Goal: Task Accomplishment & Management: Use online tool/utility

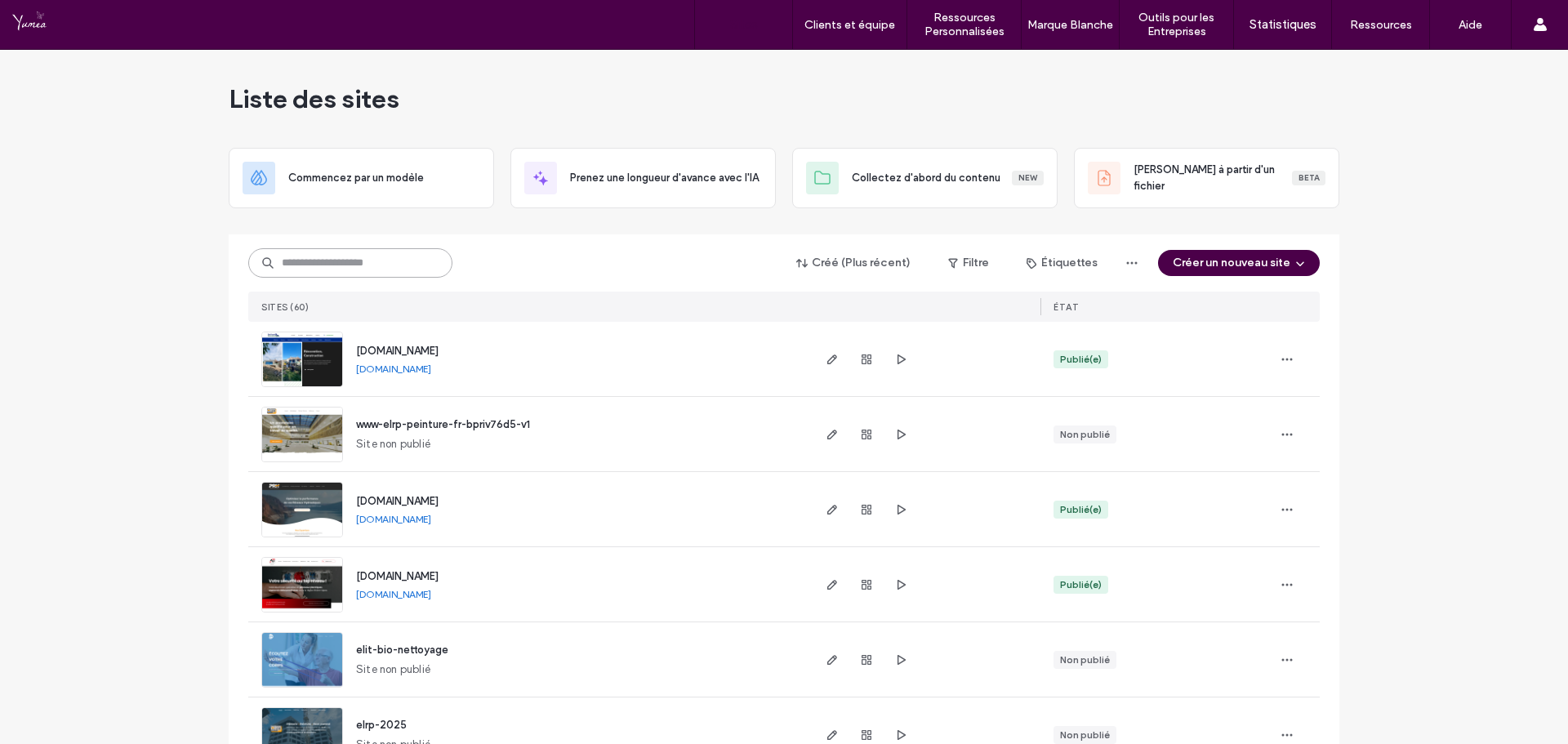
click at [323, 269] on input at bounding box center [349, 262] width 204 height 29
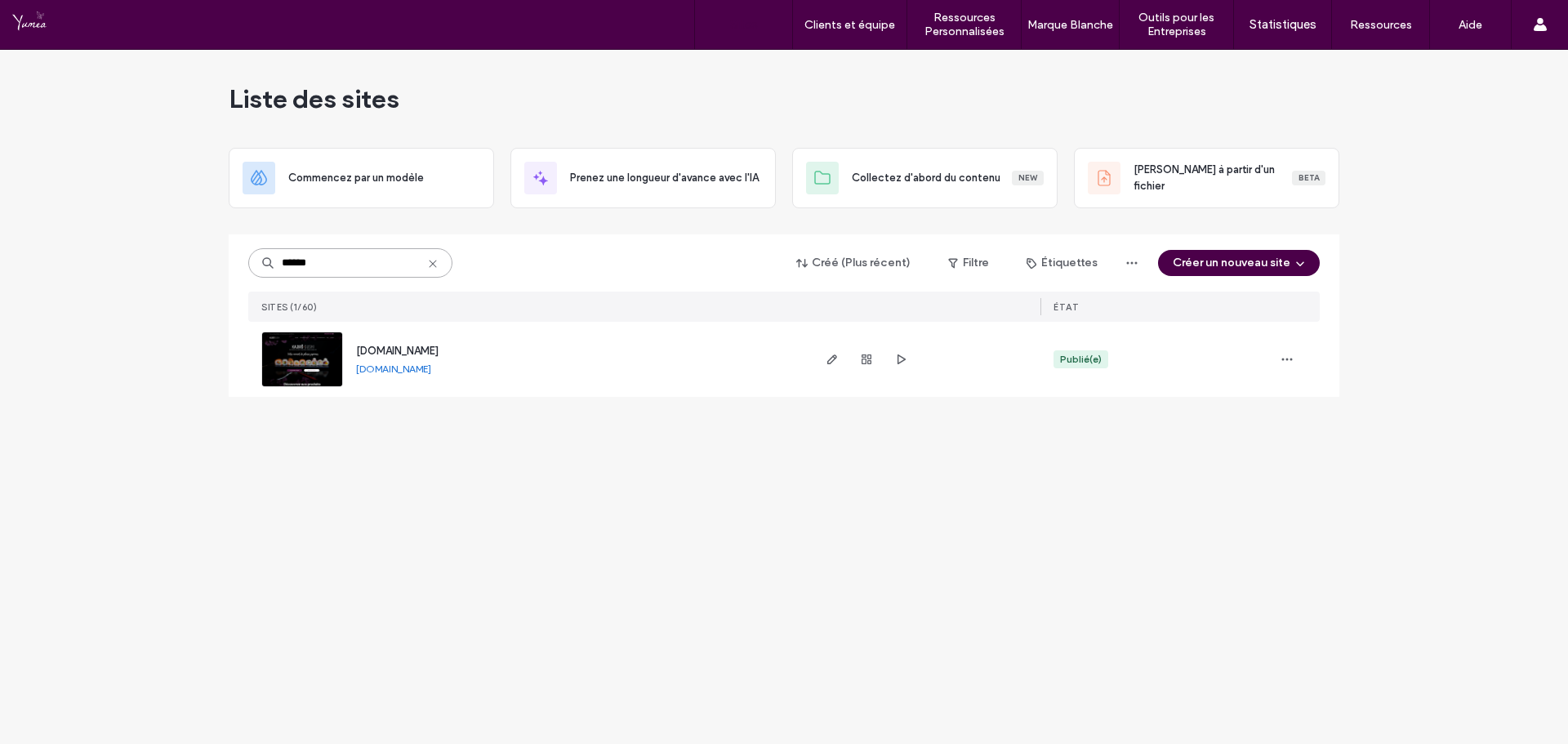
type input "******"
click at [821, 362] on div at bounding box center [925, 359] width 231 height 75
click at [830, 362] on icon "button" at bounding box center [832, 359] width 13 height 13
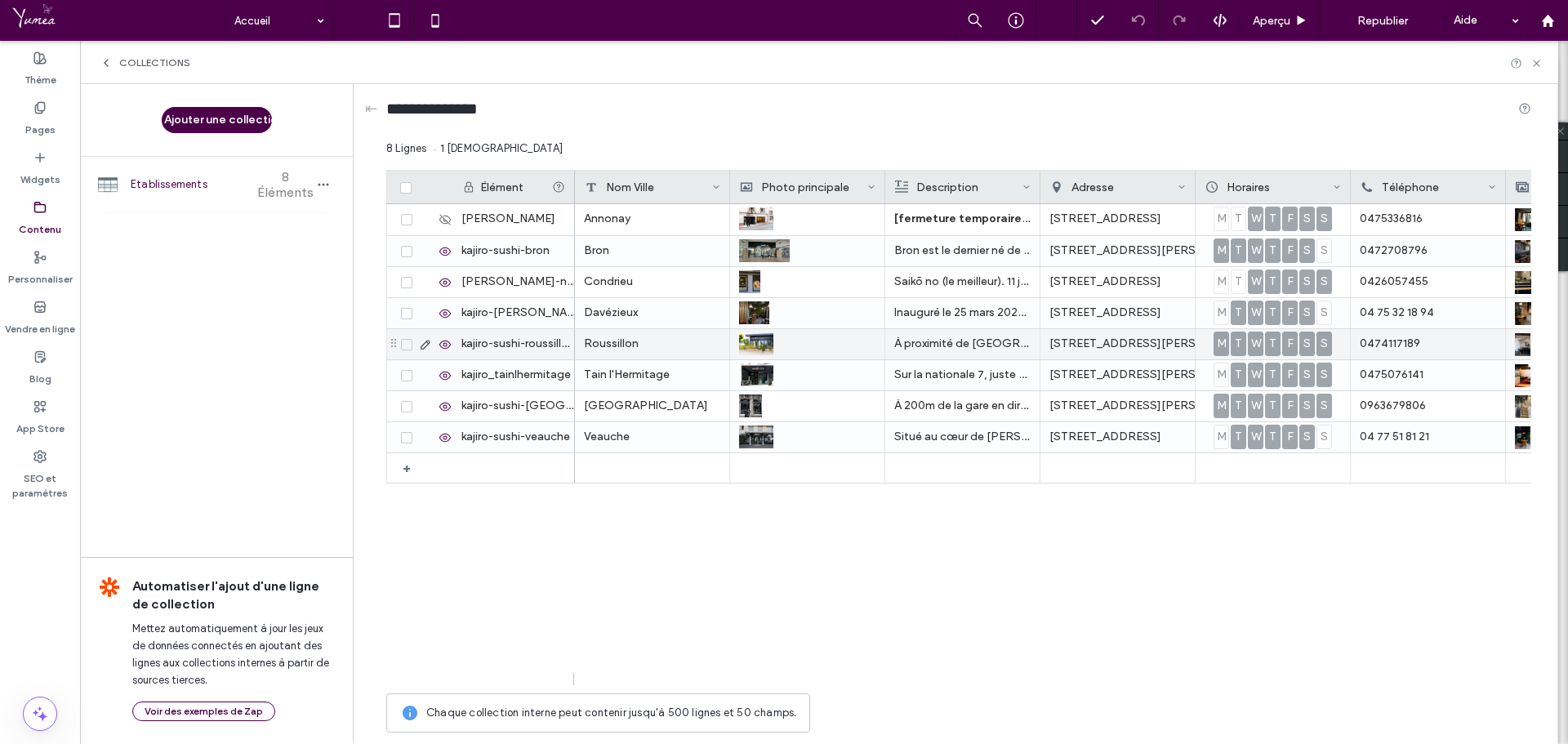
click at [424, 344] on use at bounding box center [425, 344] width 9 height 9
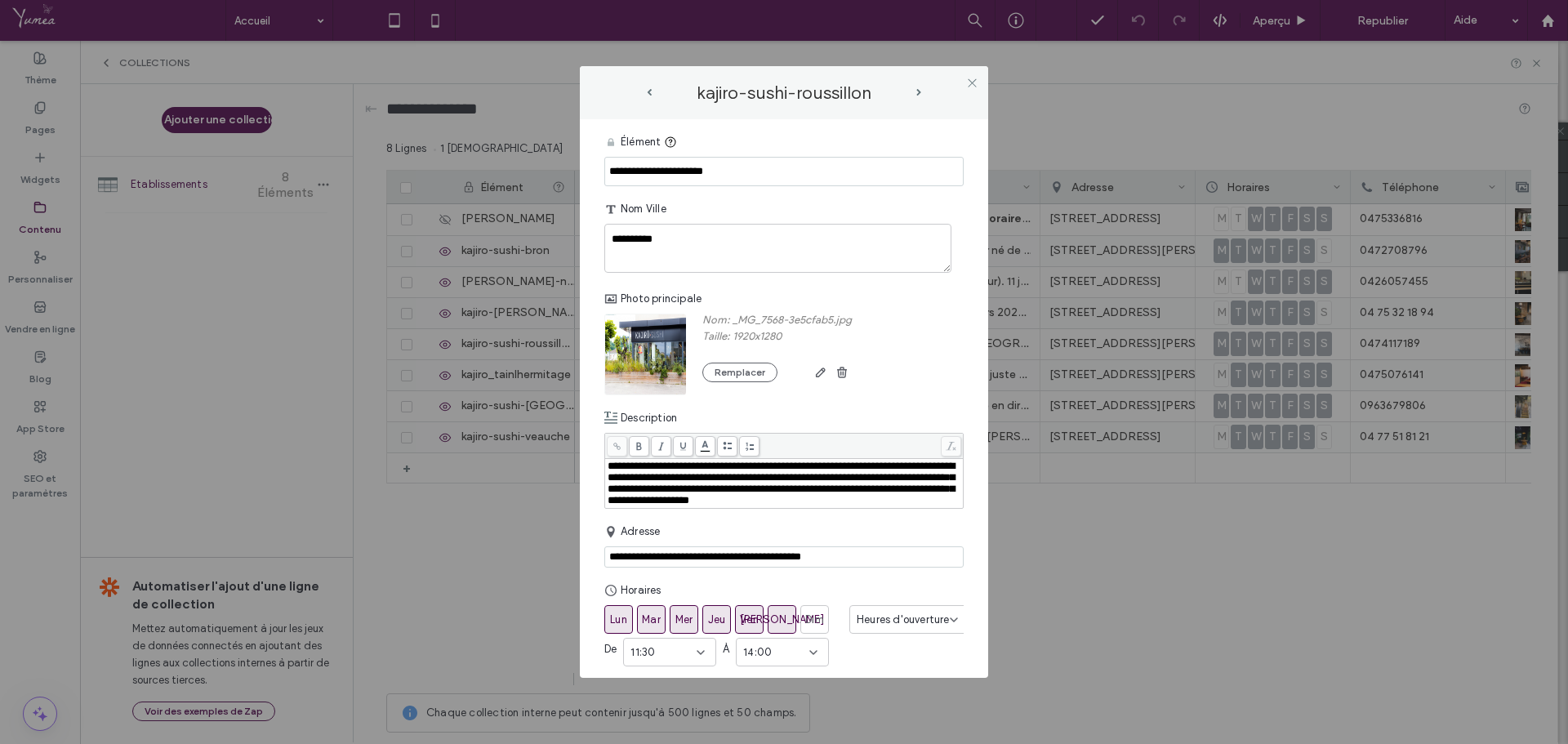
scroll to position [82, 0]
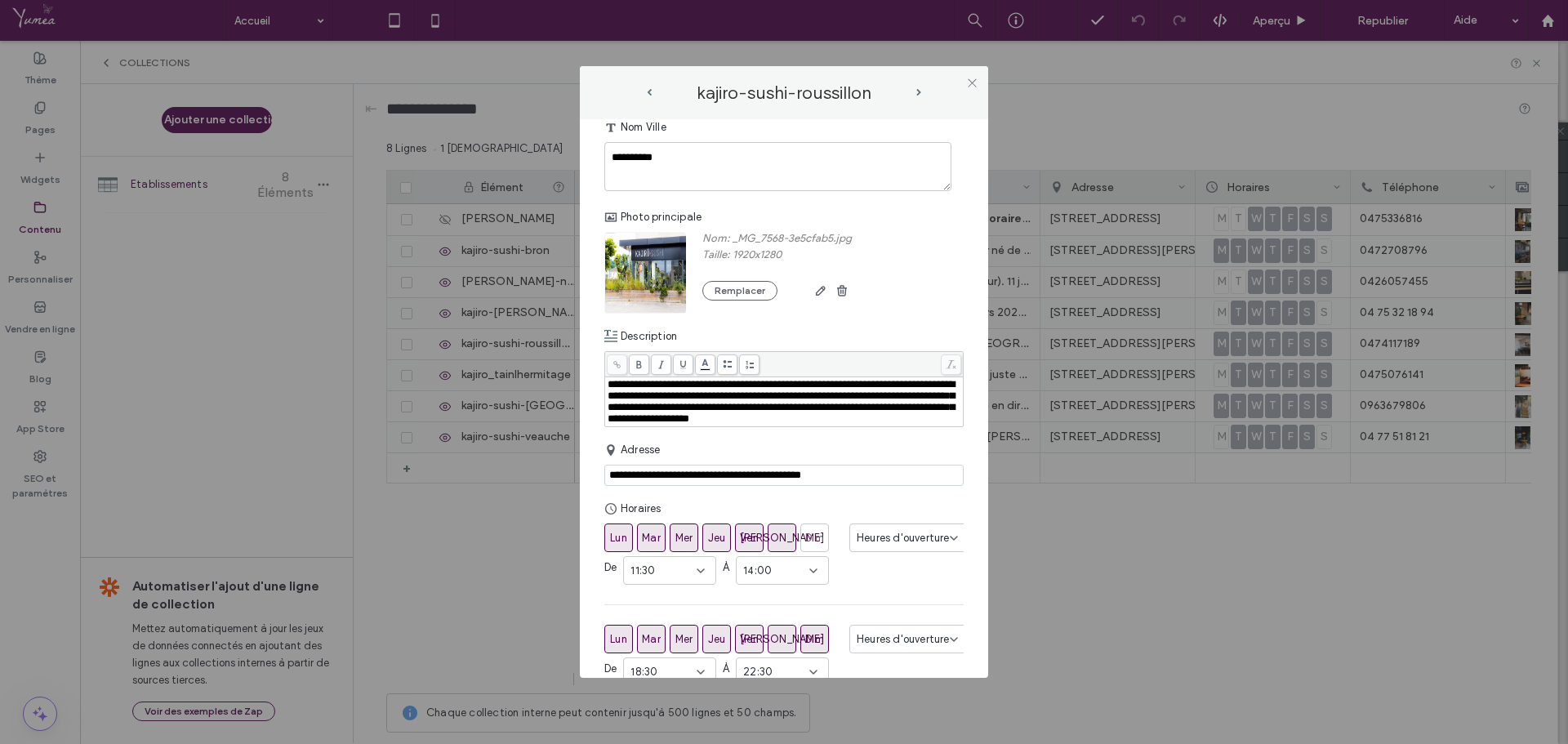
click at [672, 425] on div "**********" at bounding box center [784, 402] width 354 height 46
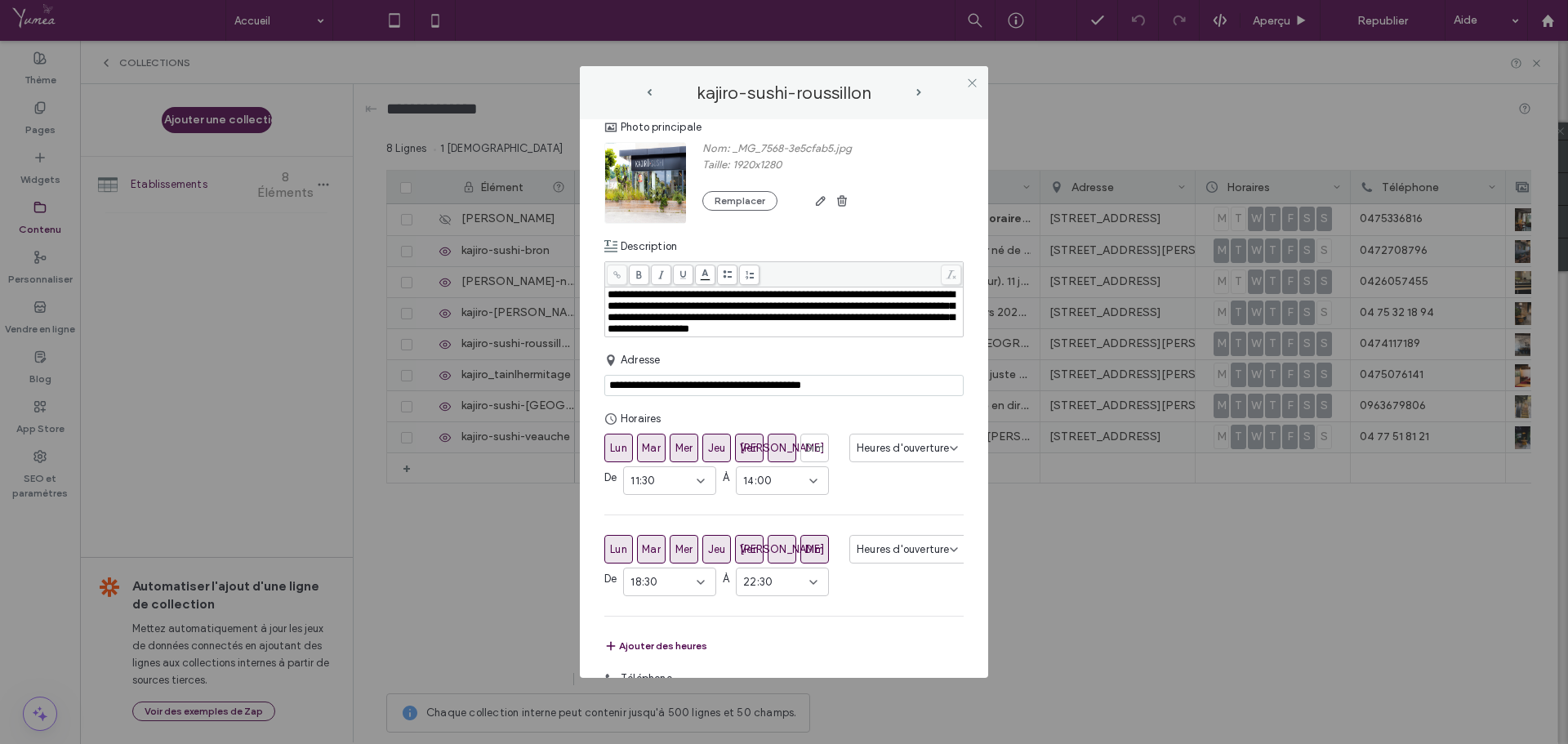
scroll to position [163, 0]
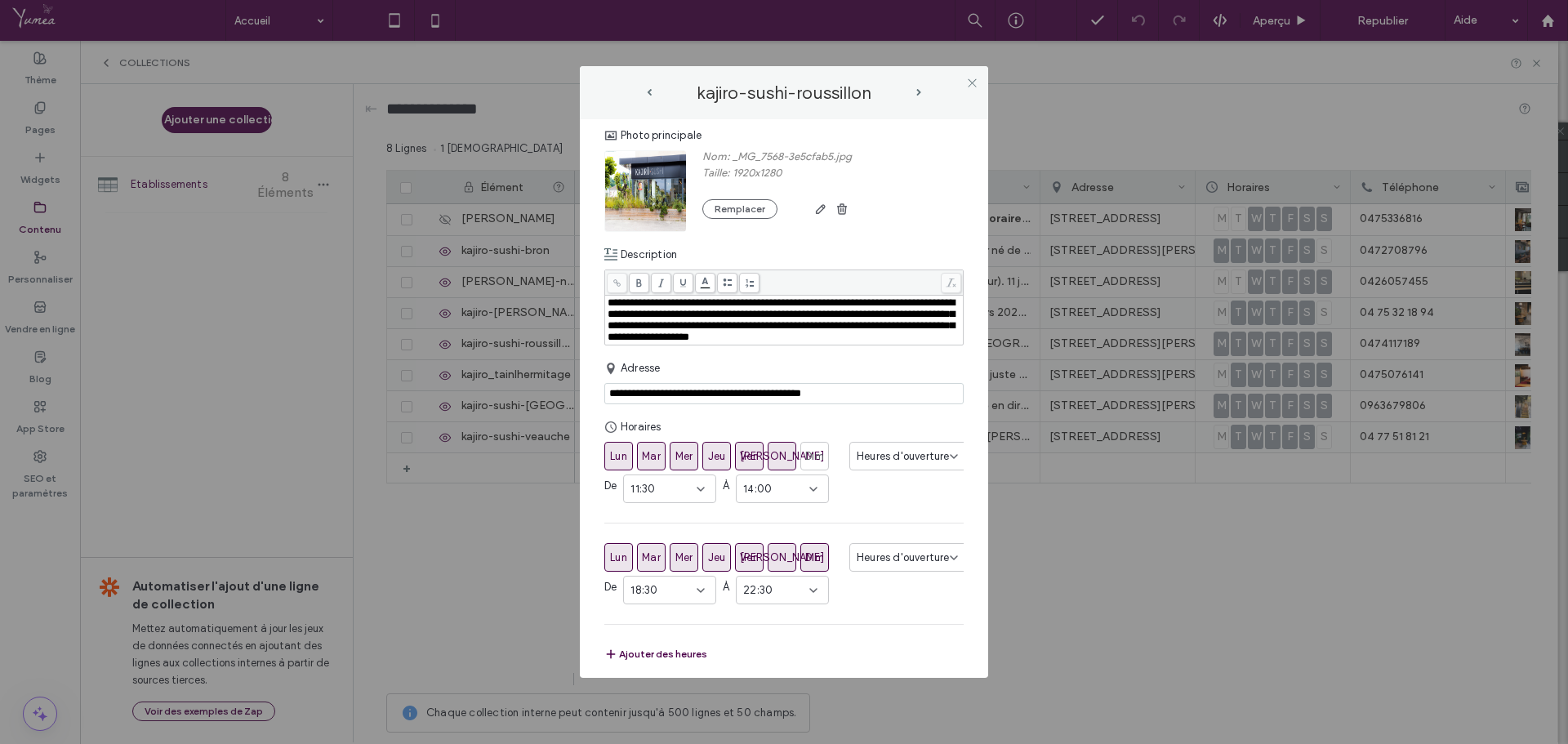
click at [610, 303] on span "**********" at bounding box center [781, 319] width 347 height 45
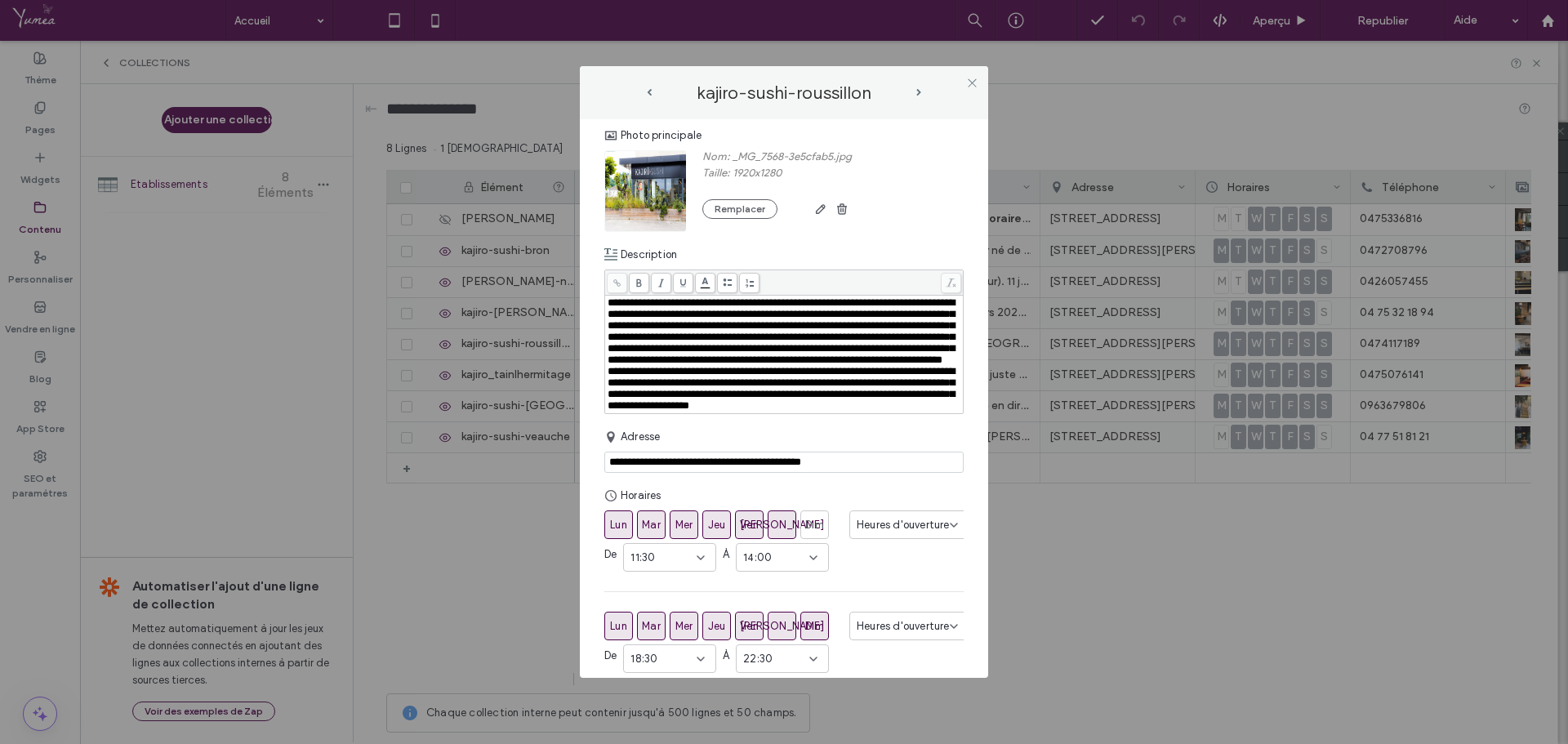
click at [746, 365] on span "**********" at bounding box center [781, 331] width 347 height 68
click at [740, 366] on div "**********" at bounding box center [784, 332] width 354 height 69
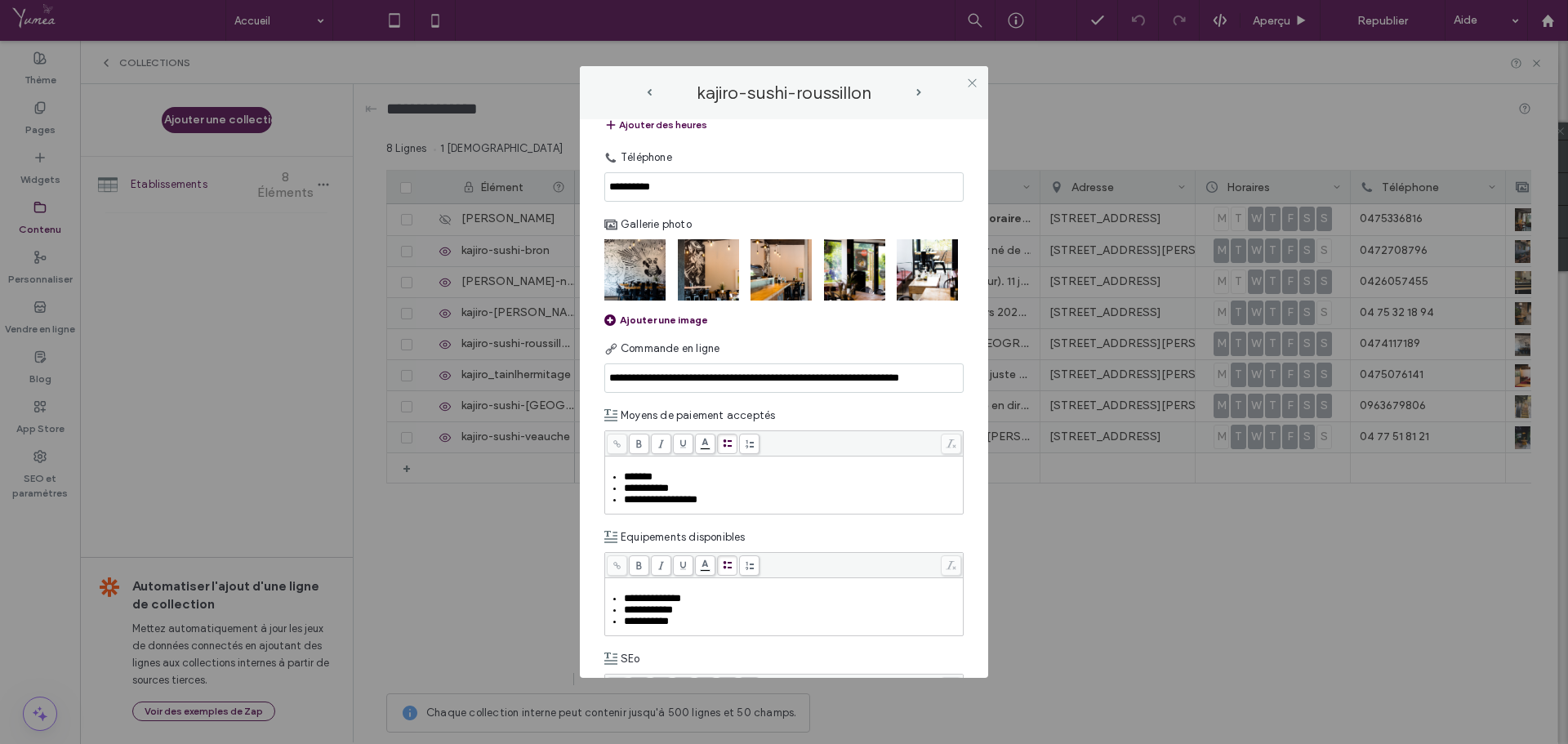
scroll to position [817, 0]
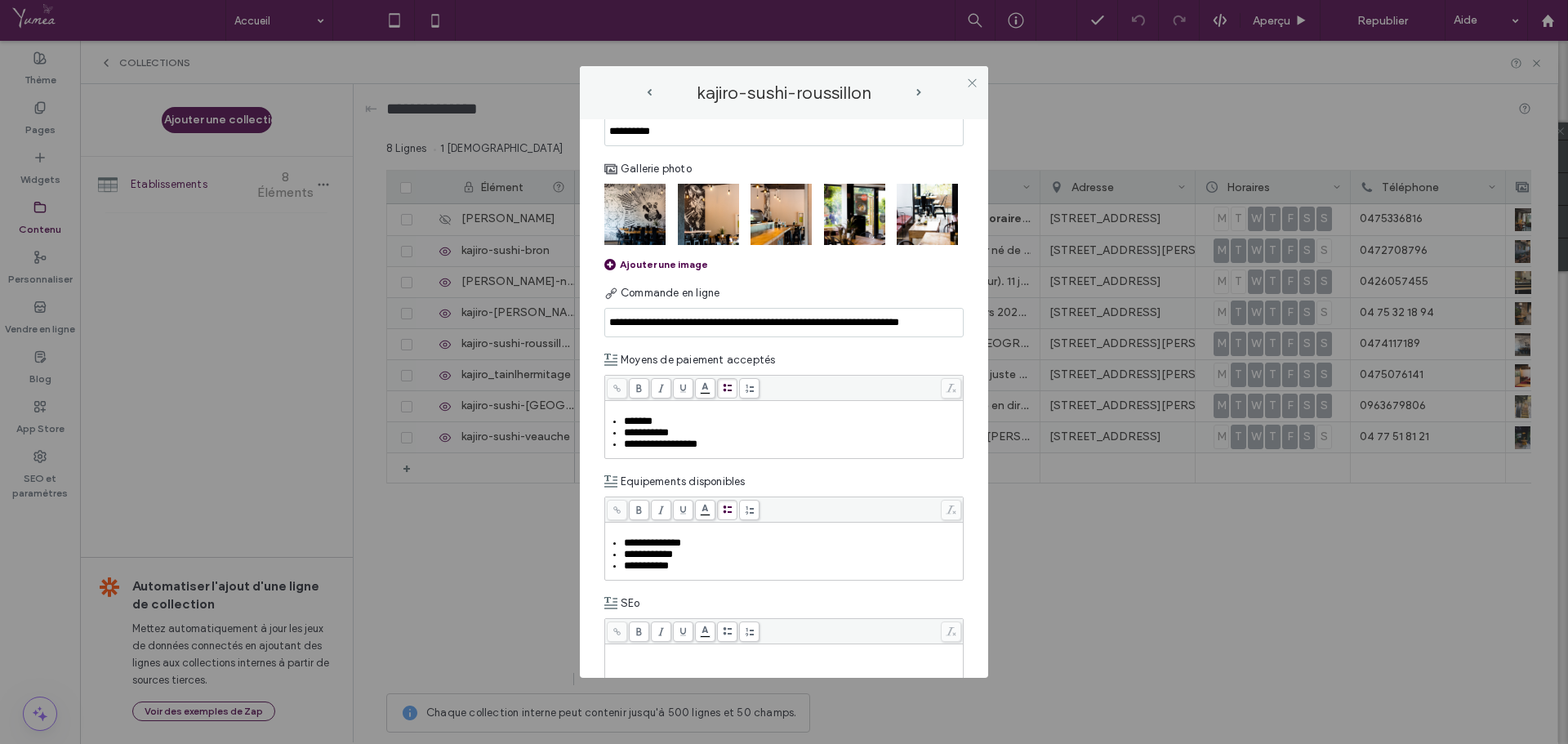
click at [712, 337] on input "**********" at bounding box center [784, 322] width 359 height 29
click at [812, 375] on div "Moyens de paiement acceptés" at bounding box center [784, 360] width 359 height 29
click at [685, 337] on input "**********" at bounding box center [784, 322] width 359 height 29
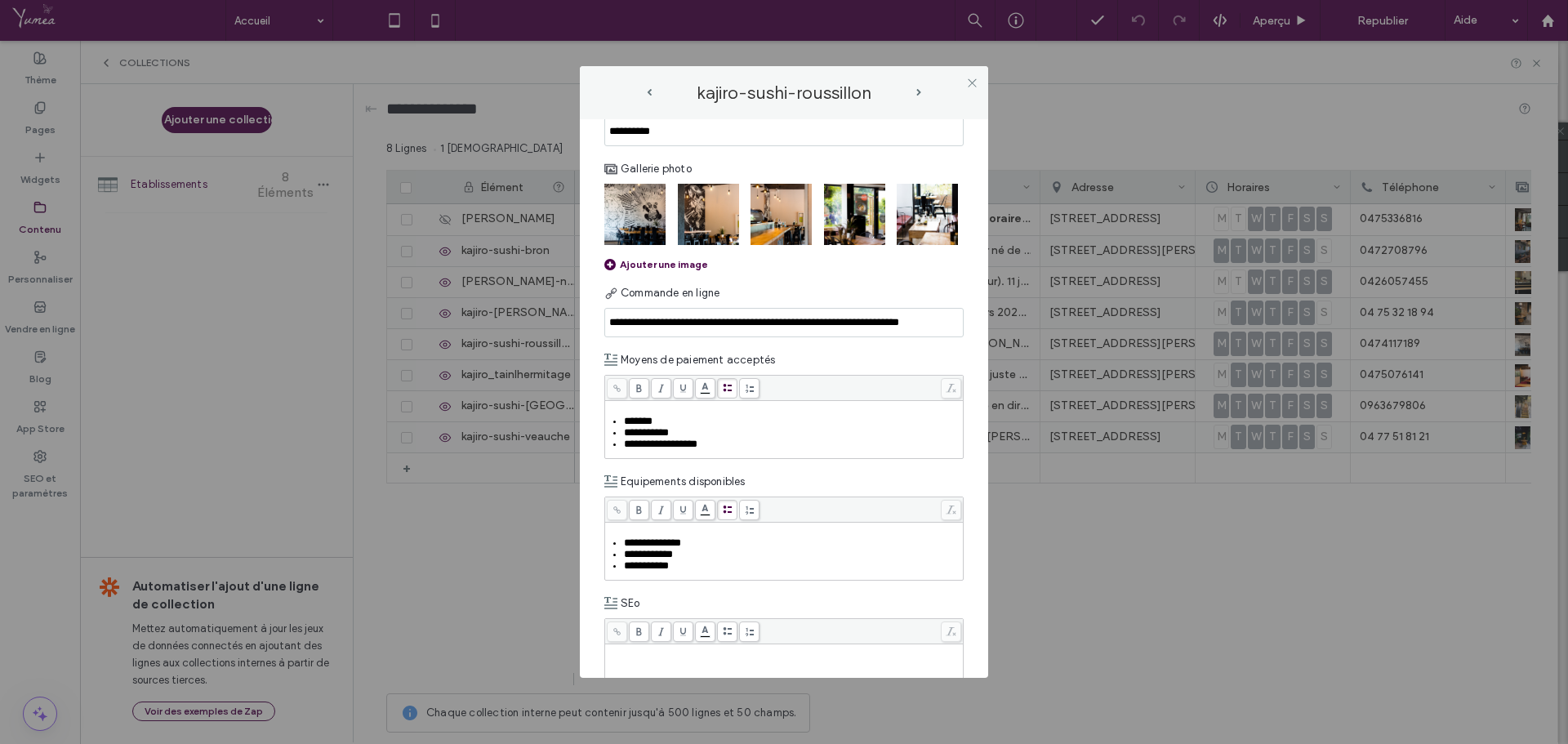
paste input
type input "**********"
click at [843, 308] on div "Commande en ligne" at bounding box center [784, 293] width 359 height 29
click at [871, 337] on input "**********" at bounding box center [784, 322] width 359 height 29
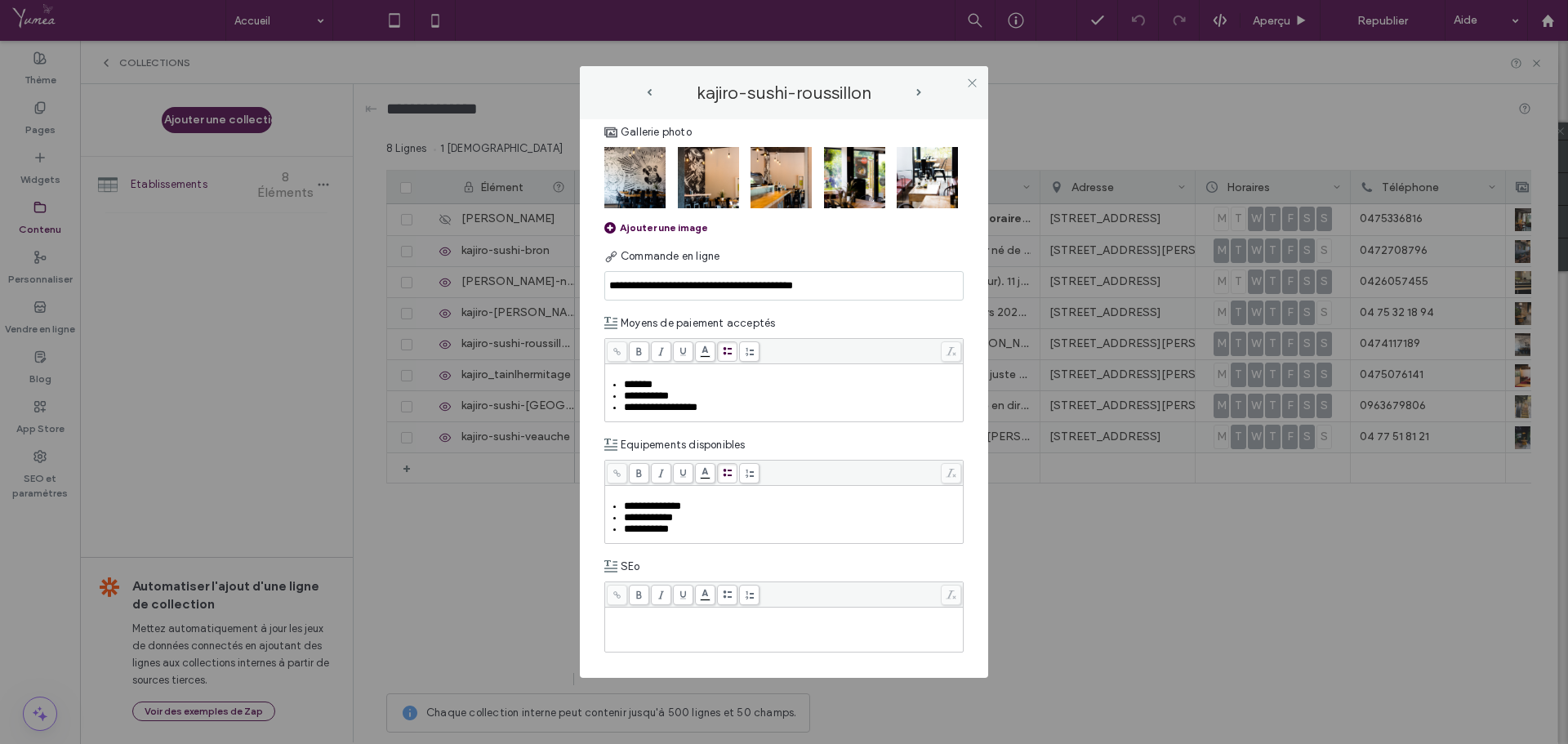
scroll to position [912, 0]
click at [920, 92] on span "next-arrow" at bounding box center [919, 93] width 5 height 7
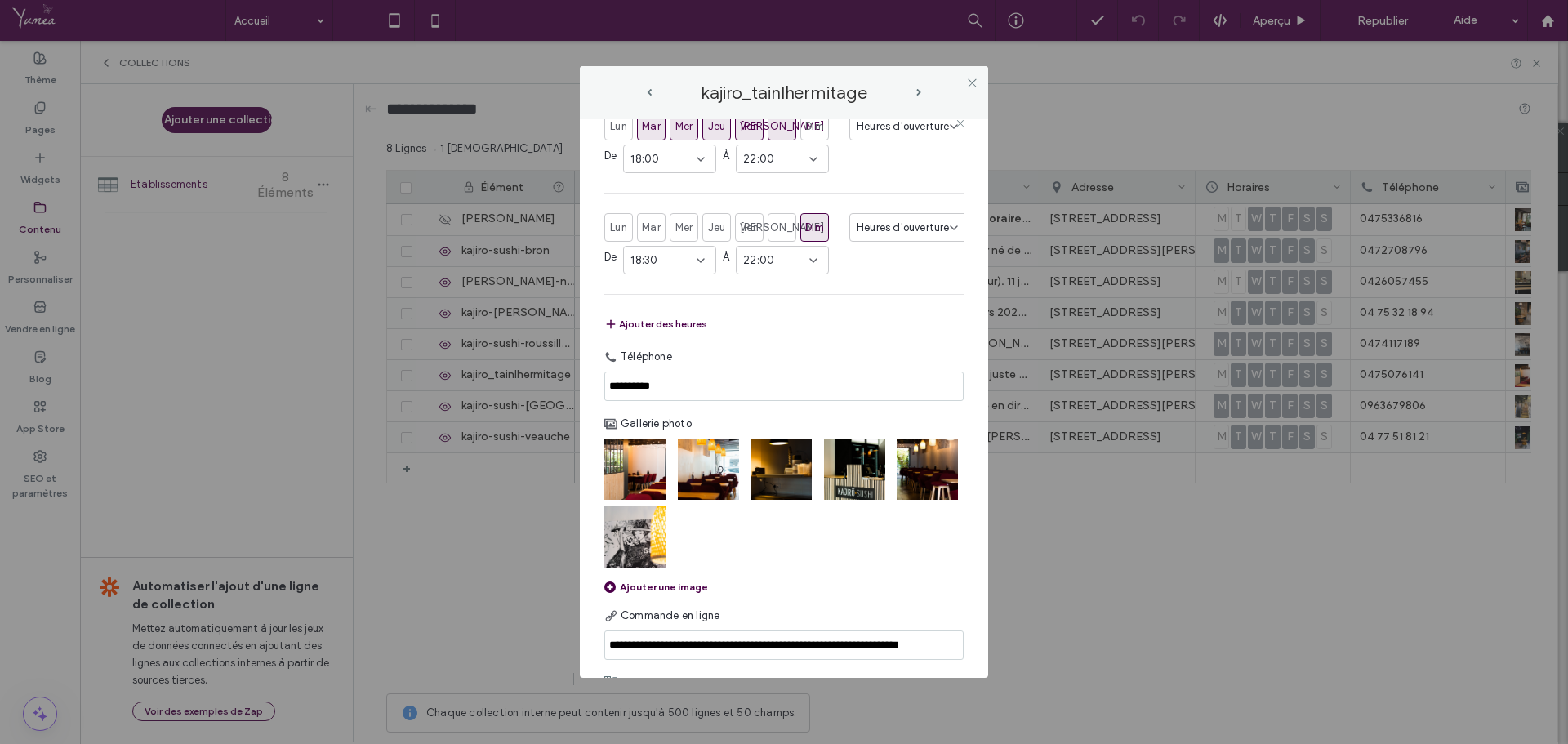
scroll to position [574, 0]
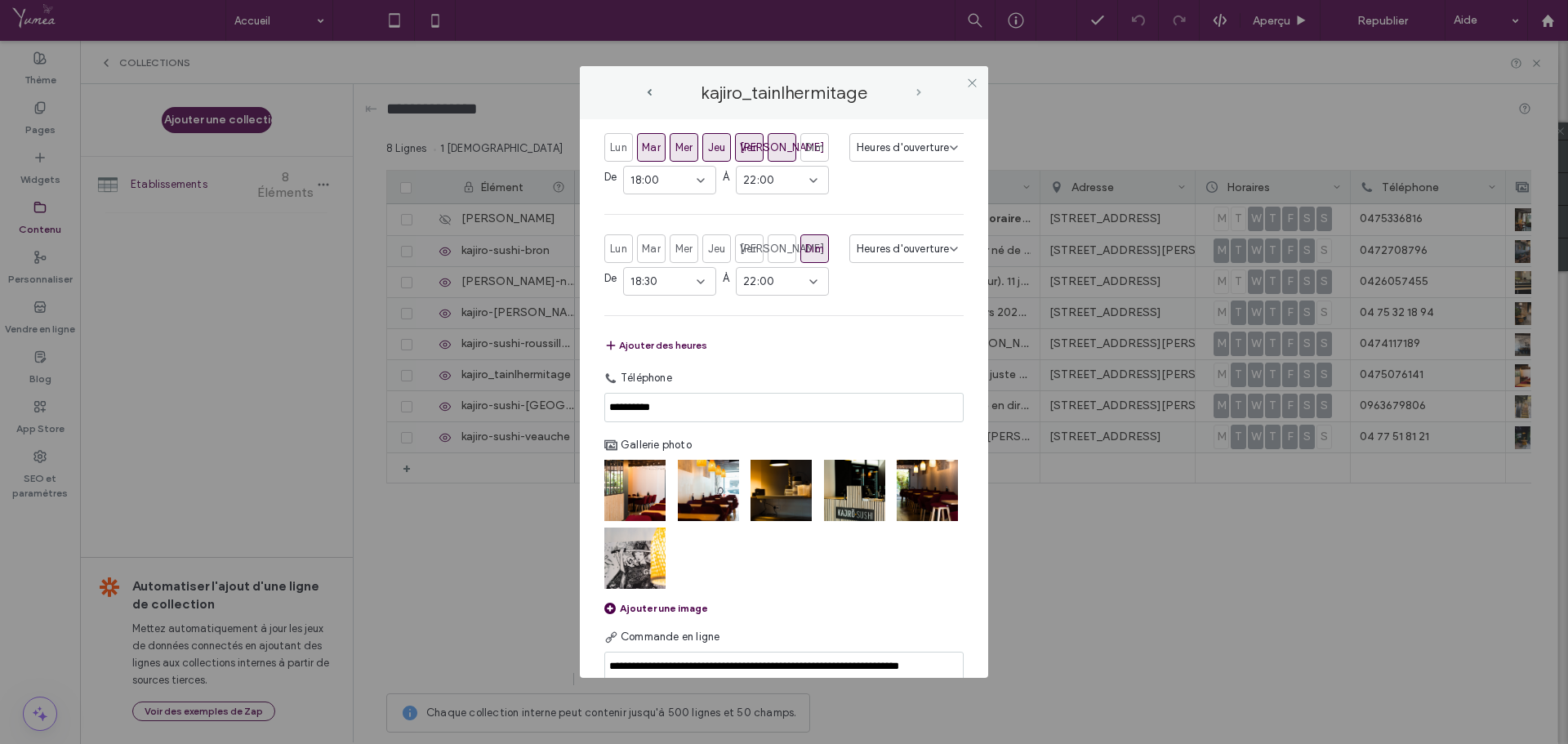
click at [919, 90] on span "next-arrow" at bounding box center [919, 93] width 5 height 7
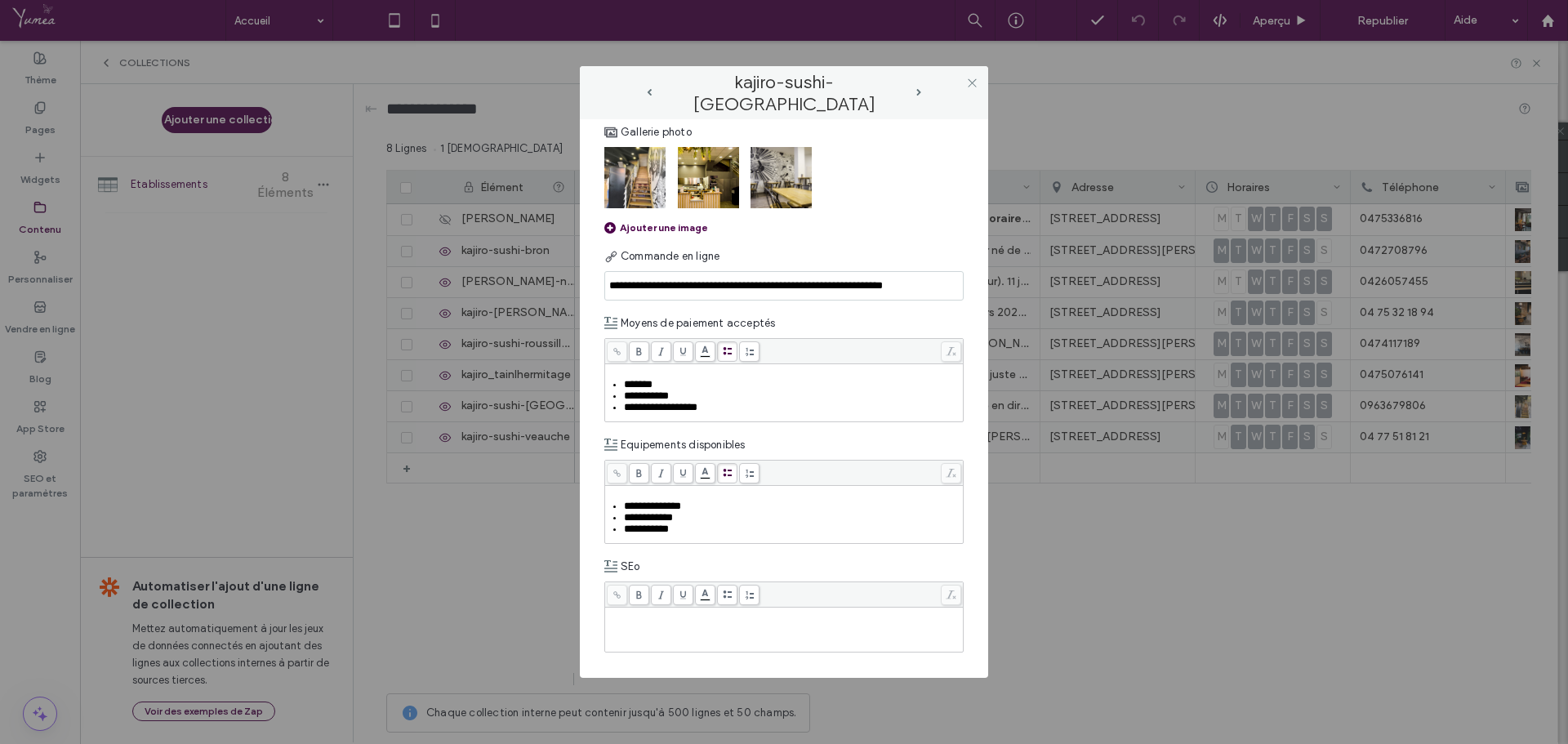
scroll to position [801, 0]
click at [776, 184] on img at bounding box center [781, 177] width 61 height 61
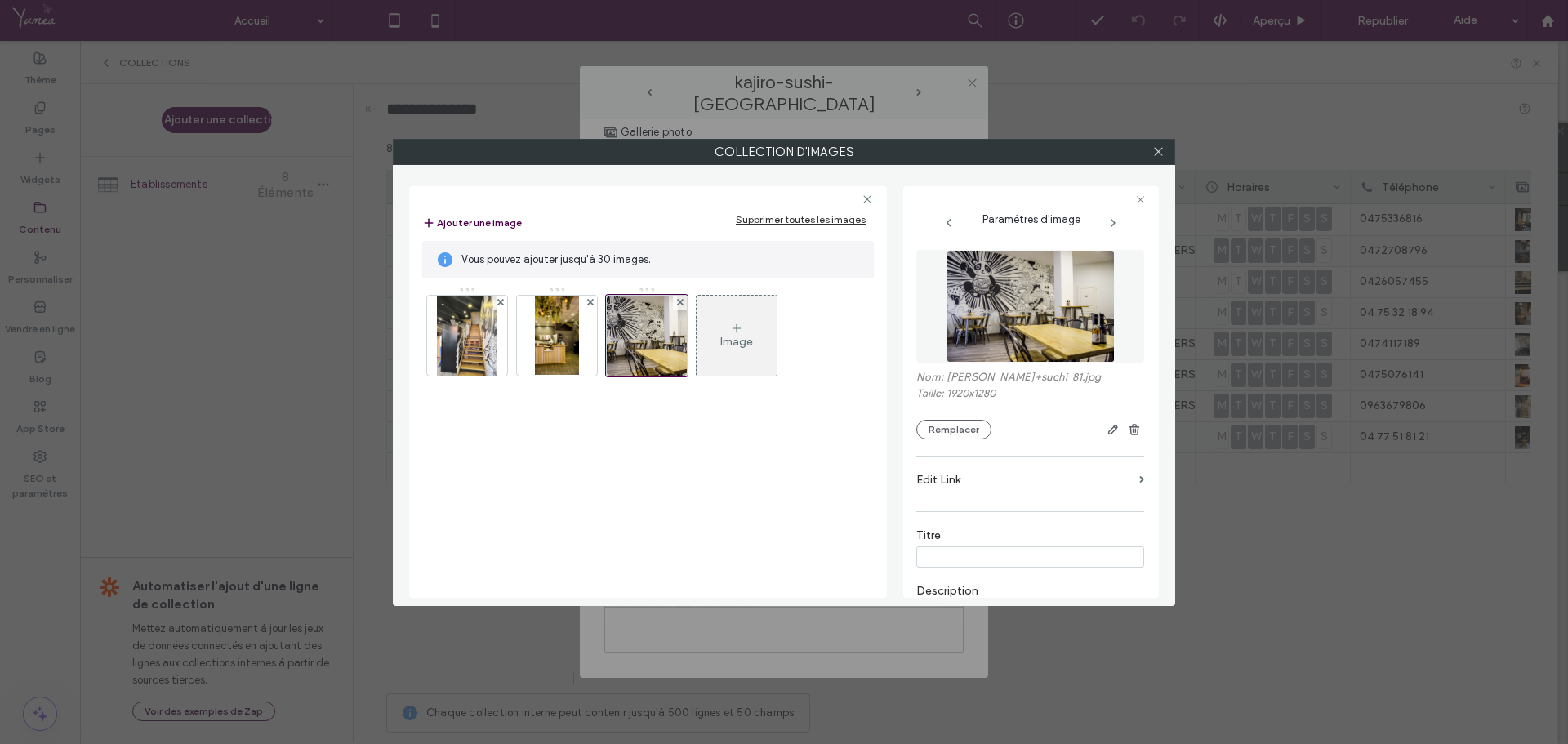
drag, startPoint x: 734, startPoint y: 342, endPoint x: 699, endPoint y: 371, distance: 45.5
click at [716, 397] on div "Image" at bounding box center [648, 340] width 450 height 123
click at [684, 300] on div at bounding box center [680, 303] width 14 height 14
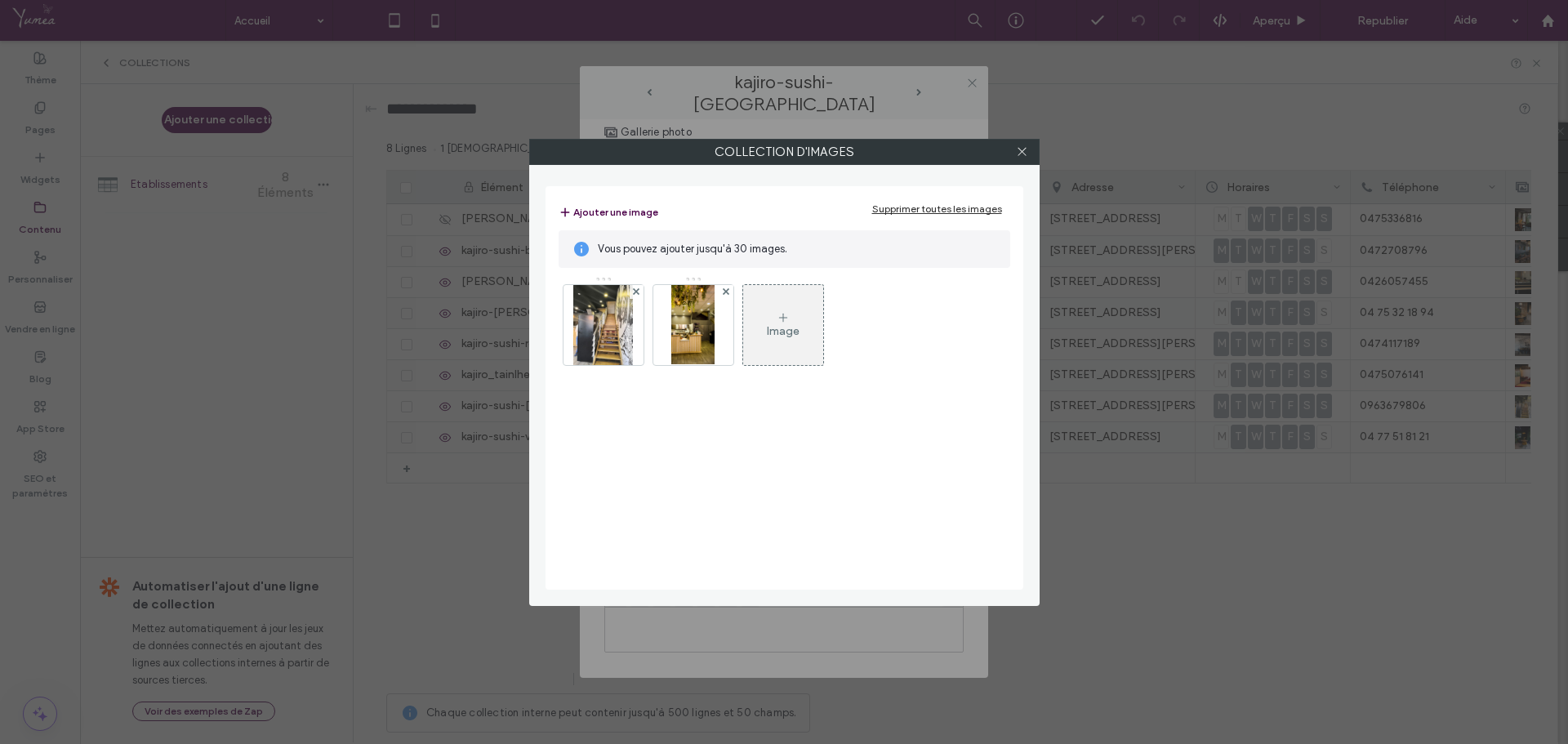
click at [756, 336] on div "Image" at bounding box center [783, 325] width 80 height 77
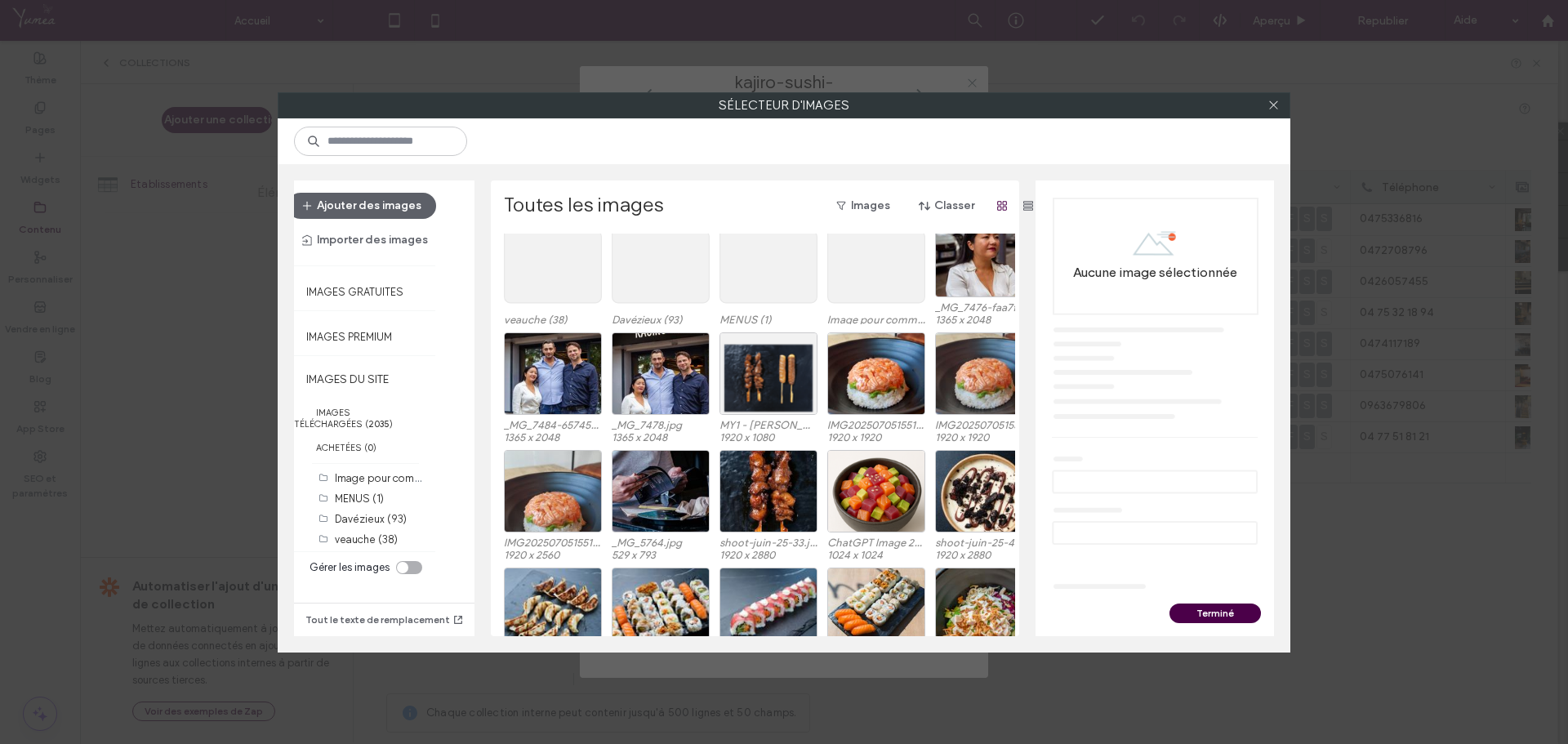
scroll to position [0, 0]
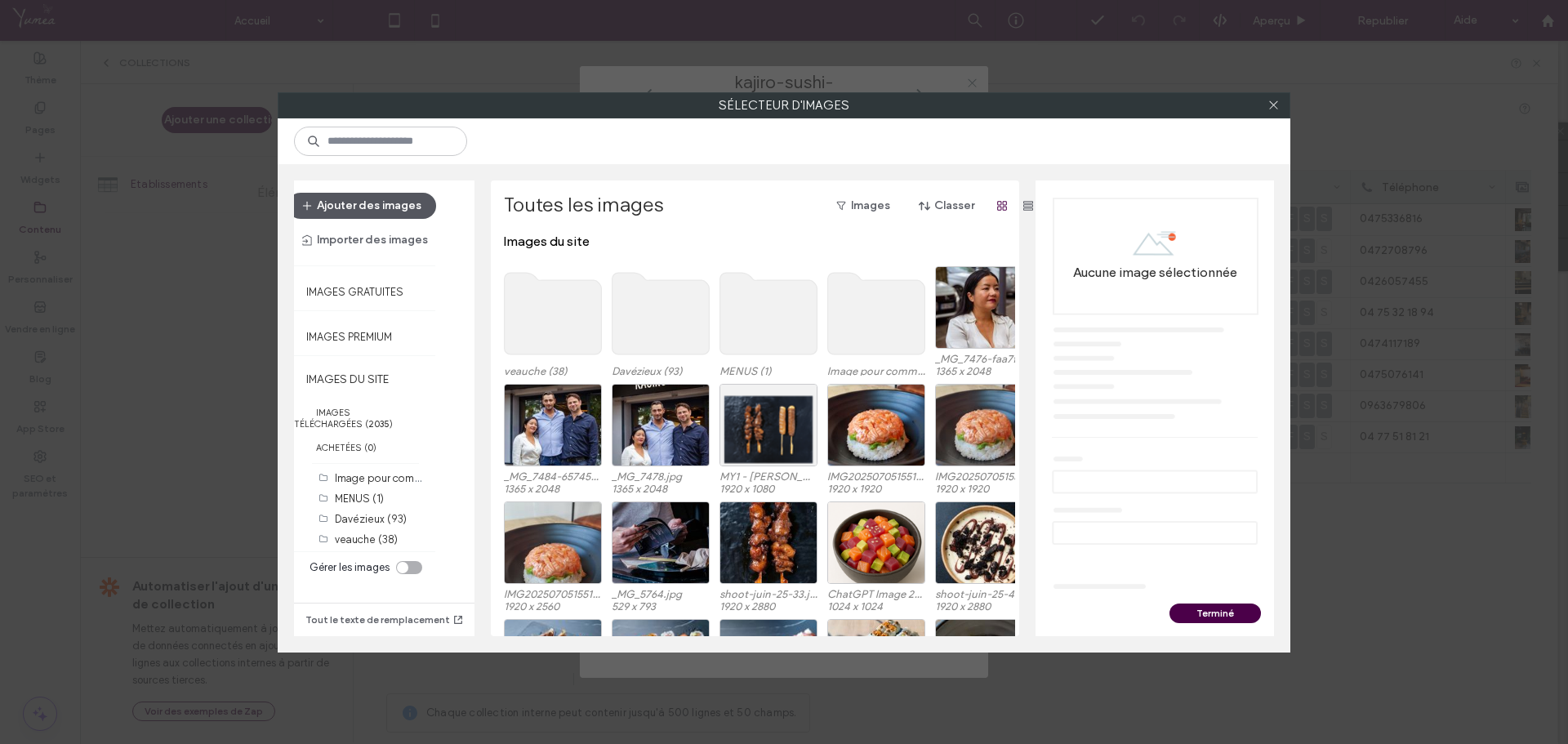
click at [364, 206] on button "Ajouter des images" at bounding box center [362, 206] width 148 height 26
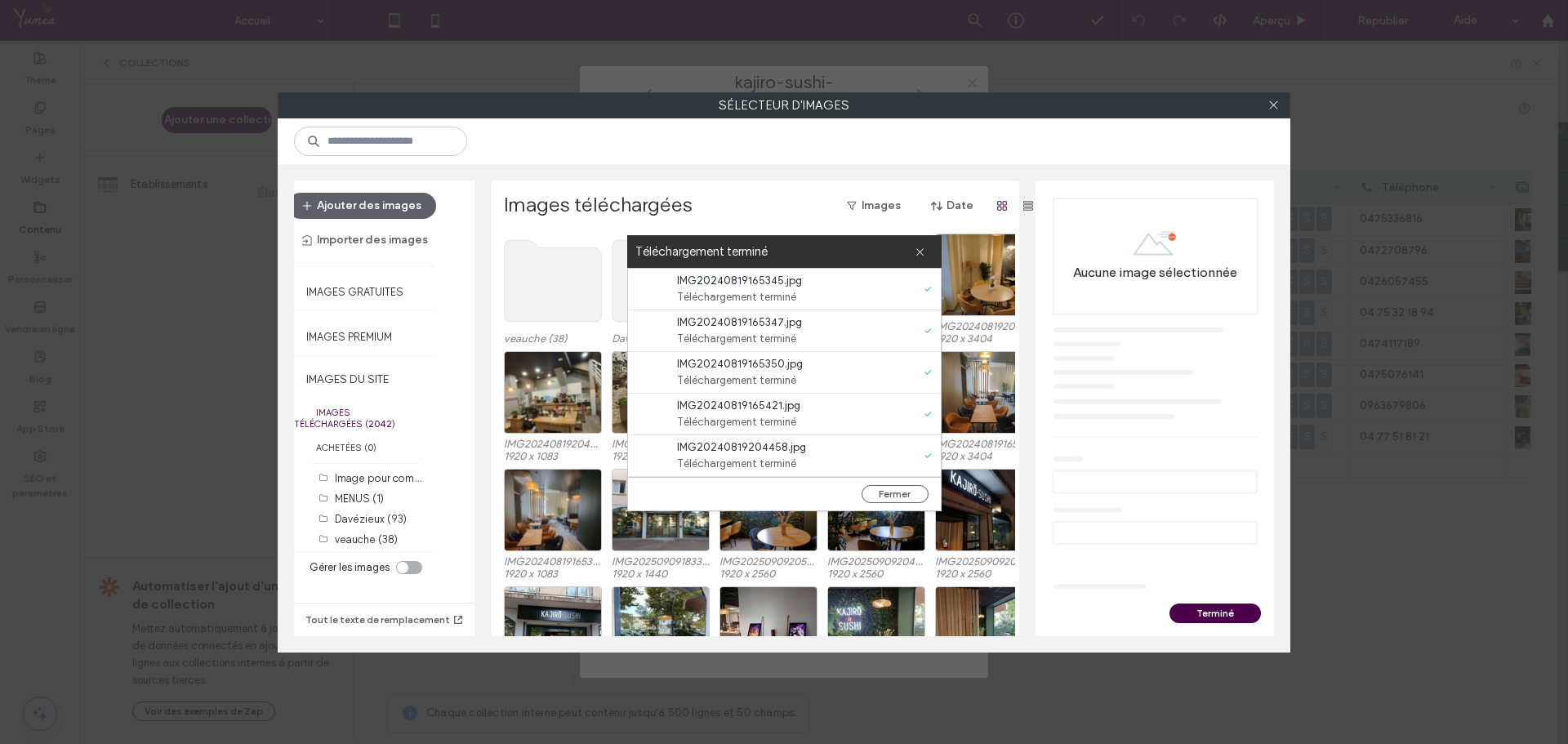
click at [886, 483] on div "Fermer" at bounding box center [784, 494] width 313 height 34
click at [891, 492] on button "Fermer" at bounding box center [896, 494] width 67 height 18
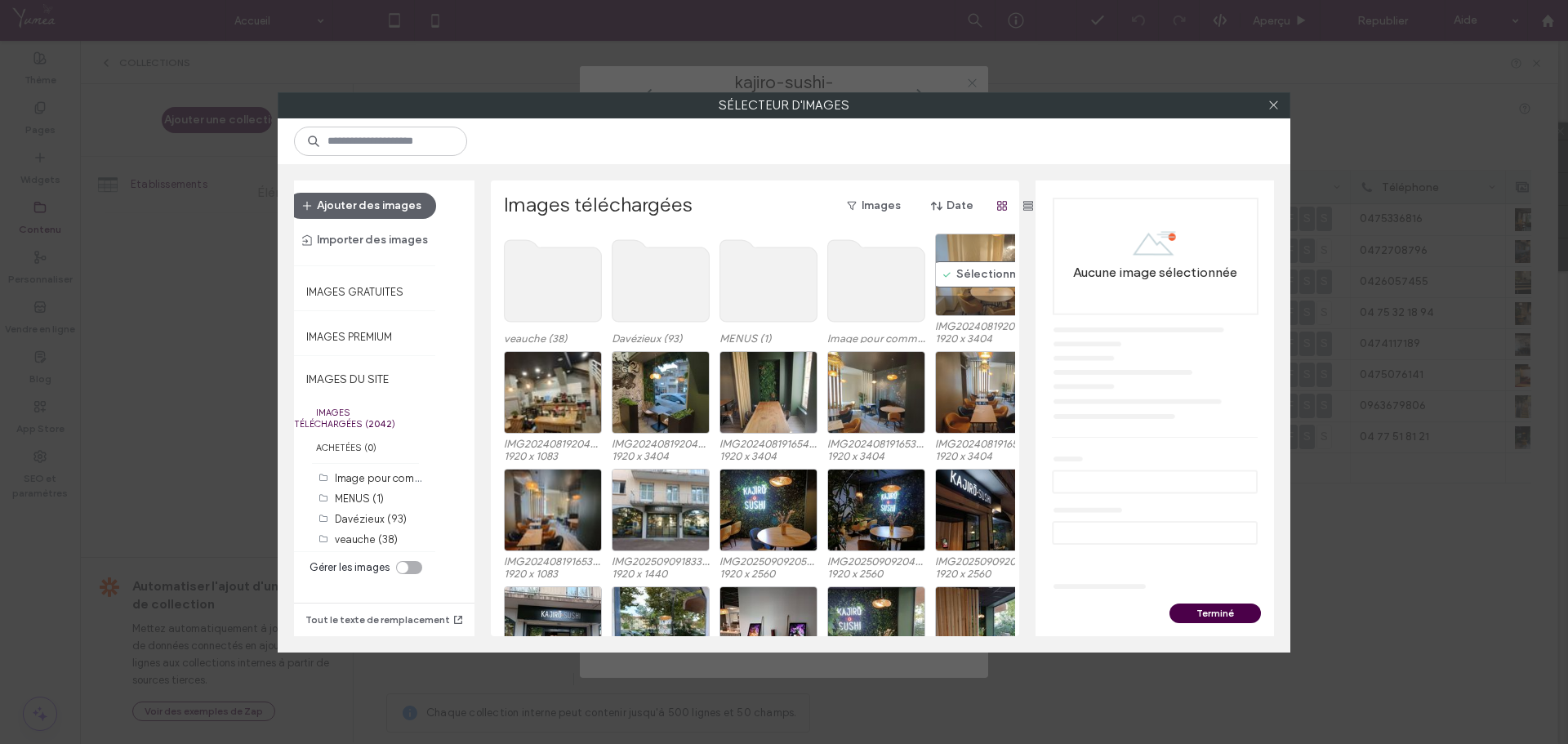
click at [980, 296] on div at bounding box center [984, 305] width 96 height 19
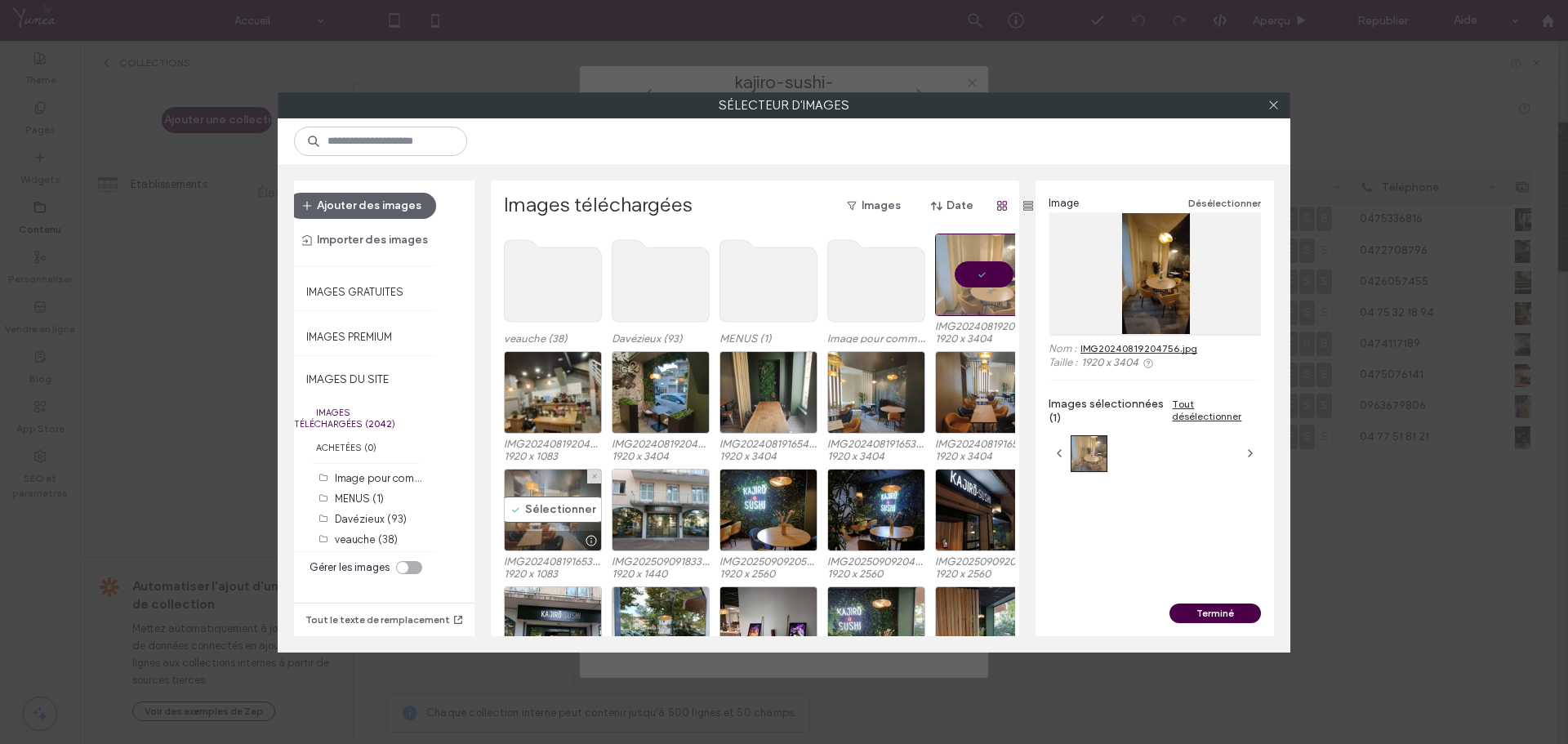
click at [569, 523] on div "Sélectionner" at bounding box center [552, 510] width 98 height 83
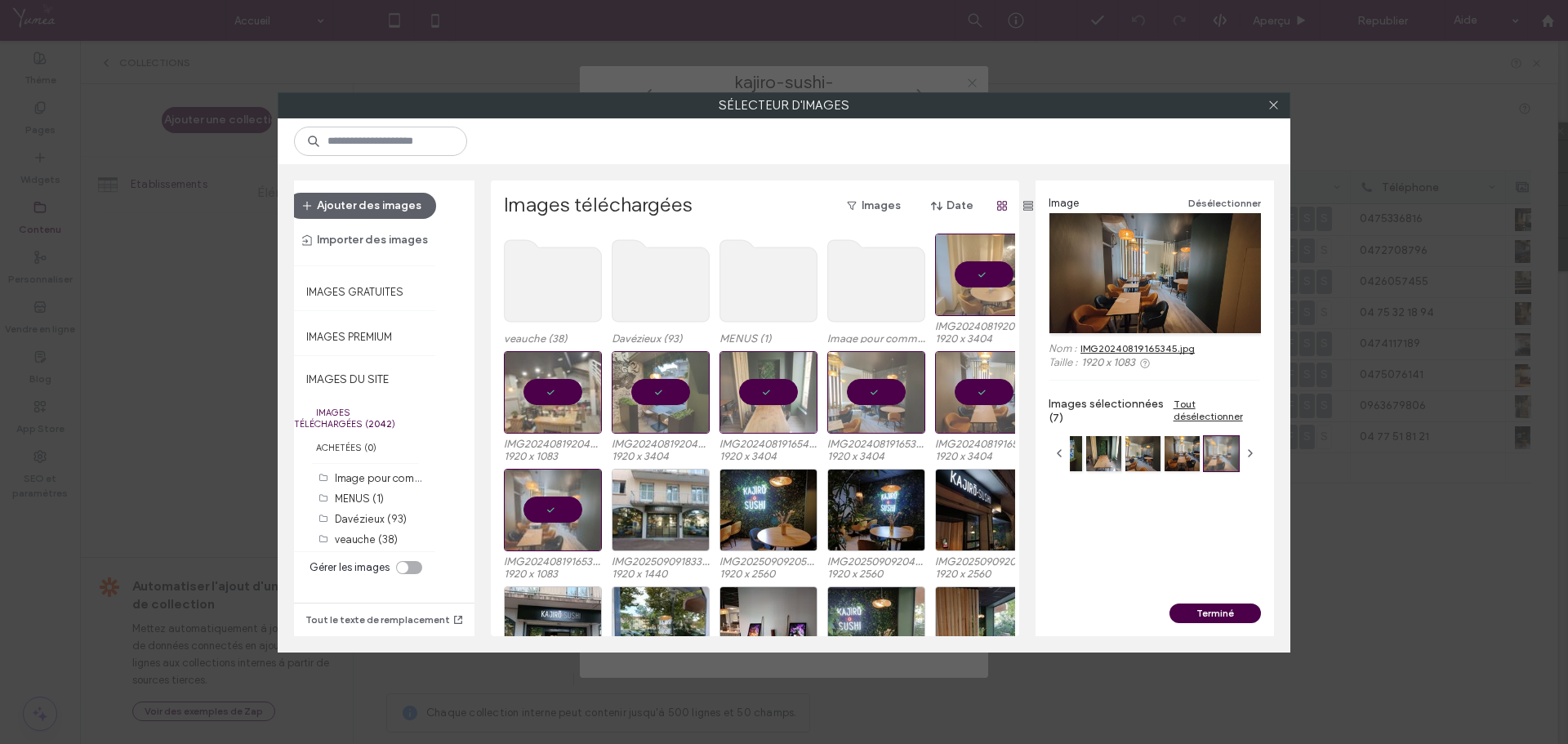
click at [409, 570] on div "toggle" at bounding box center [409, 567] width 26 height 13
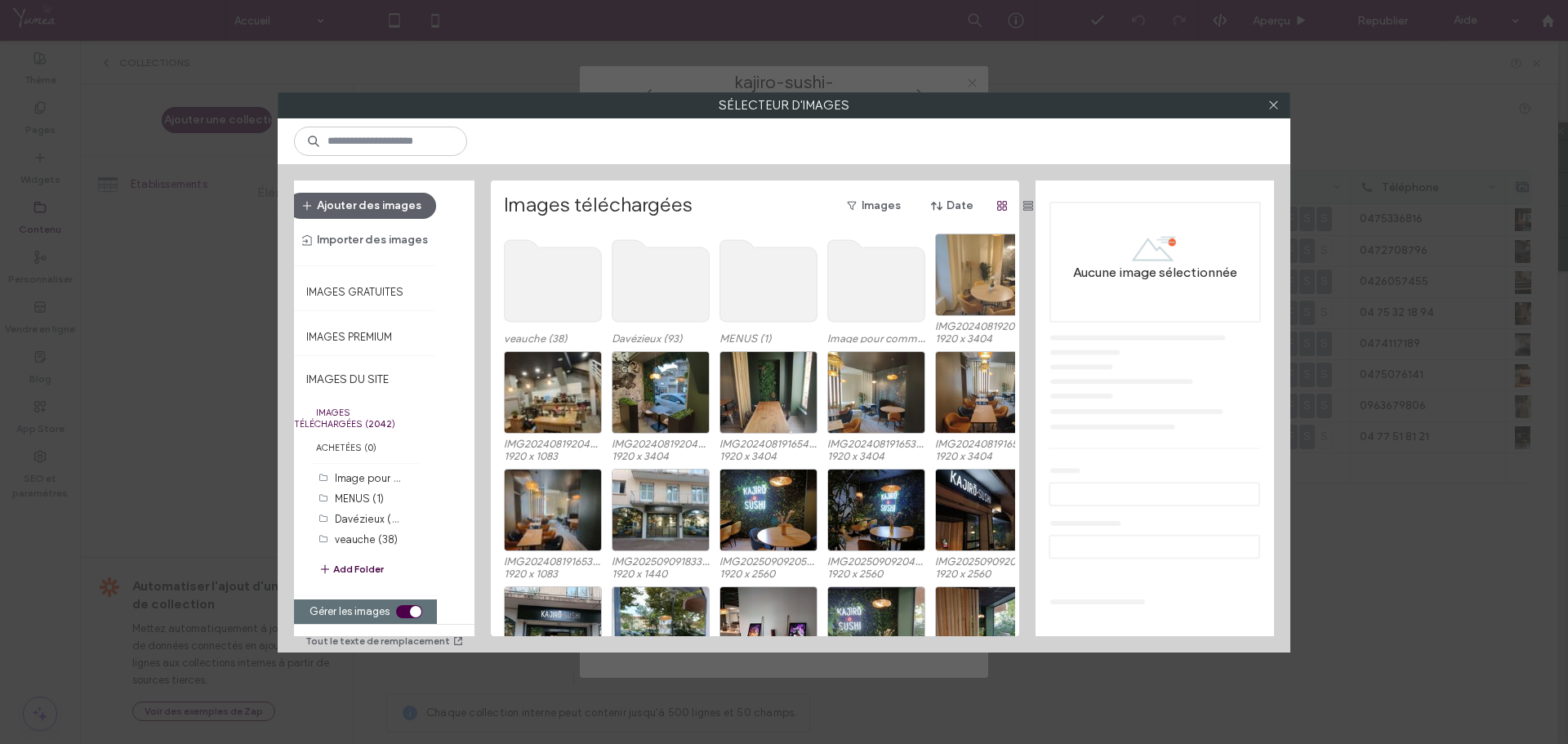
click at [351, 571] on button "Add Folder" at bounding box center [351, 569] width 65 height 19
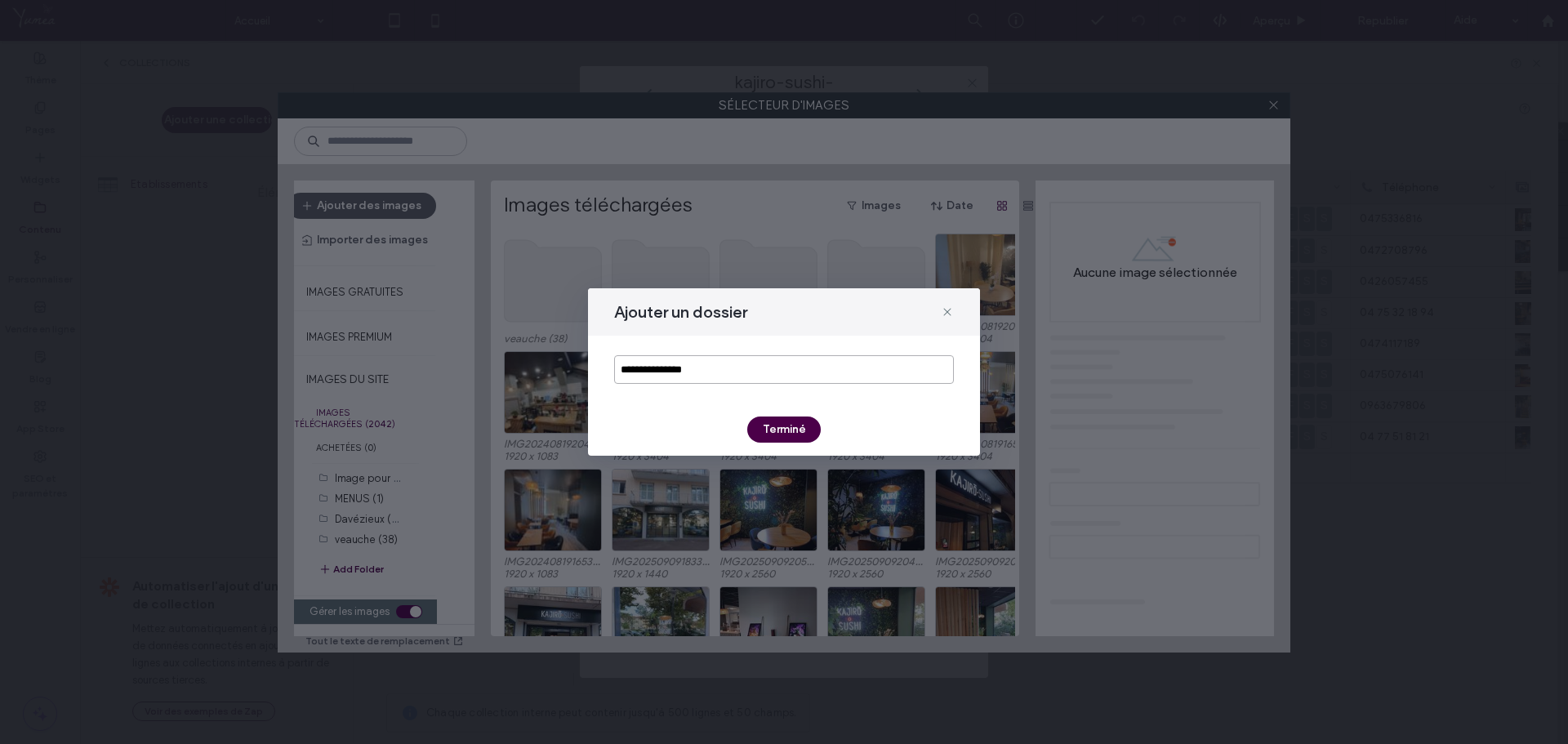
drag, startPoint x: 731, startPoint y: 380, endPoint x: 578, endPoint y: 378, distance: 153.0
click at [578, 378] on div "**********" at bounding box center [784, 372] width 1568 height 744
type input "******"
click at [806, 424] on button "Terminé" at bounding box center [784, 430] width 73 height 26
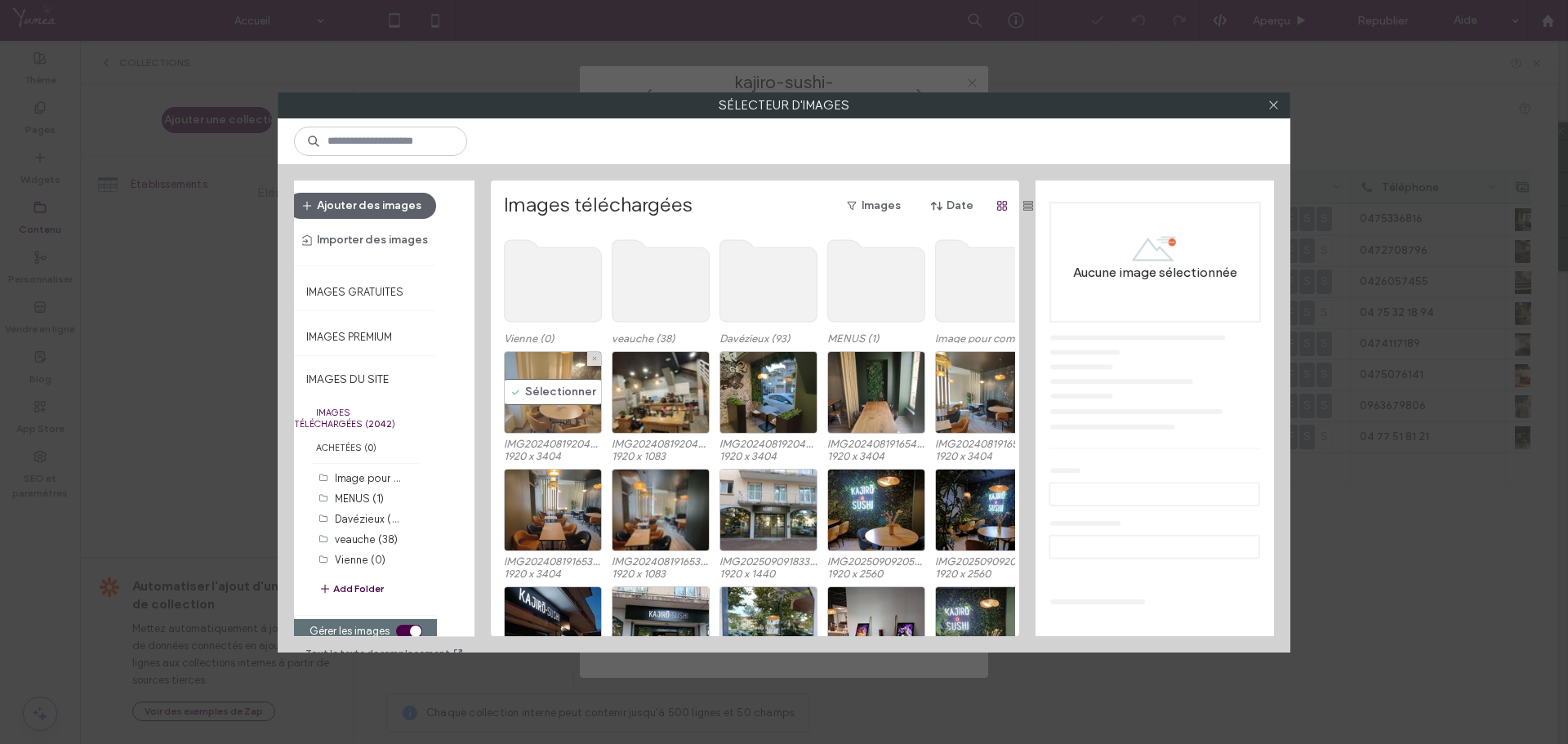
click at [543, 413] on div "Sélectionner" at bounding box center [552, 393] width 98 height 83
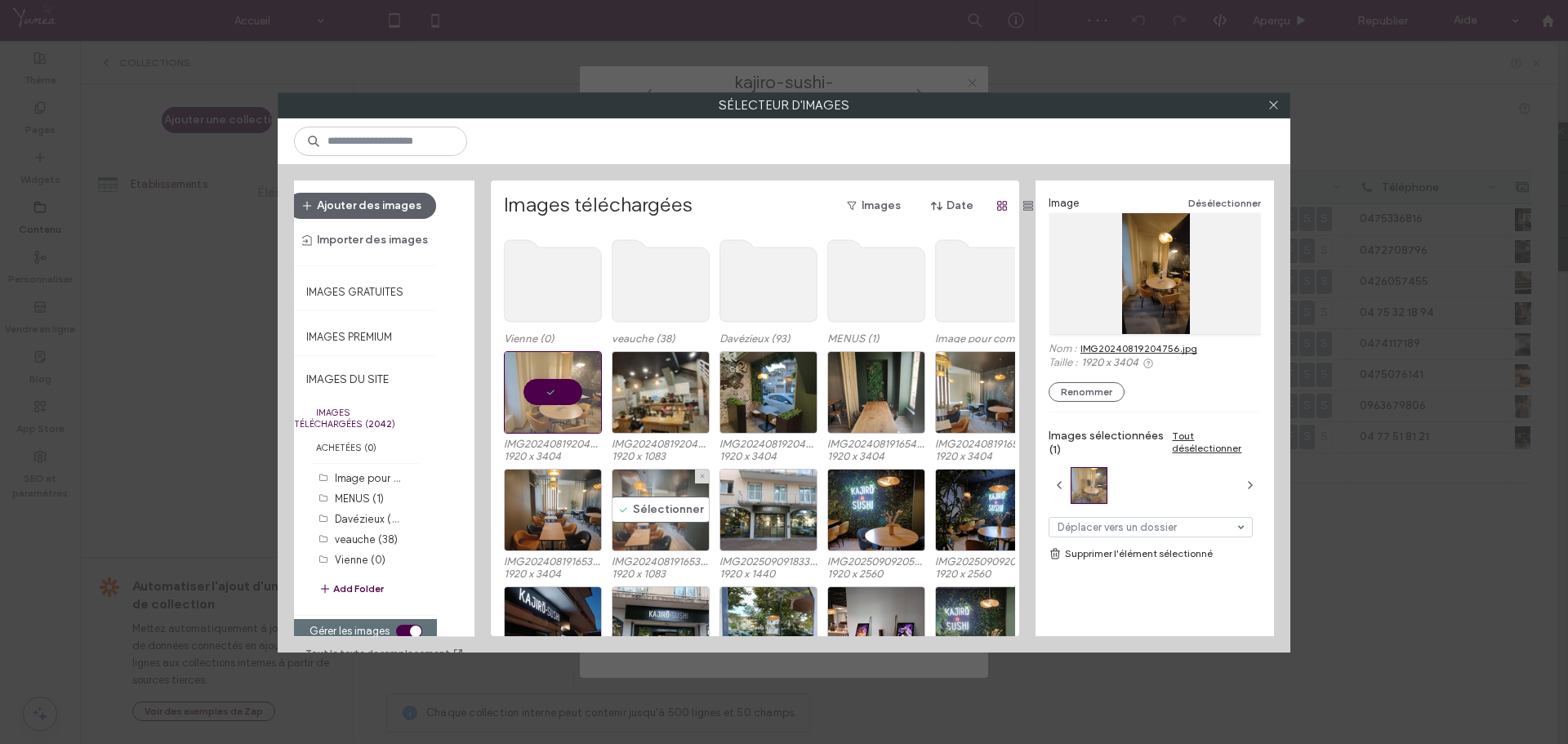
click at [673, 512] on div "Sélectionner" at bounding box center [660, 510] width 98 height 83
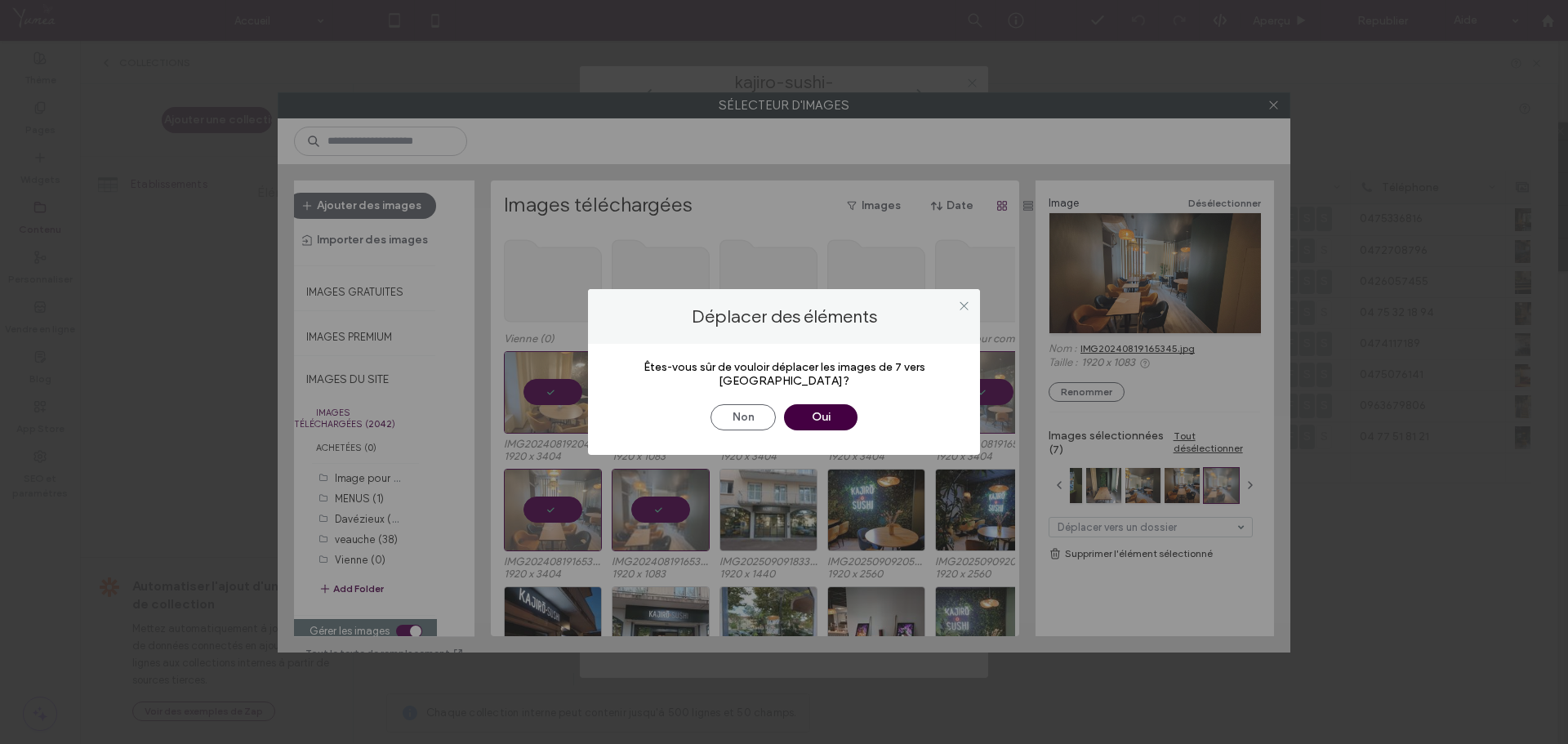
click at [818, 404] on button "Oui" at bounding box center [821, 417] width 73 height 26
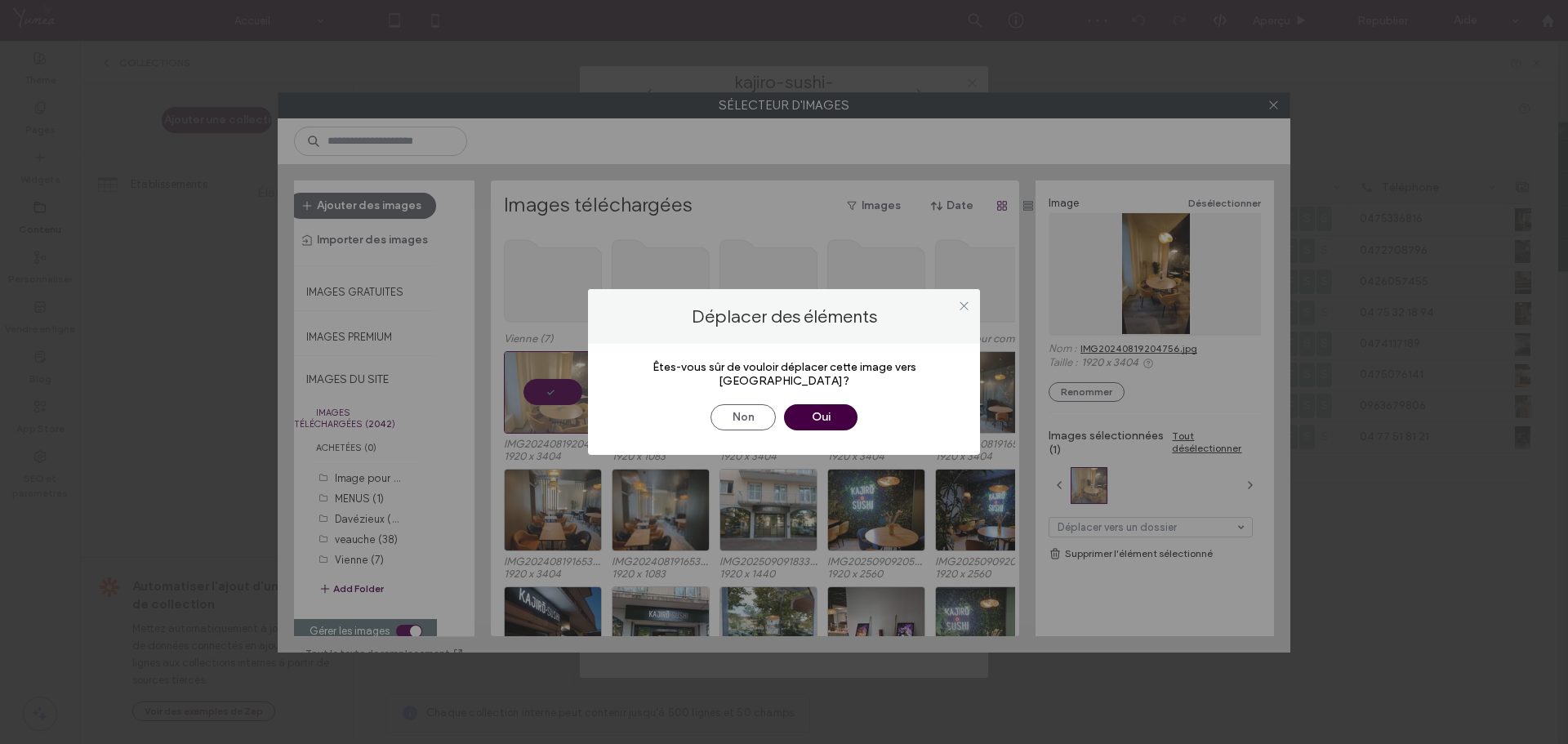
click at [807, 406] on button "Oui" at bounding box center [821, 417] width 73 height 26
click at [828, 407] on button "Oui" at bounding box center [821, 417] width 73 height 26
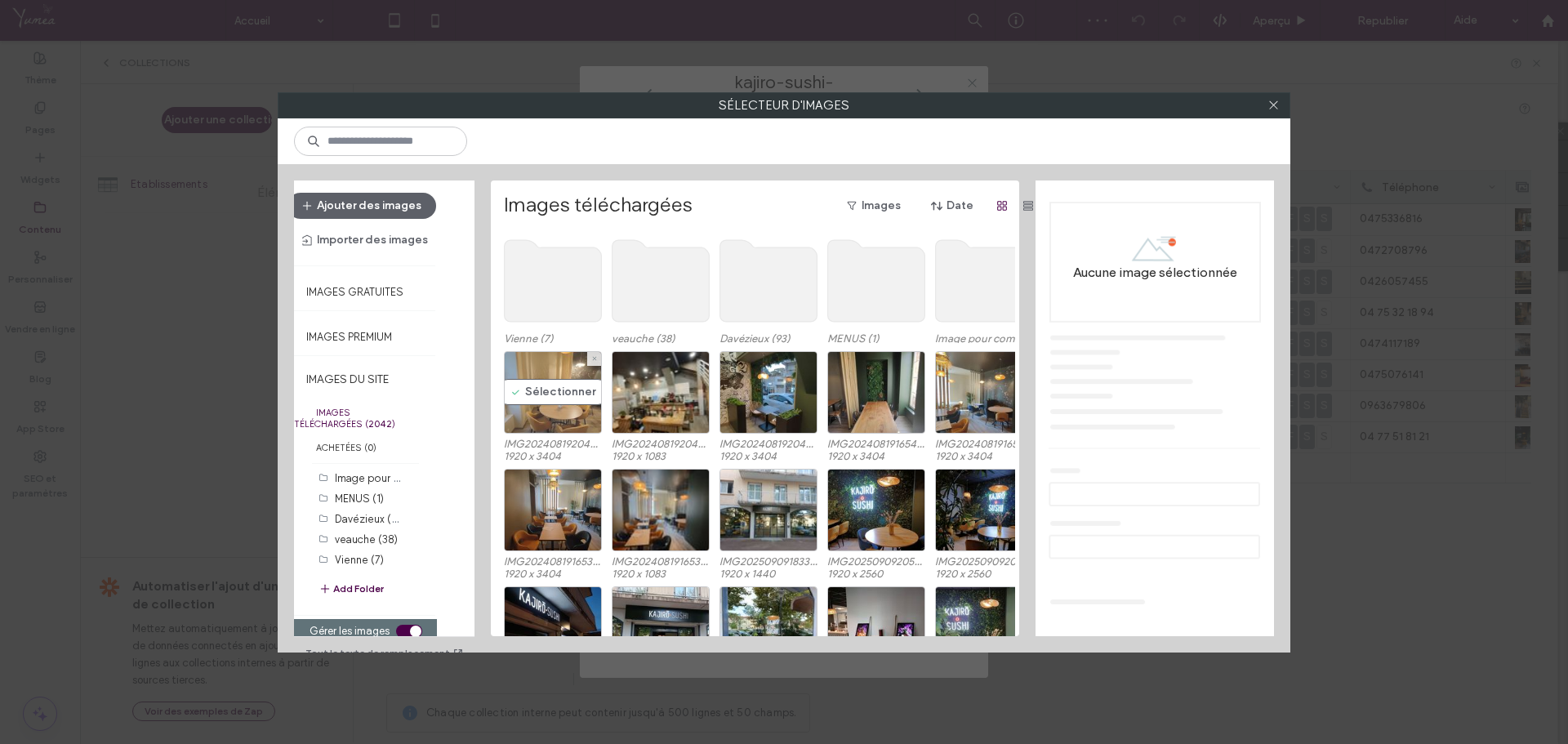
click at [552, 404] on div "Sélectionner" at bounding box center [552, 393] width 98 height 83
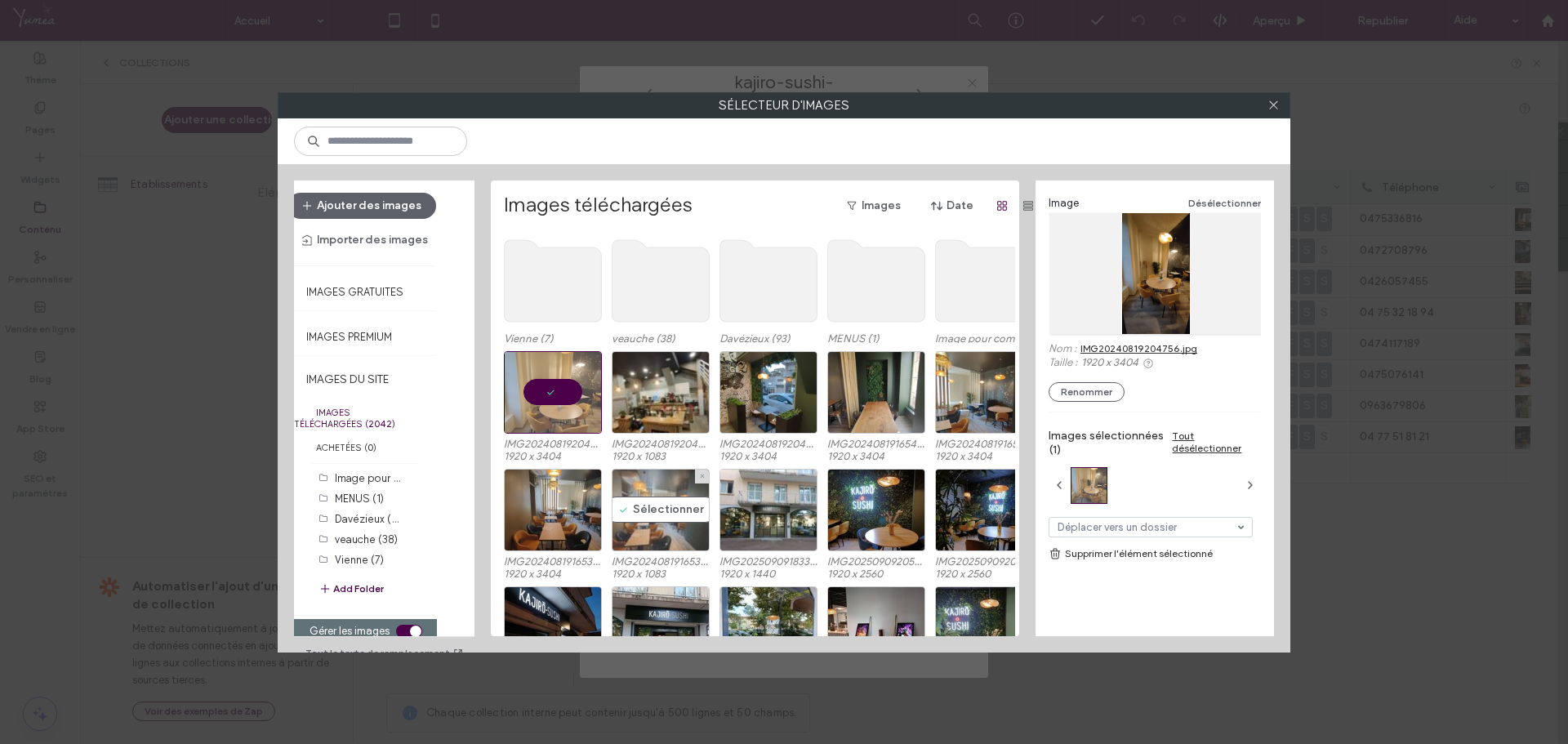
click at [686, 518] on div "Sélectionner" at bounding box center [660, 510] width 98 height 83
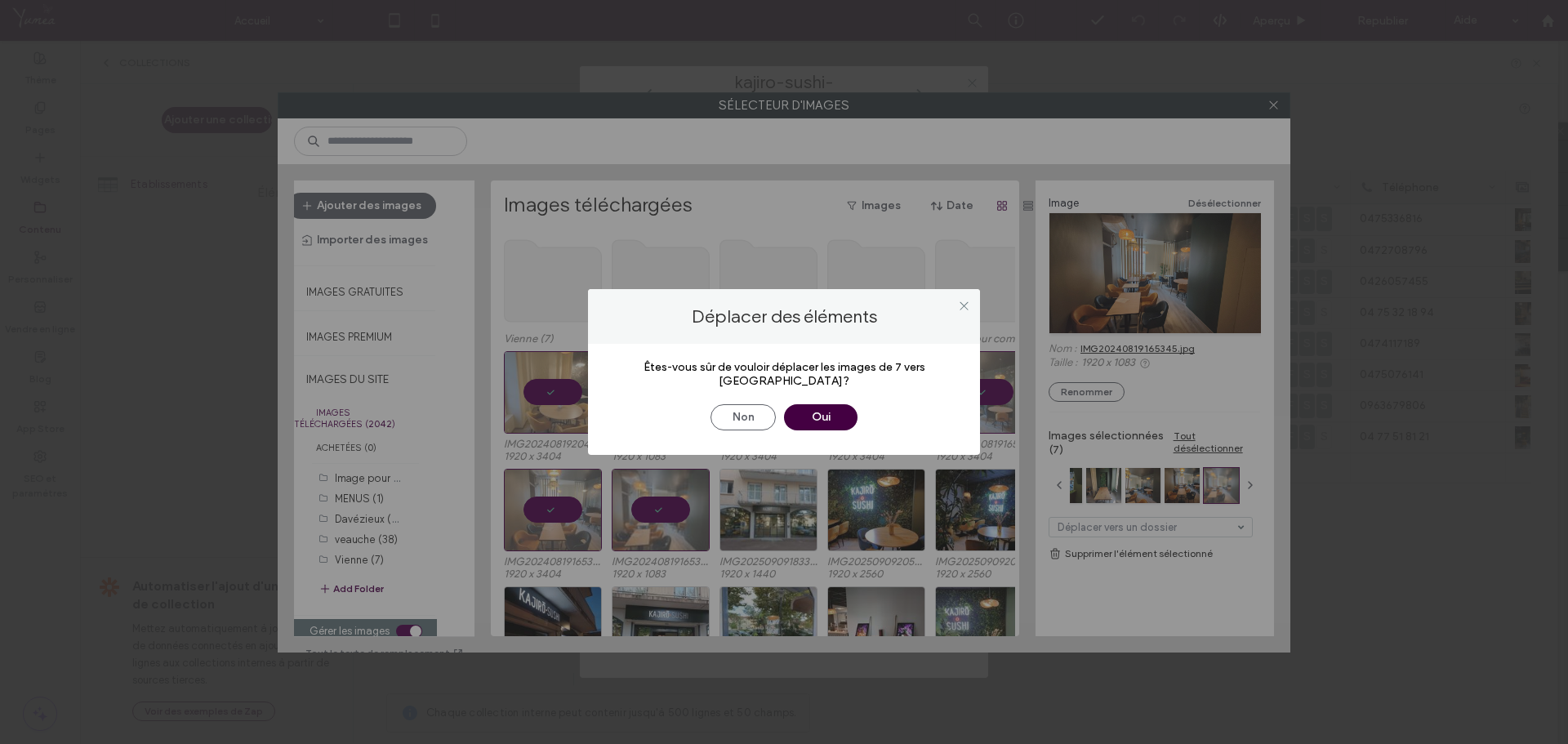
click at [830, 413] on button "Oui" at bounding box center [821, 417] width 73 height 26
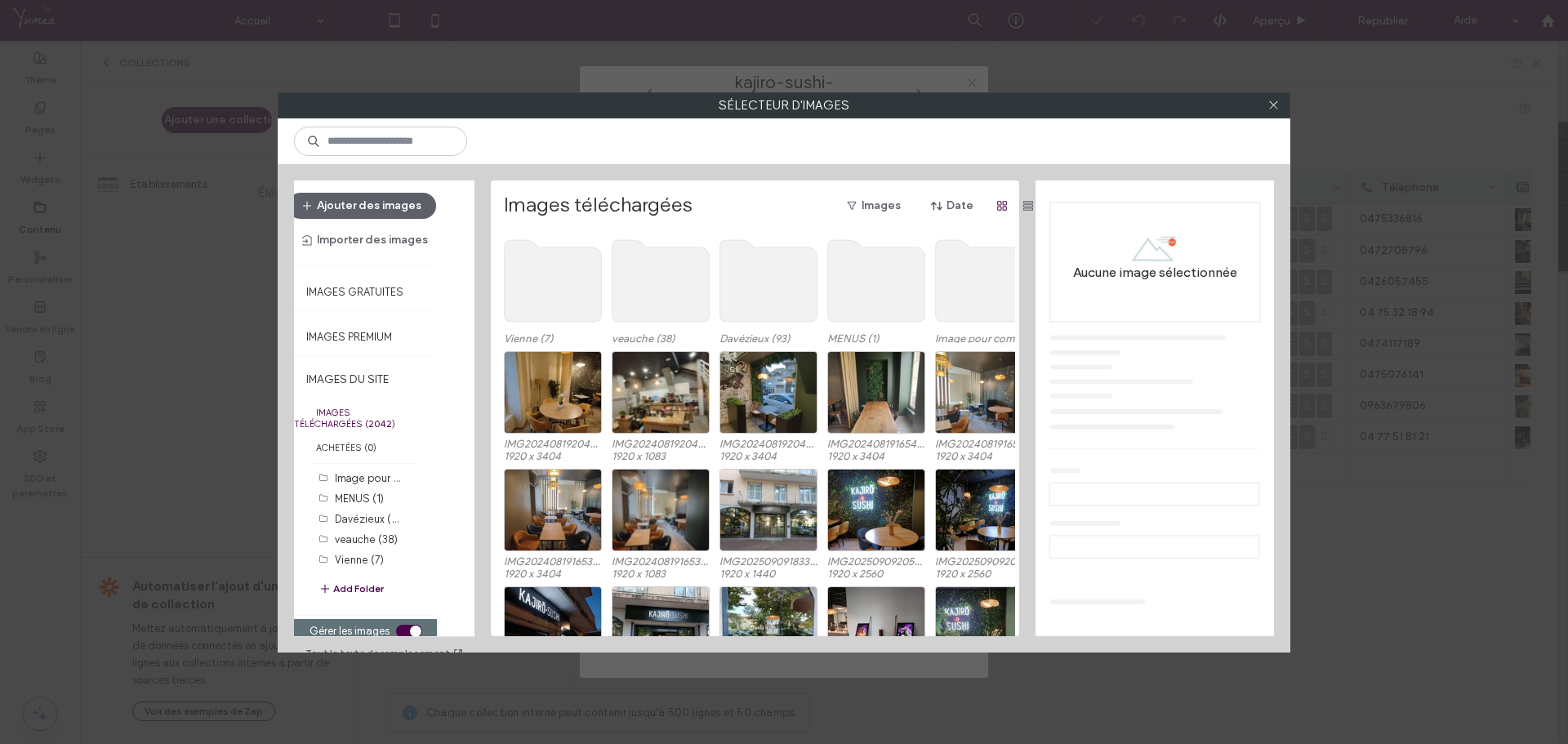
click at [534, 304] on use at bounding box center [553, 281] width 97 height 82
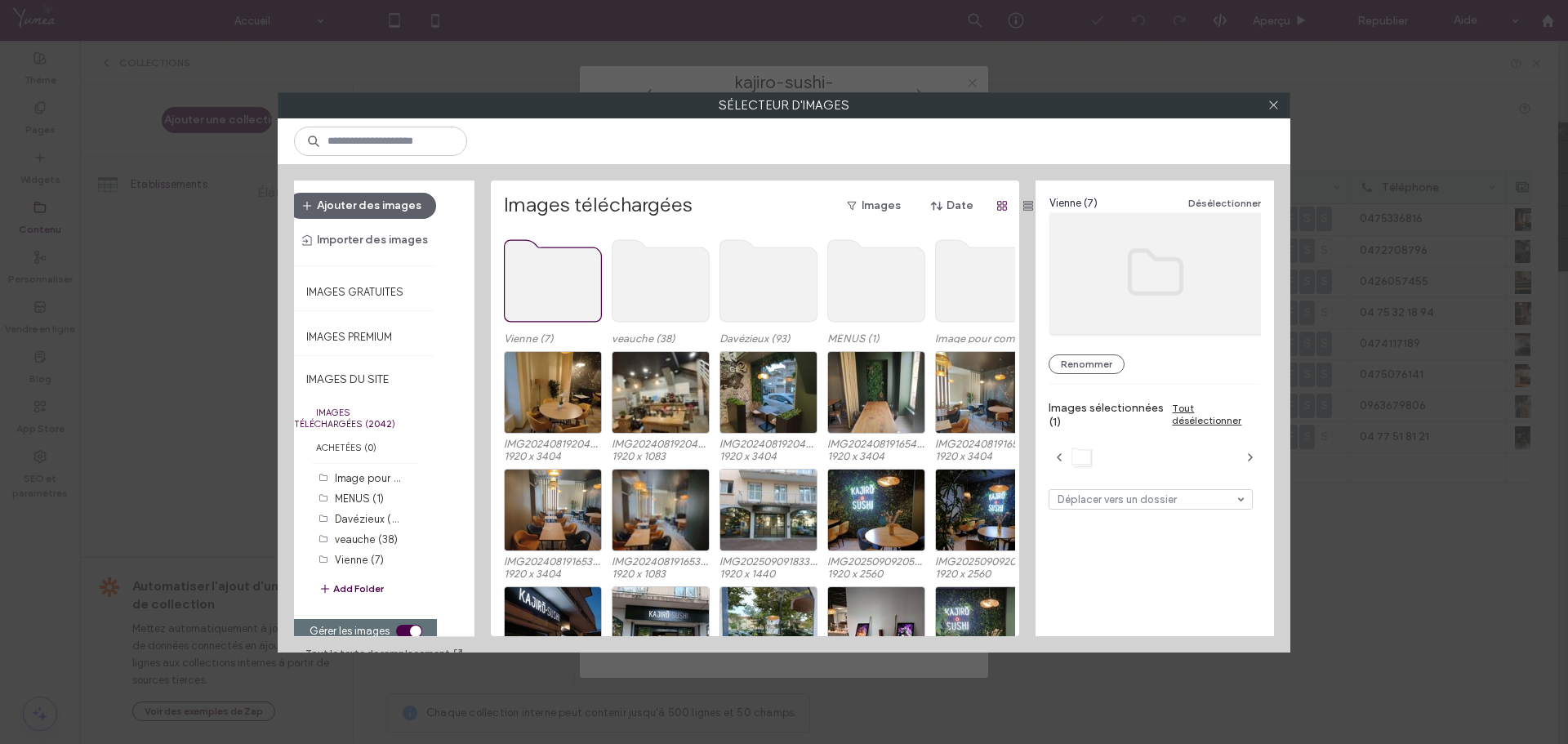
click at [534, 304] on use at bounding box center [553, 281] width 97 height 82
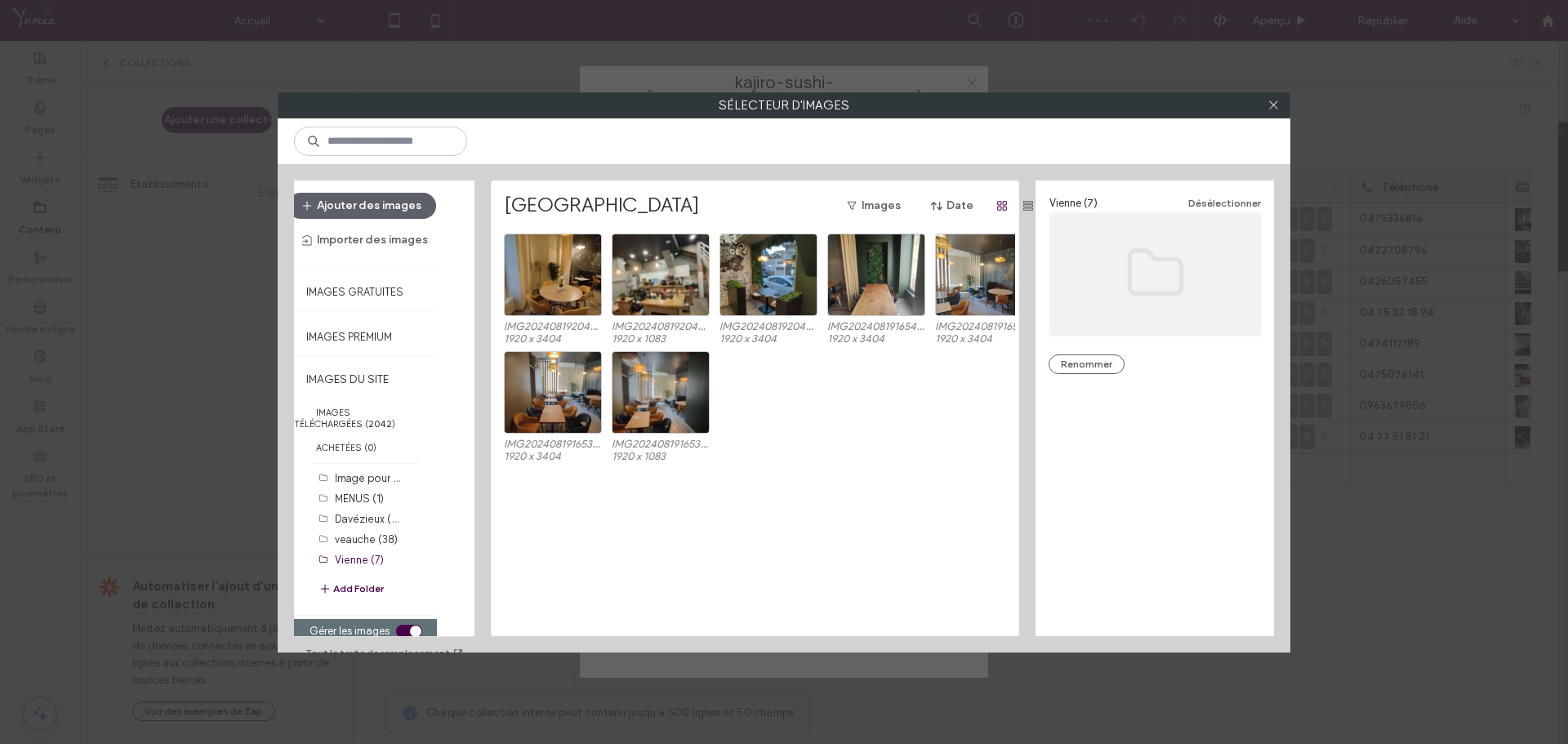
click at [799, 402] on div "IMG20240819165347.jpg 1920 x 3404 IMG20240819165345.jpg 1920 x 1083" at bounding box center [760, 410] width 512 height 117
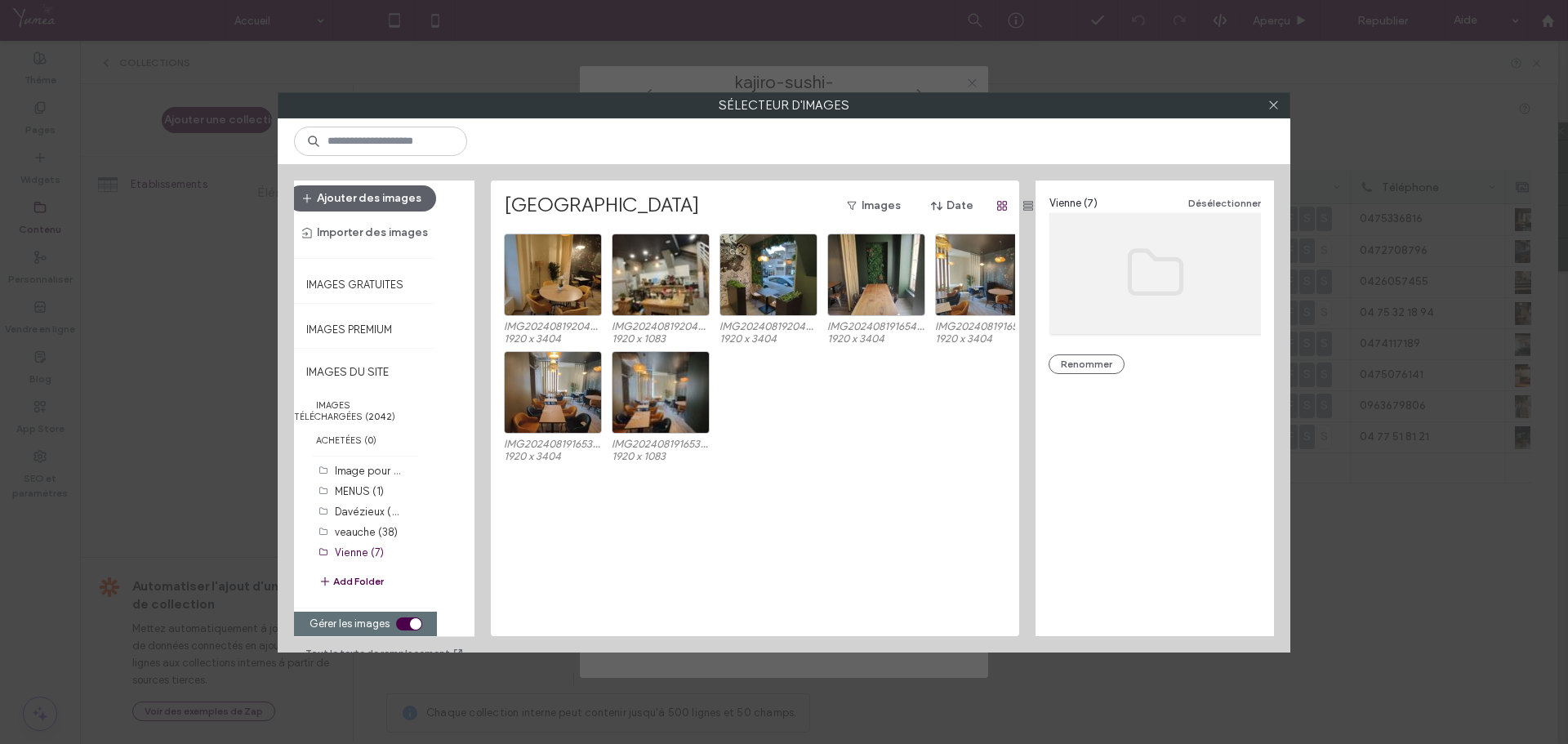
scroll to position [17, 0]
click at [396, 618] on div "toggle" at bounding box center [409, 624] width 26 height 13
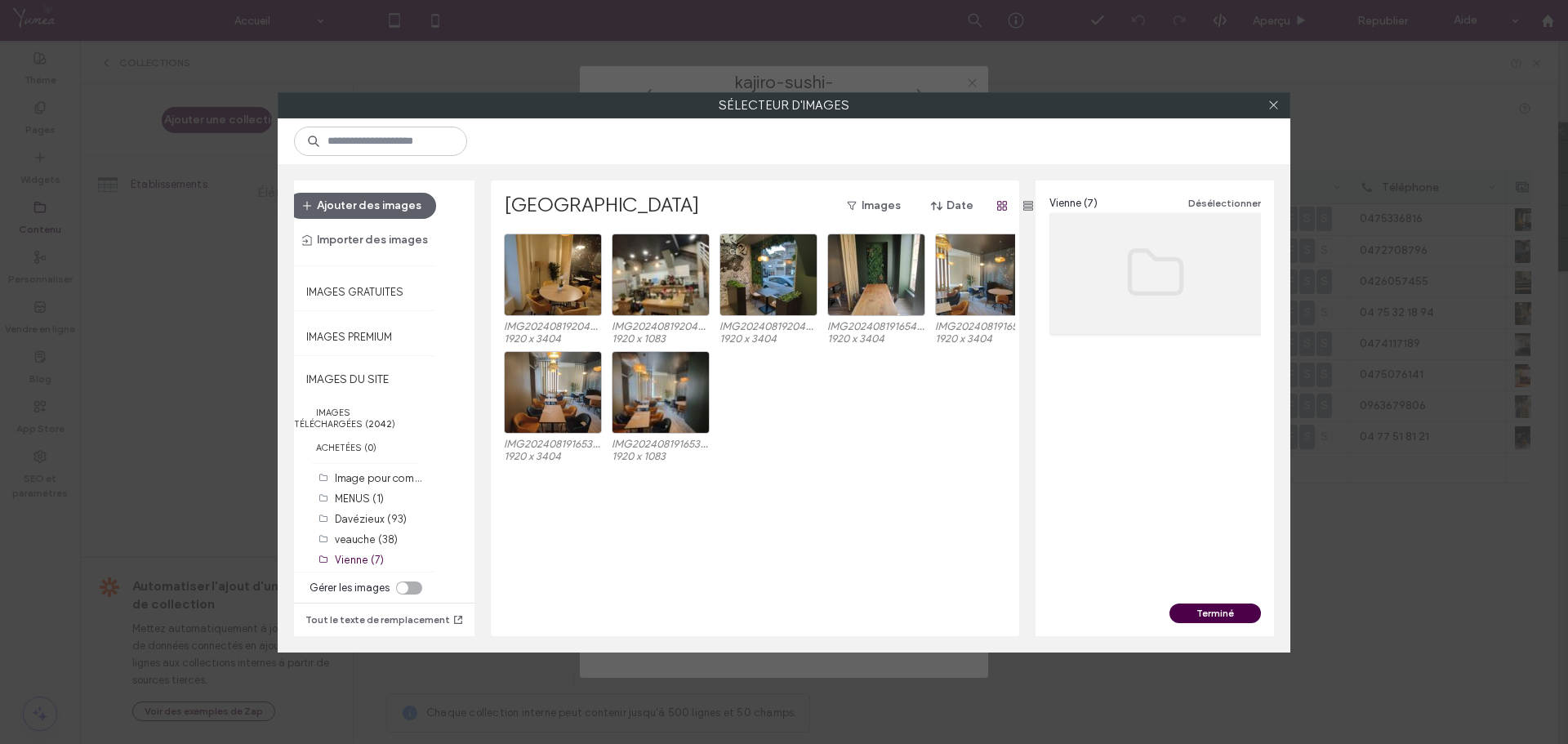
drag, startPoint x: 699, startPoint y: 548, endPoint x: 690, endPoint y: 539, distance: 12.7
click at [698, 545] on div "IMG20240819204756.jpg 1920 x 3404 IMG20240819204506.jpg 1920 x 1083 IMG20240819…" at bounding box center [760, 435] width 512 height 402
click at [523, 282] on div "Sélectionner" at bounding box center [552, 275] width 98 height 83
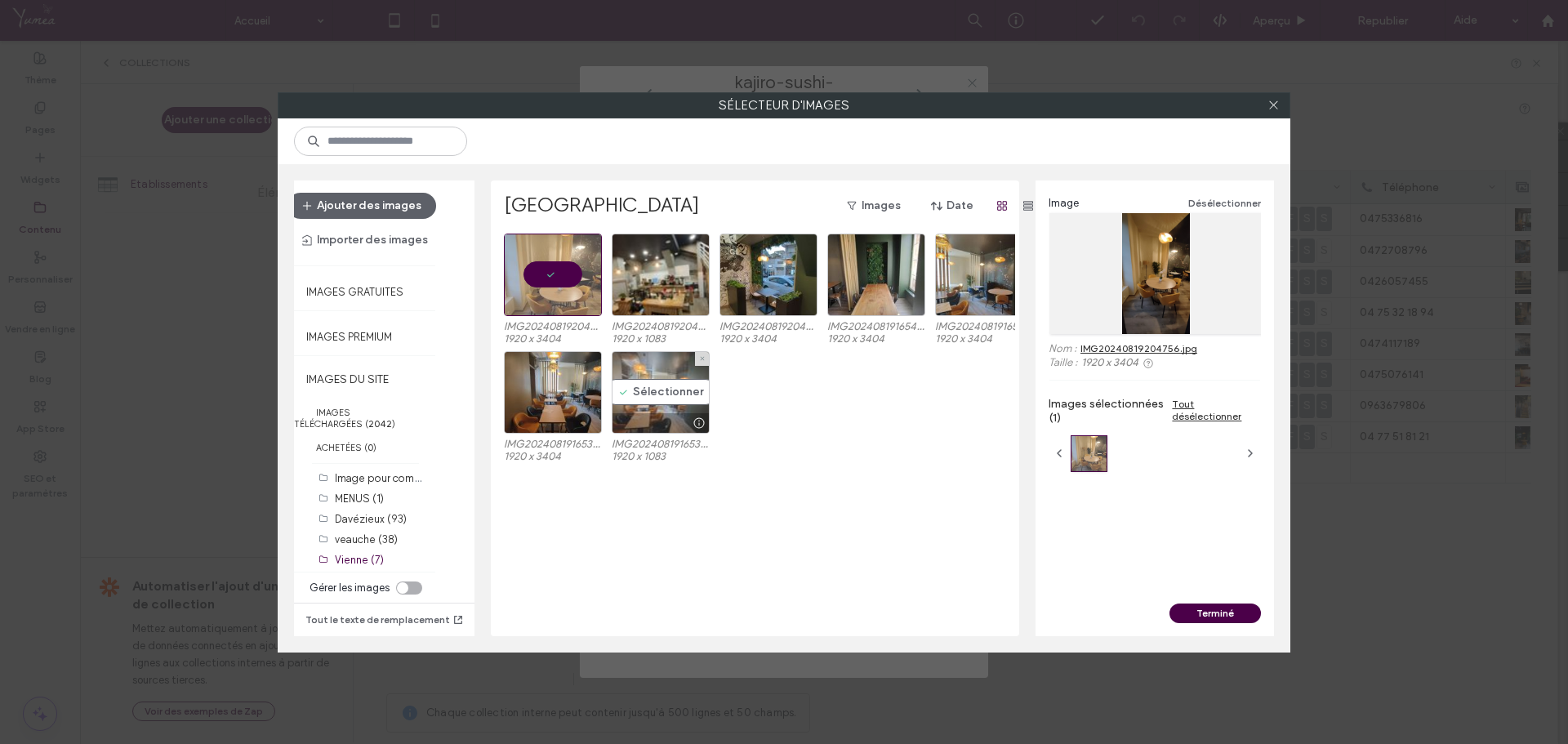
click at [645, 395] on div "Sélectionner" at bounding box center [660, 393] width 98 height 83
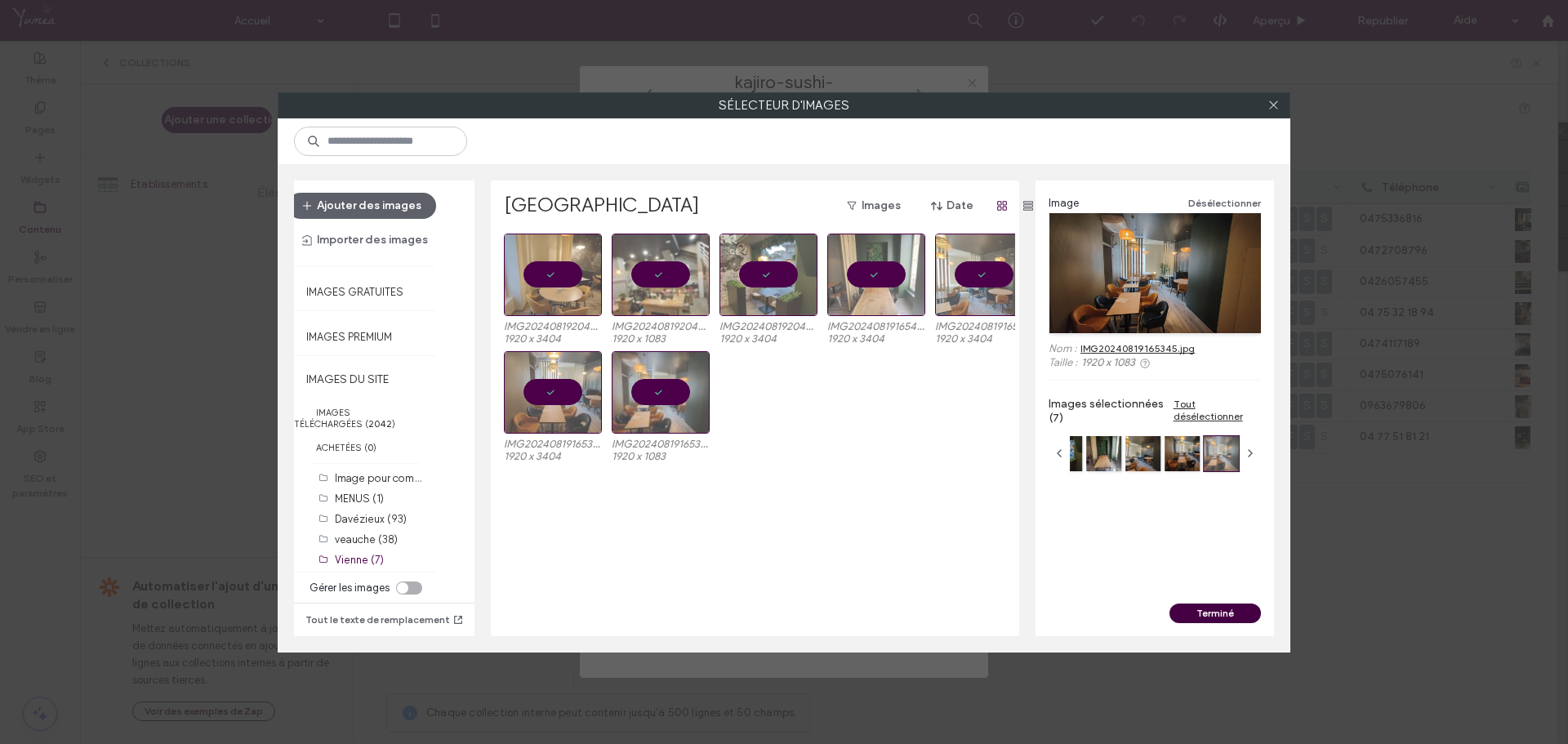
click at [1203, 611] on button "Terminé" at bounding box center [1216, 613] width 92 height 19
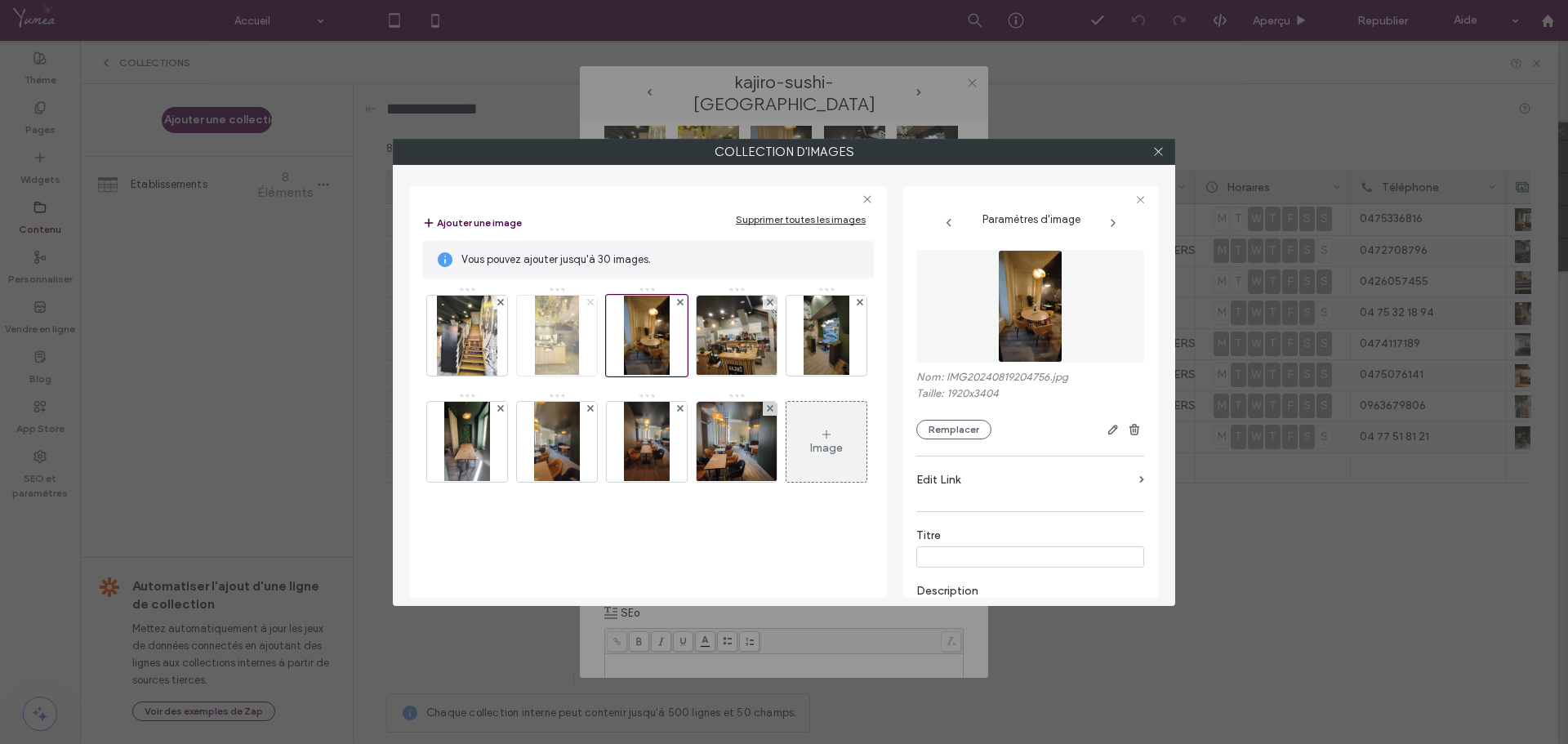
click at [590, 302] on use at bounding box center [589, 302] width 6 height 6
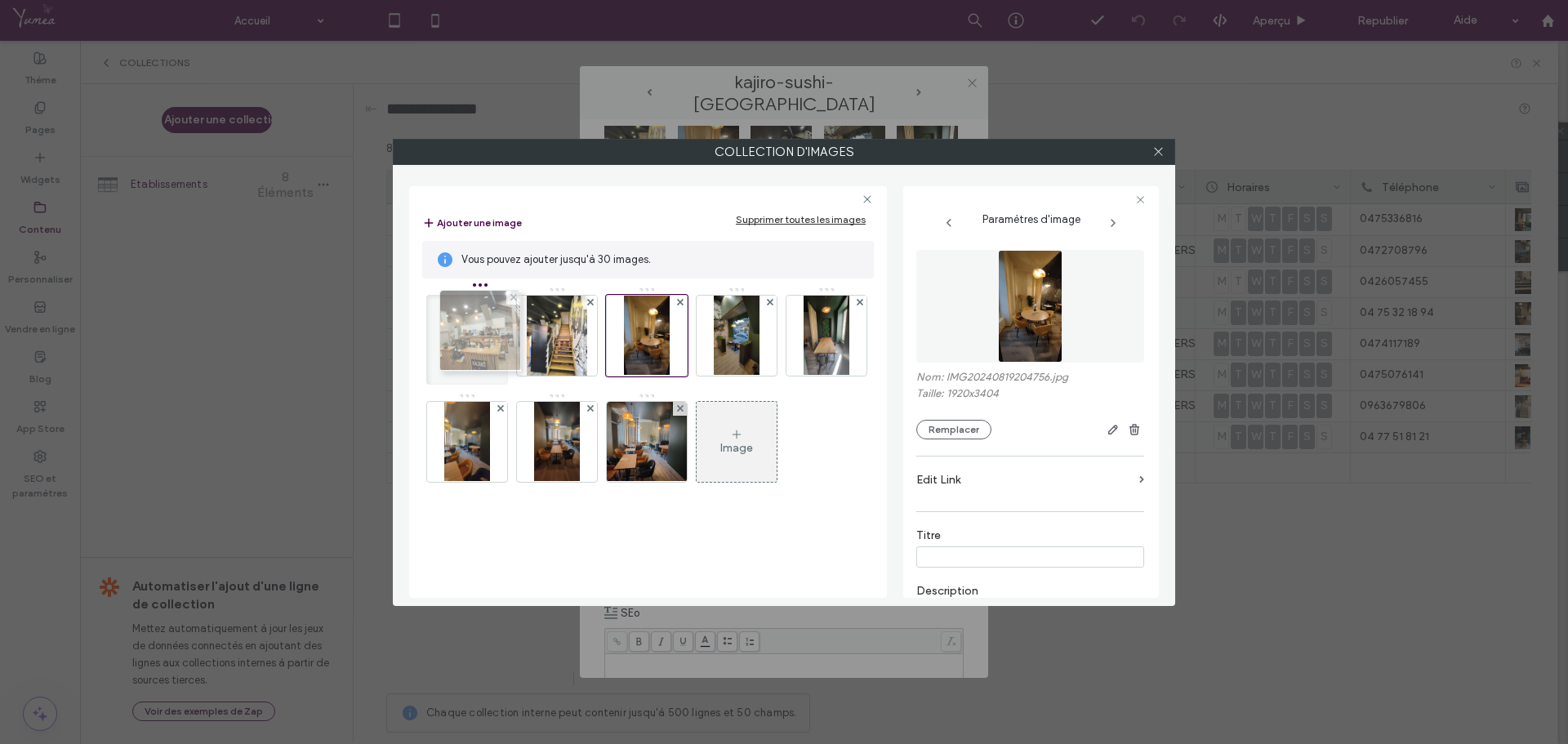
drag, startPoint x: 639, startPoint y: 361, endPoint x: 462, endPoint y: 357, distance: 177.0
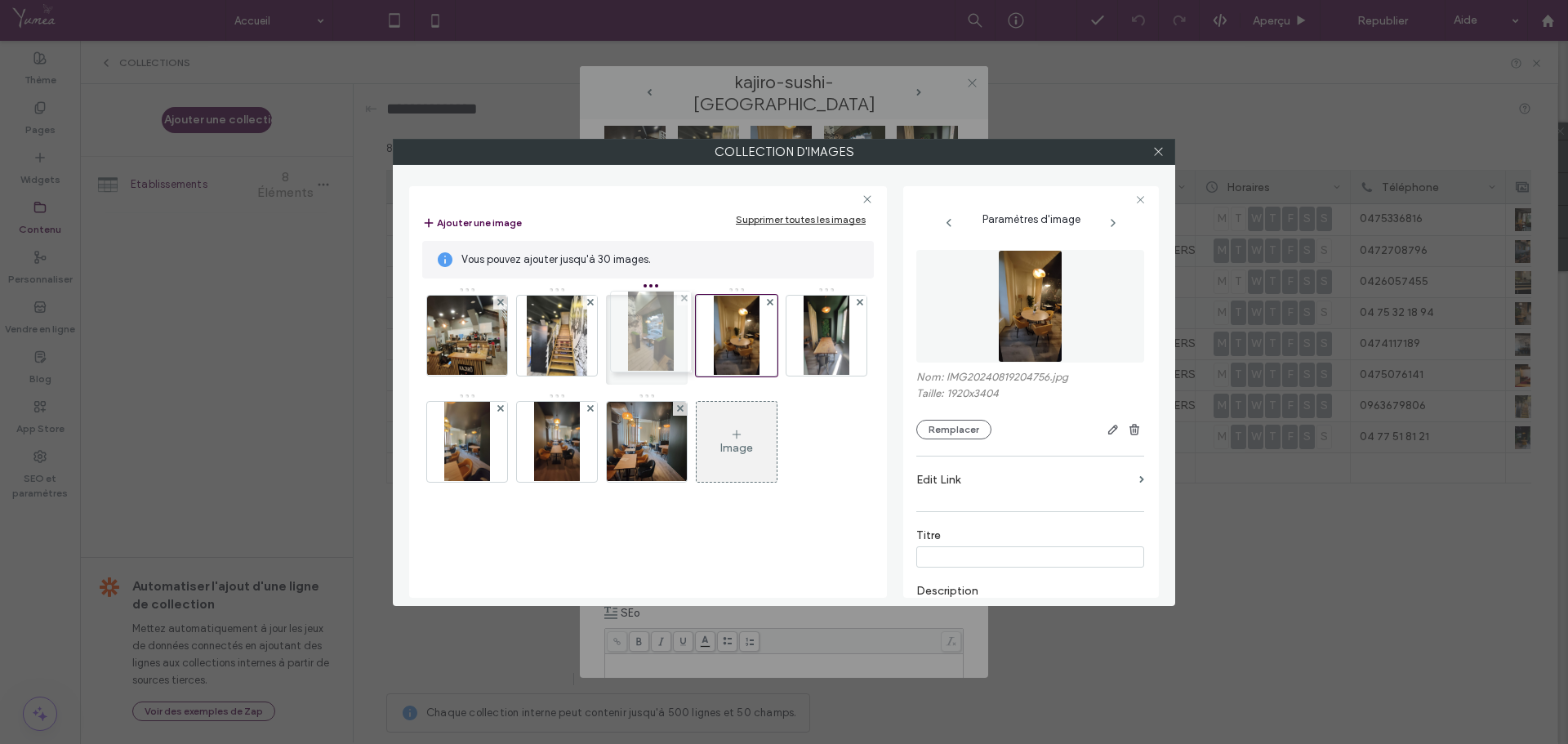
drag, startPoint x: 749, startPoint y: 361, endPoint x: 663, endPoint y: 357, distance: 86.1
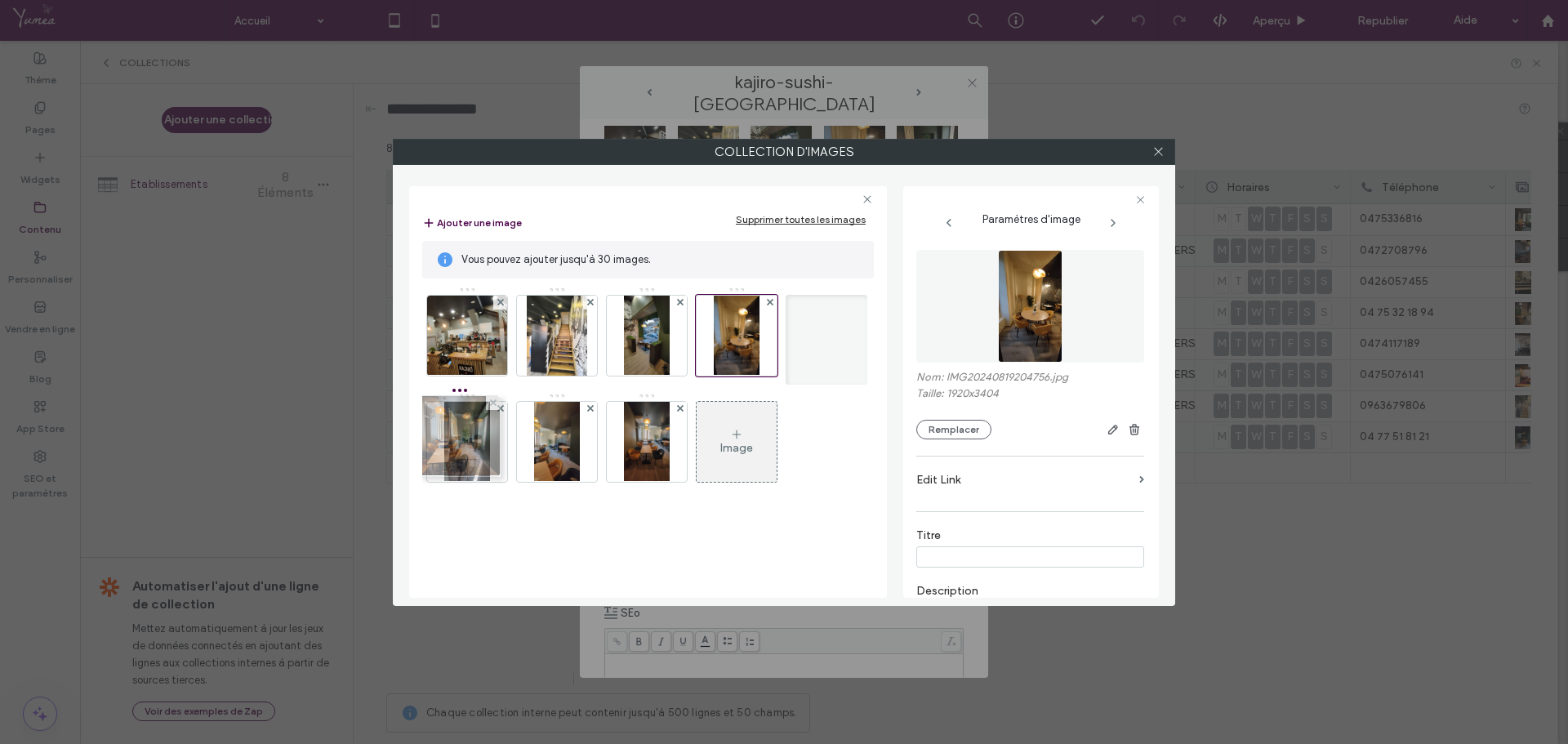
drag, startPoint x: 754, startPoint y: 466, endPoint x: 465, endPoint y: 460, distance: 289.1
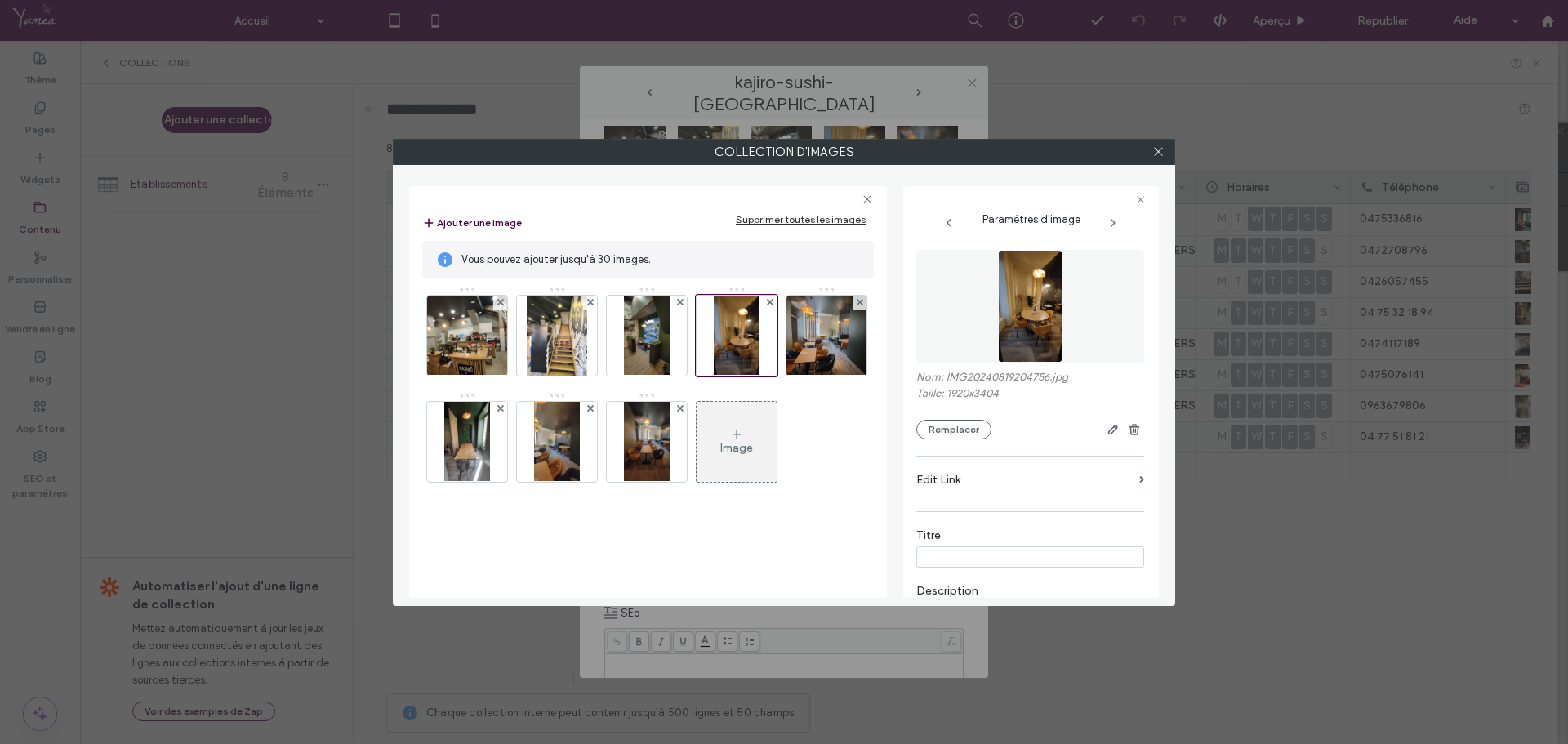
click at [839, 500] on div "Image" at bounding box center [648, 393] width 450 height 213
click at [1162, 150] on icon at bounding box center [1159, 152] width 12 height 12
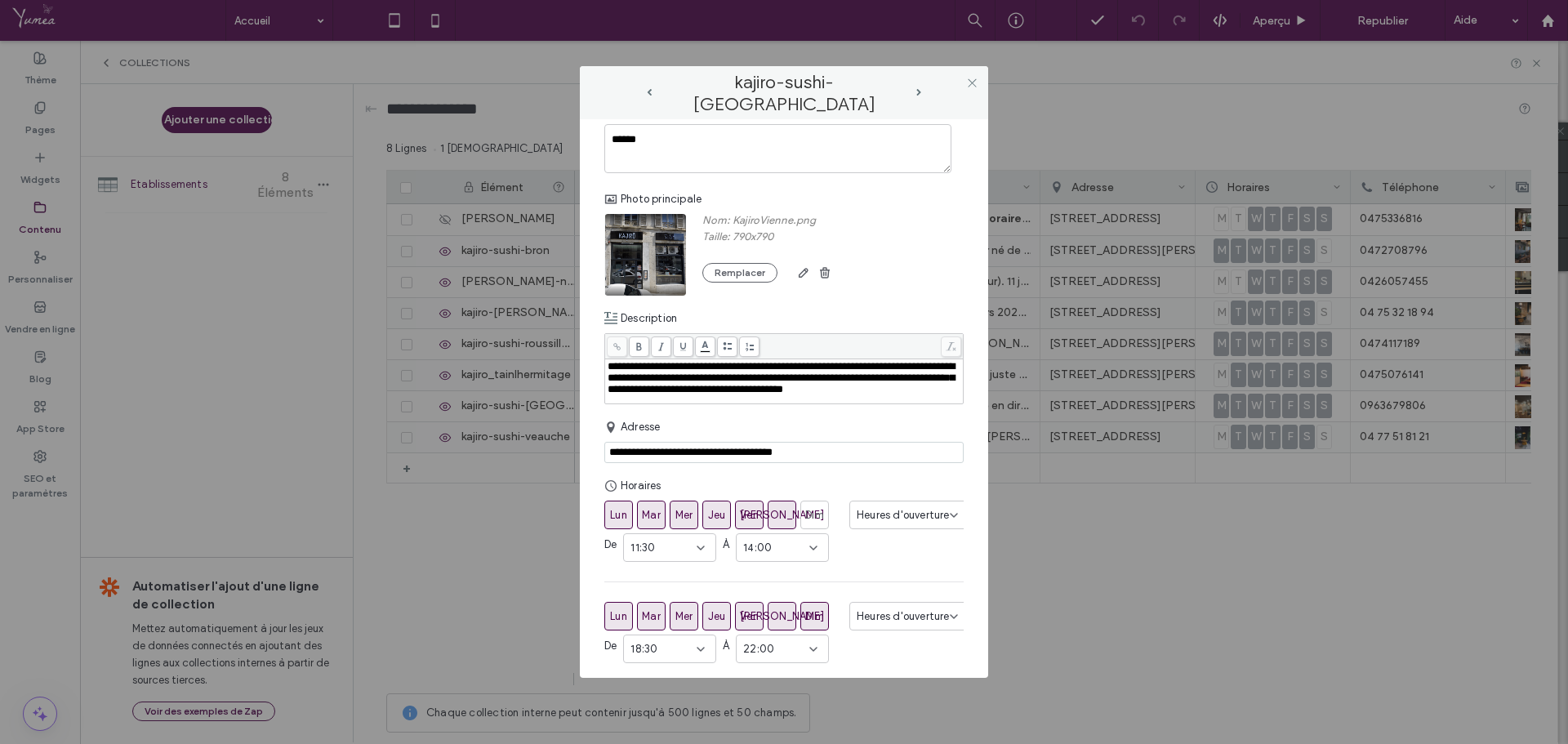
scroll to position [66, 0]
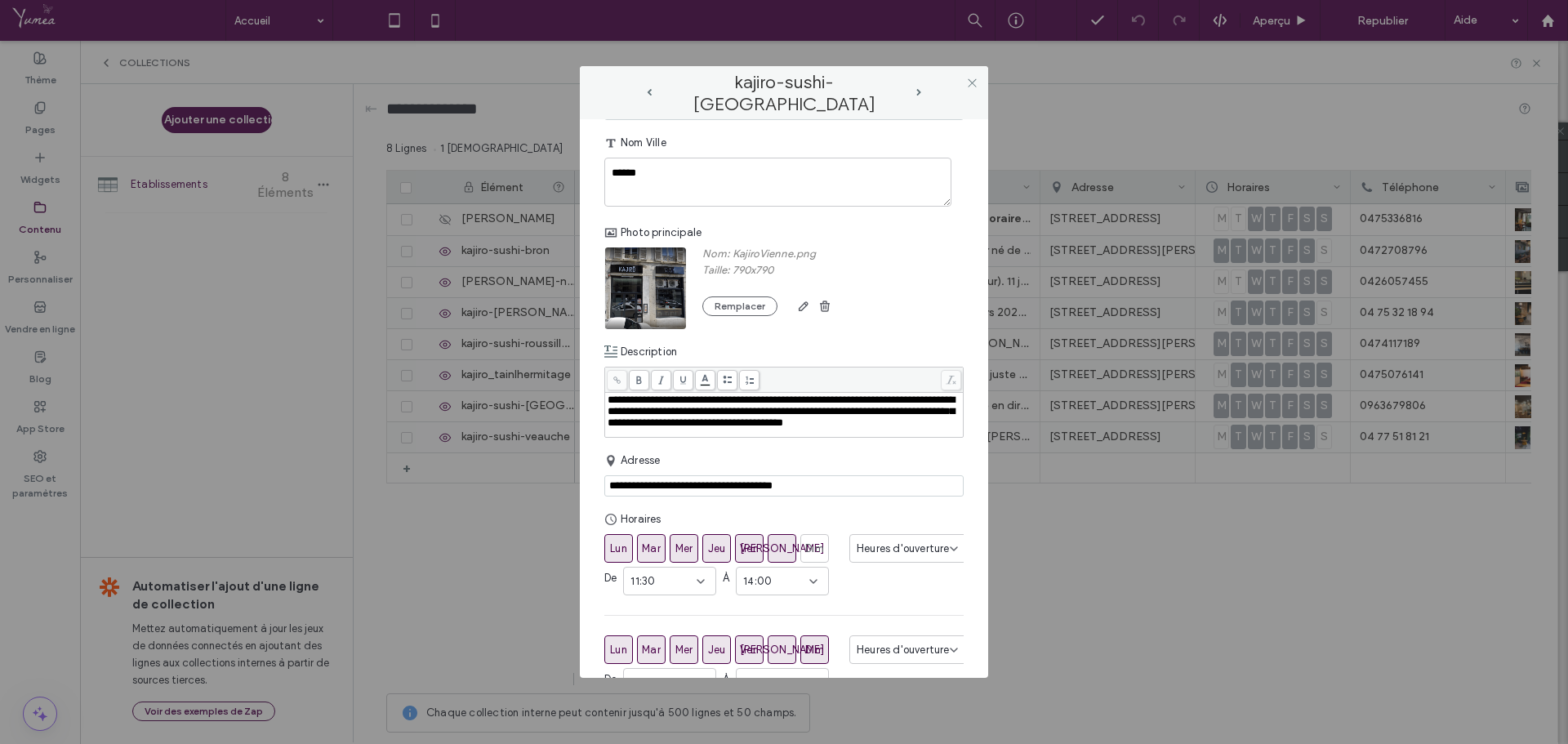
click at [609, 401] on span "**********" at bounding box center [781, 411] width 347 height 34
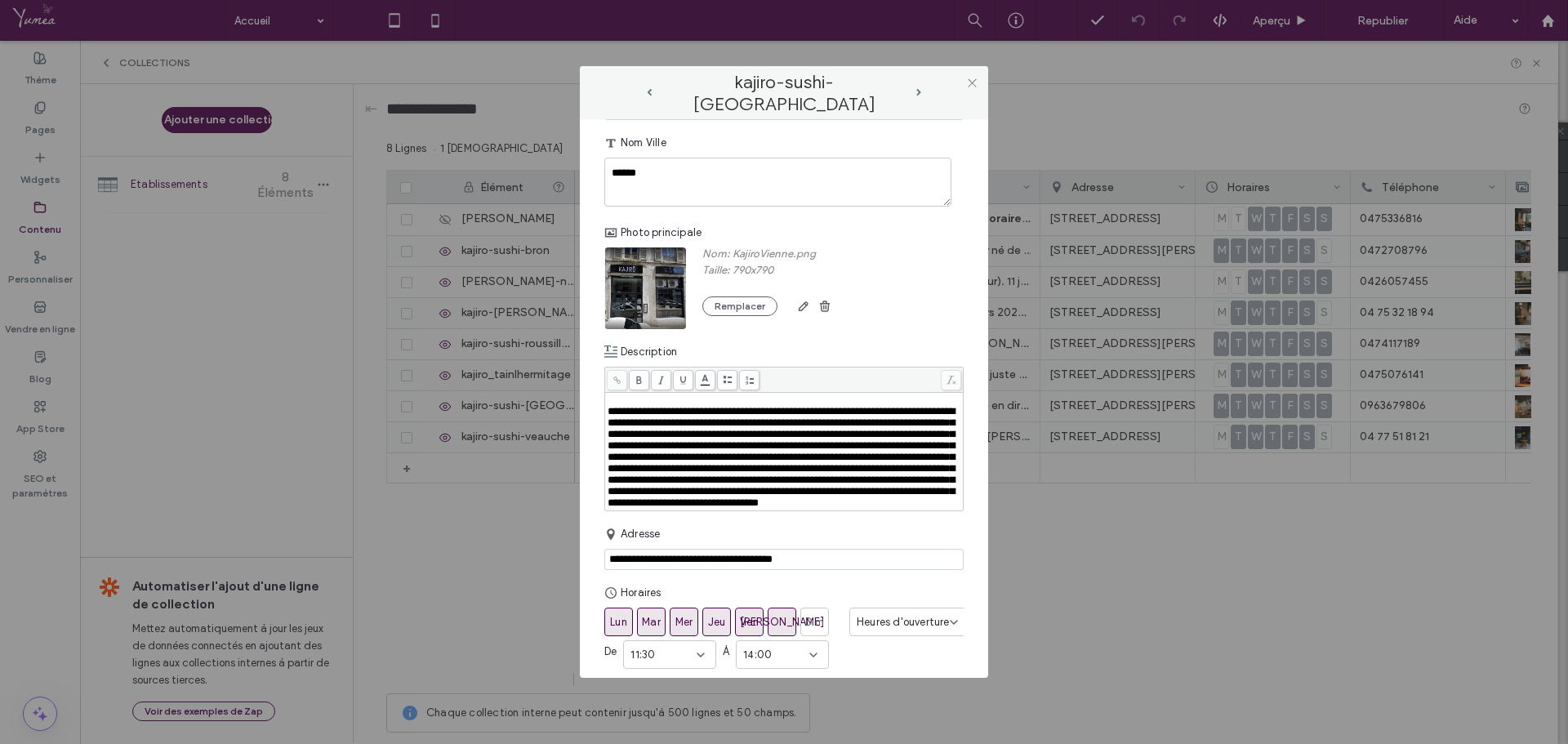
click at [609, 401] on div "Rich Text Editor" at bounding box center [784, 400] width 354 height 11
click at [611, 411] on span "**********" at bounding box center [781, 457] width 347 height 102
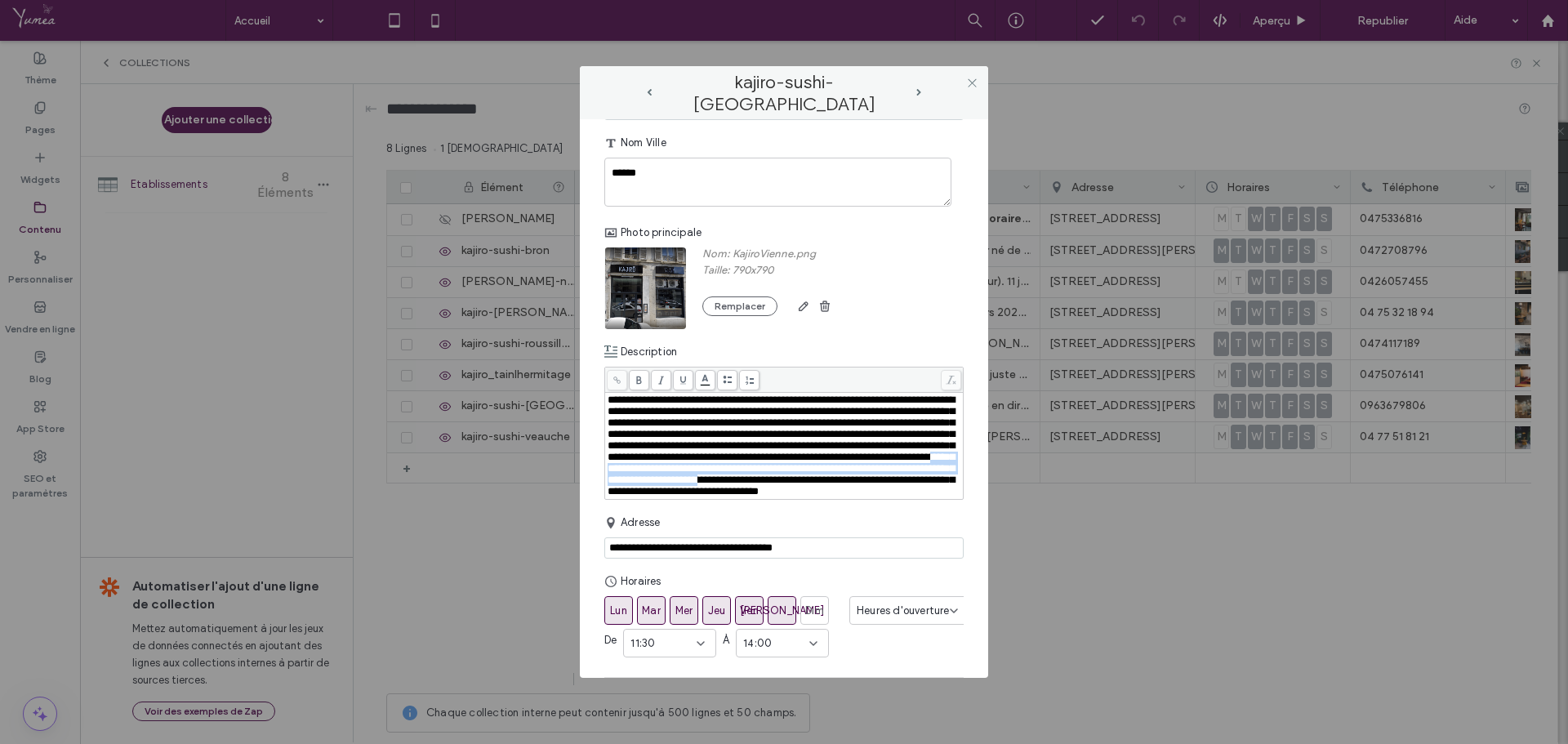
drag, startPoint x: 747, startPoint y: 486, endPoint x: 645, endPoint y: 513, distance: 105.5
click at [645, 497] on span "**********" at bounding box center [781, 446] width 347 height 102
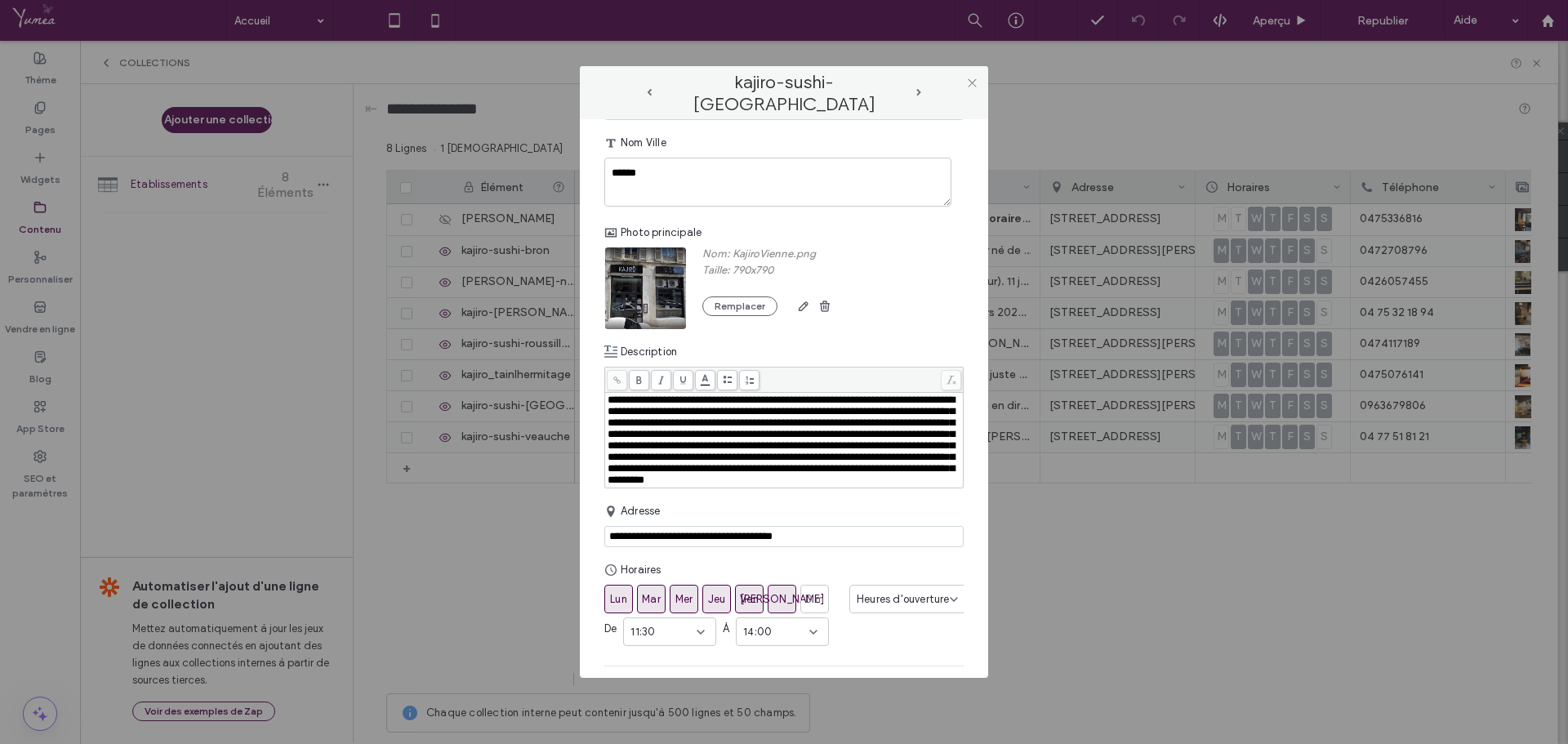
click at [682, 413] on span "**********" at bounding box center [781, 440] width 347 height 91
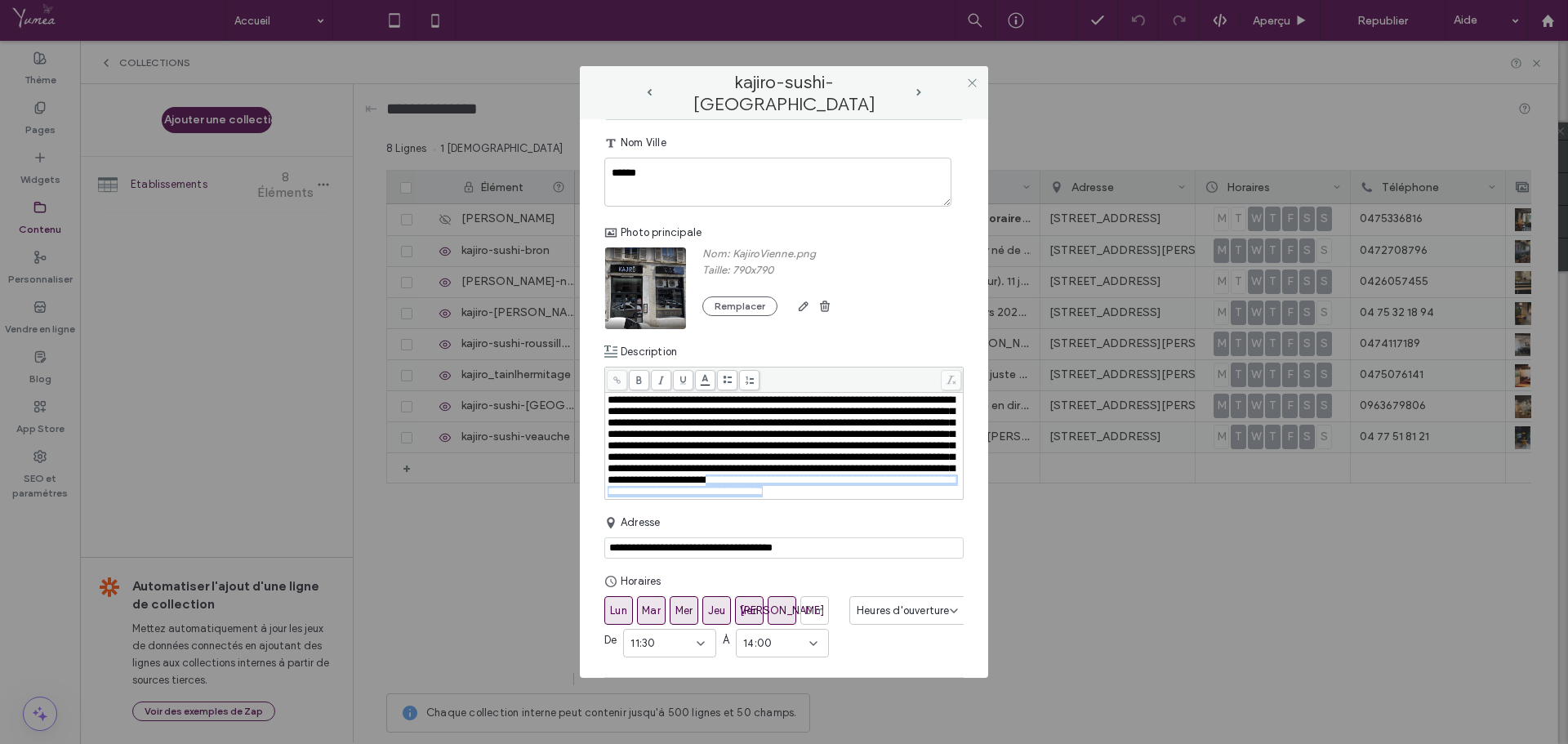
drag, startPoint x: 792, startPoint y: 526, endPoint x: 639, endPoint y: 513, distance: 153.6
click at [639, 498] on div "**********" at bounding box center [784, 446] width 354 height 103
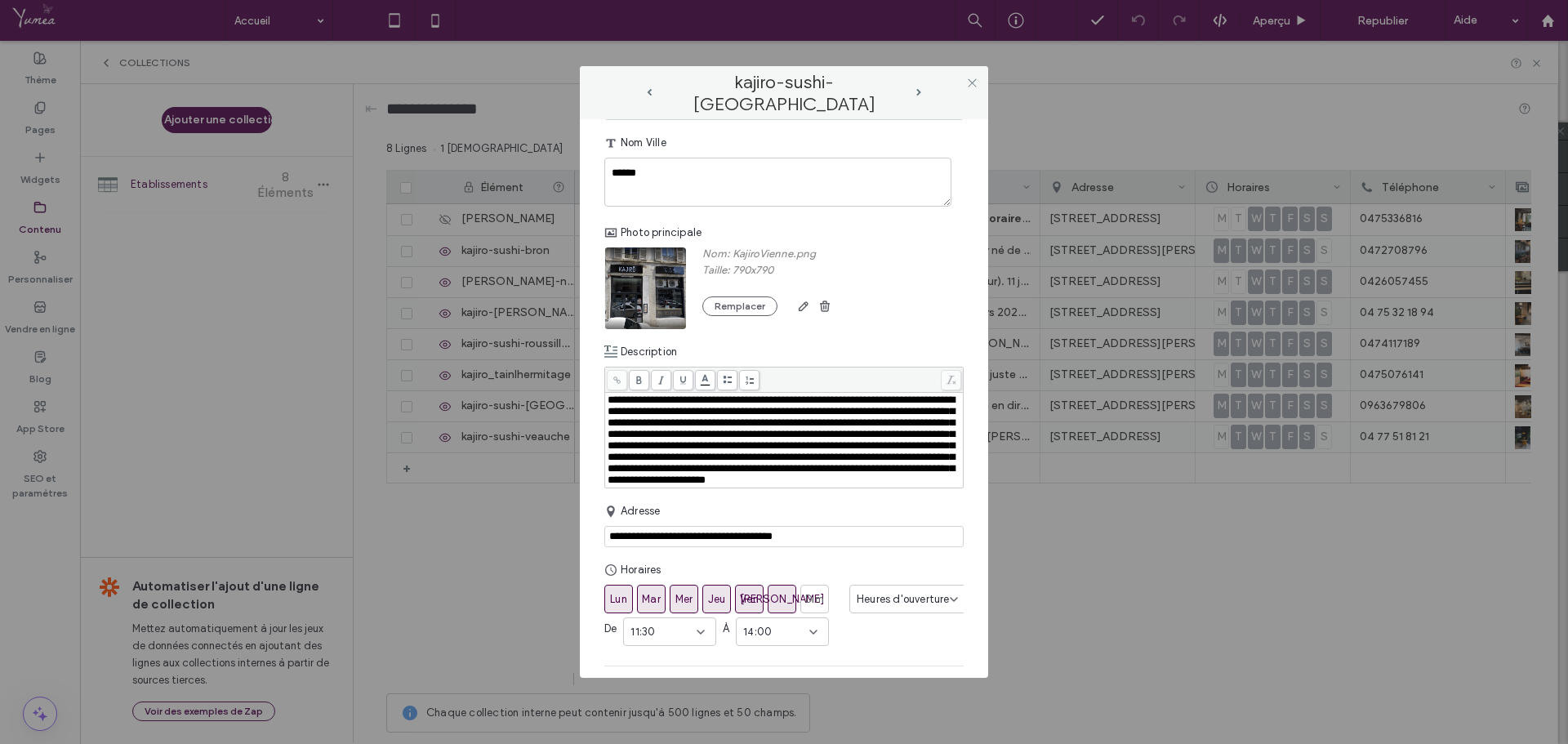
click at [685, 486] on div "**********" at bounding box center [784, 440] width 354 height 92
click at [681, 486] on div "**********" at bounding box center [784, 440] width 354 height 92
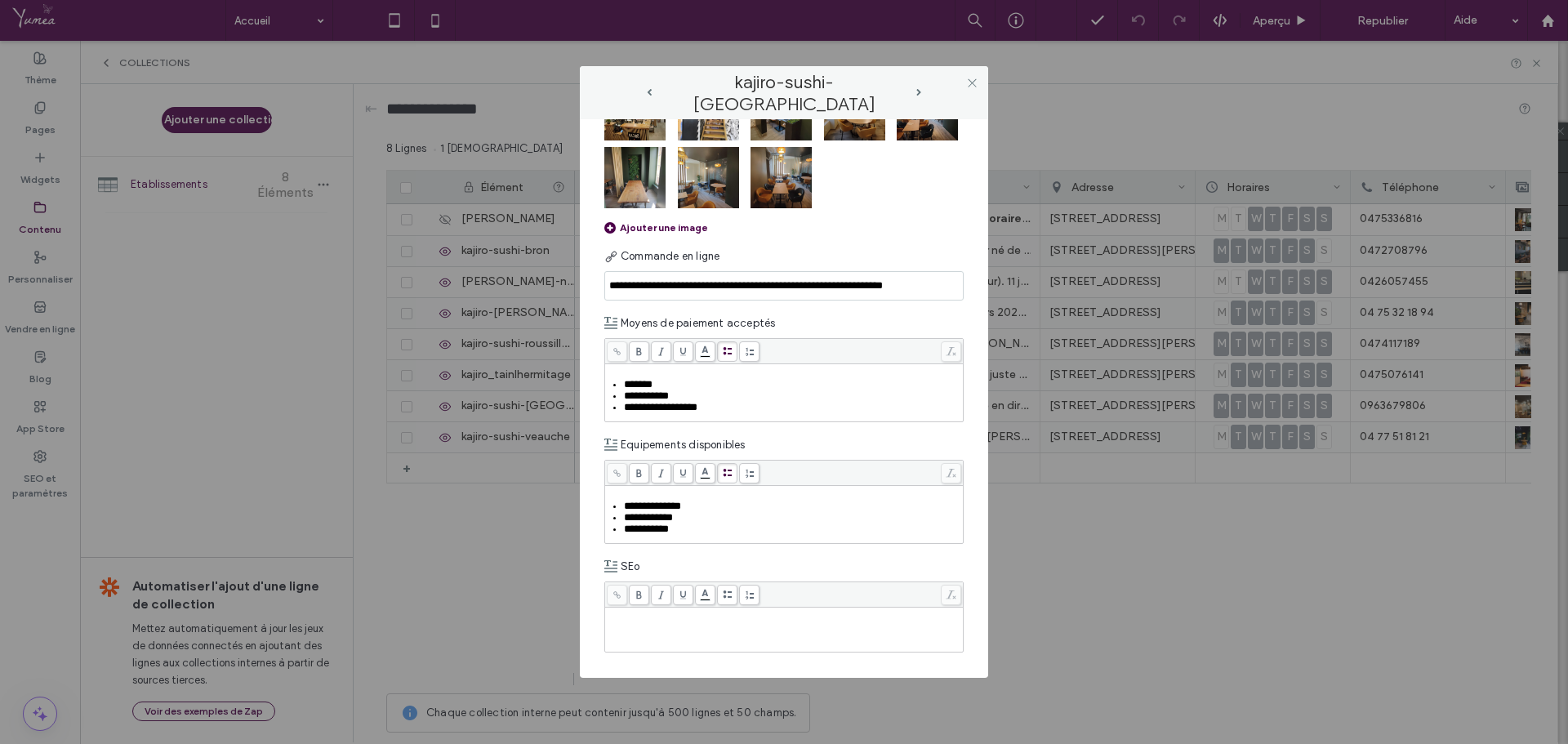
scroll to position [943, 0]
click at [921, 92] on span "next-arrow" at bounding box center [919, 93] width 5 height 7
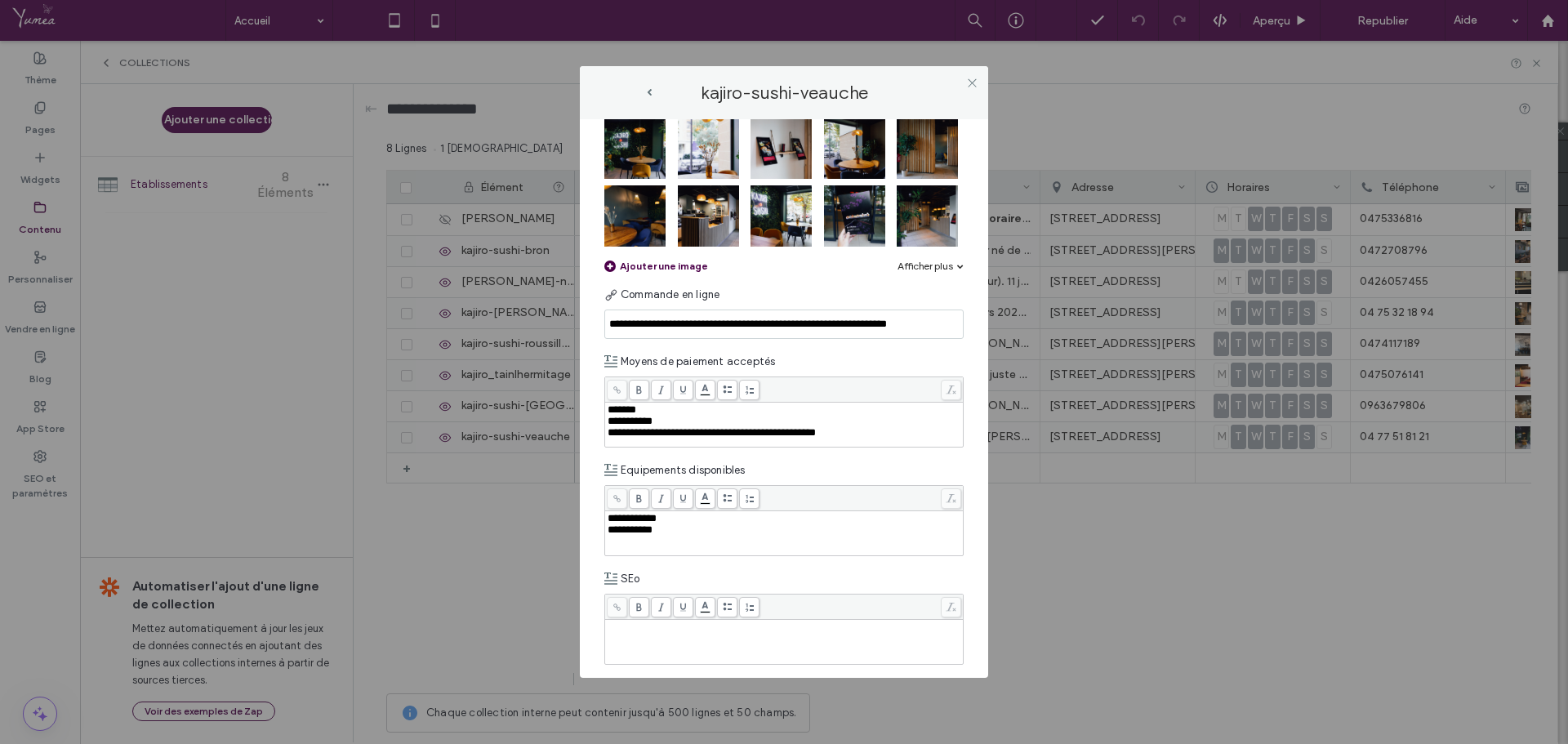
scroll to position [867, 0]
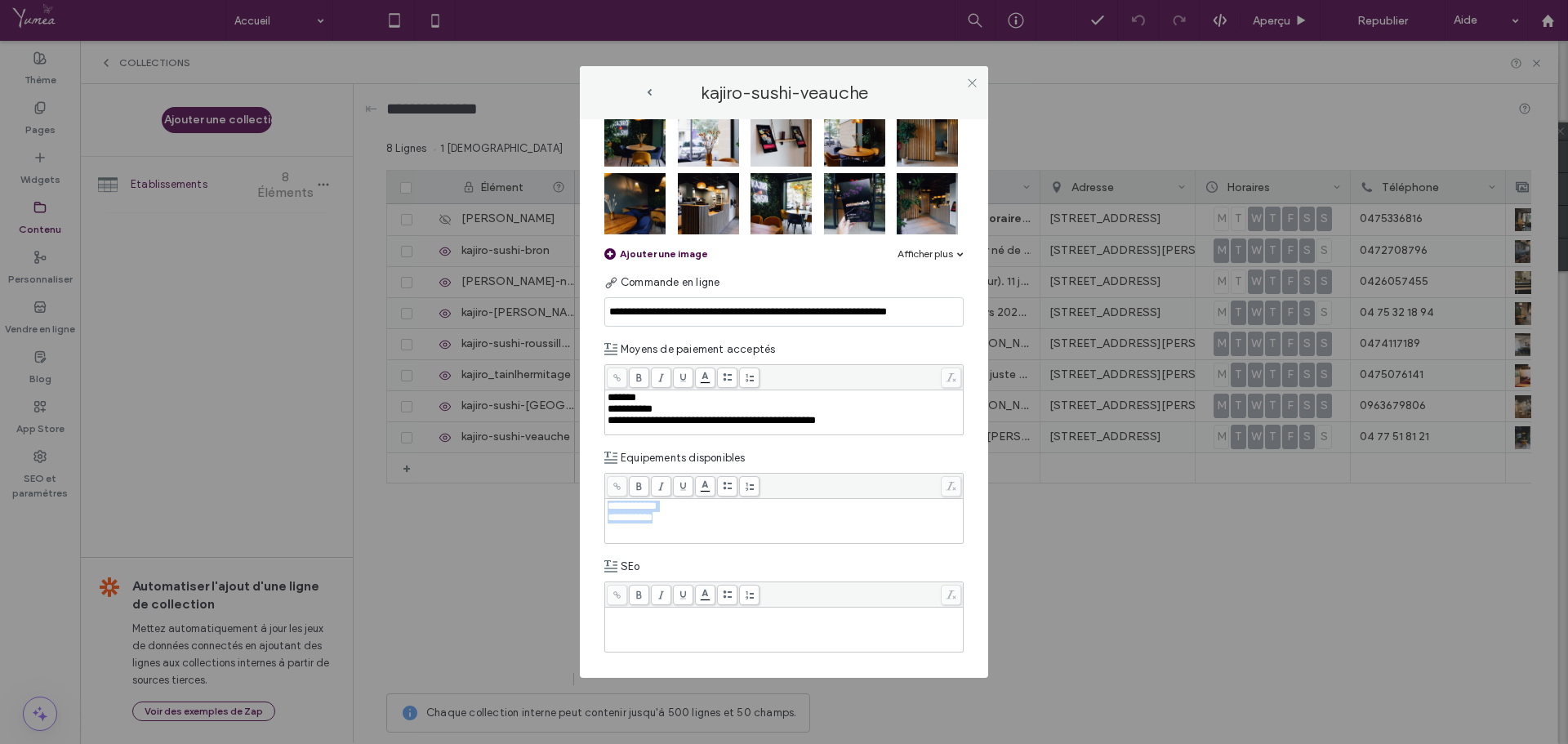
drag, startPoint x: 693, startPoint y: 520, endPoint x: 599, endPoint y: 500, distance: 96.1
click at [599, 500] on div "**********" at bounding box center [784, 398] width 409 height 558
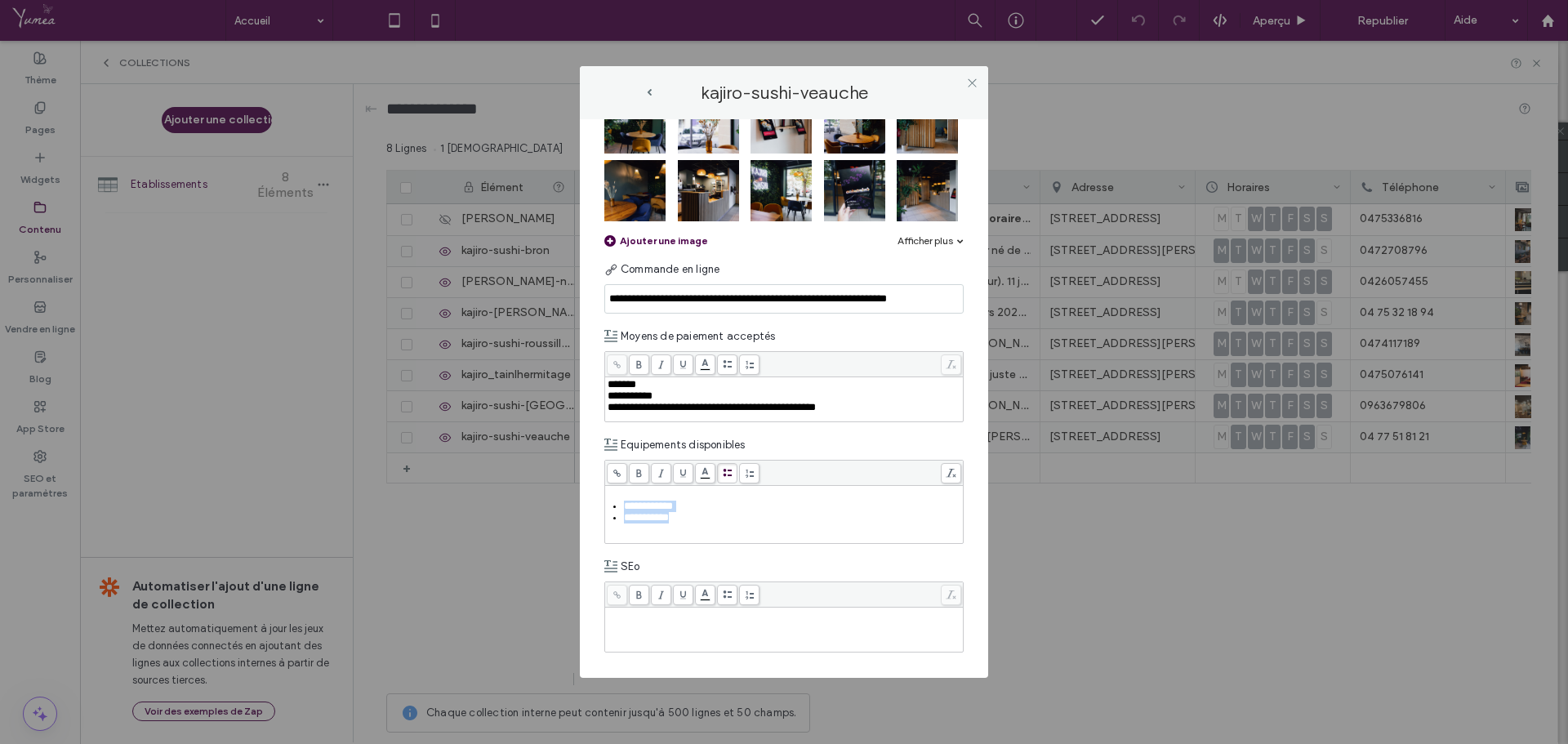
click at [728, 485] on div at bounding box center [784, 473] width 357 height 26
drag, startPoint x: 876, startPoint y: 407, endPoint x: 590, endPoint y: 384, distance: 286.9
click at [590, 384] on div "**********" at bounding box center [784, 398] width 409 height 558
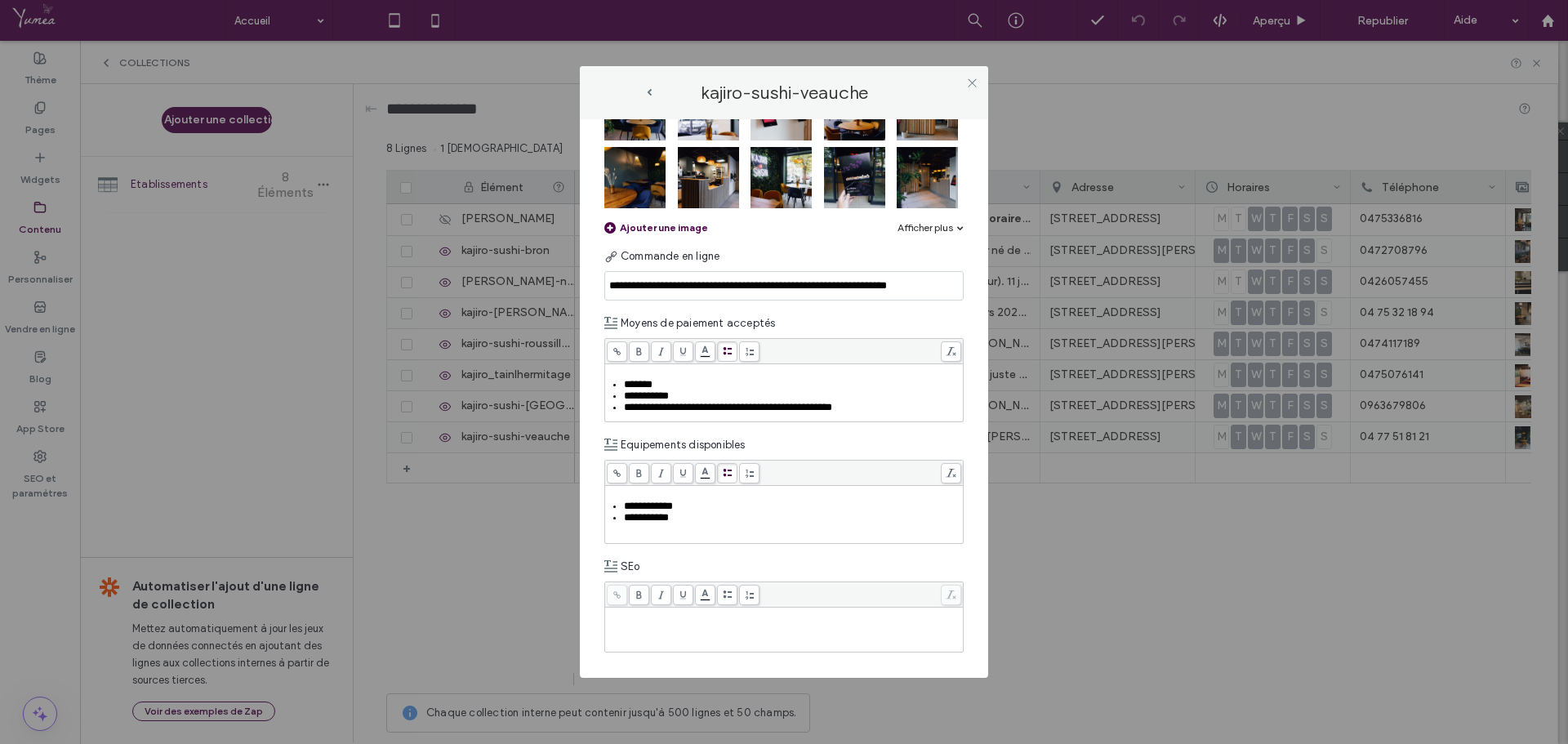
scroll to position [893, 0]
click at [731, 364] on div at bounding box center [784, 351] width 357 height 26
click at [739, 383] on div "*******" at bounding box center [792, 385] width 338 height 11
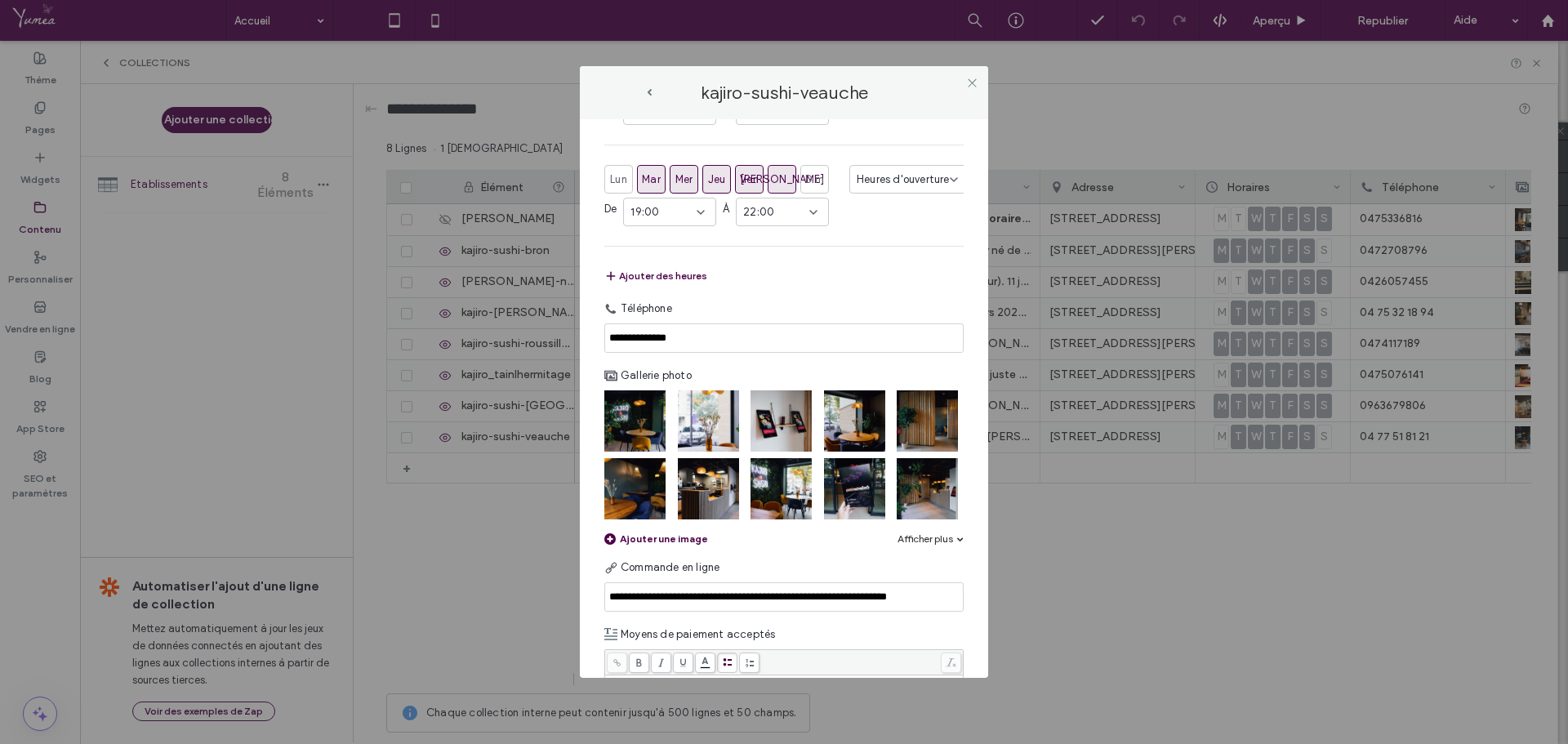
scroll to position [485, 0]
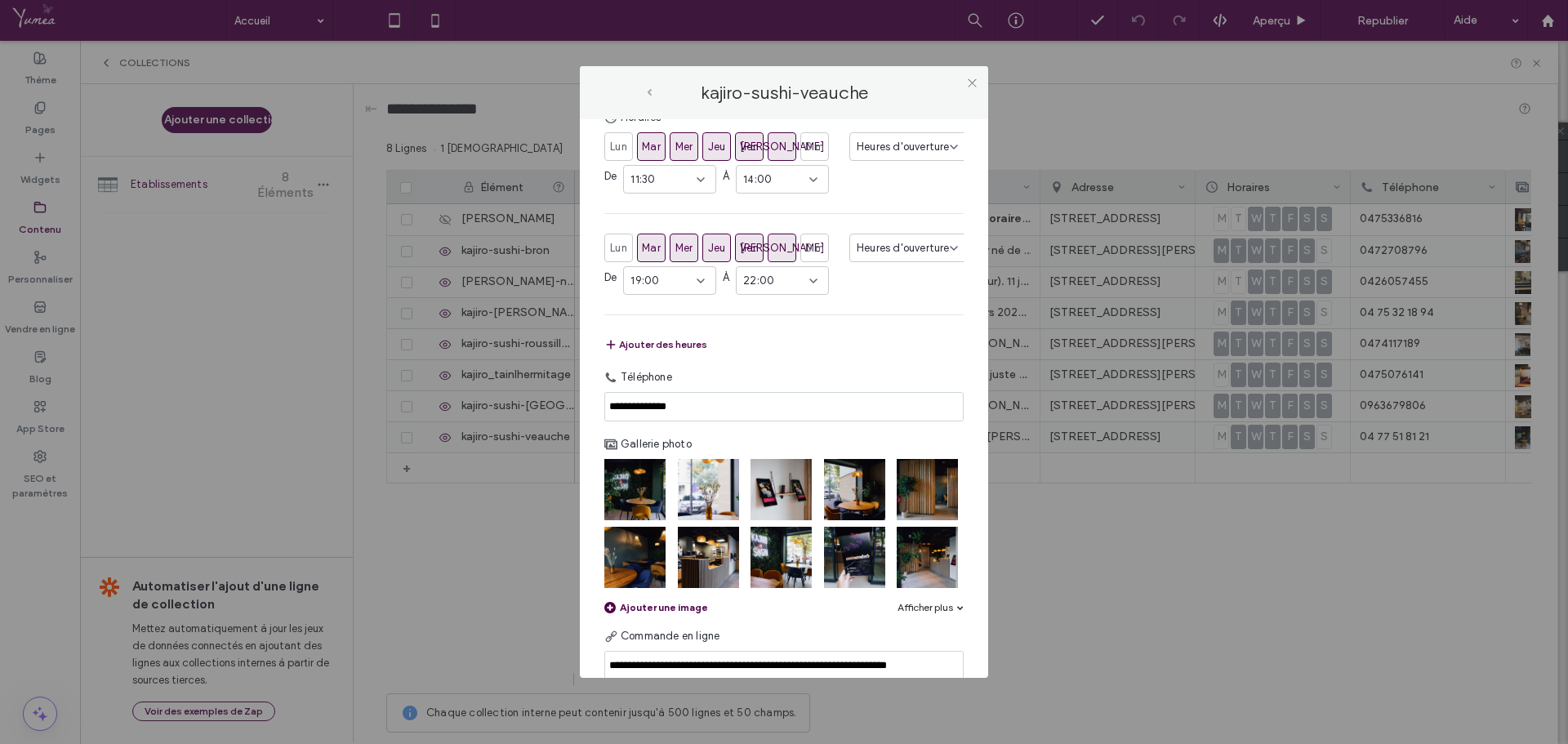
click at [655, 94] on label "kajiro-sushi-veauche" at bounding box center [784, 93] width 261 height 22
click at [651, 94] on span "prev-arrow" at bounding box center [649, 93] width 5 height 7
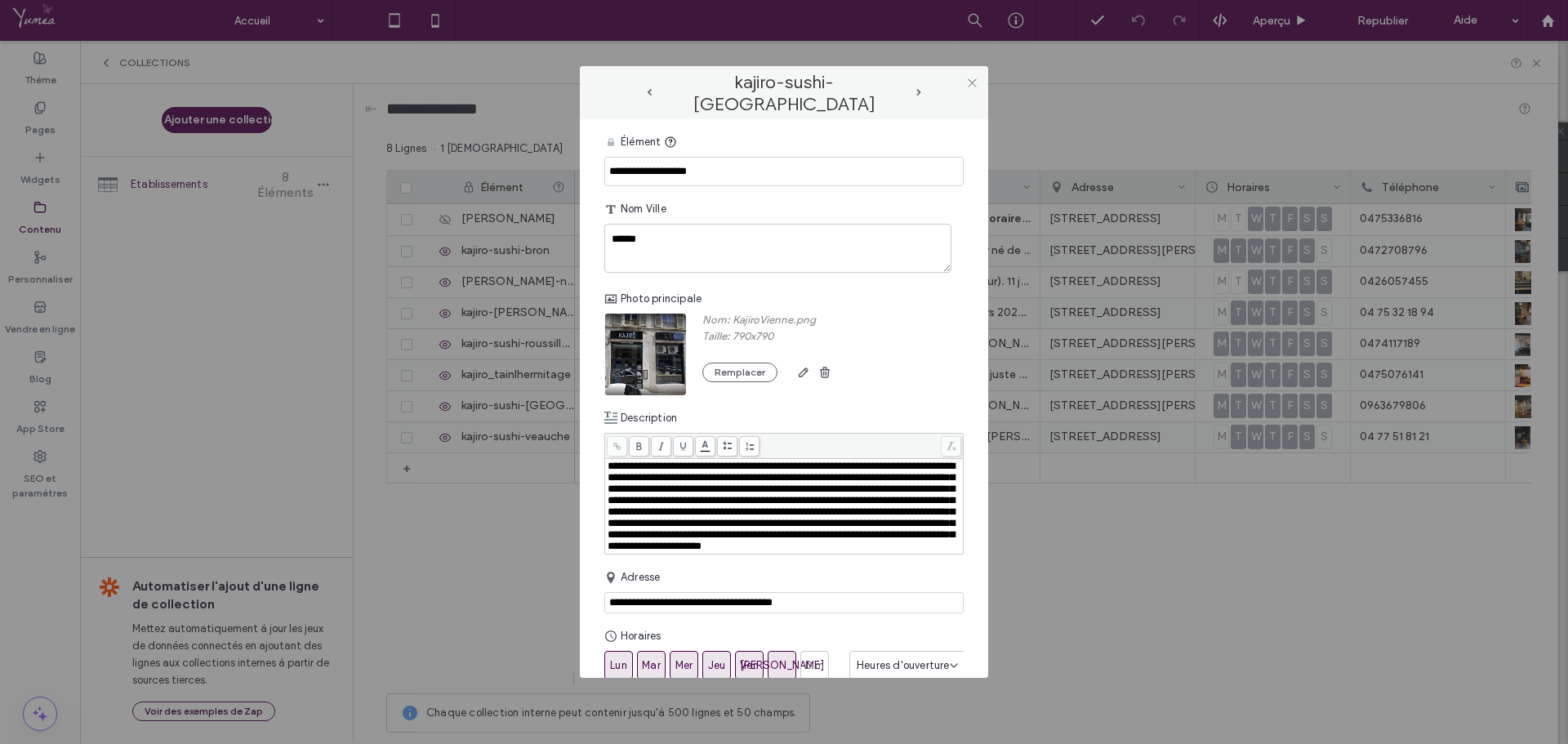
click at [651, 94] on span "prev-arrow" at bounding box center [649, 93] width 5 height 7
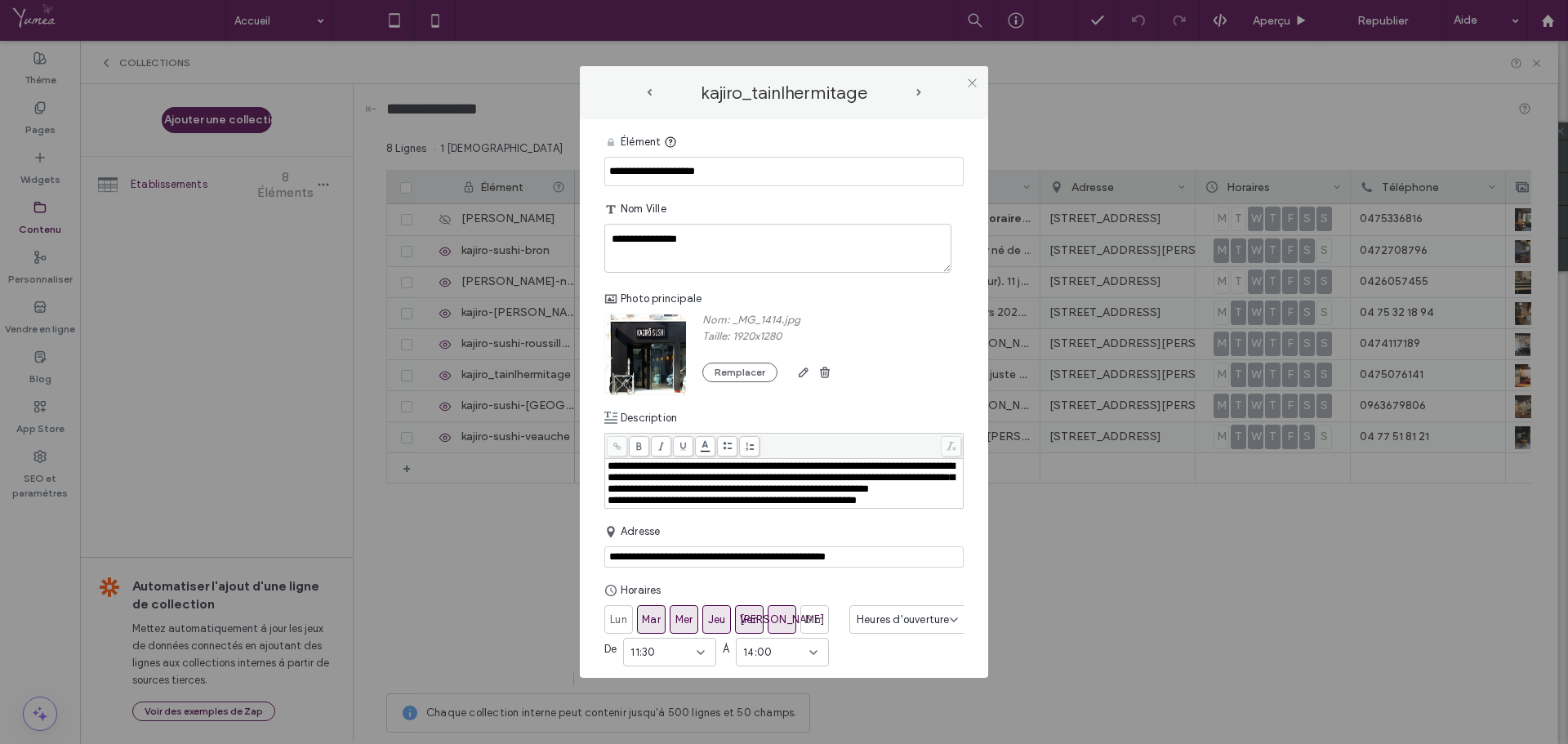
click at [651, 94] on span "prev-arrow" at bounding box center [649, 93] width 5 height 7
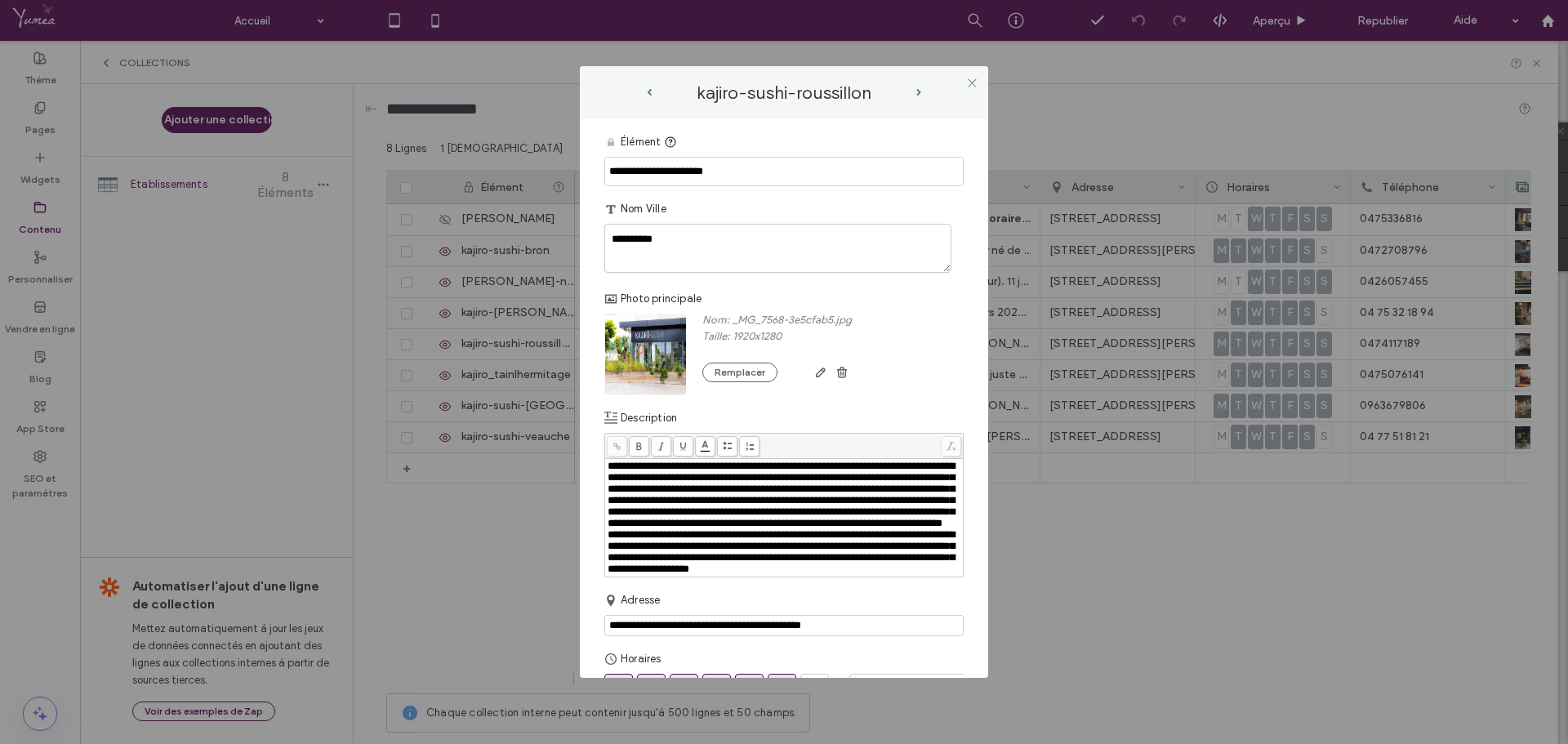
click at [651, 94] on span "prev-arrow" at bounding box center [649, 93] width 5 height 7
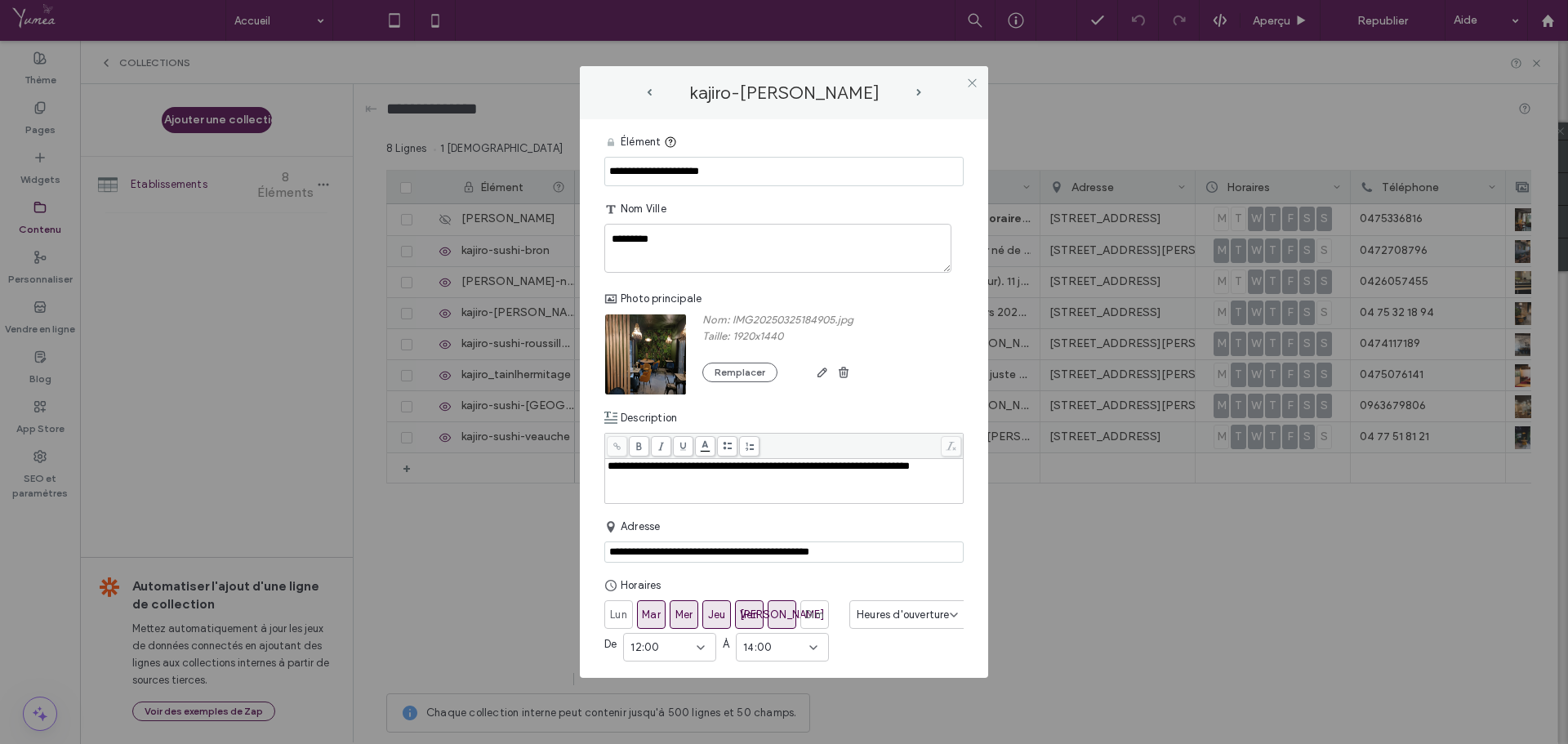
click at [651, 94] on span "prev-arrow" at bounding box center [649, 93] width 5 height 7
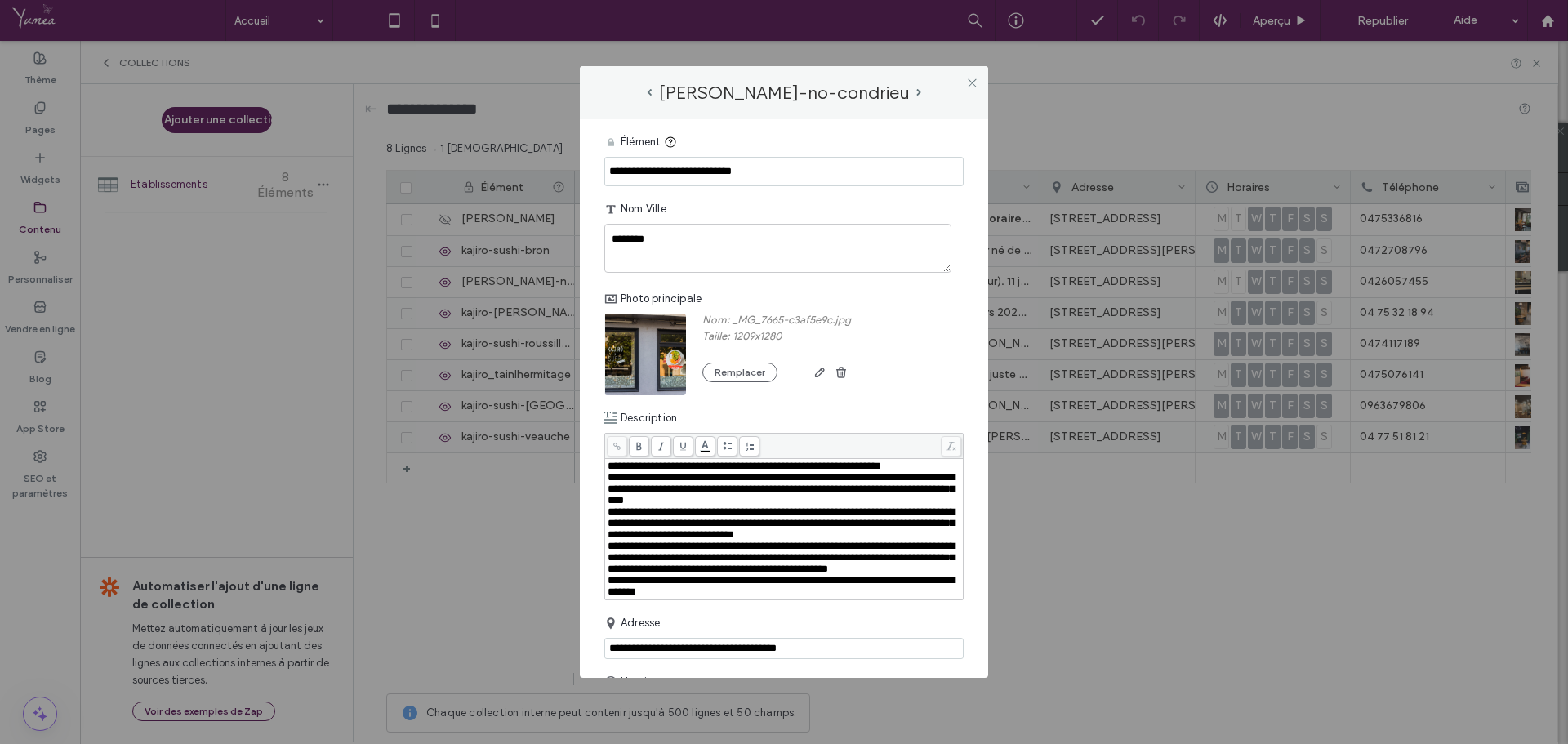
click at [651, 94] on span "prev-arrow" at bounding box center [649, 93] width 5 height 7
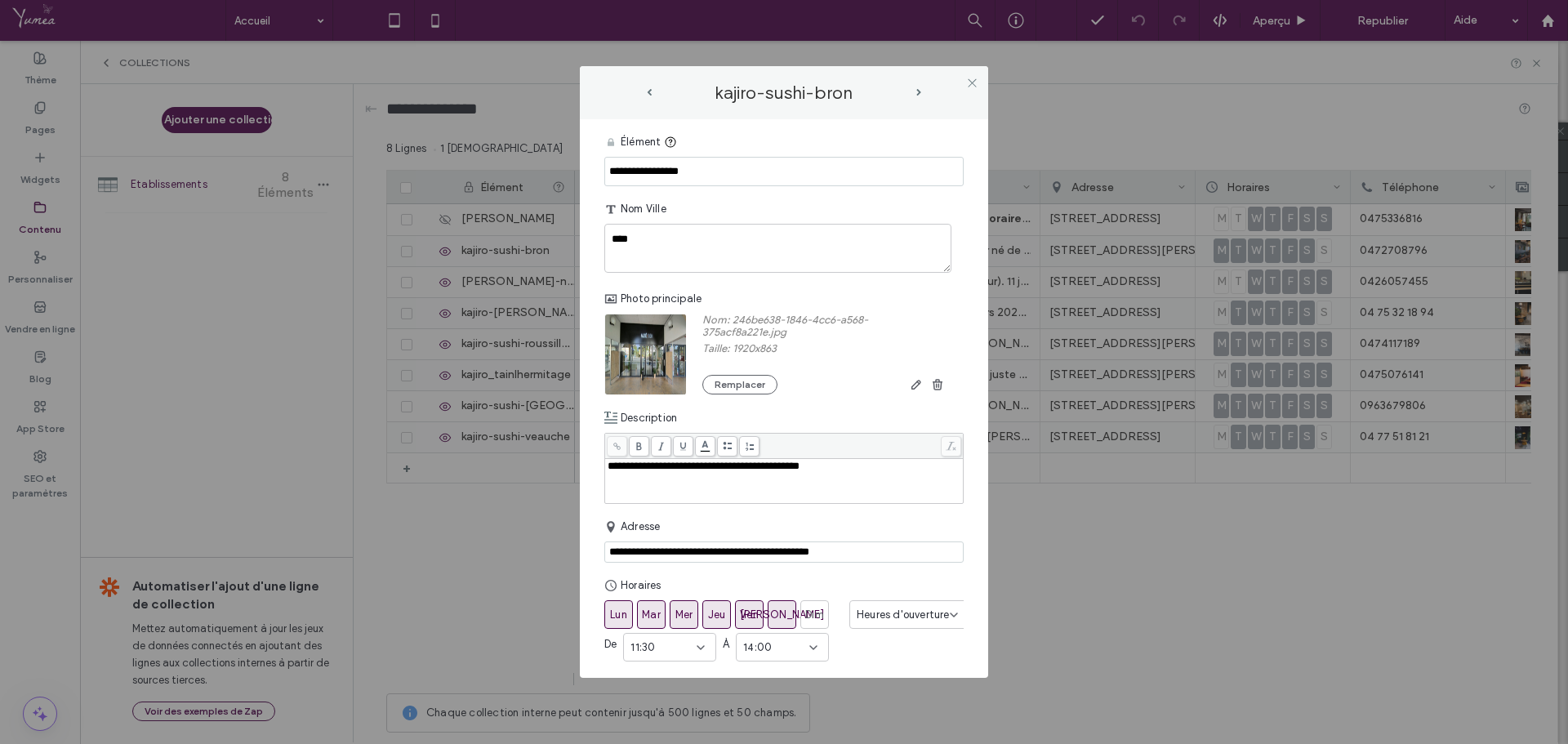
click at [651, 94] on span "prev-arrow" at bounding box center [649, 93] width 5 height 7
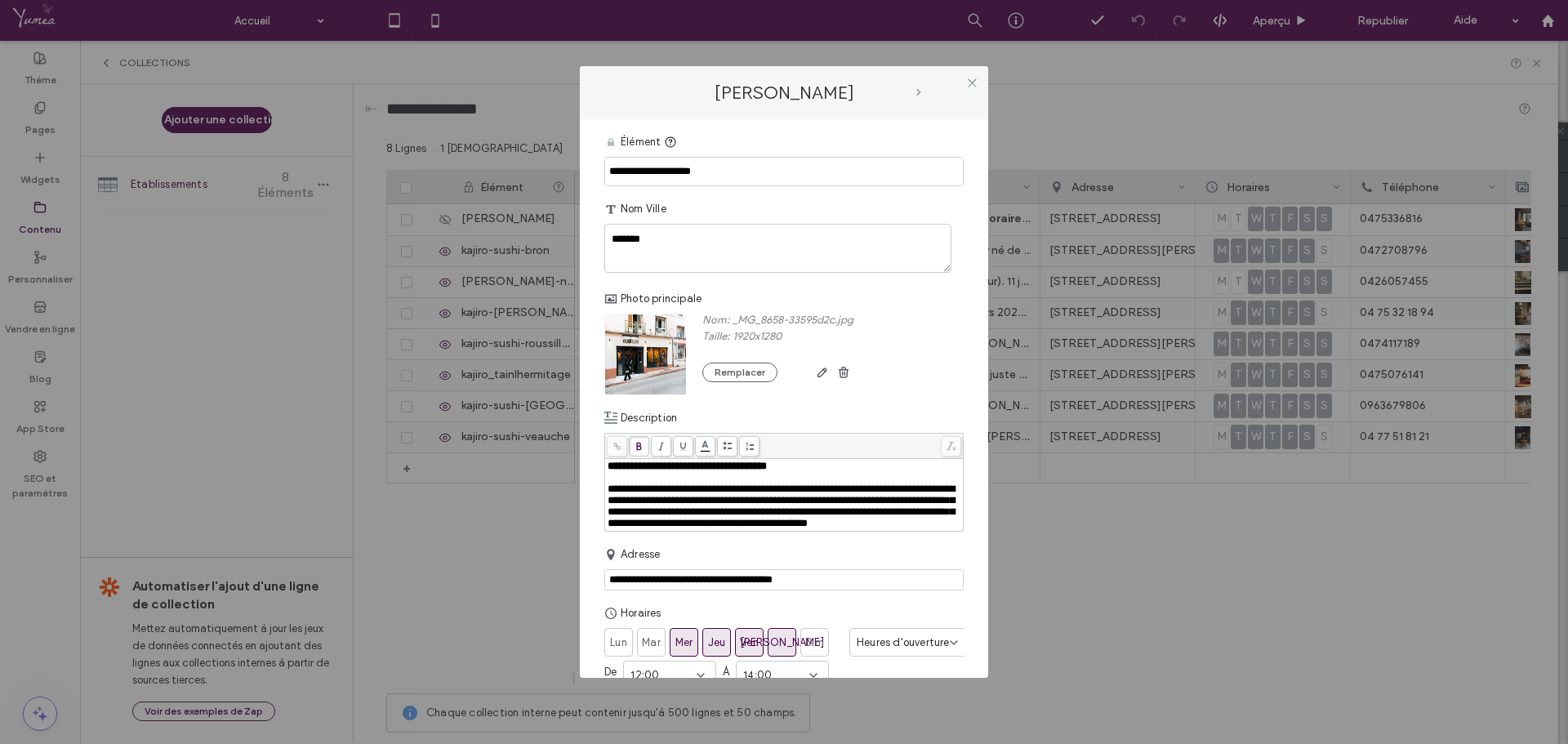
click at [921, 90] on span "next-arrow" at bounding box center [919, 93] width 5 height 7
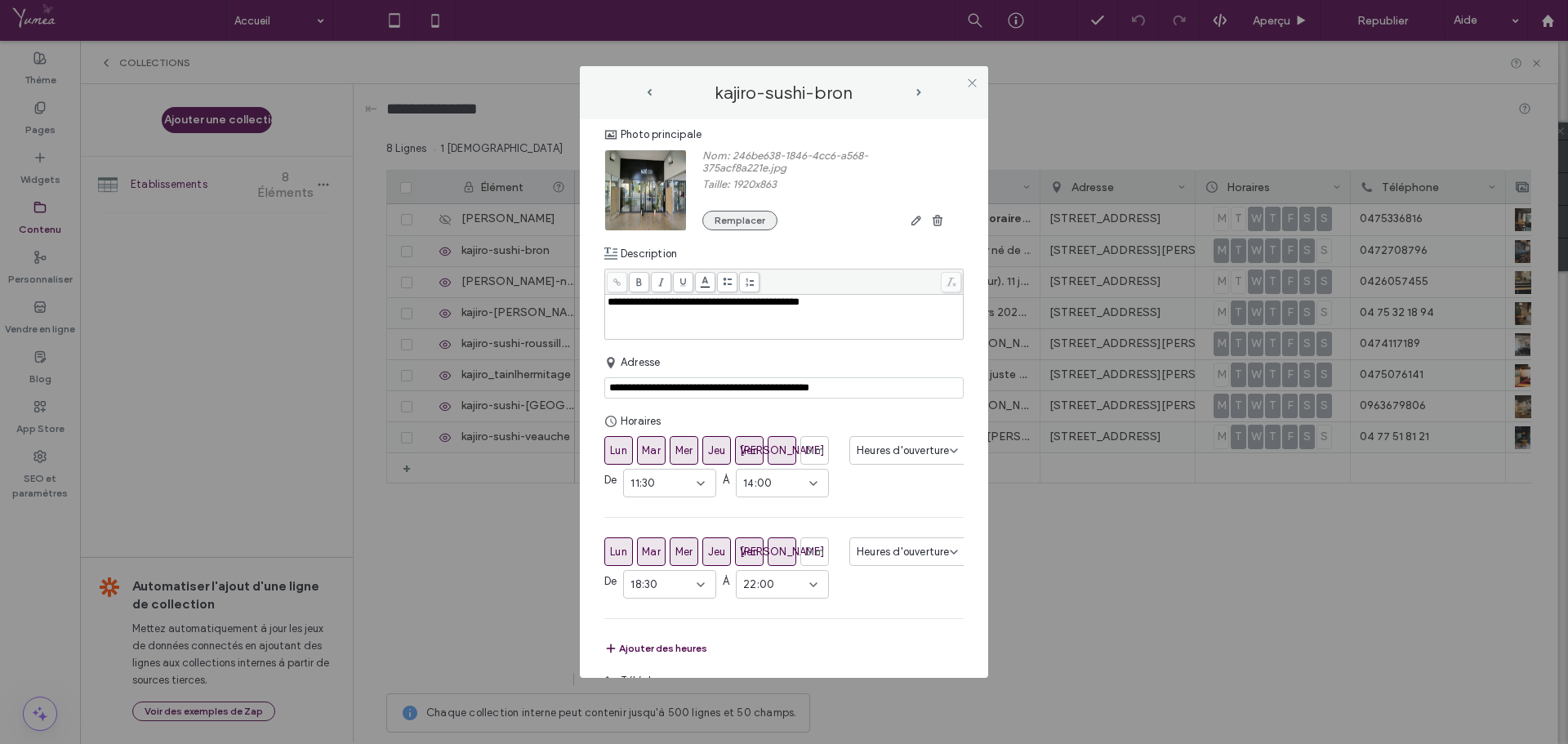
scroll to position [163, 0]
click at [607, 303] on div "**********" at bounding box center [784, 318] width 355 height 41
click at [799, 305] on span "**********" at bounding box center [704, 303] width 192 height 11
click at [841, 305] on div "**********" at bounding box center [784, 303] width 354 height 11
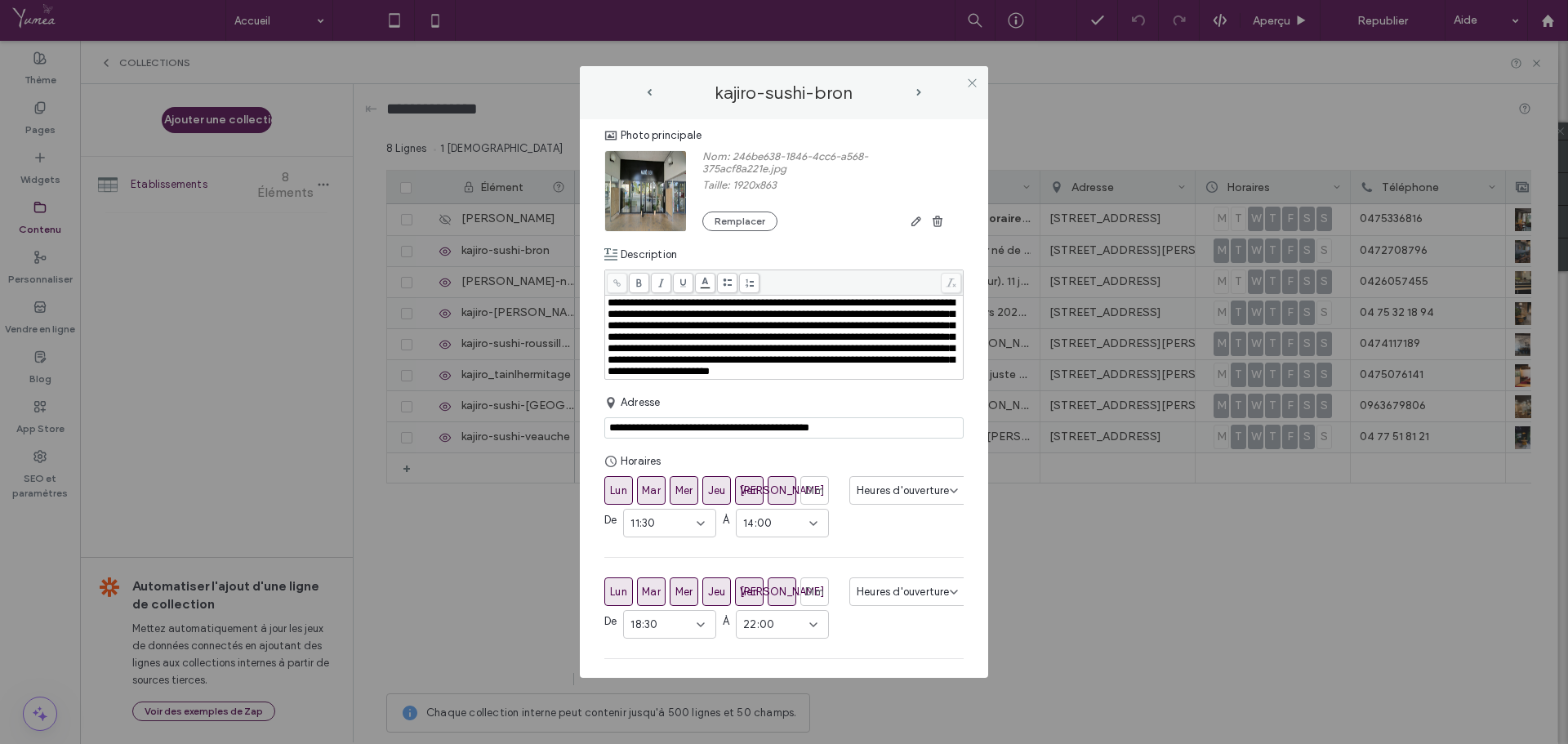
click at [902, 380] on div "**********" at bounding box center [784, 324] width 359 height 110
click at [905, 378] on div "**********" at bounding box center [784, 337] width 354 height 80
click at [902, 377] on span "**********" at bounding box center [781, 337] width 347 height 79
click at [722, 355] on span "**********" at bounding box center [781, 337] width 347 height 79
click at [833, 378] on div "**********" at bounding box center [784, 337] width 354 height 80
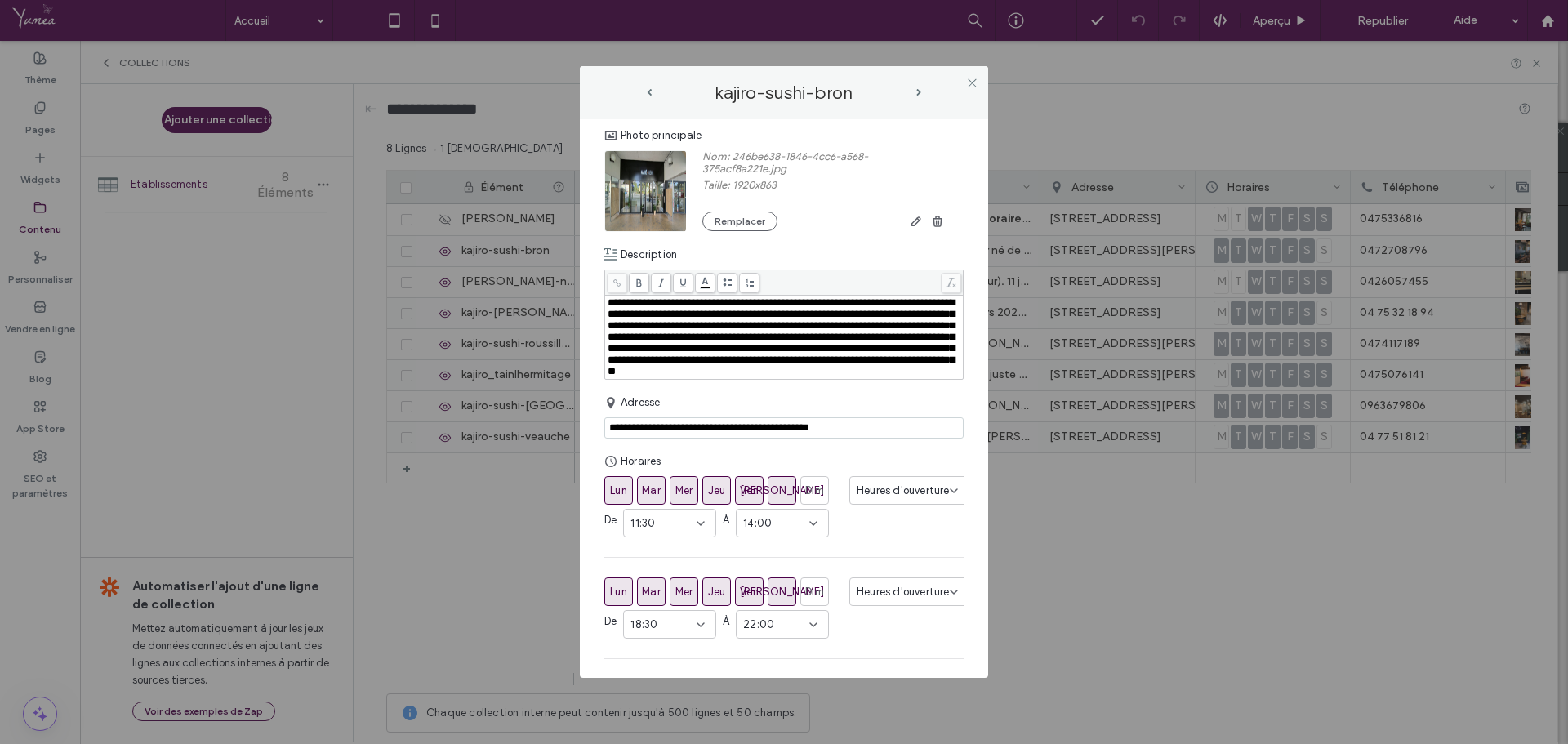
click at [833, 378] on div "**********" at bounding box center [784, 337] width 354 height 80
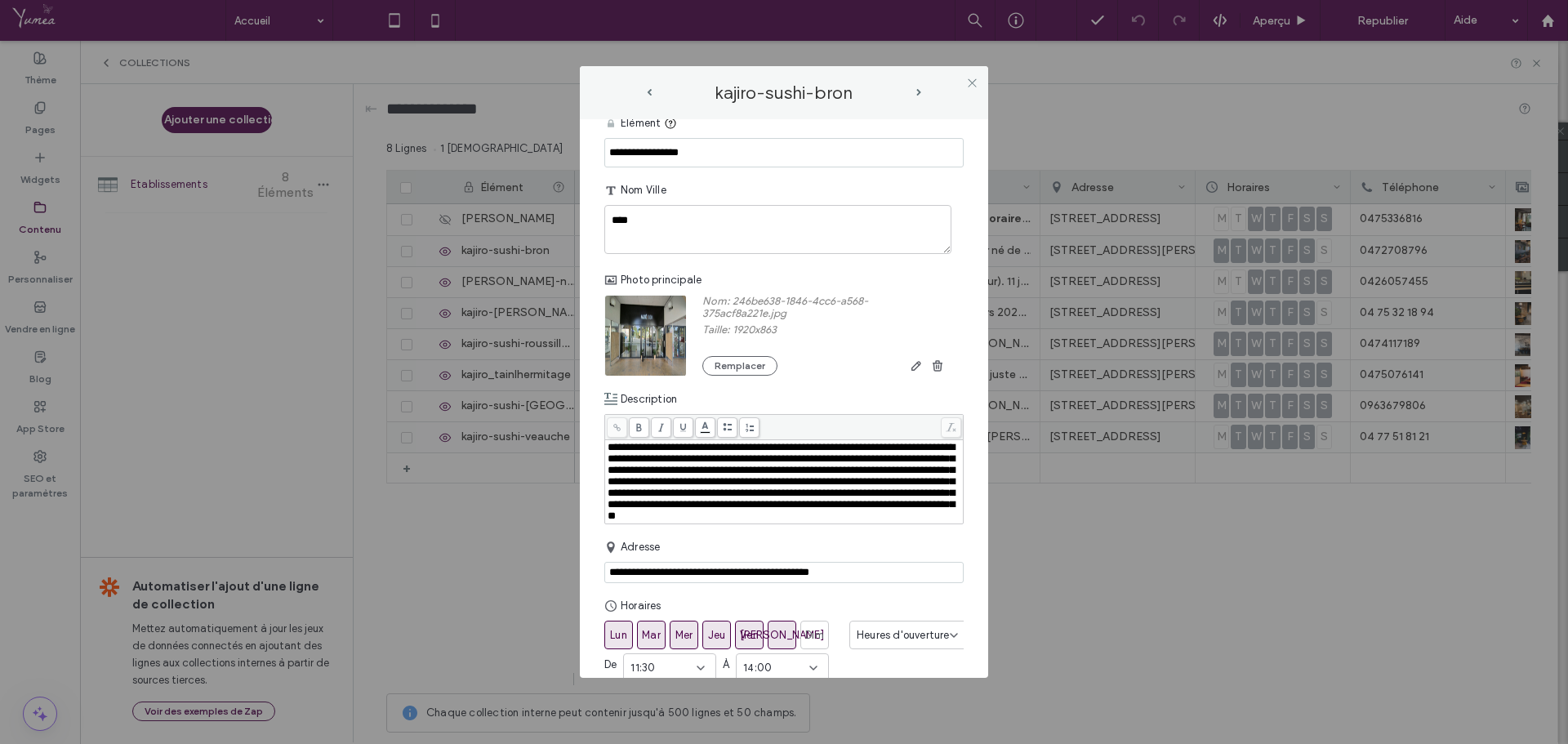
scroll to position [0, 0]
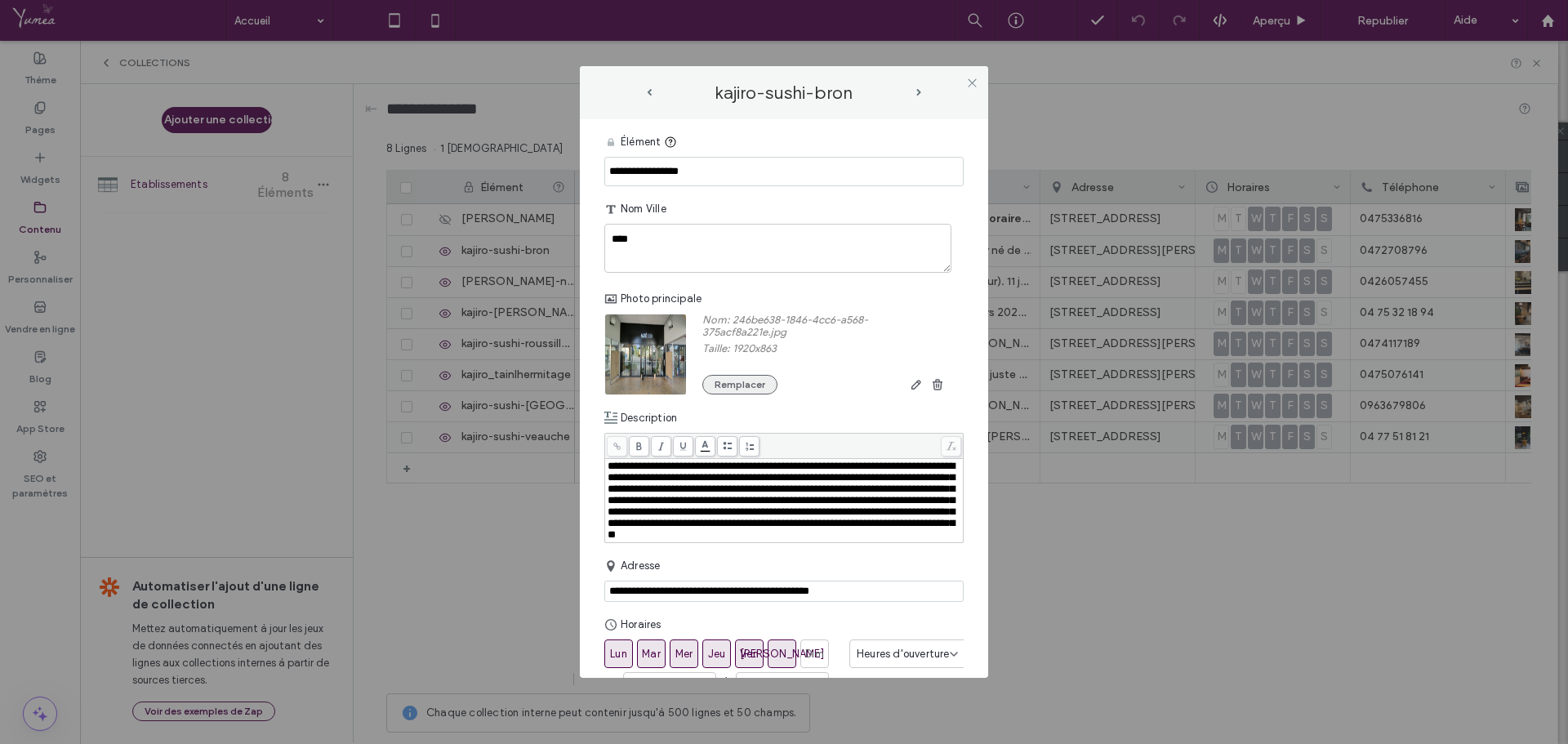
click at [735, 382] on button "Remplacer" at bounding box center [739, 385] width 75 height 19
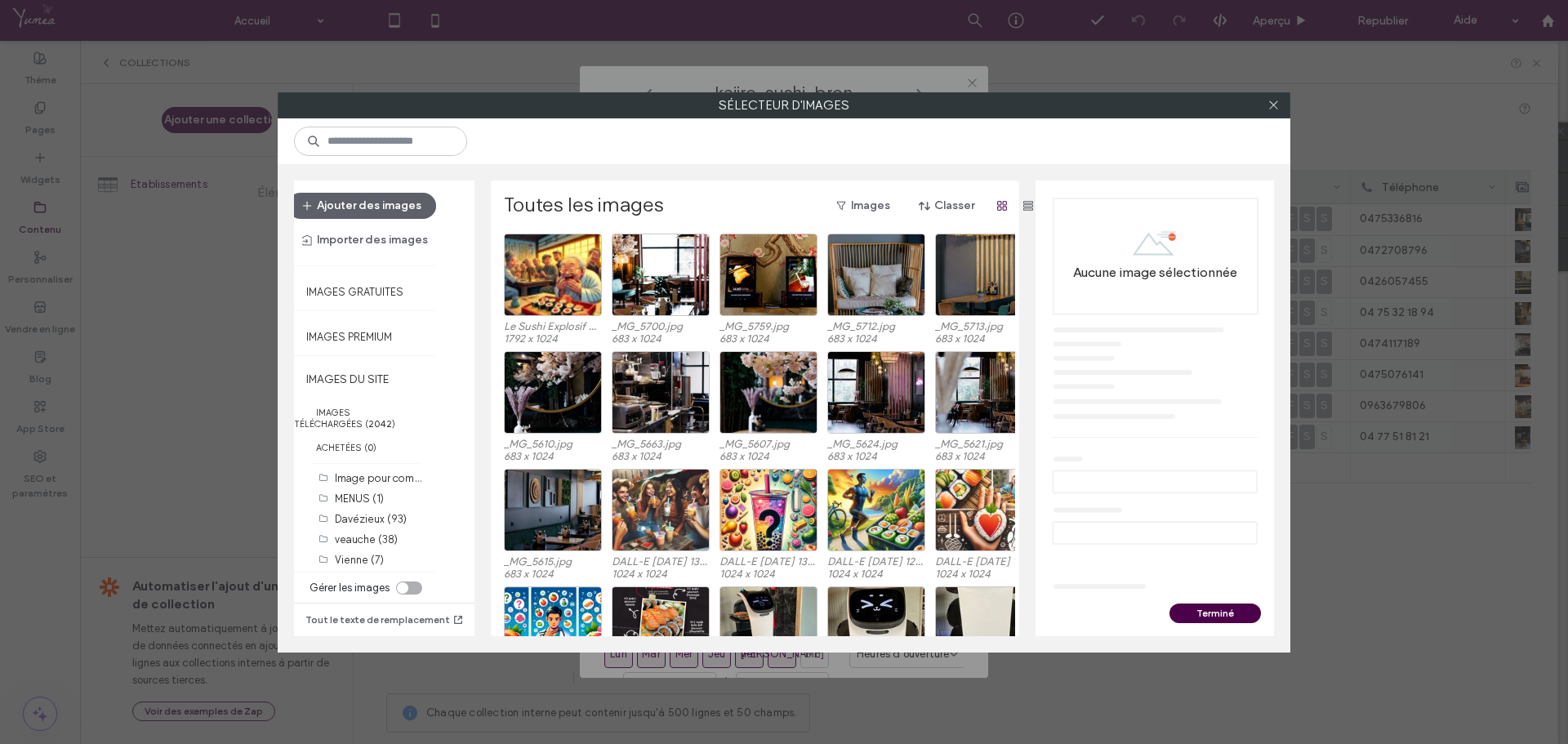
scroll to position [2633, 0]
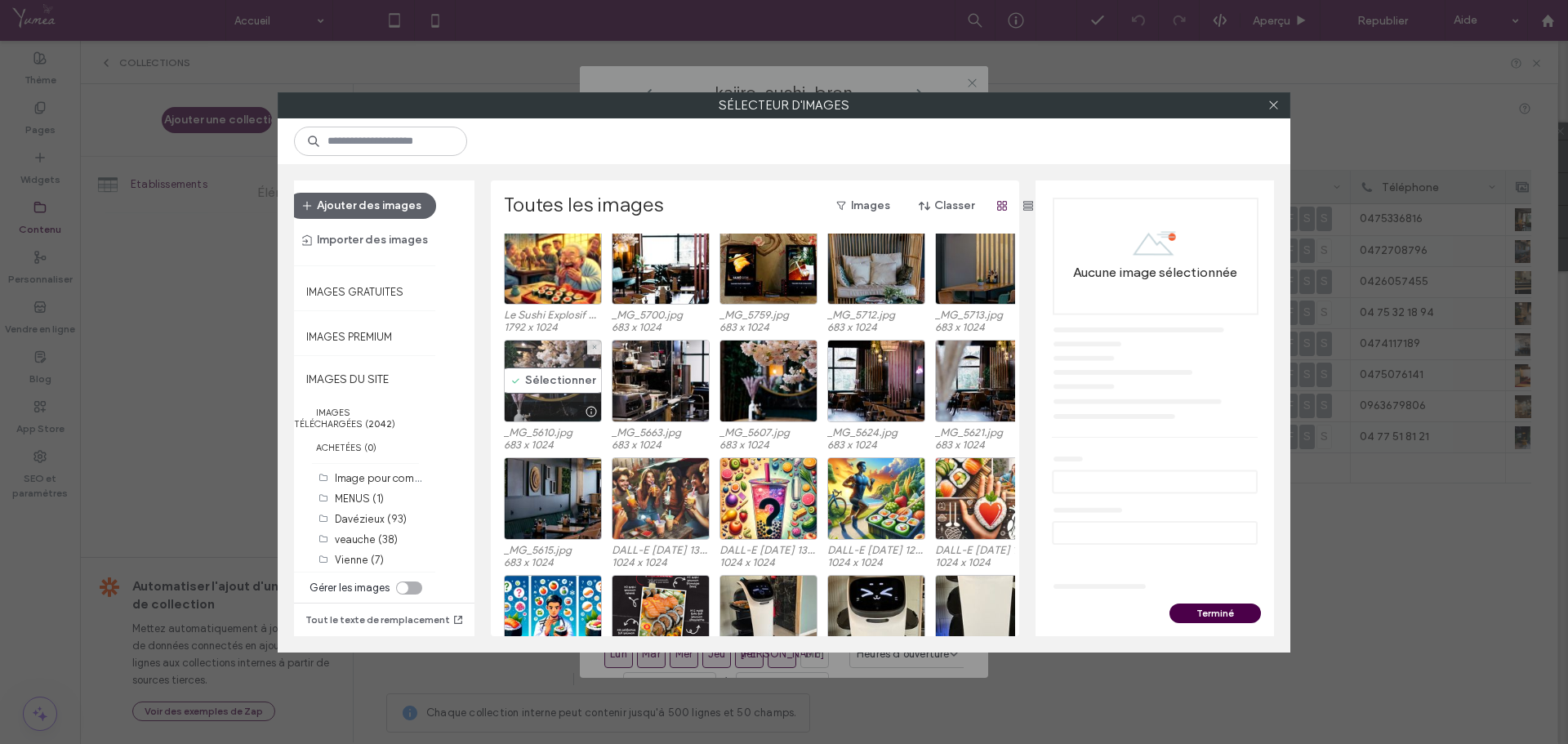
click at [544, 389] on div "Sélectionner" at bounding box center [552, 381] width 98 height 83
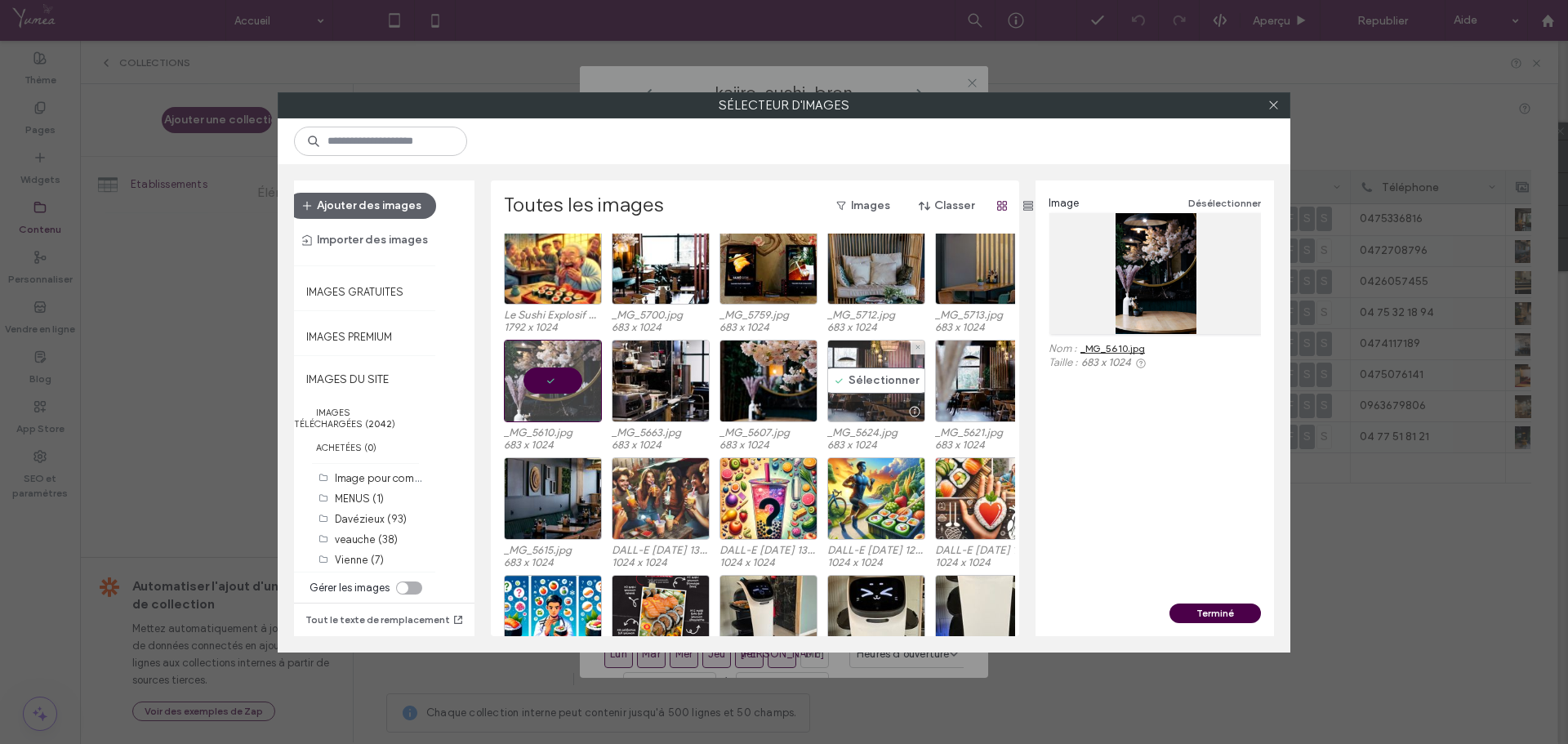
click at [889, 389] on div "Sélectionner" at bounding box center [876, 381] width 98 height 83
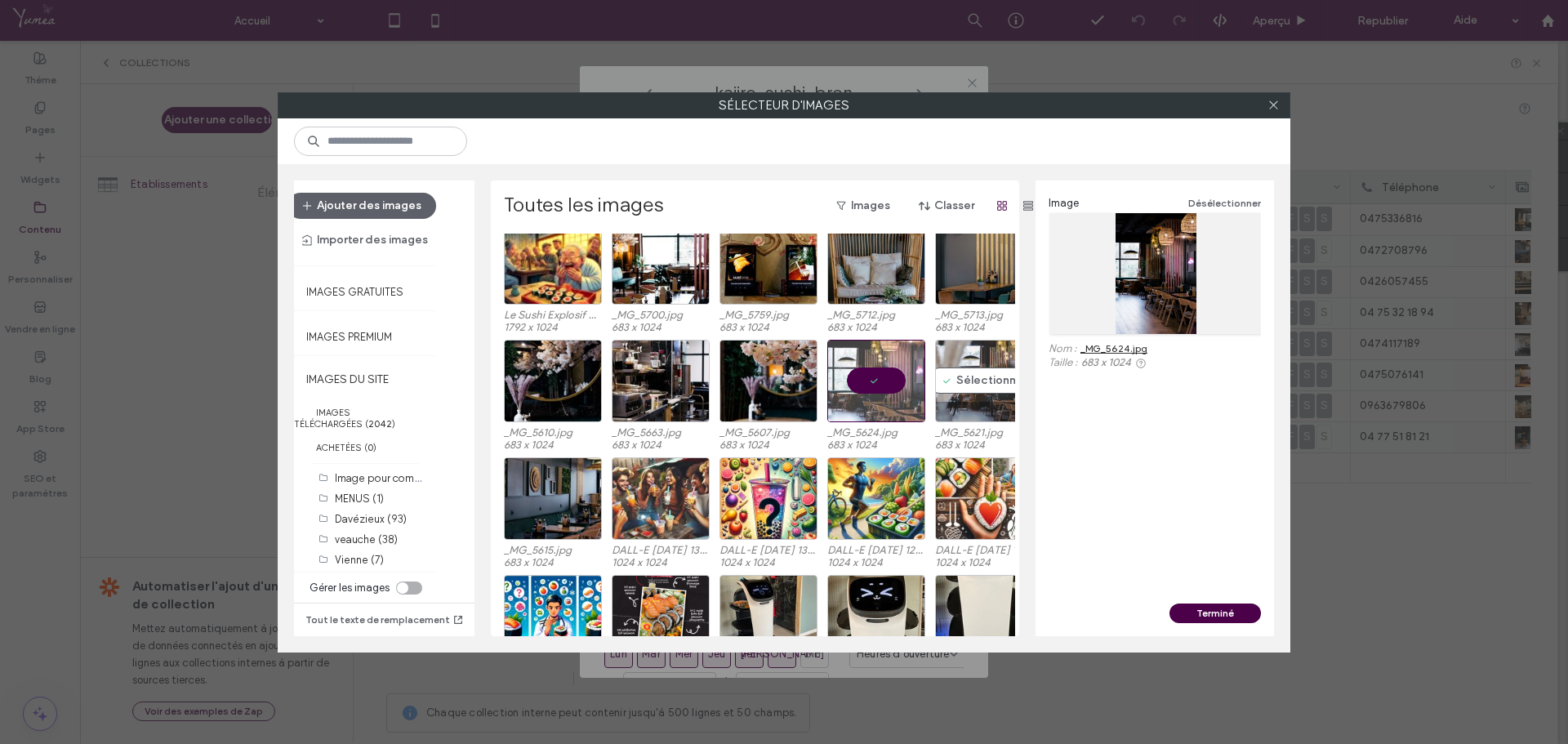
click at [979, 389] on div "Sélectionner" at bounding box center [984, 381] width 98 height 83
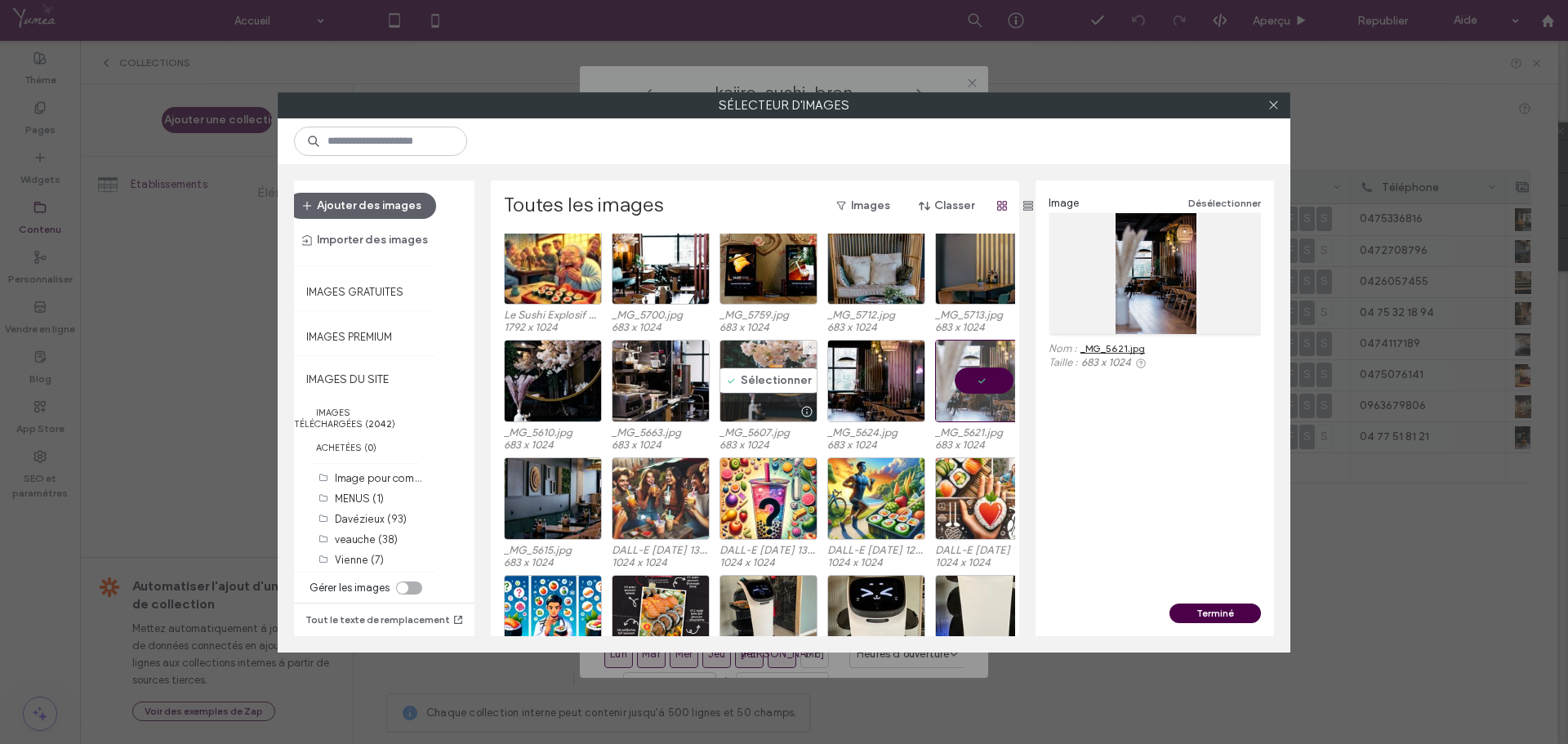
click at [760, 389] on div "Sélectionner" at bounding box center [769, 381] width 98 height 83
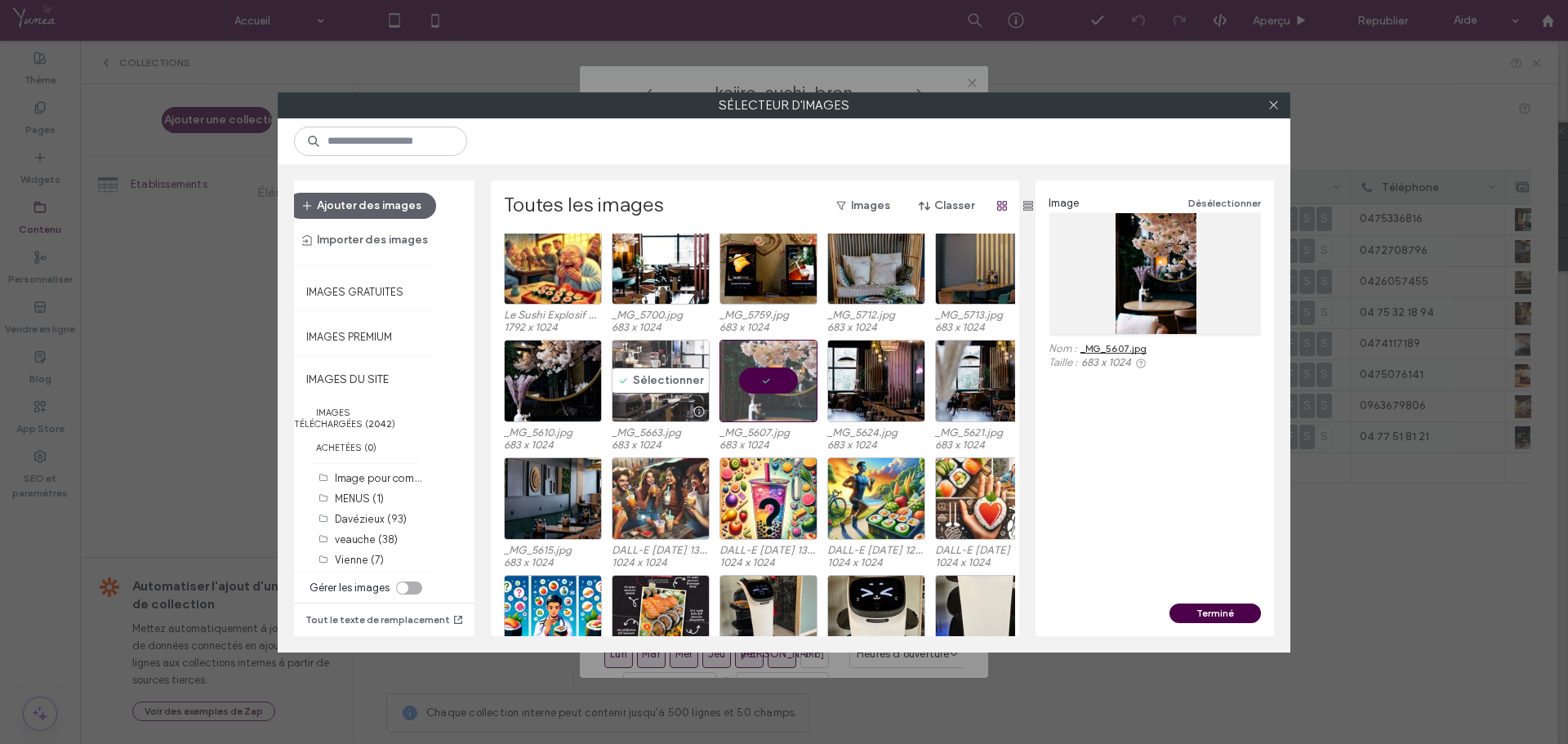
click at [675, 389] on div "Sélectionner" at bounding box center [660, 381] width 98 height 83
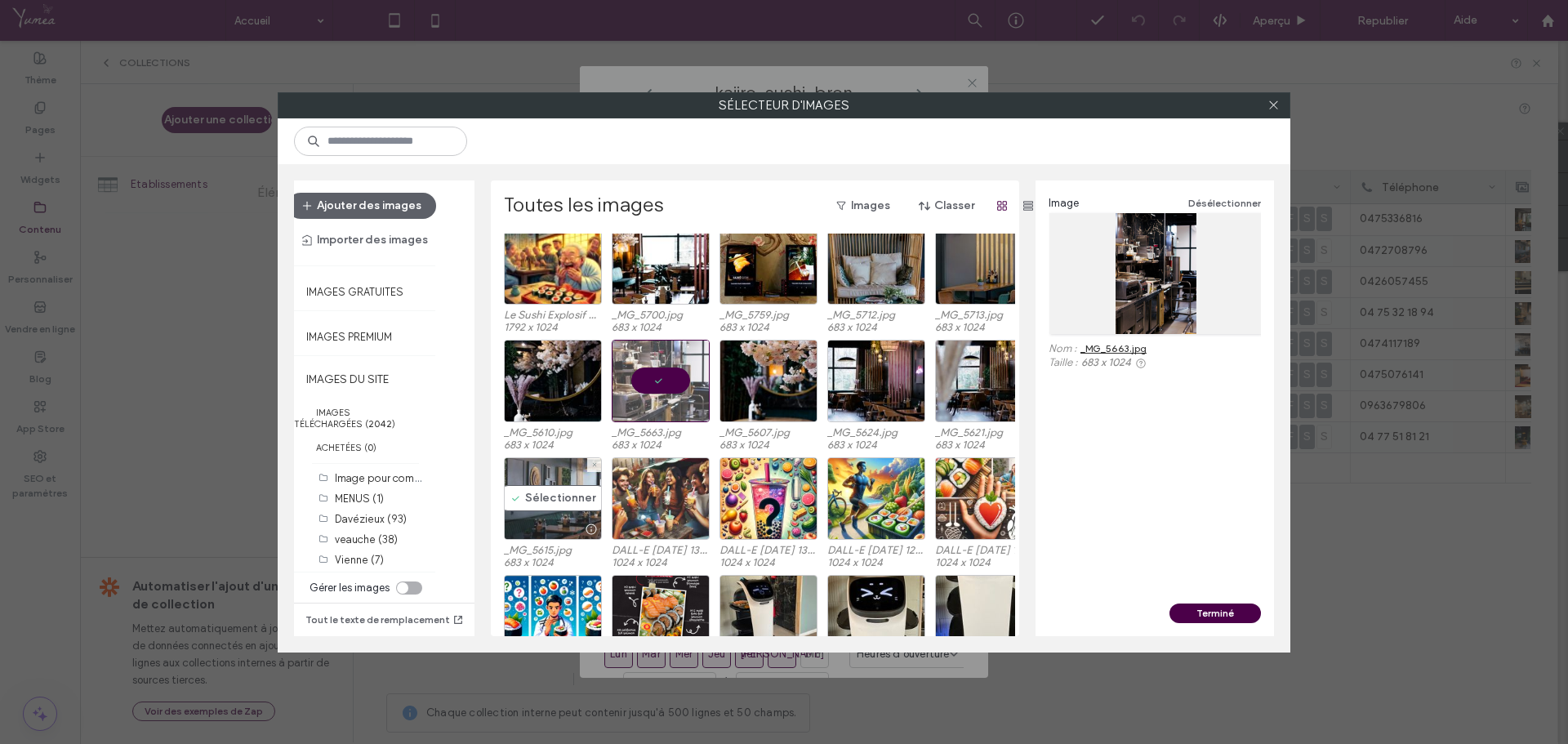
click at [561, 500] on div "Sélectionner" at bounding box center [552, 499] width 98 height 83
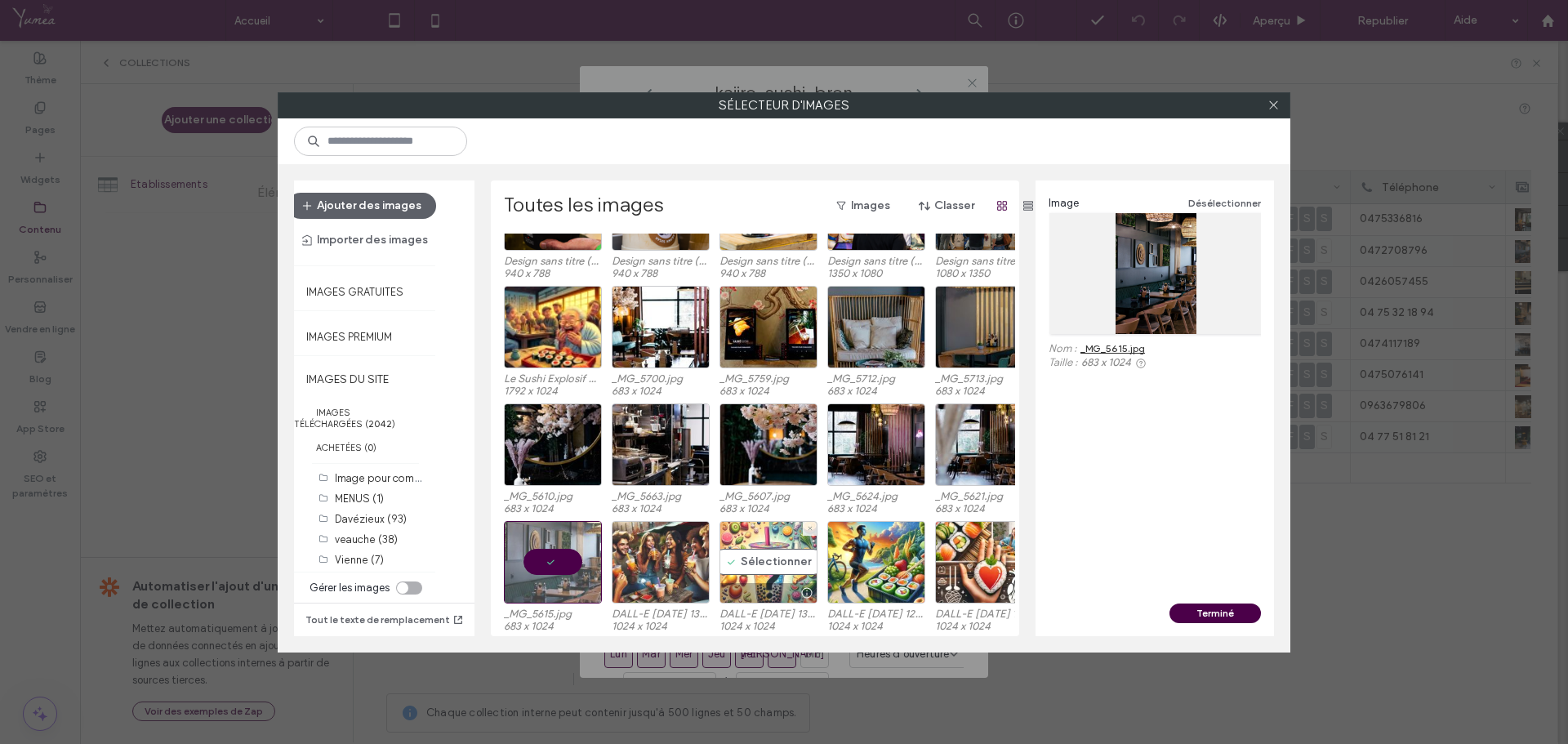
scroll to position [2469, 0]
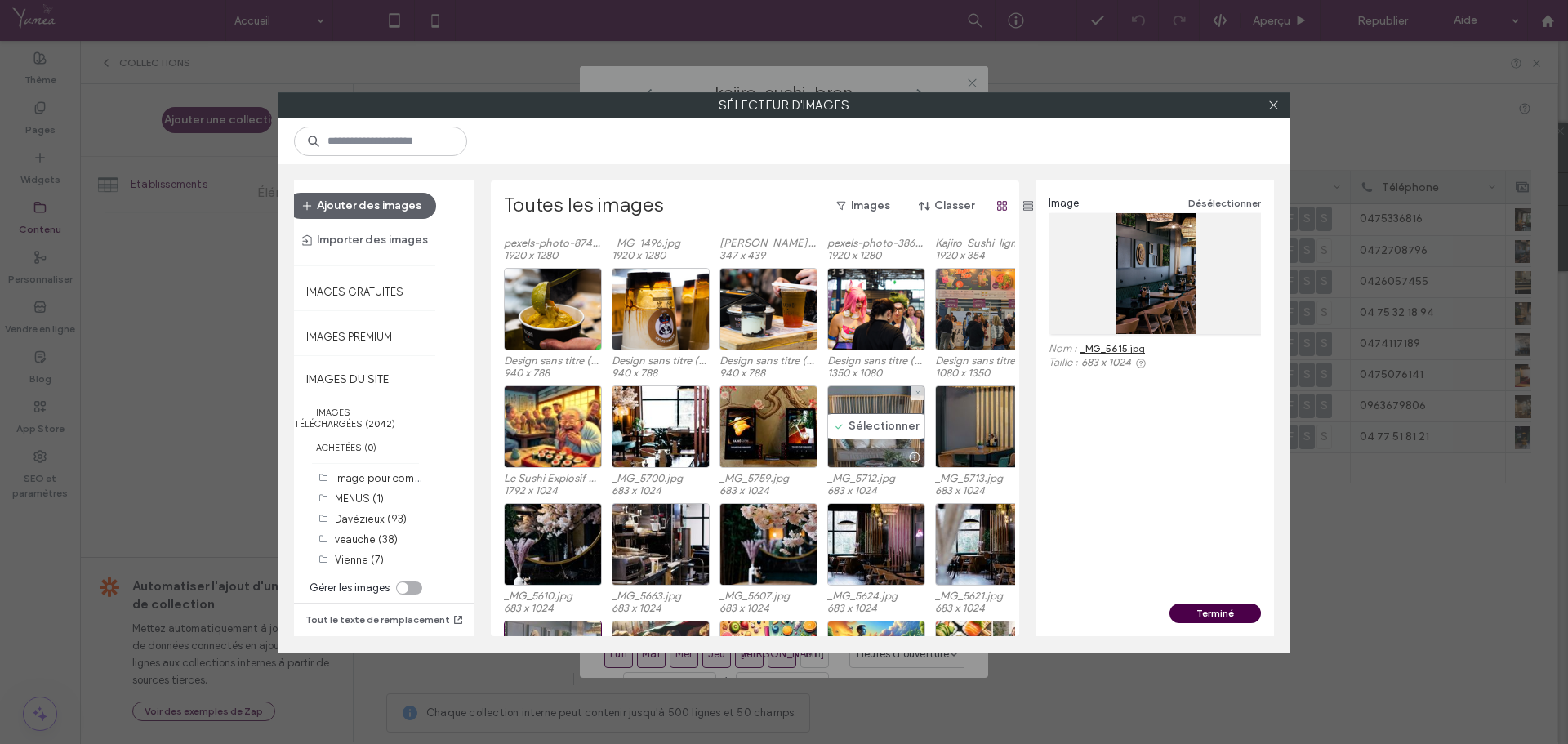
click at [880, 424] on div "Sélectionner" at bounding box center [876, 427] width 98 height 83
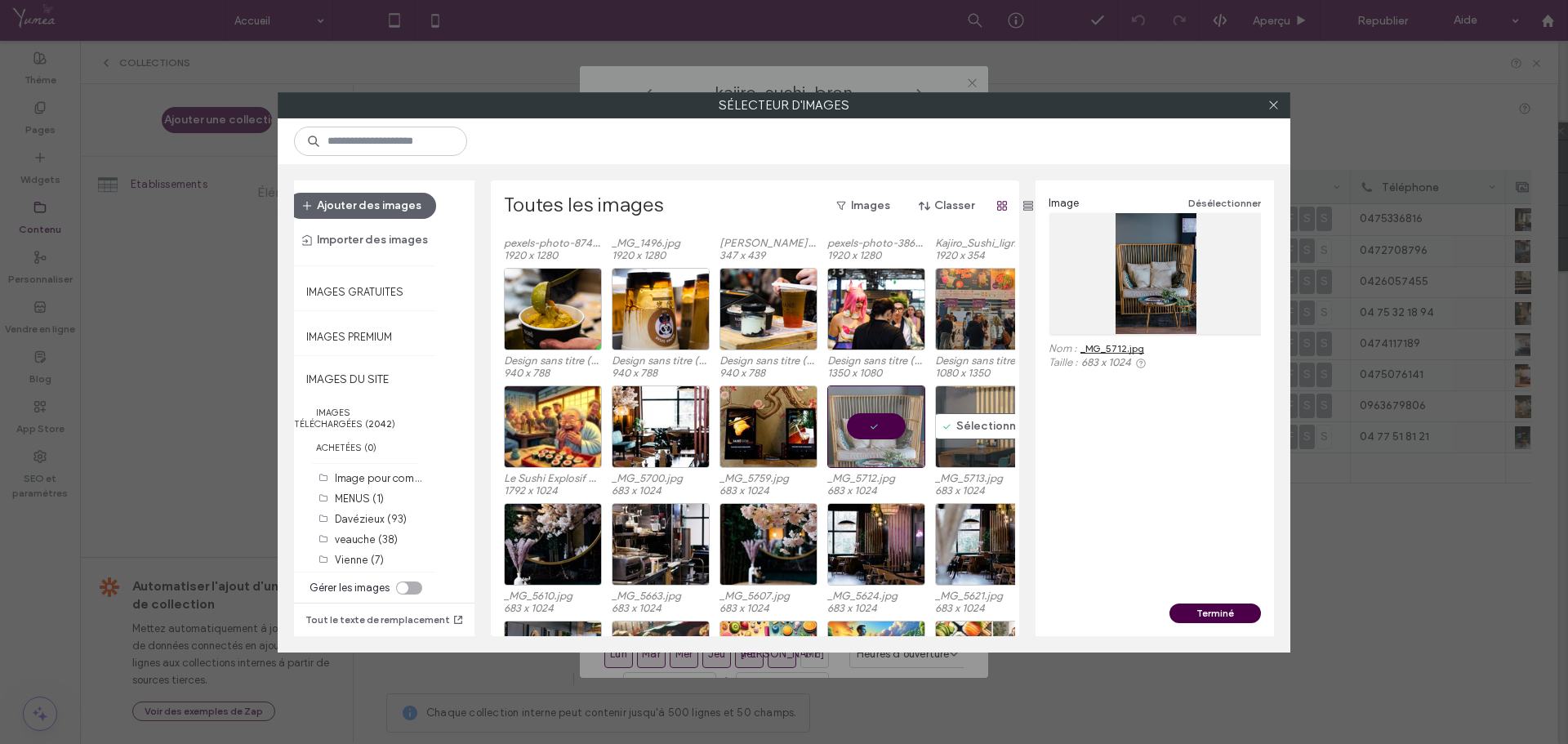
click at [945, 434] on div "Sélectionner" at bounding box center [984, 427] width 98 height 83
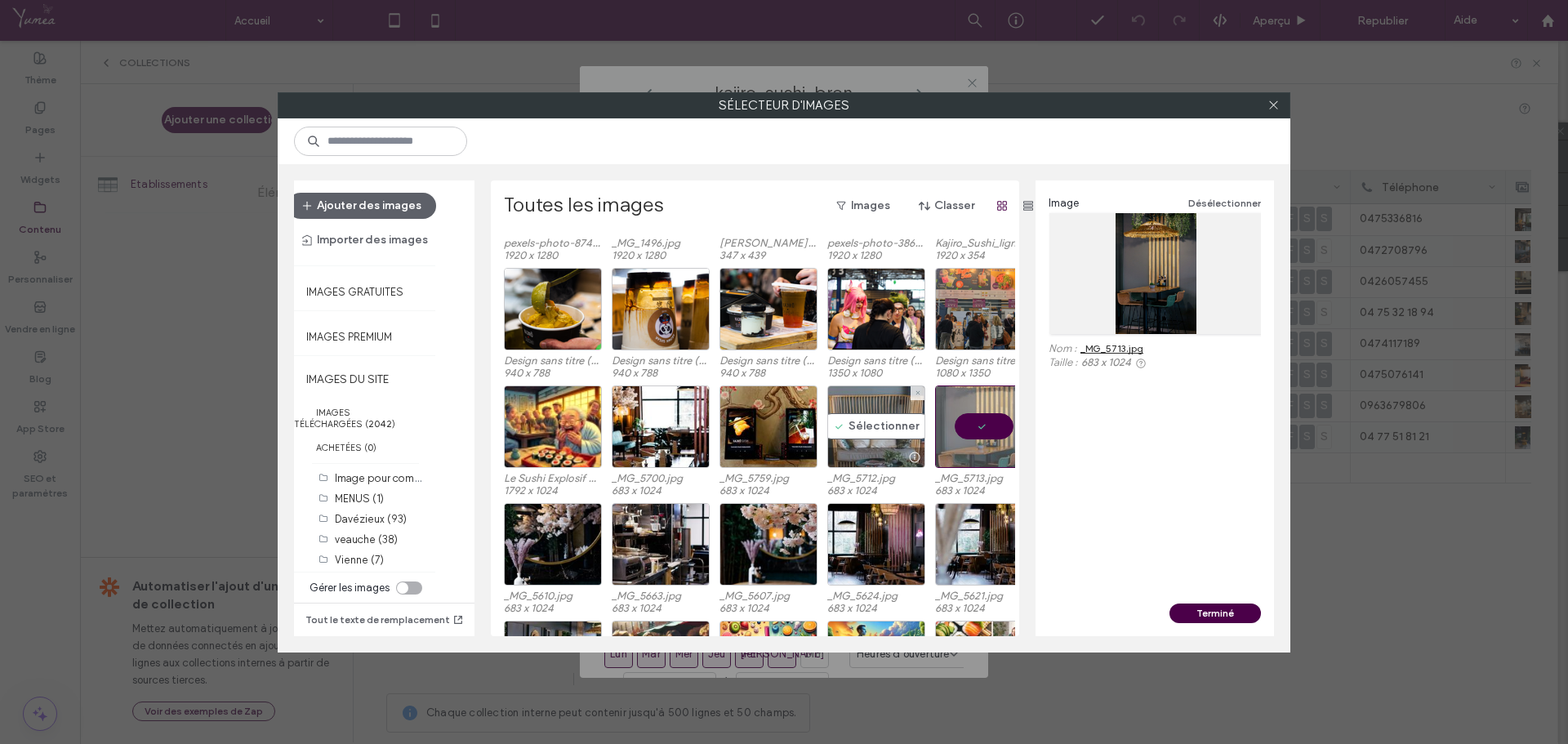
click at [828, 436] on div "Sélectionner" at bounding box center [876, 427] width 98 height 83
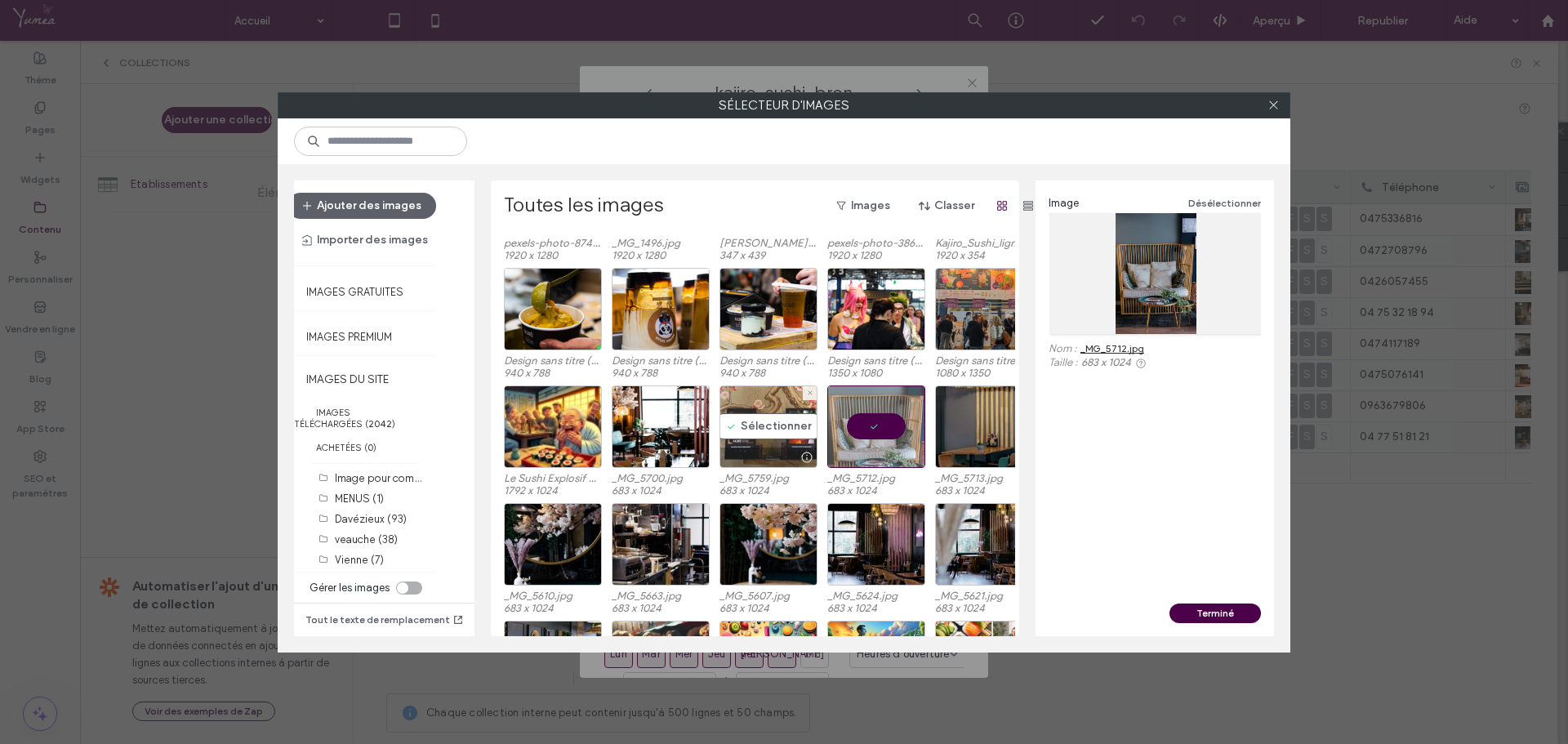
click at [791, 444] on div "Sélectionner" at bounding box center [769, 427] width 98 height 83
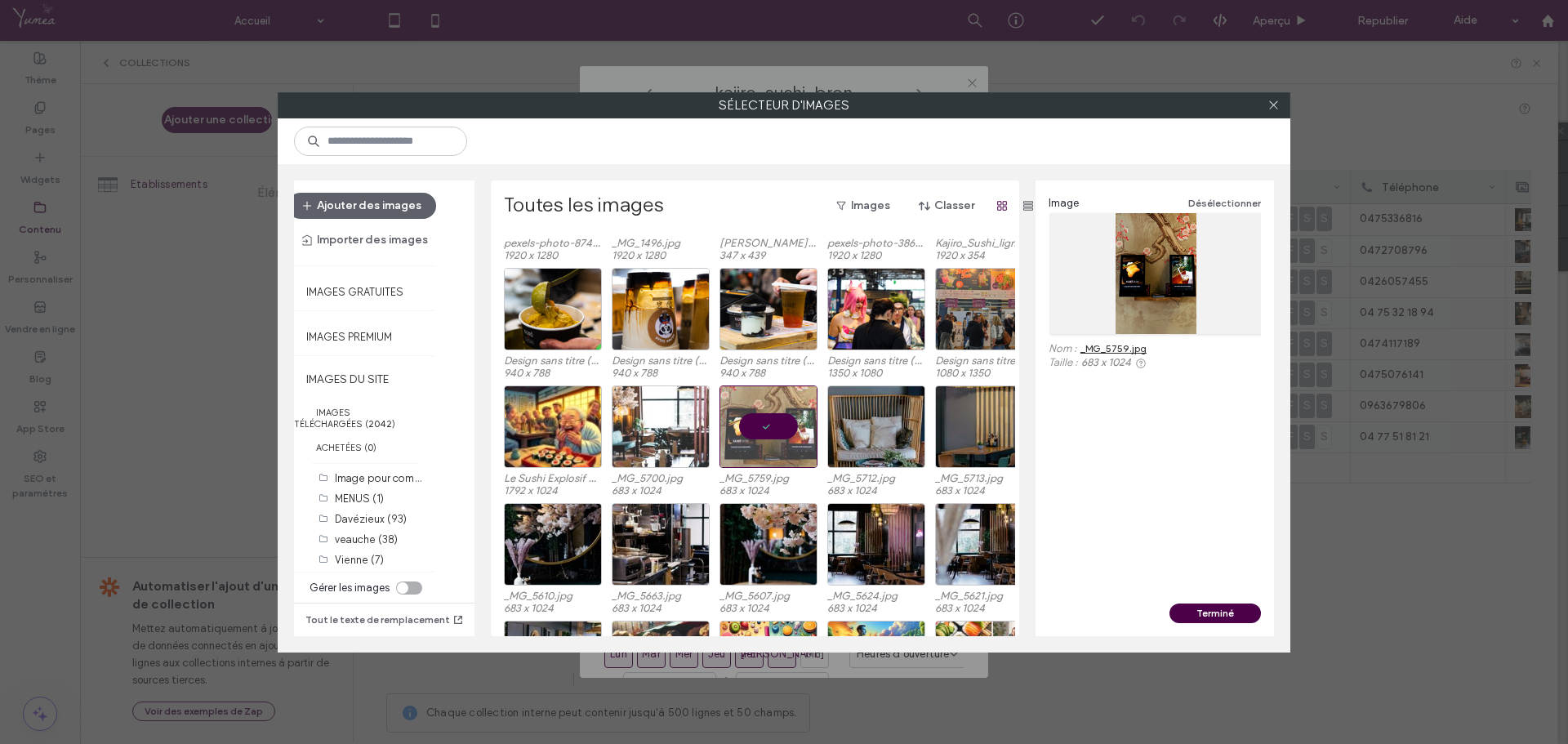
click at [615, 423] on div at bounding box center [660, 427] width 98 height 83
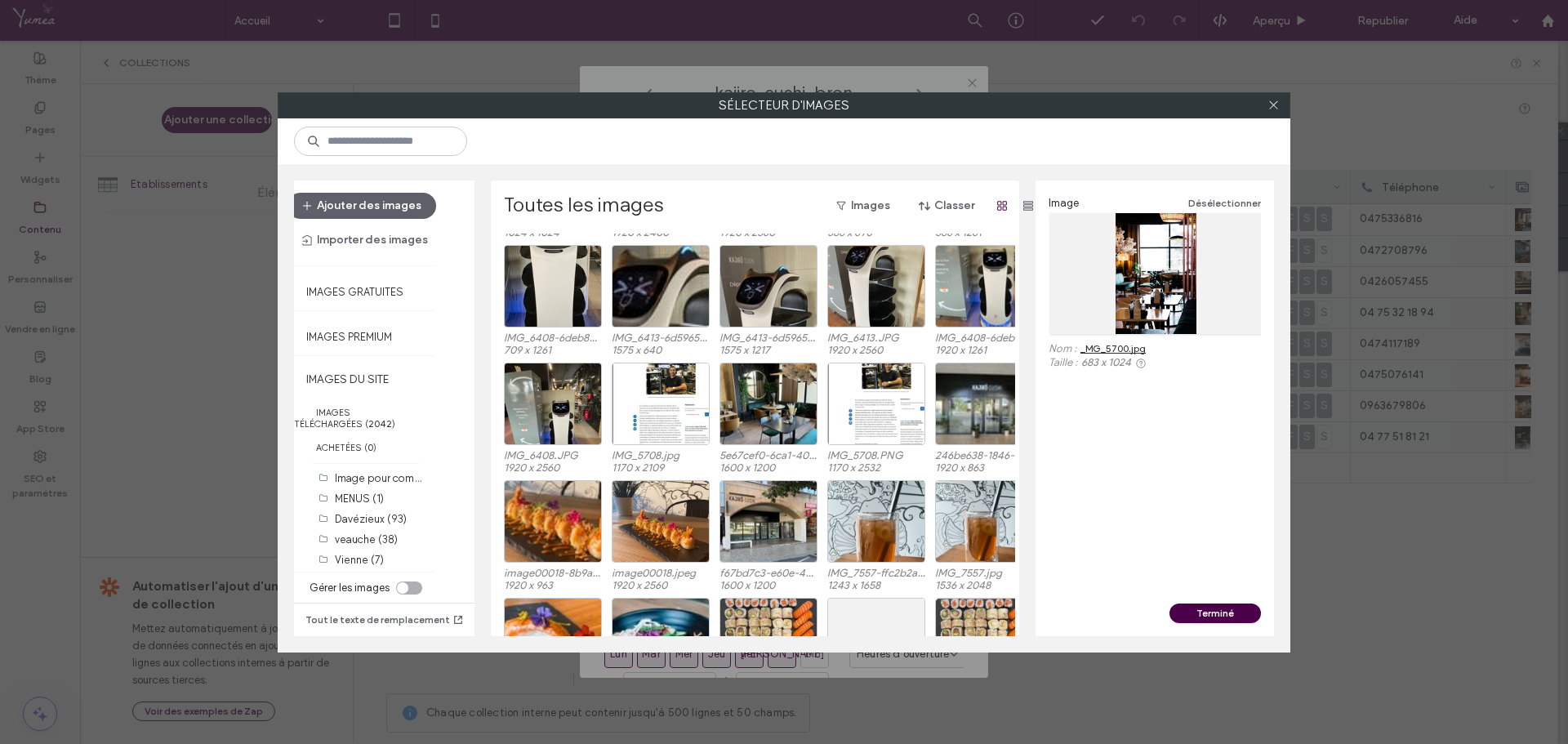
scroll to position [3087, 0]
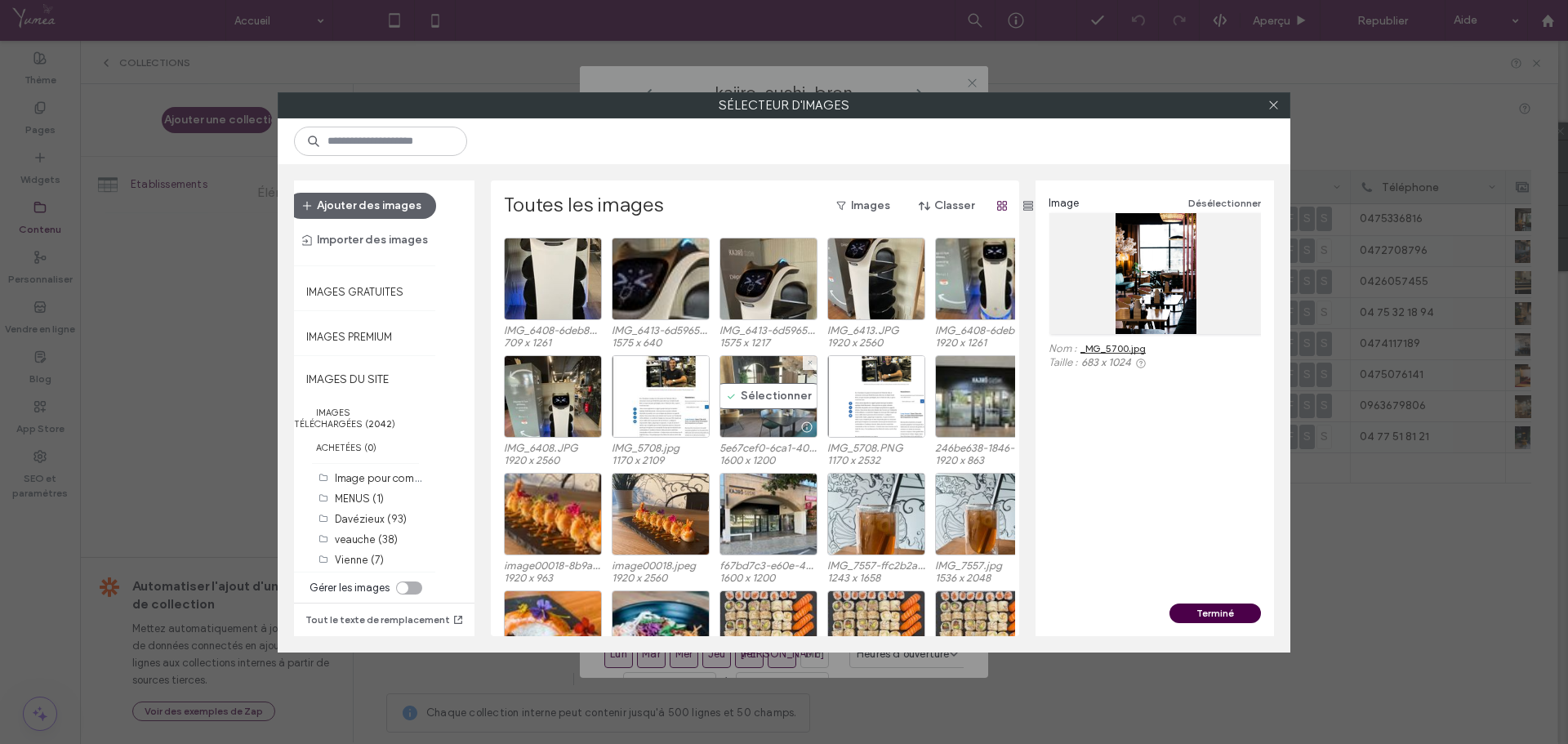
click at [756, 369] on div "Sélectionner" at bounding box center [769, 397] width 98 height 83
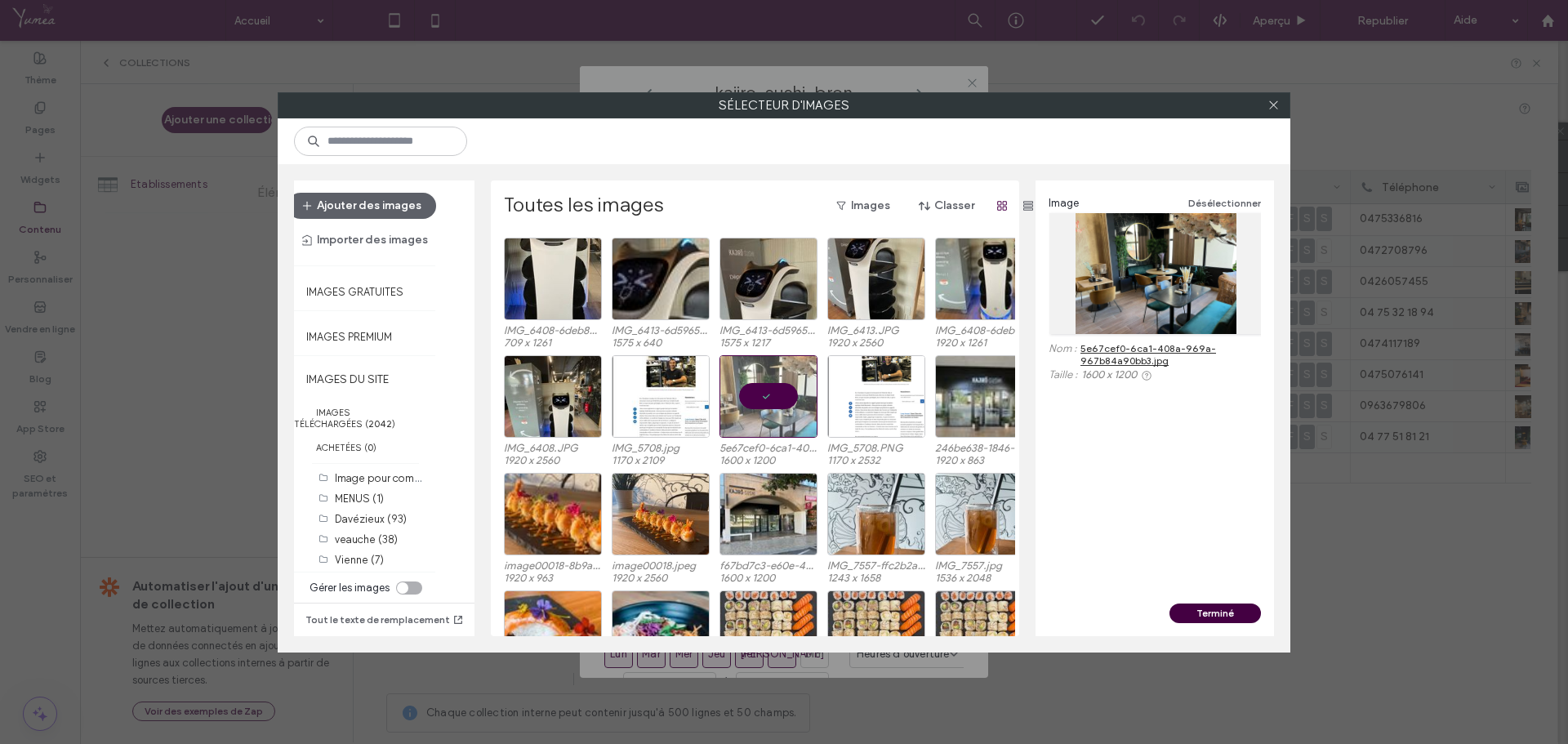
click at [1213, 616] on button "Terminé" at bounding box center [1216, 613] width 92 height 19
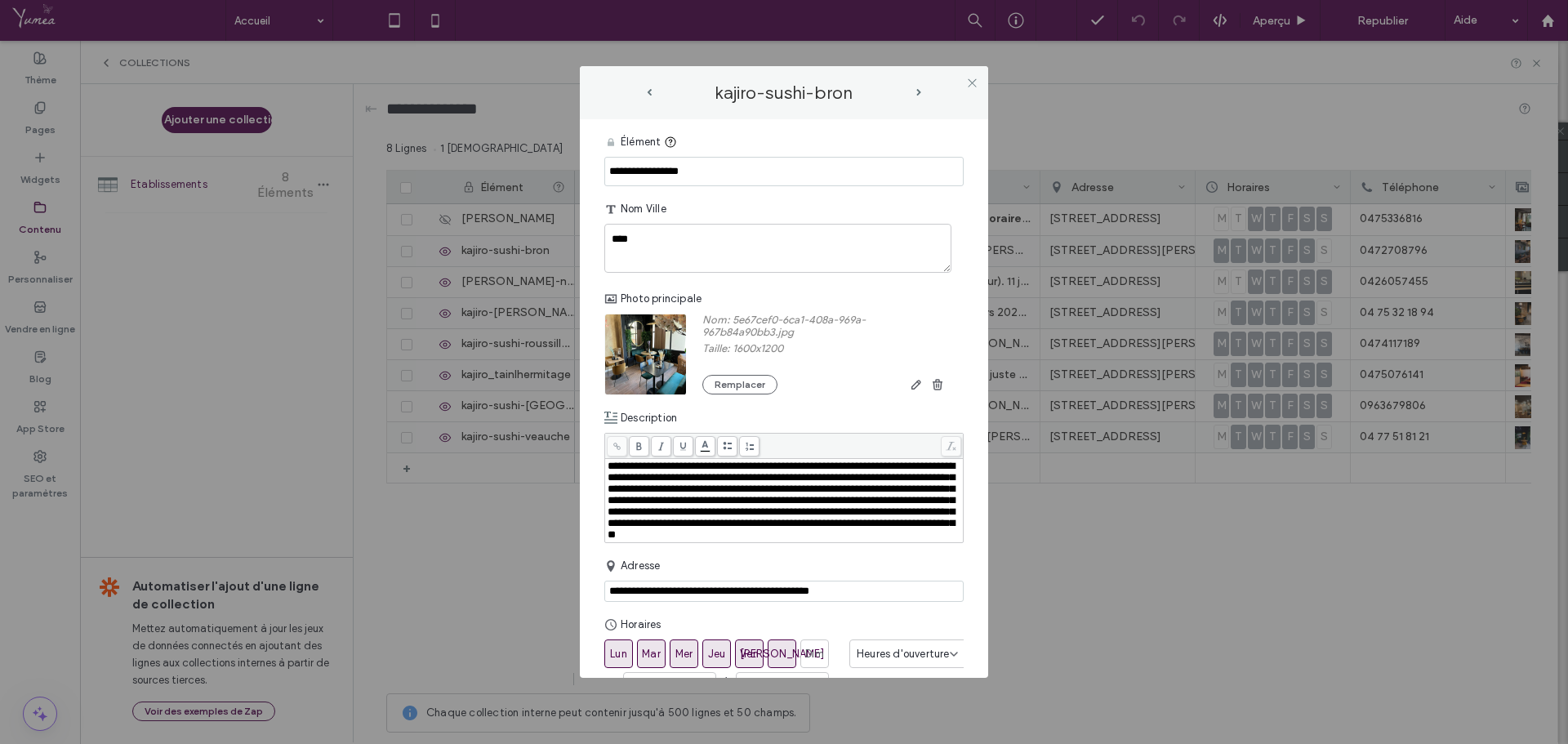
click at [865, 391] on div at bounding box center [871, 385] width 154 height 19
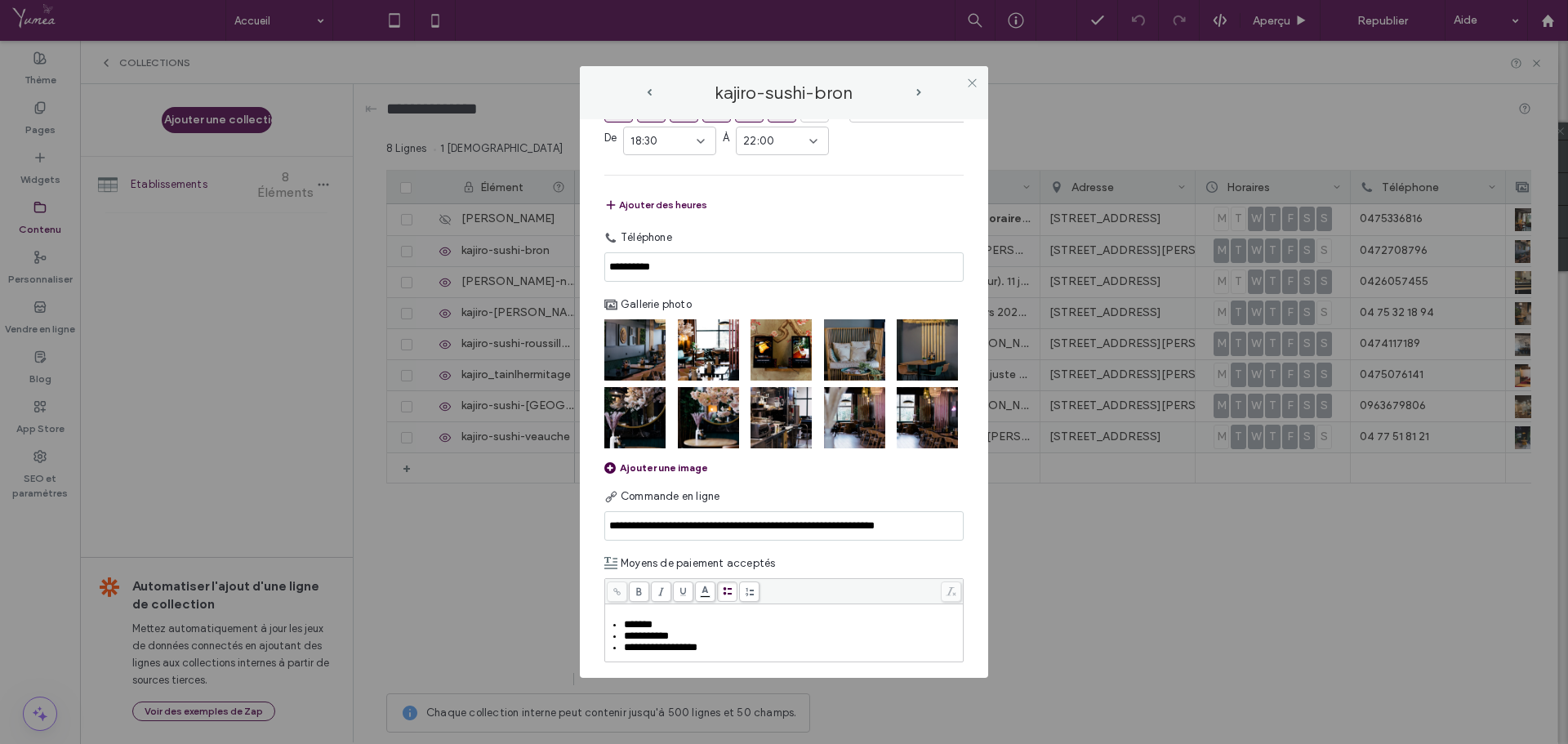
scroll to position [654, 0]
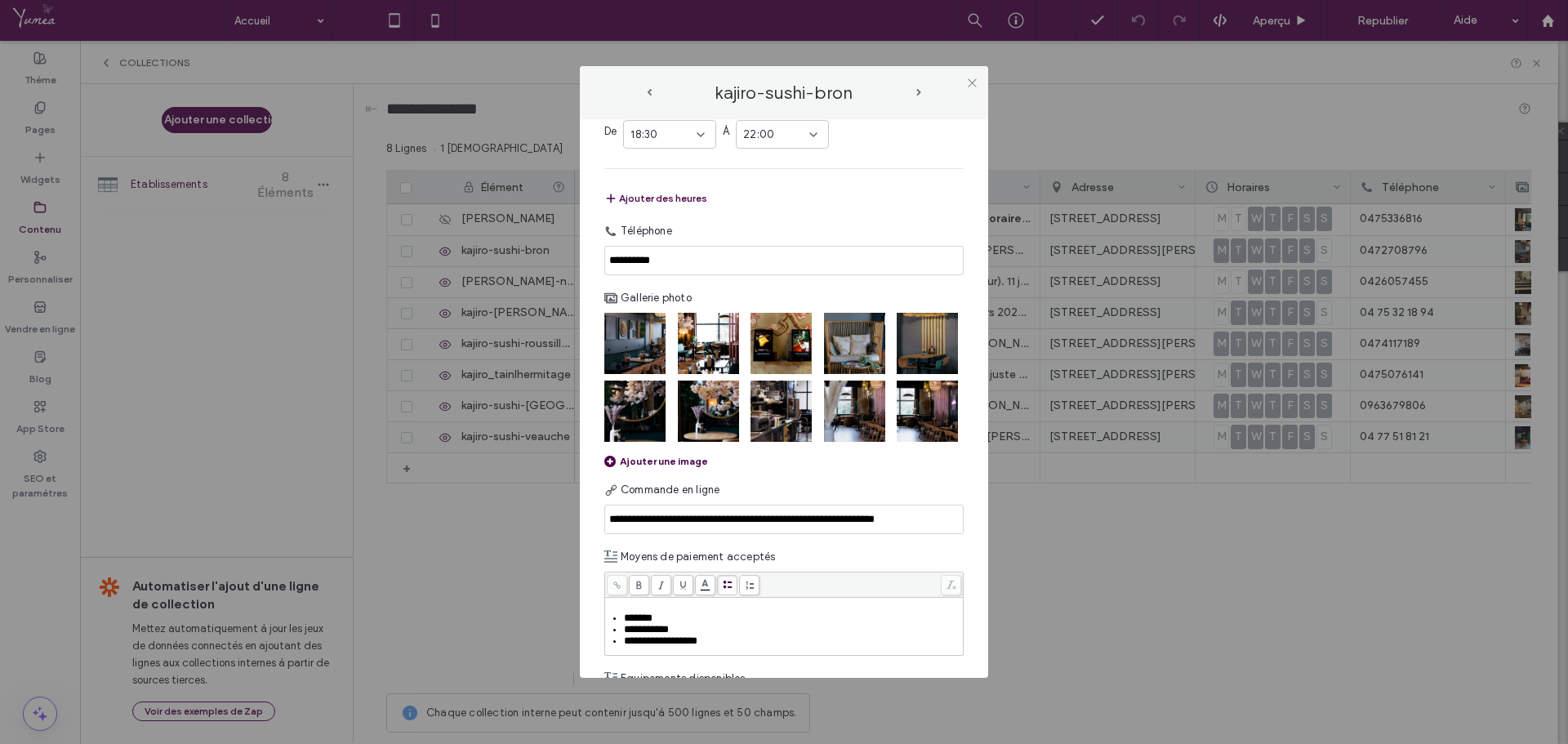
click at [682, 468] on div "Ajouter une image" at bounding box center [656, 462] width 104 height 12
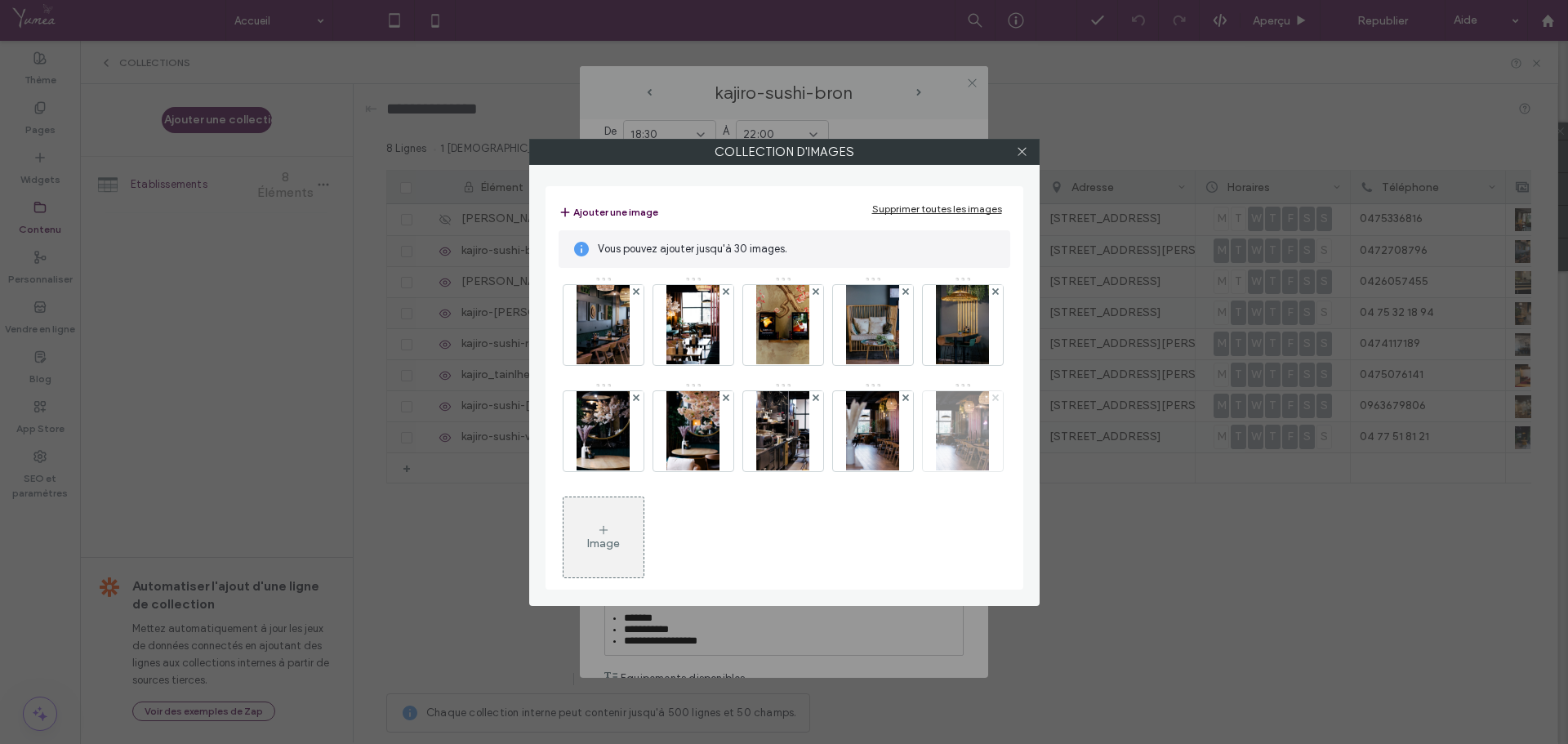
click at [993, 405] on span at bounding box center [995, 398] width 6 height 14
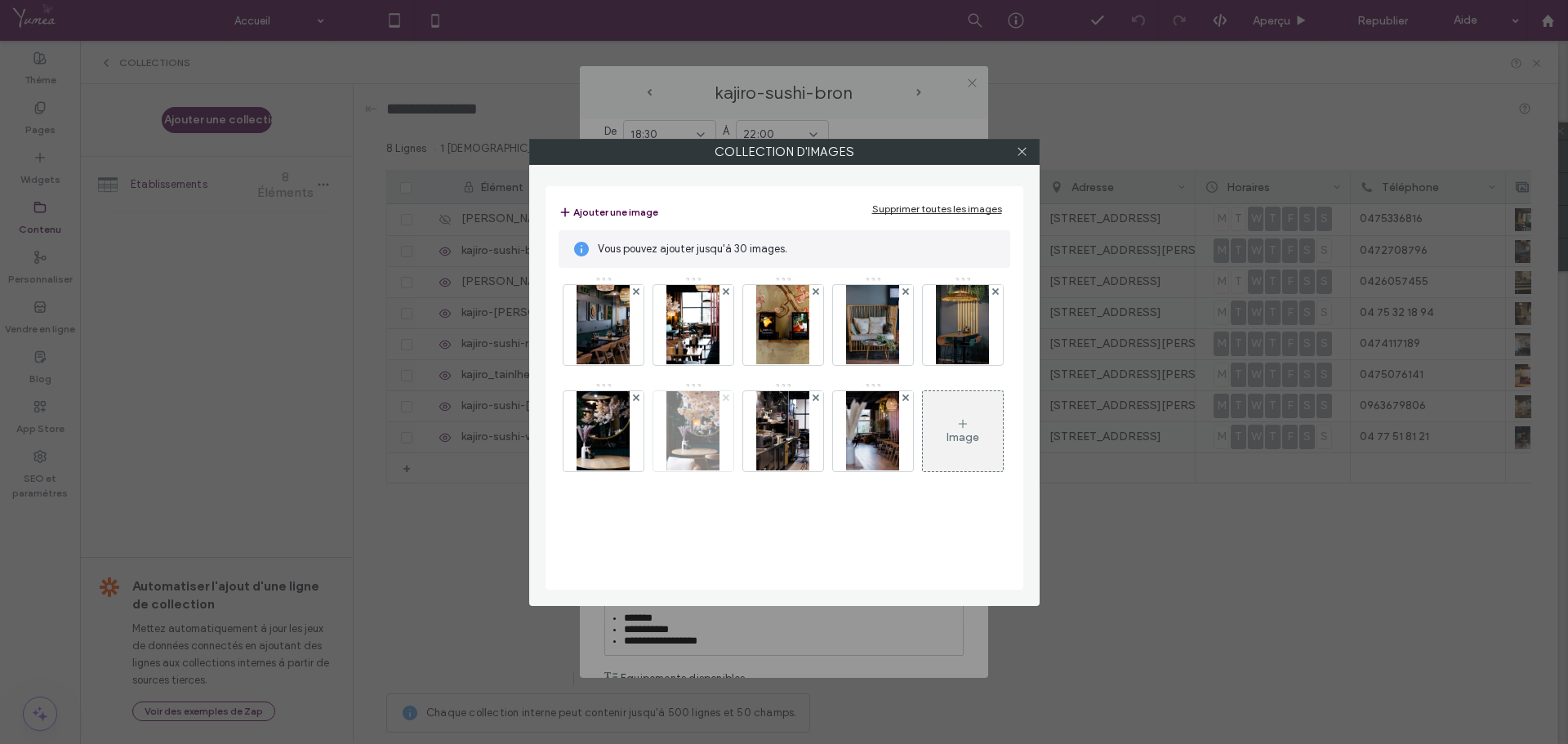
click at [730, 394] on span at bounding box center [725, 398] width 6 height 14
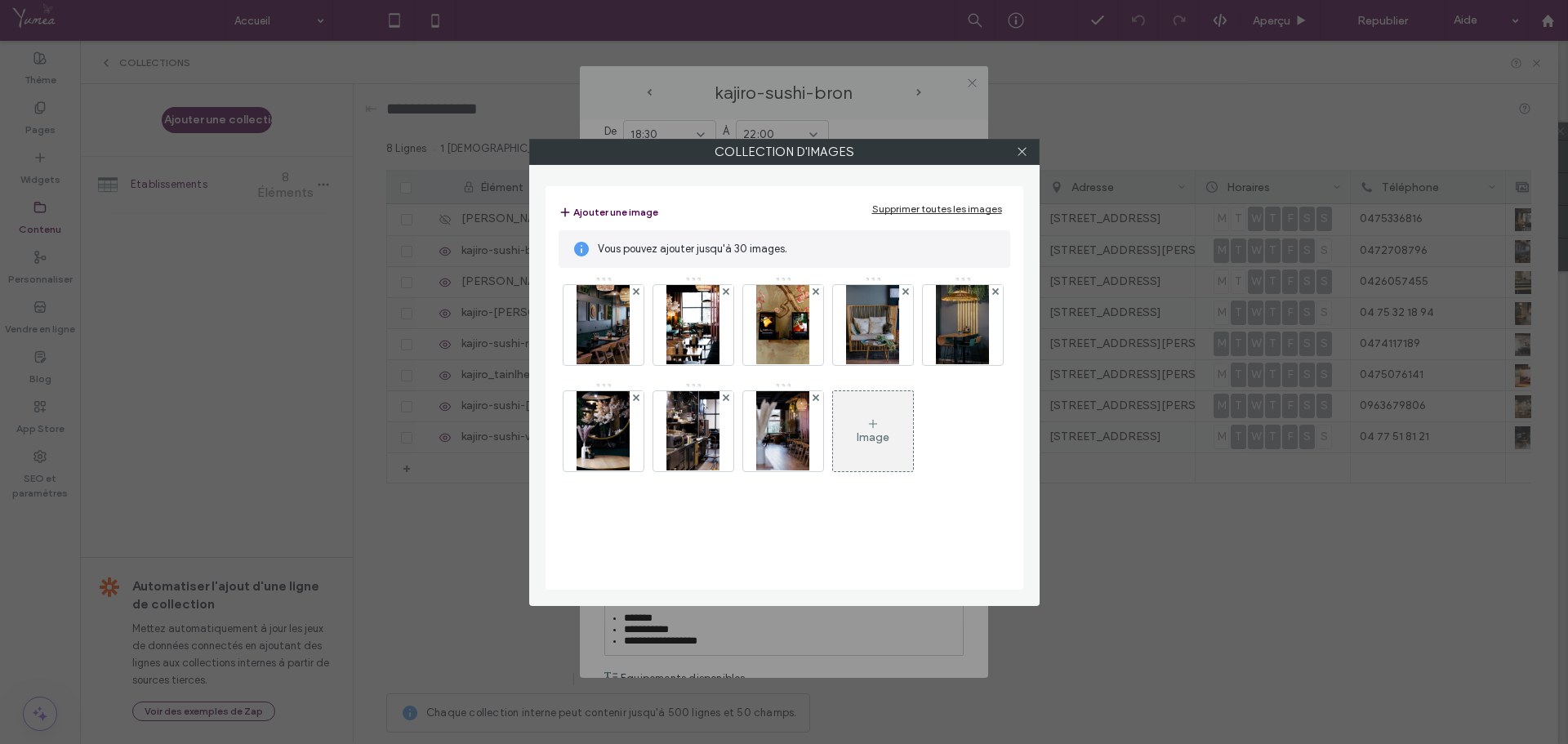
click at [833, 470] on div "Image" at bounding box center [873, 431] width 80 height 77
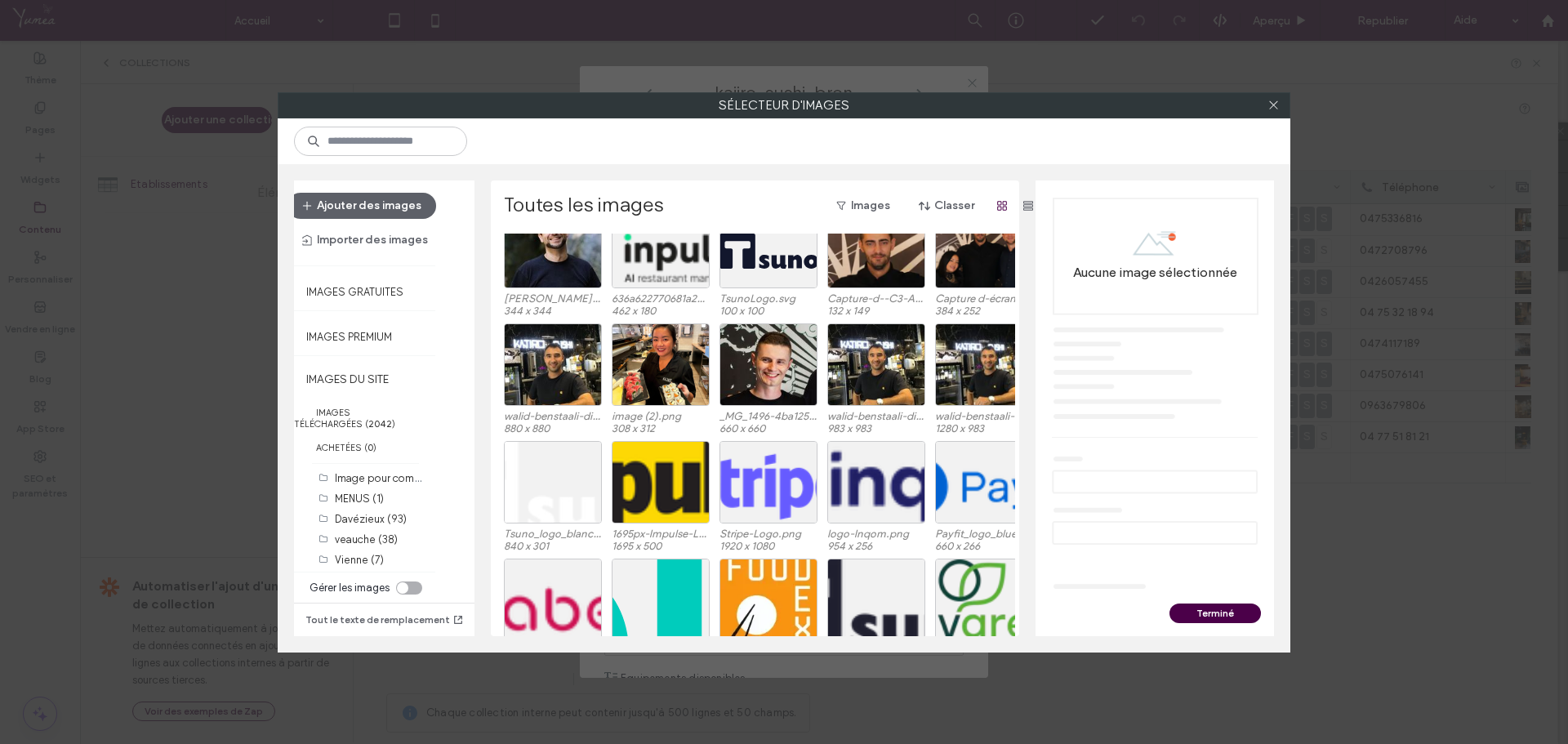
scroll to position [1620, 0]
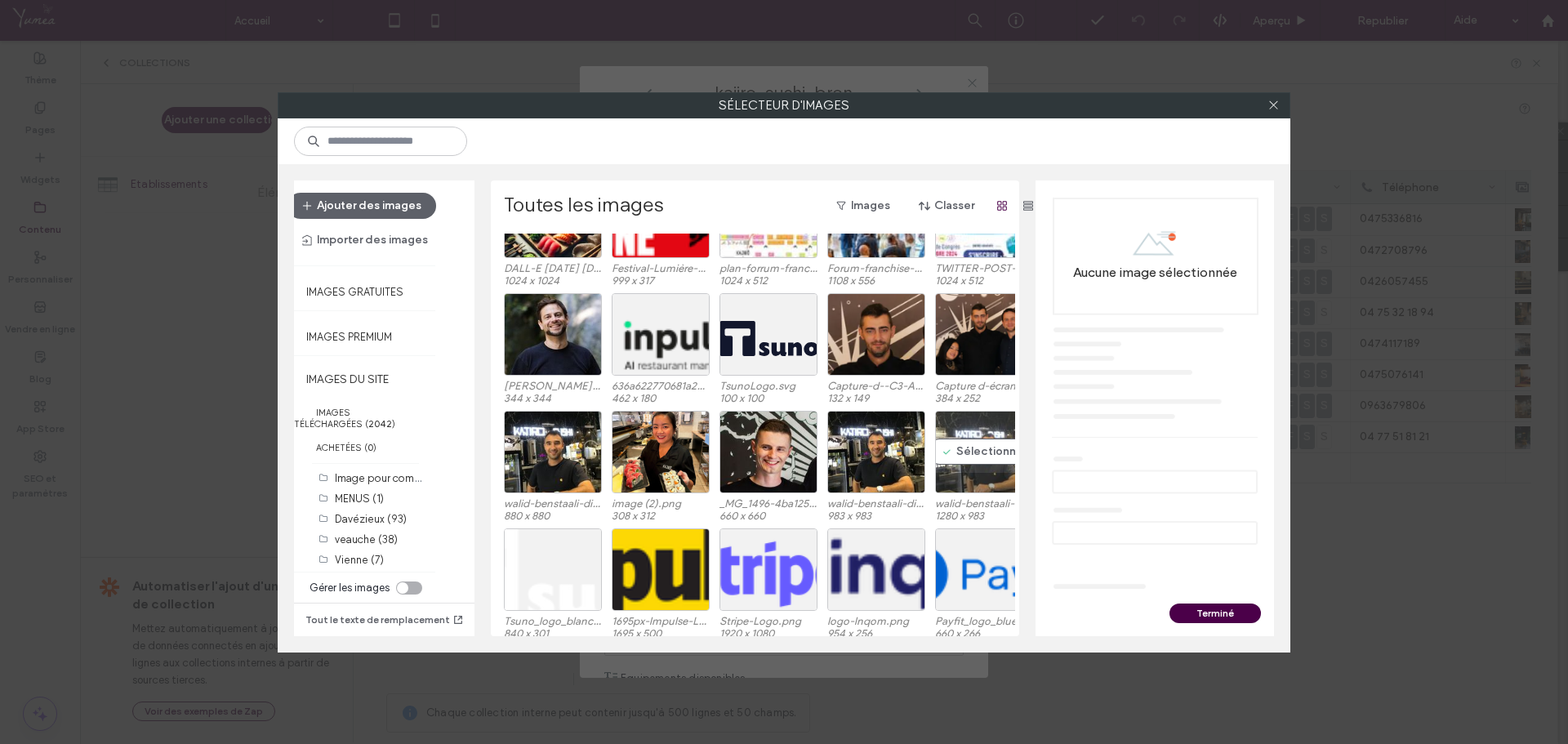
click at [969, 455] on div "Sélectionner" at bounding box center [984, 453] width 98 height 83
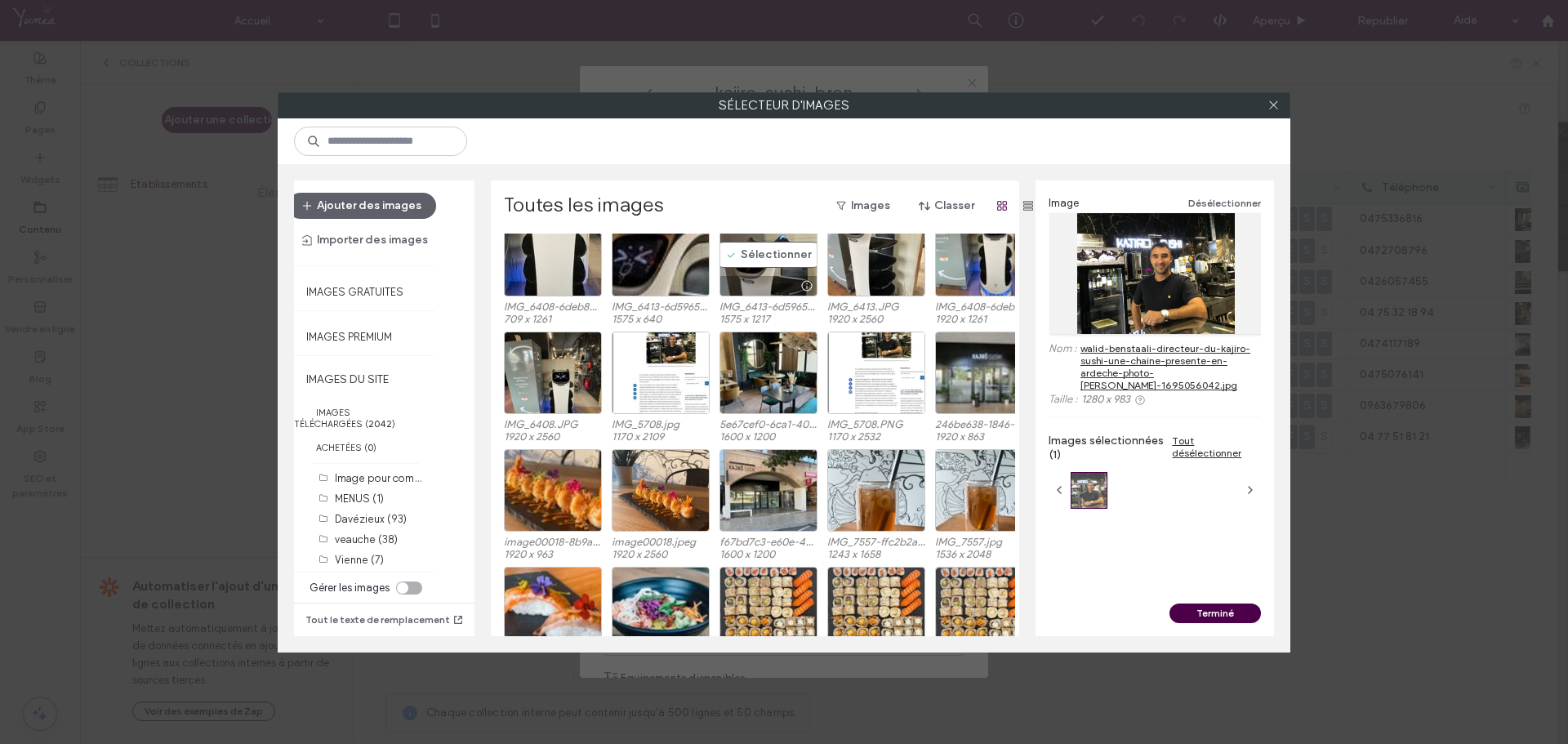
scroll to position [3169, 0]
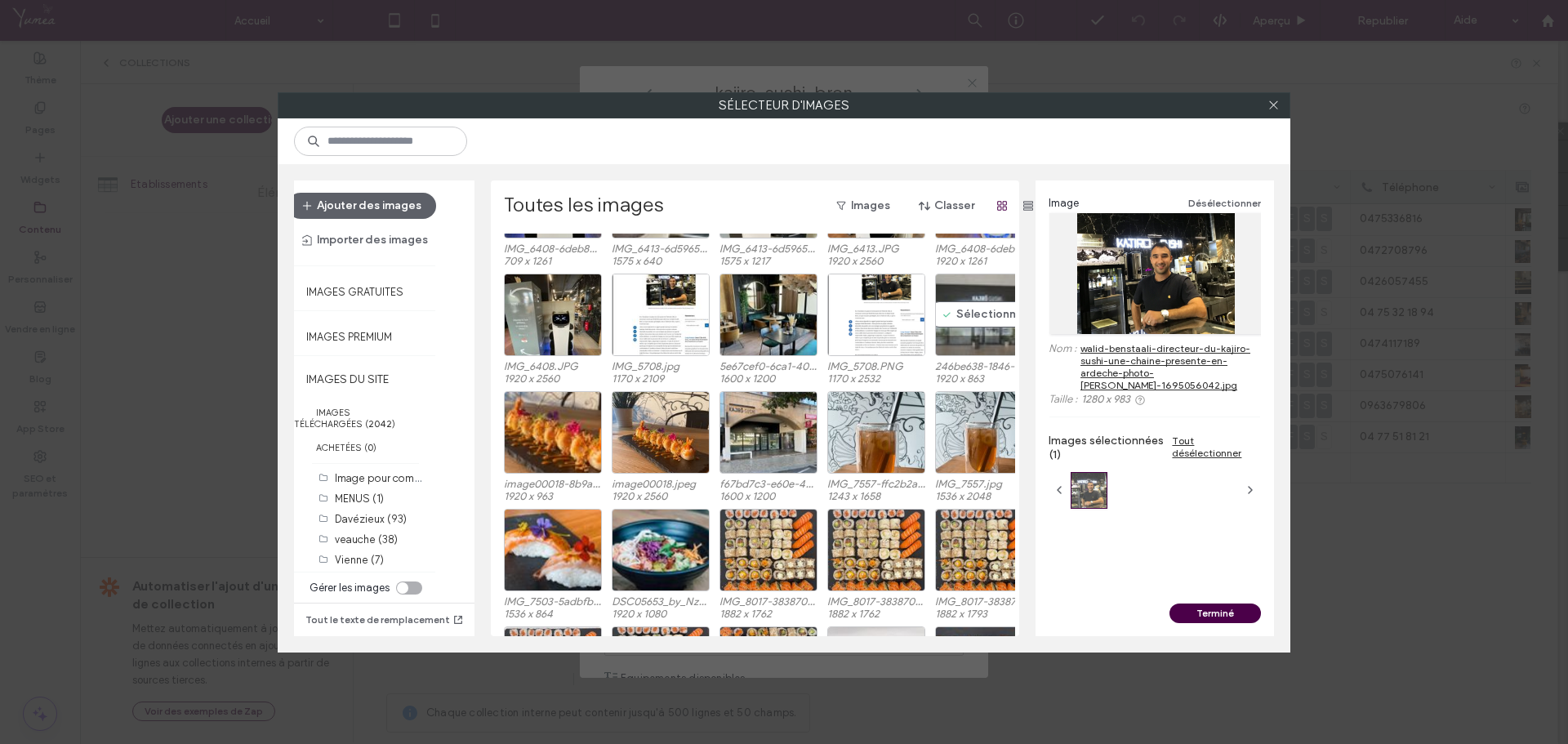
click at [949, 335] on div at bounding box center [984, 345] width 96 height 19
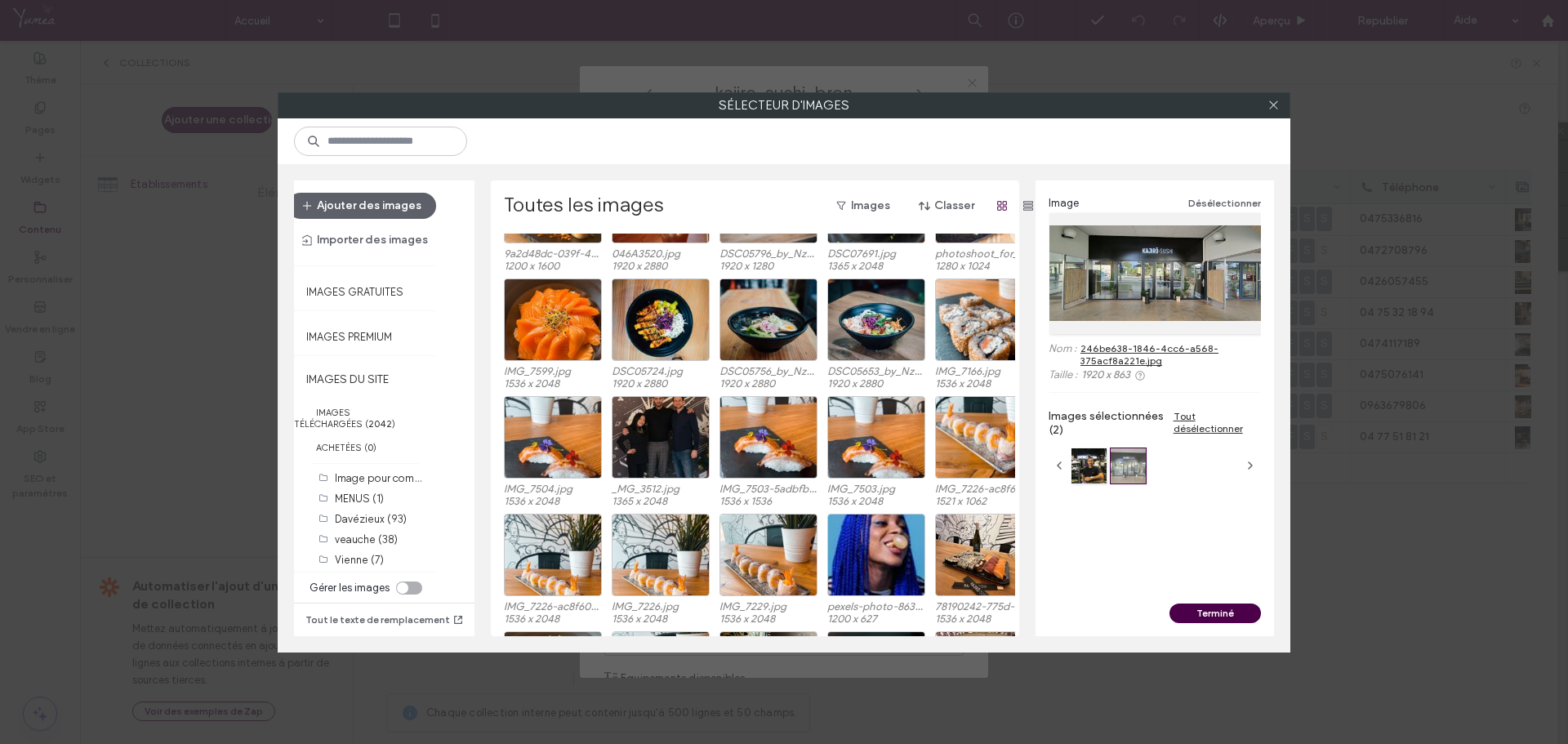
scroll to position [4100, 0]
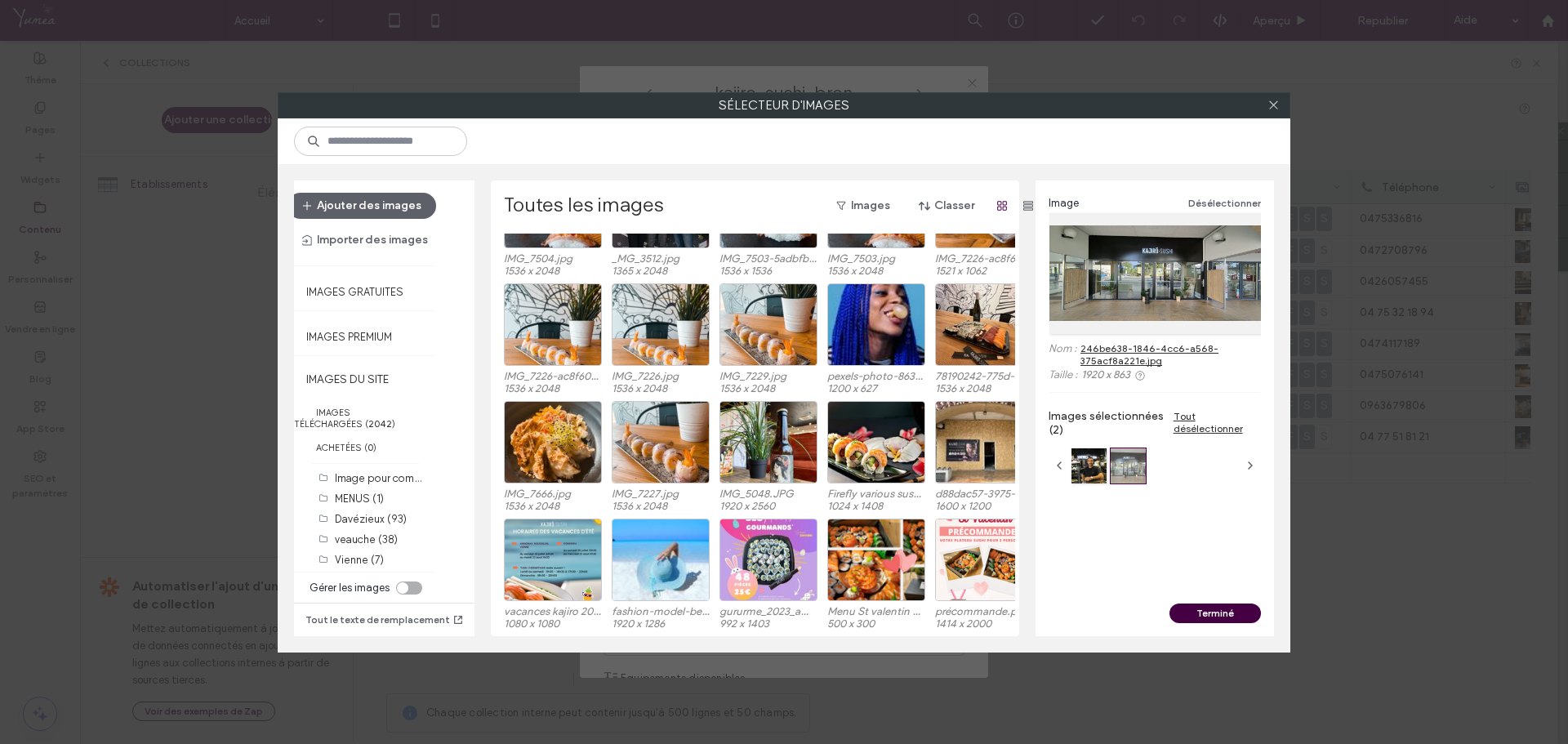
click at [1225, 612] on button "Terminé" at bounding box center [1216, 613] width 92 height 19
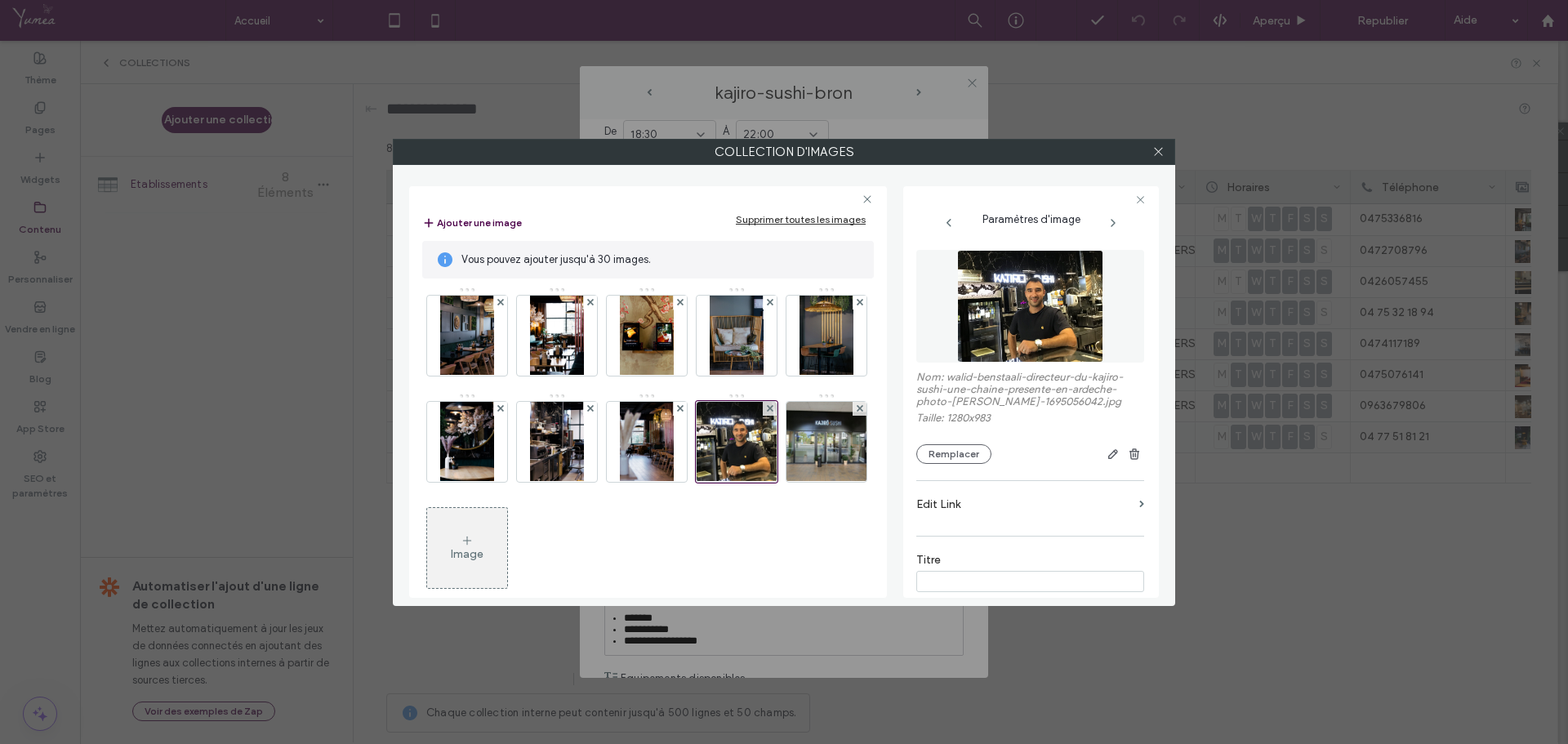
scroll to position [5, 0]
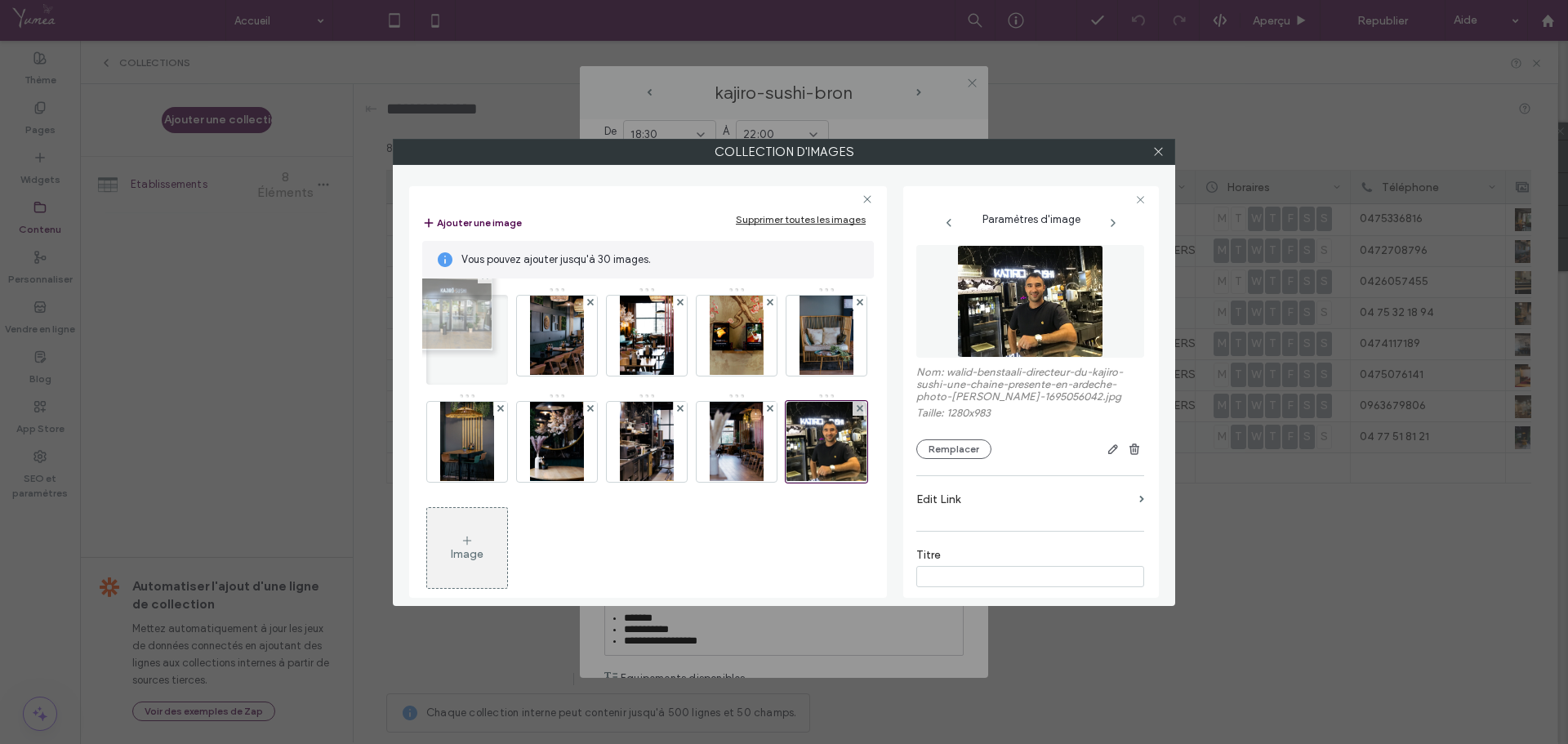
drag, startPoint x: 564, startPoint y: 561, endPoint x: 457, endPoint y: 327, distance: 257.3
click at [1154, 157] on icon at bounding box center [1159, 152] width 12 height 12
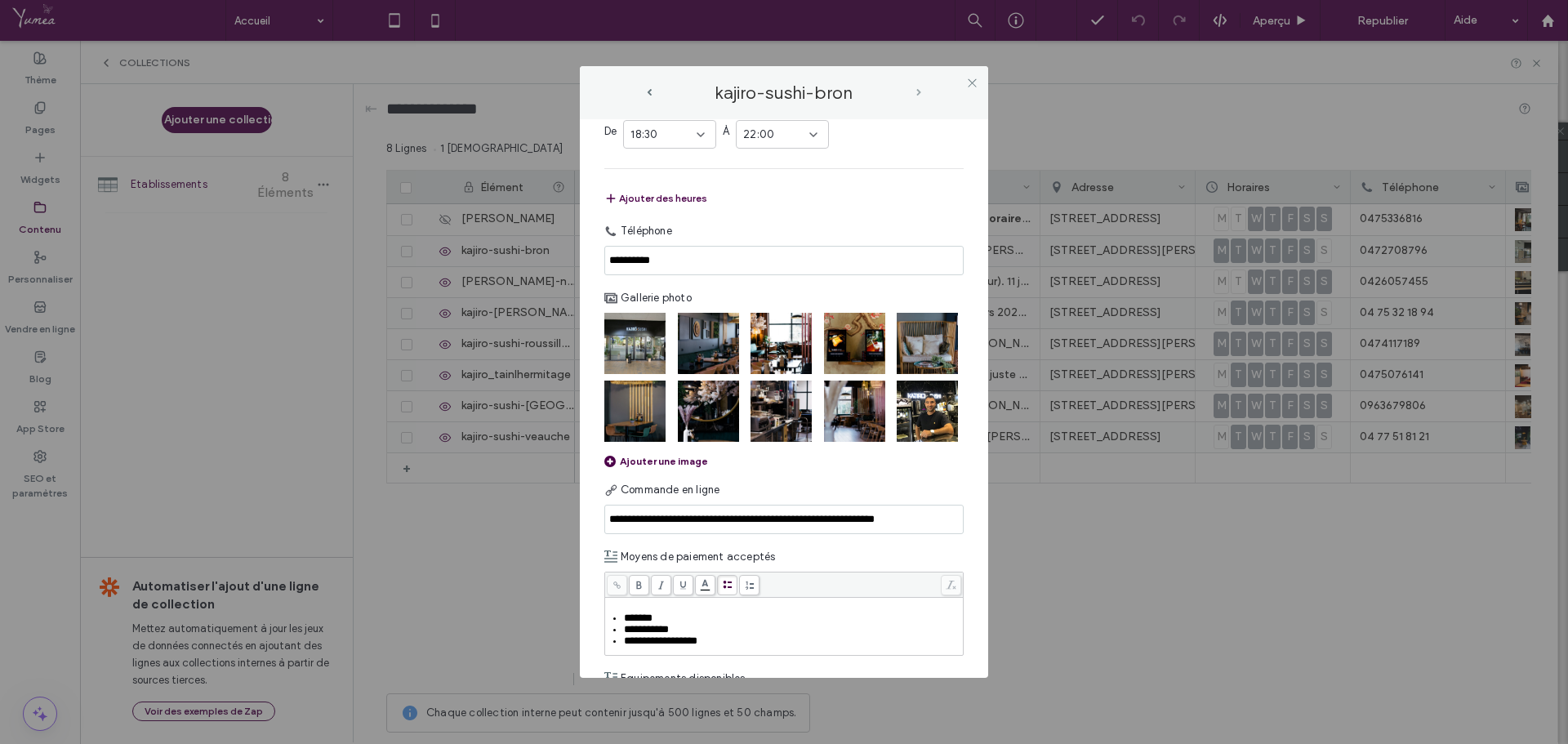
click at [919, 94] on span "next-arrow" at bounding box center [919, 93] width 5 height 7
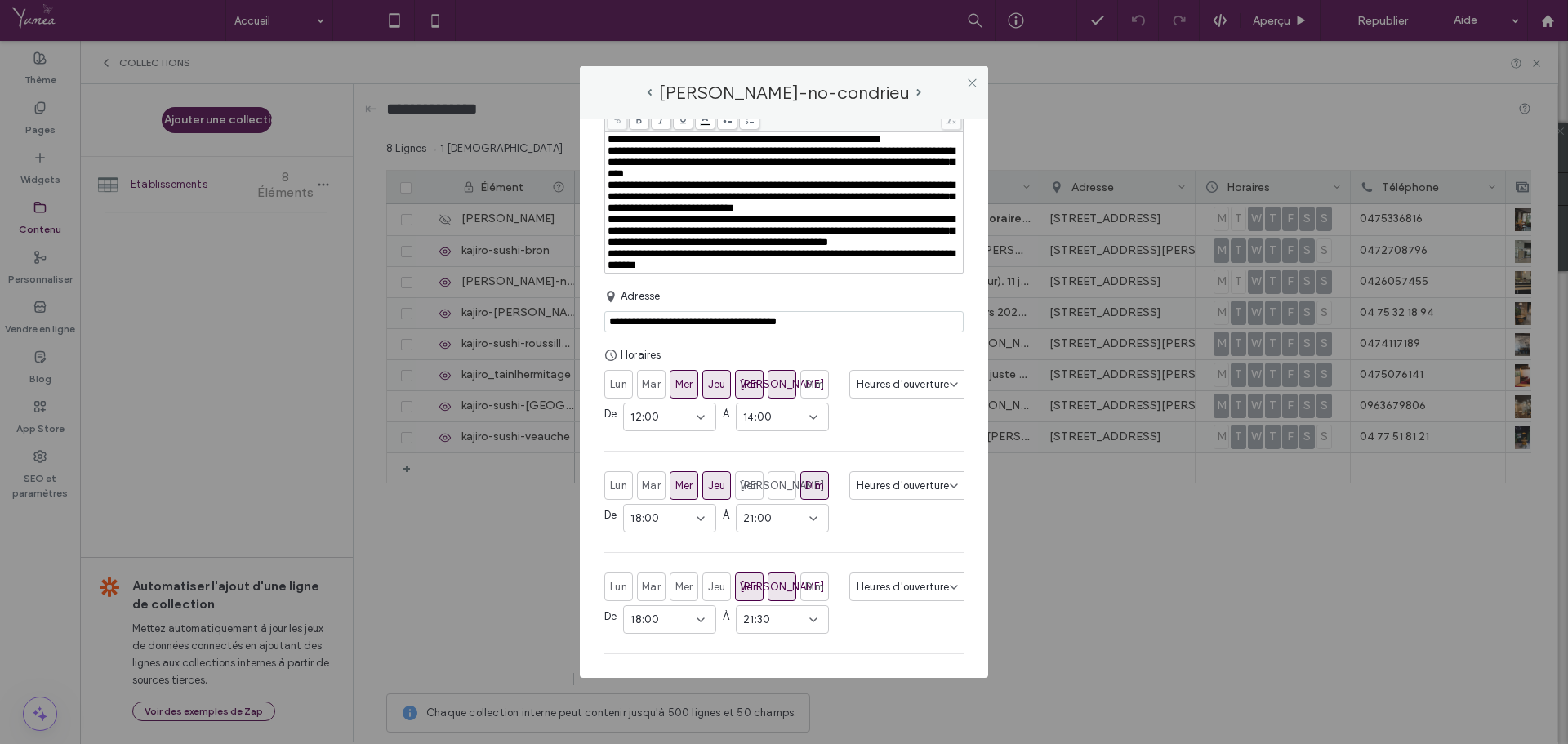
scroll to position [245, 0]
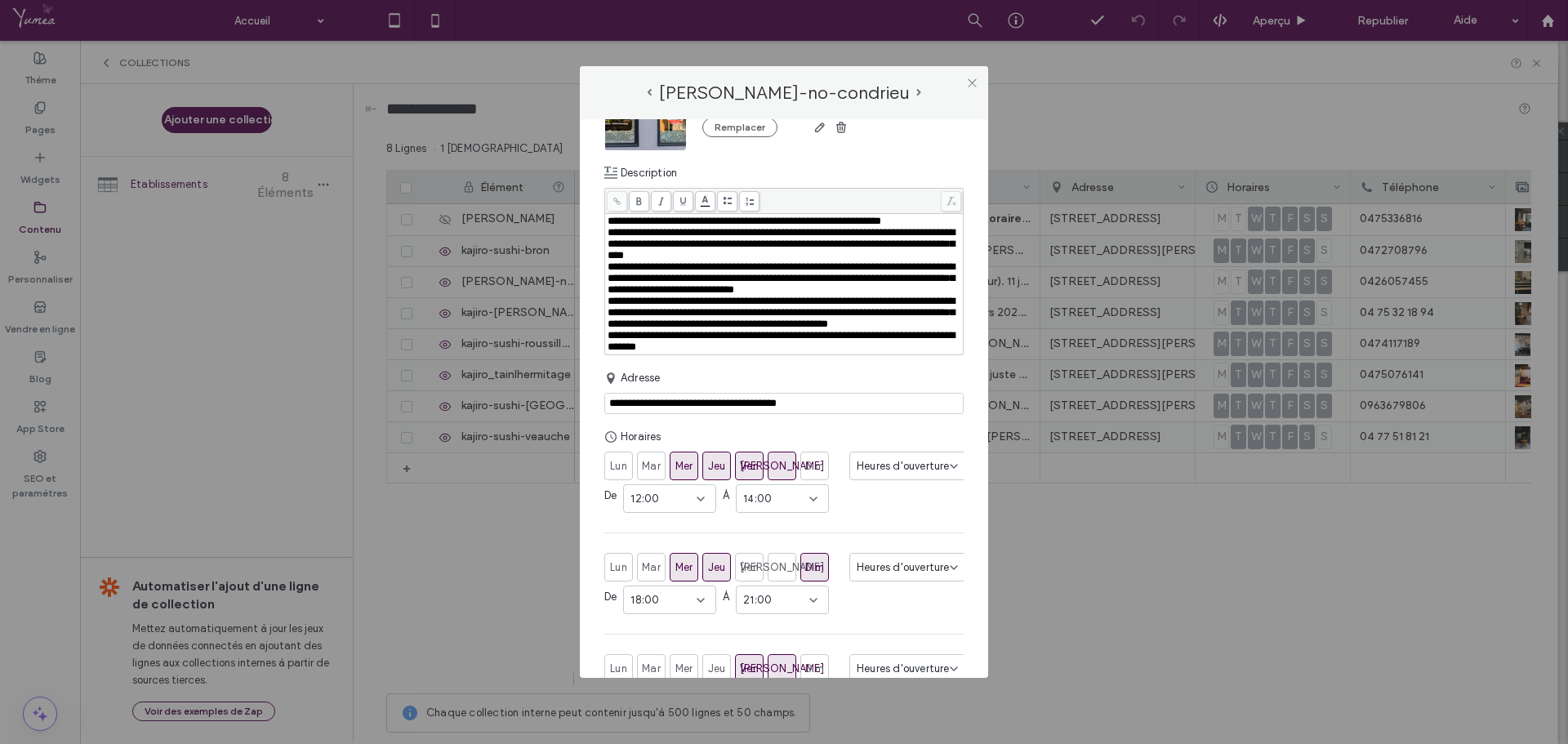
click at [736, 353] on div "**********" at bounding box center [784, 342] width 354 height 23
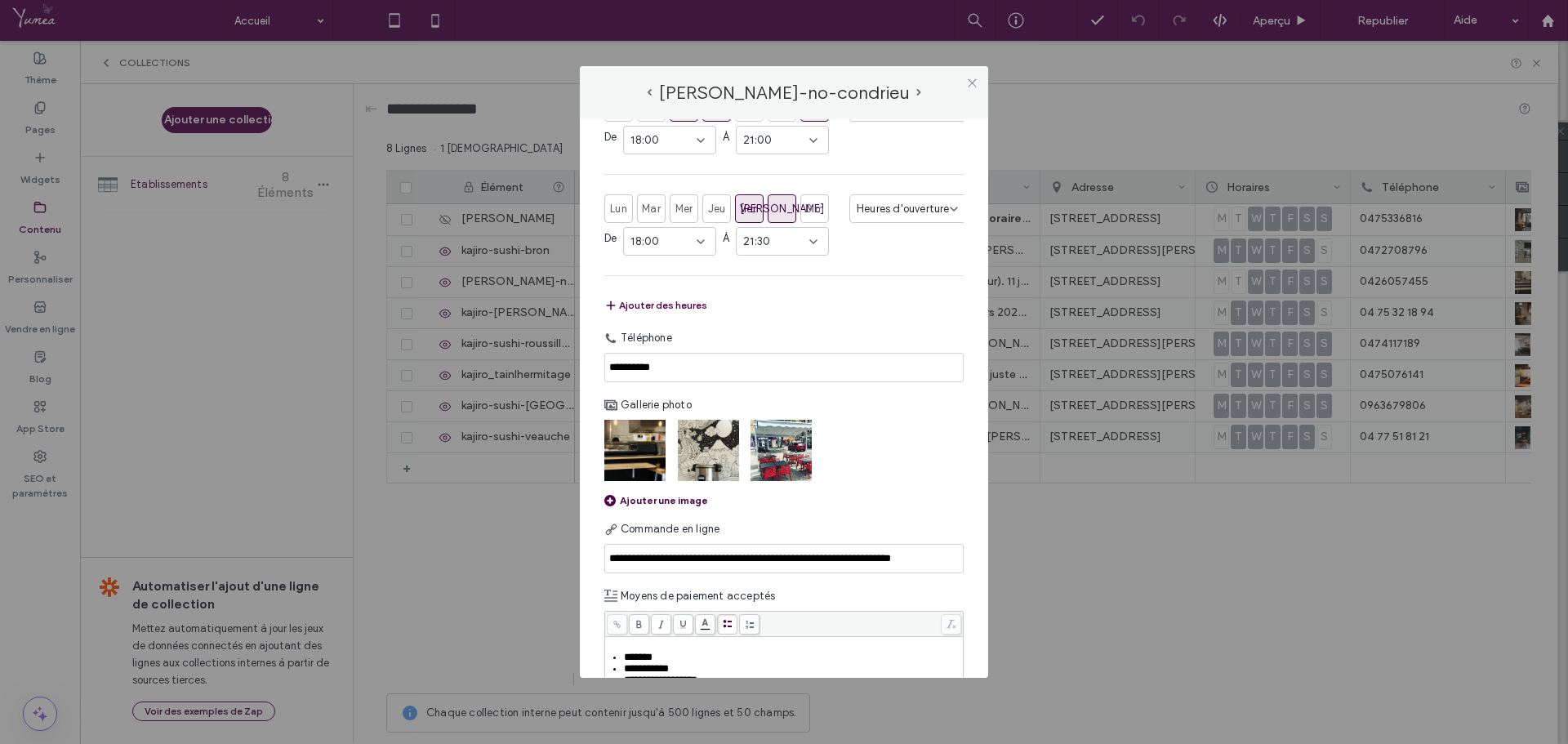
scroll to position [735, 0]
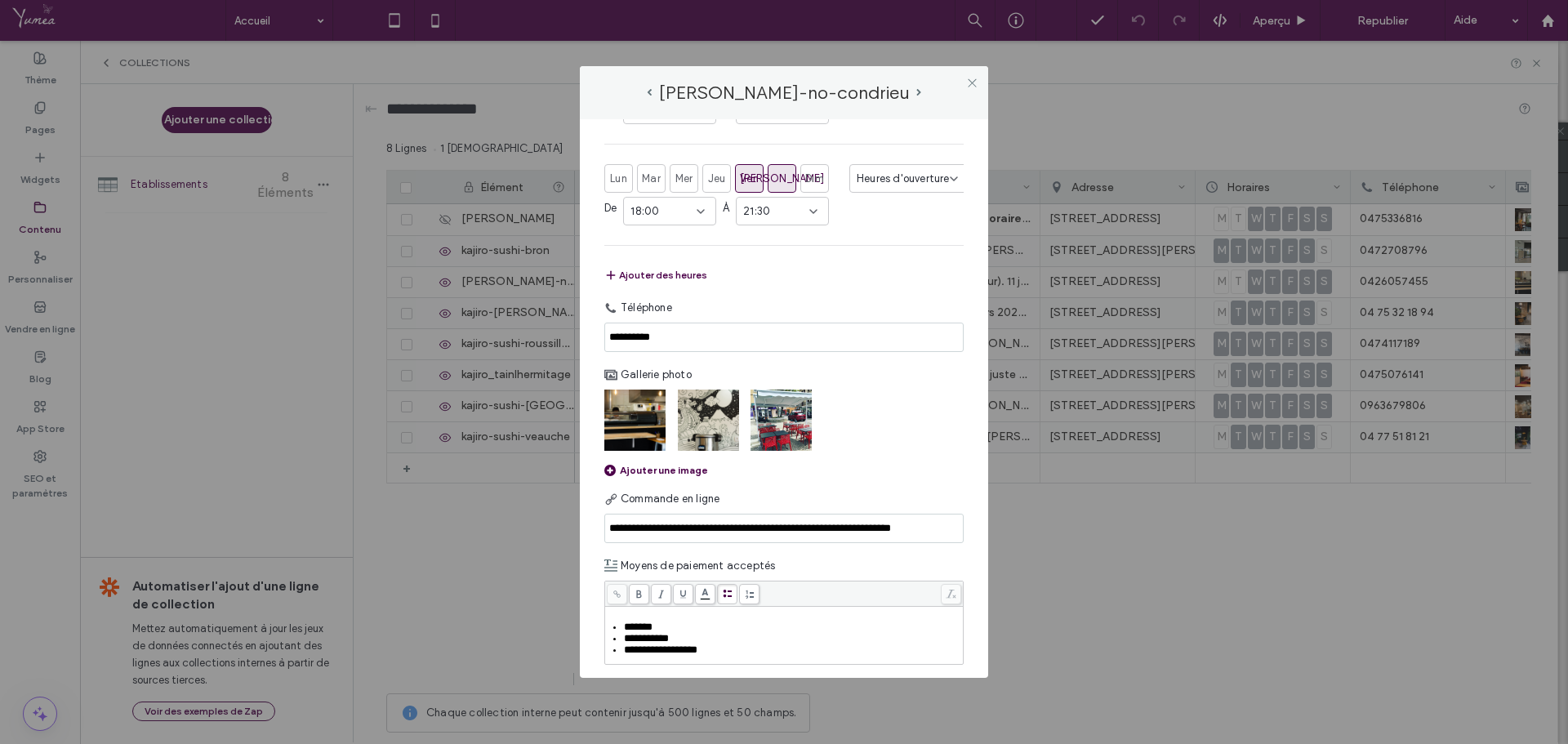
click at [914, 450] on div at bounding box center [784, 420] width 359 height 61
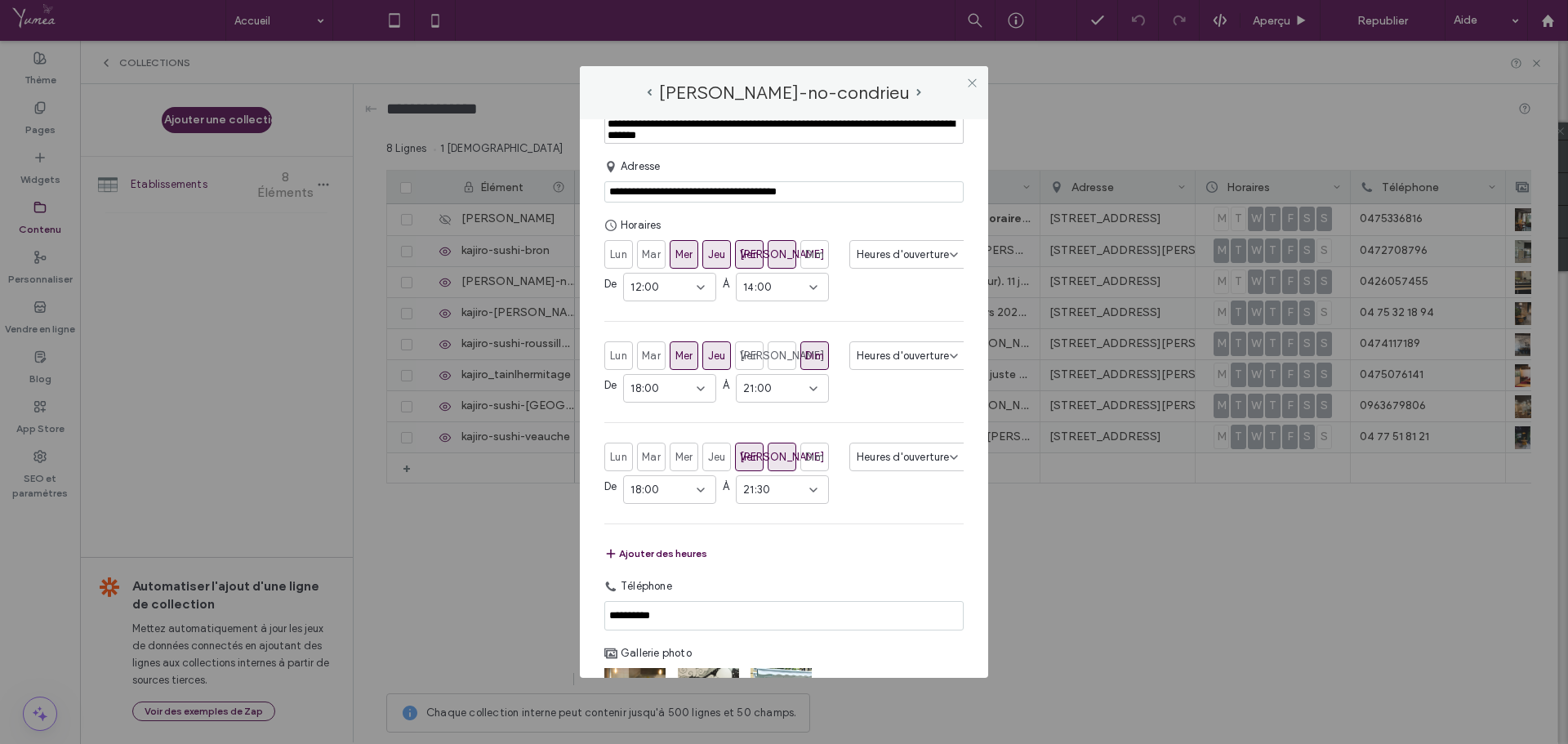
scroll to position [163, 0]
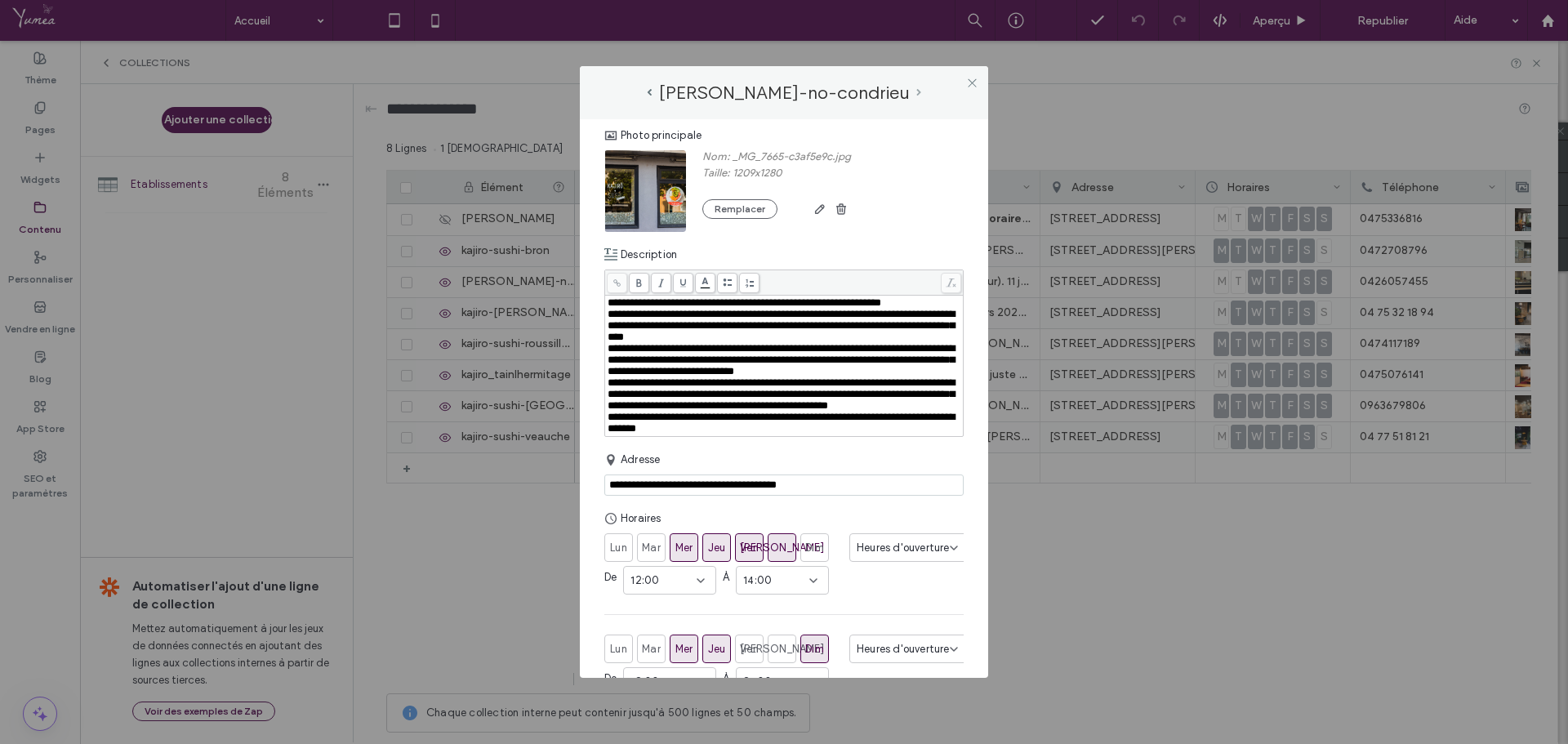
click at [920, 92] on span "next-arrow" at bounding box center [919, 93] width 5 height 7
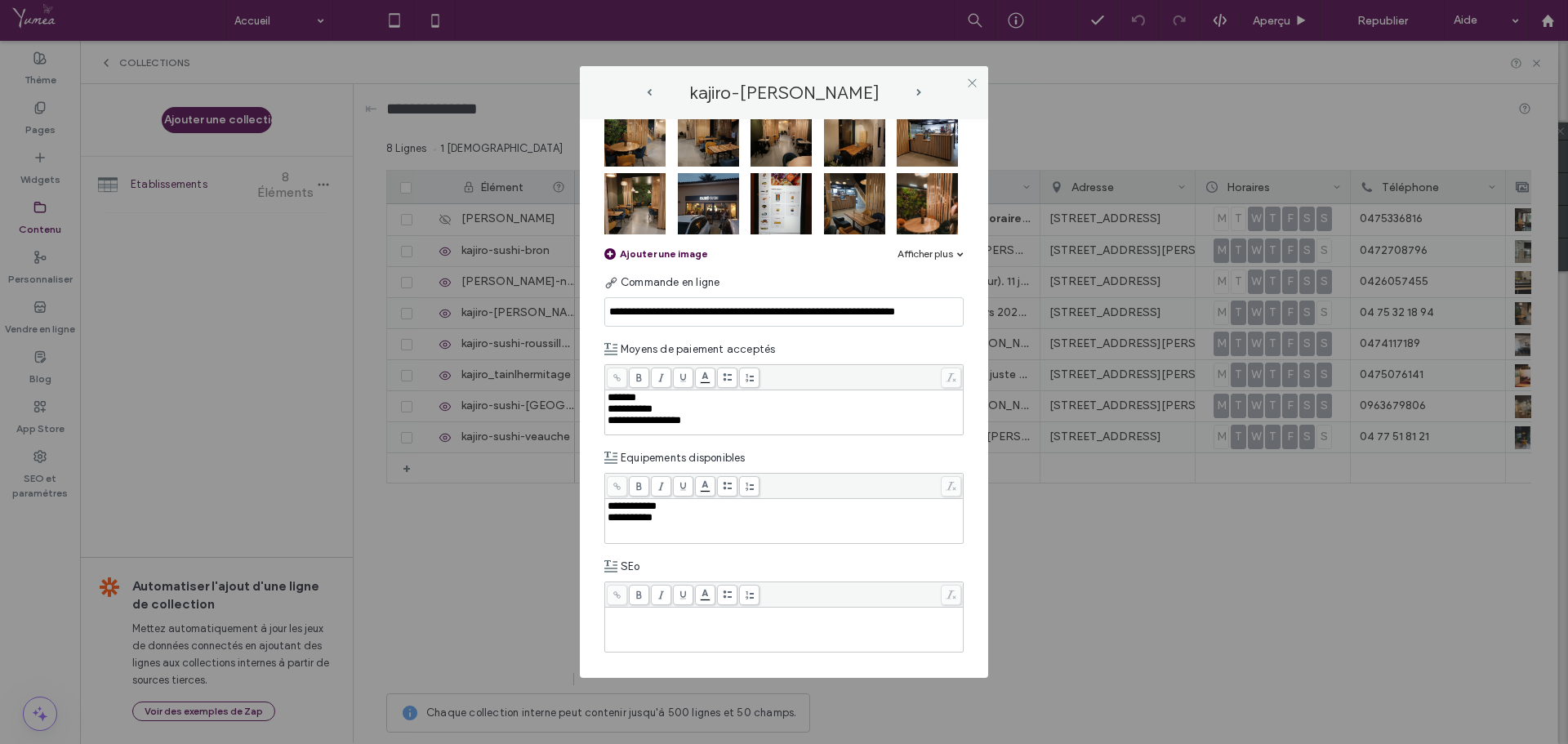
scroll to position [834, 0]
drag, startPoint x: 699, startPoint y: 525, endPoint x: 569, endPoint y: 501, distance: 132.2
click at [569, 501] on div "**********" at bounding box center [784, 372] width 1568 height 744
click at [726, 488] on div "**********" at bounding box center [784, 508] width 359 height 71
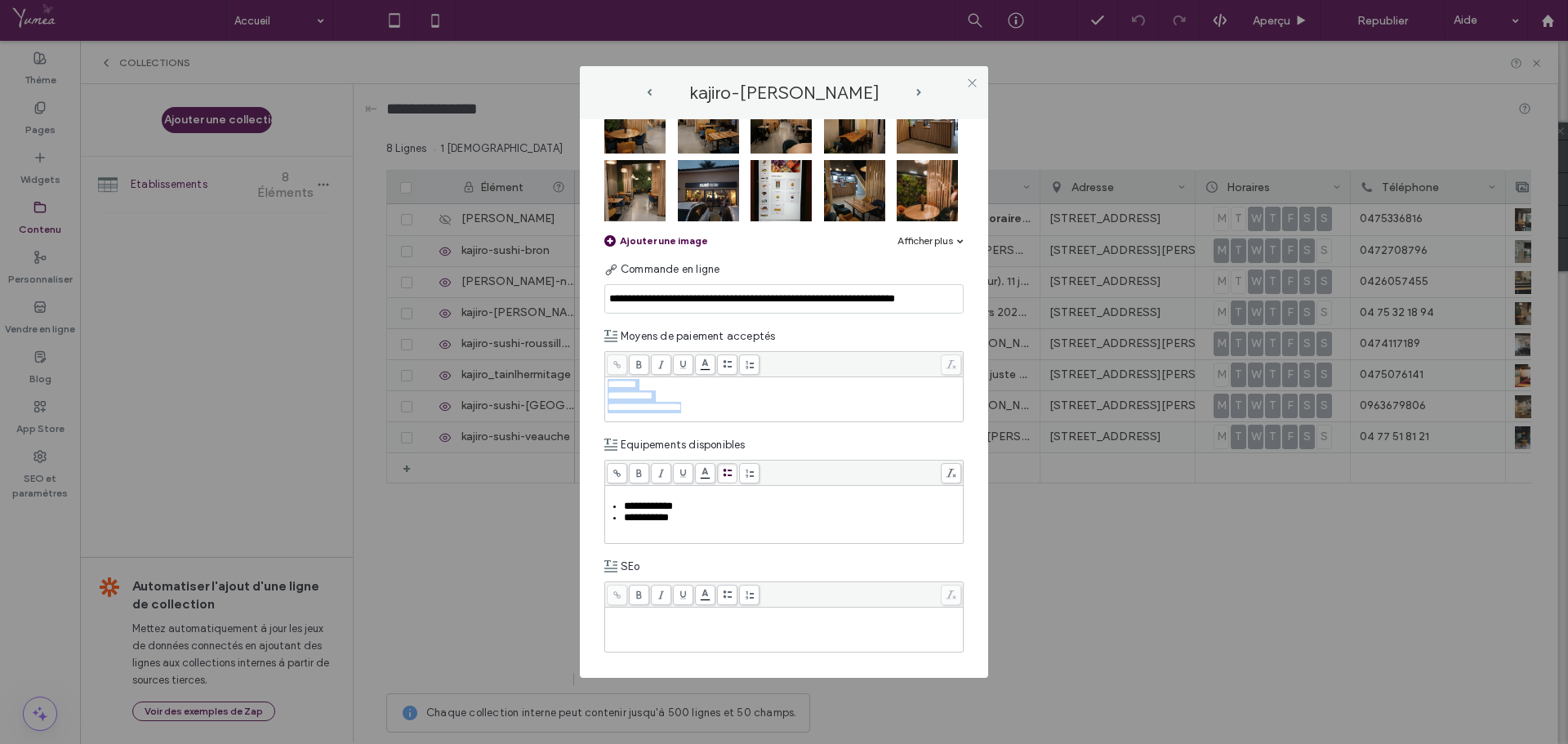
drag, startPoint x: 717, startPoint y: 410, endPoint x: 603, endPoint y: 376, distance: 119.0
click at [603, 376] on div "**********" at bounding box center [784, 398] width 409 height 558
click at [733, 360] on span at bounding box center [727, 364] width 20 height 20
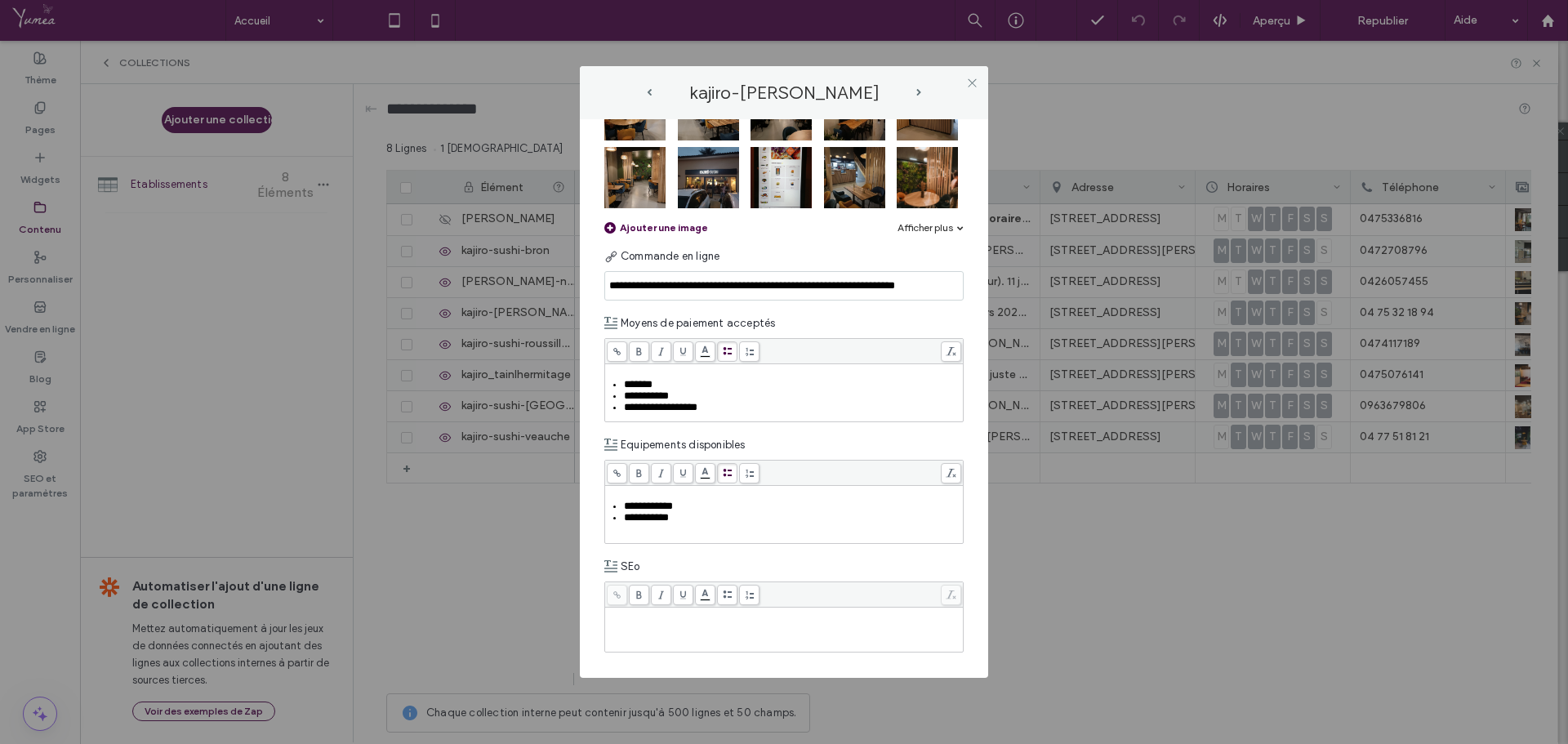
click at [744, 402] on div "**********" at bounding box center [792, 396] width 338 height 11
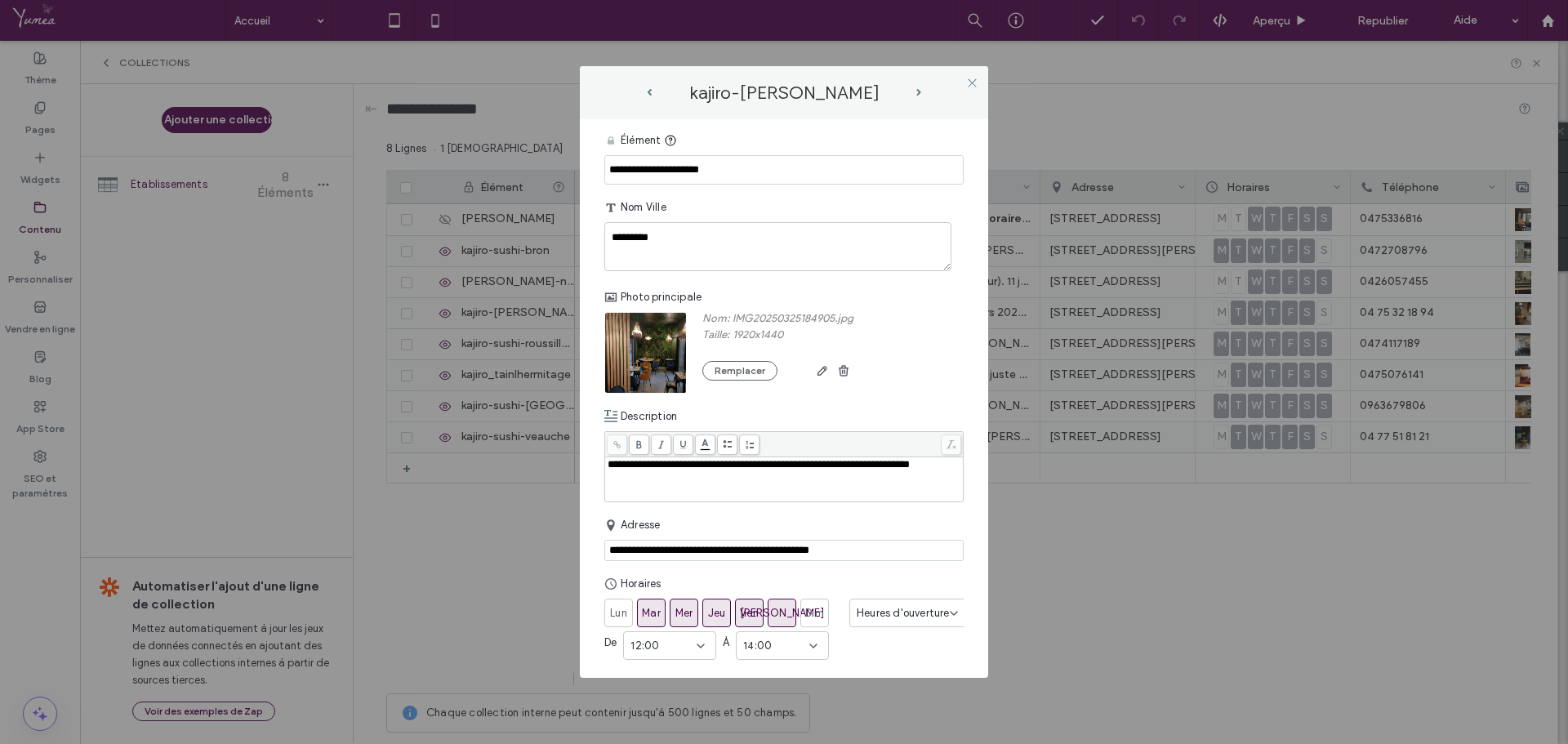
scroll to position [0, 0]
click at [663, 472] on div "**********" at bounding box center [784, 466] width 354 height 11
click at [656, 472] on div "**********" at bounding box center [784, 466] width 354 height 11
paste div "Rich Text Editor"
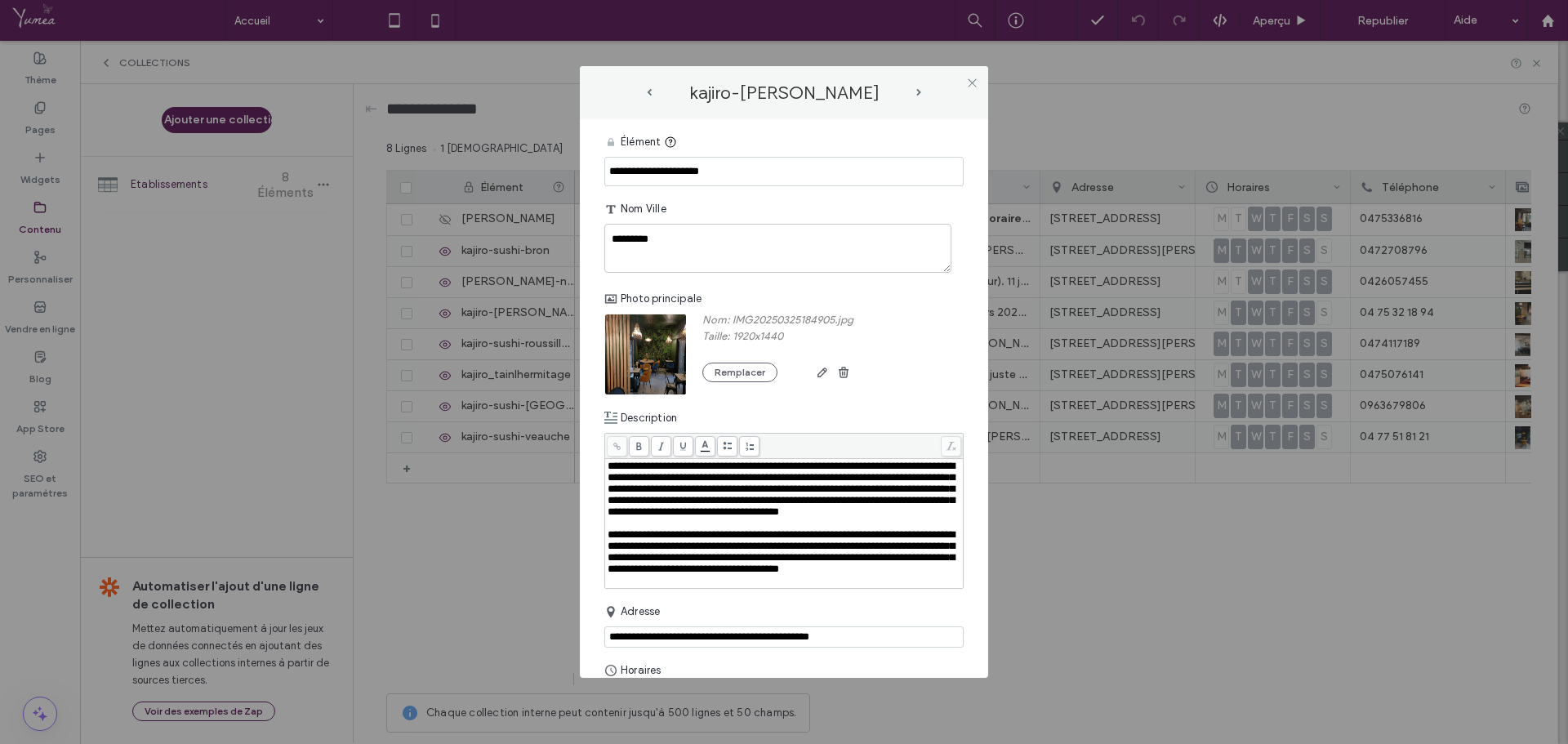
click at [640, 480] on span "**********" at bounding box center [781, 489] width 347 height 56
click at [829, 530] on div "Rich Text Editor" at bounding box center [784, 523] width 354 height 11
drag, startPoint x: 637, startPoint y: 478, endPoint x: 595, endPoint y: 457, distance: 47.0
click at [595, 457] on div "**********" at bounding box center [784, 398] width 409 height 558
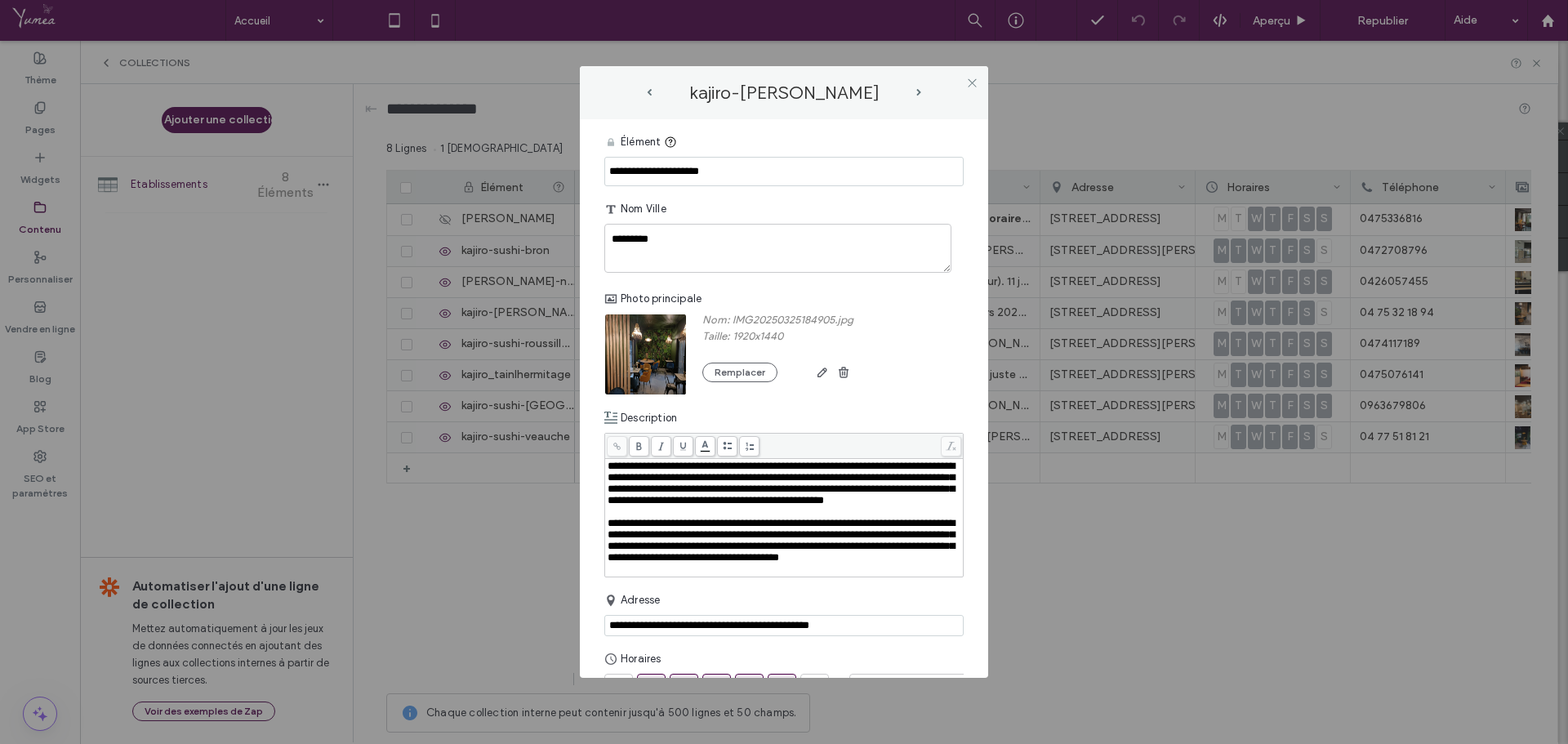
click at [790, 575] on div "Rich Text Editor" at bounding box center [784, 569] width 354 height 11
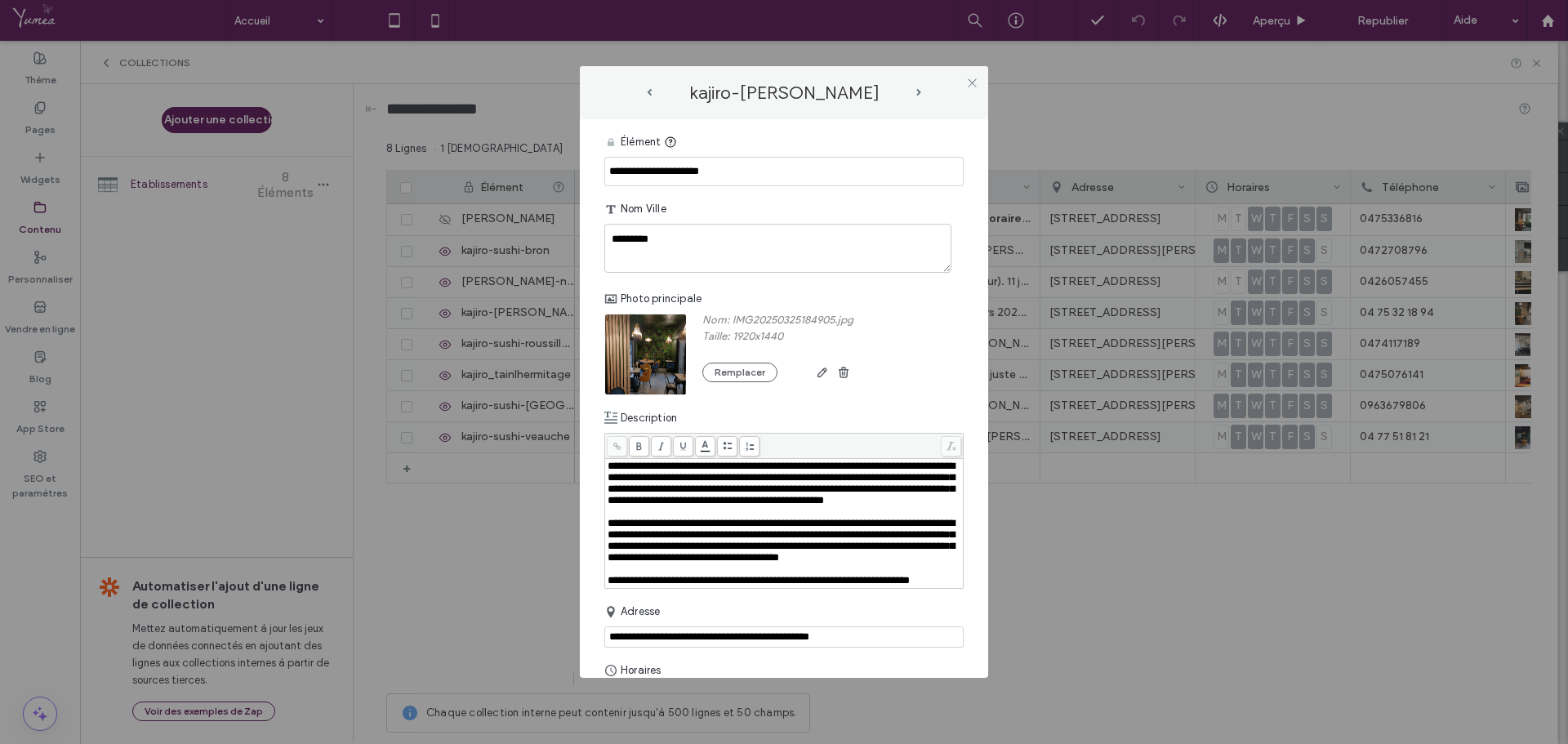
click at [782, 564] on div "**********" at bounding box center [784, 541] width 354 height 46
click at [755, 586] on span "**********" at bounding box center [759, 581] width 303 height 11
click at [793, 586] on span "**********" at bounding box center [765, 581] width 314 height 11
click at [823, 586] on span "**********" at bounding box center [767, 581] width 319 height 11
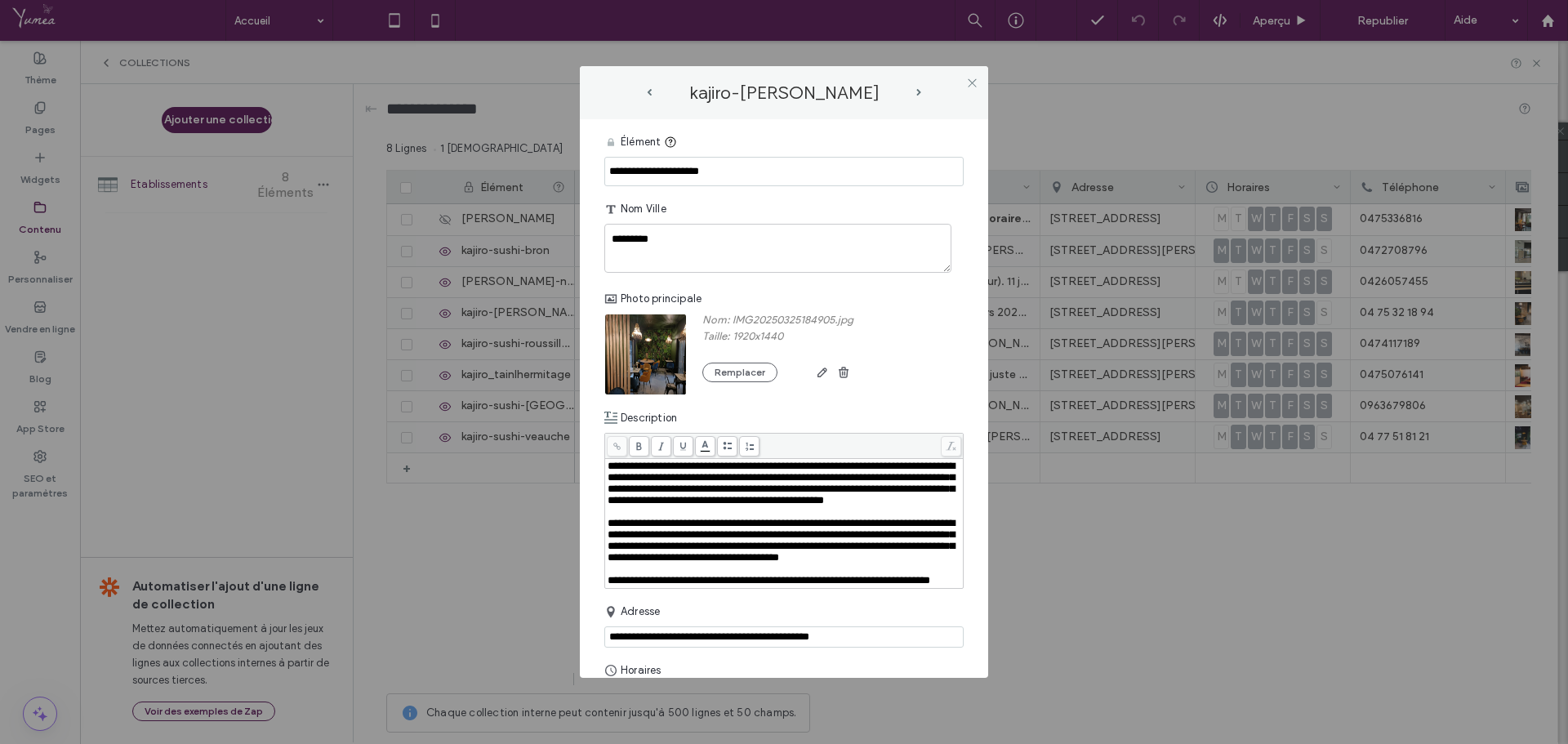
click at [777, 587] on div "**********" at bounding box center [784, 581] width 354 height 11
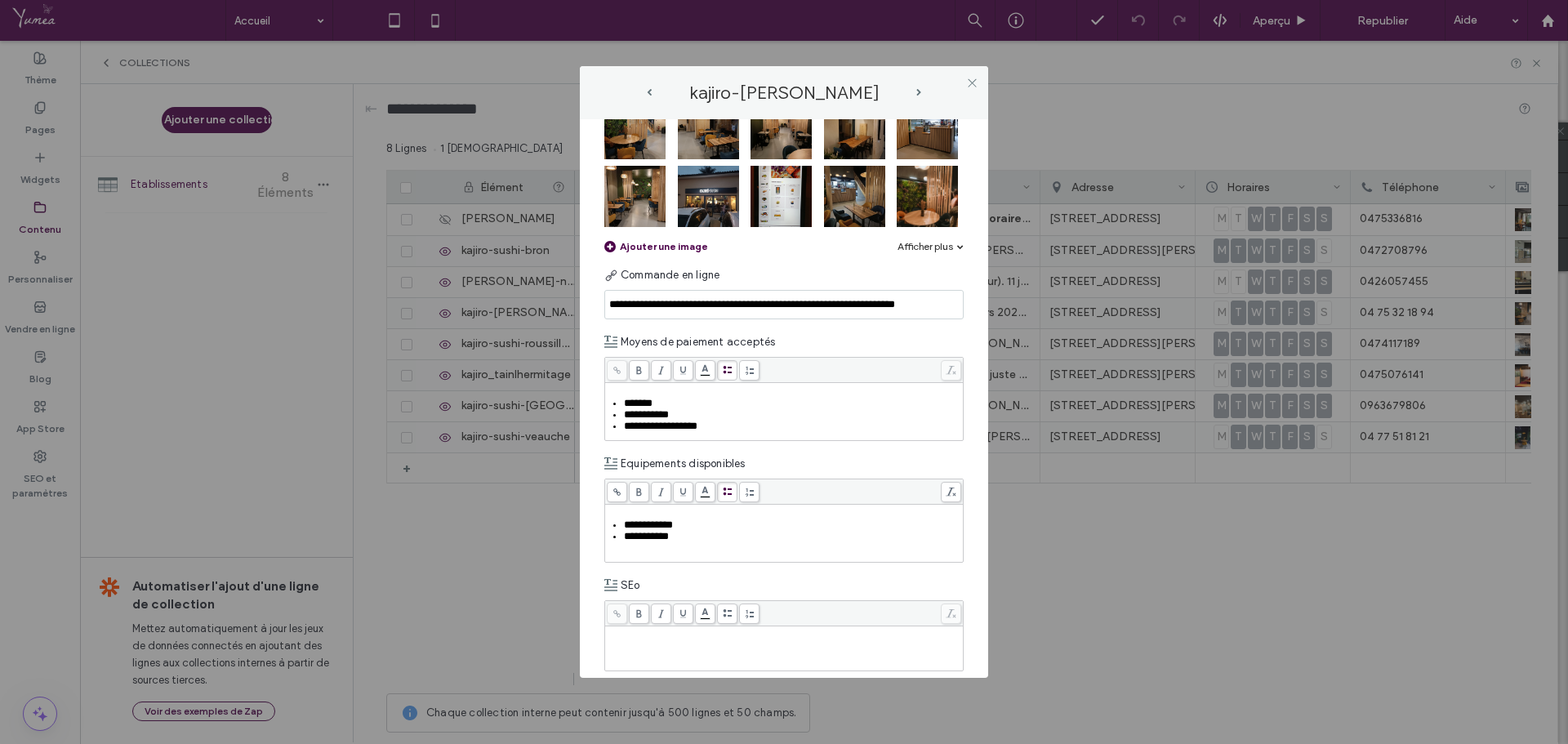
scroll to position [981, 0]
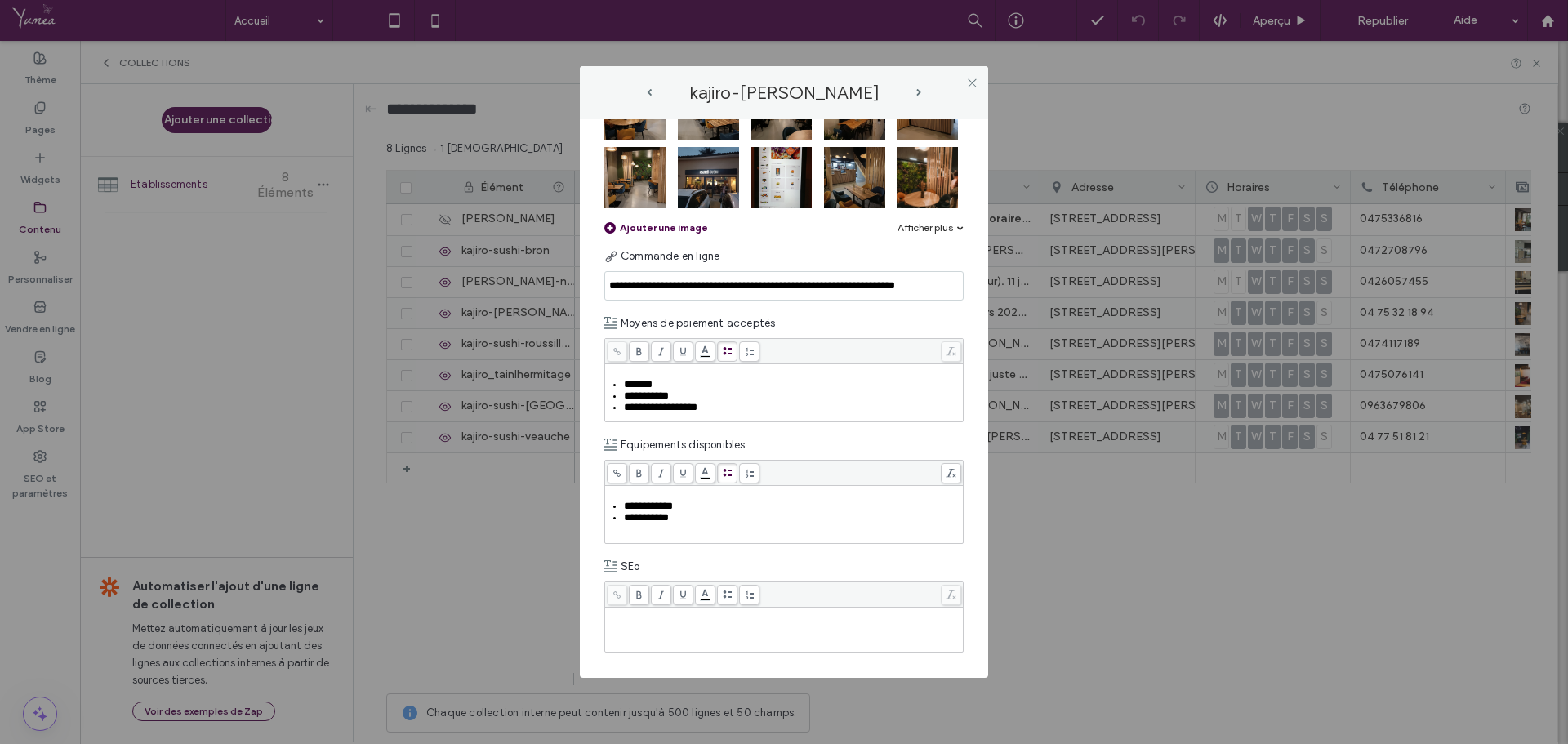
click at [919, 86] on div "kajiro-sushi-davezieux" at bounding box center [784, 93] width 278 height 20
click at [919, 94] on span "next-arrow" at bounding box center [919, 93] width 5 height 7
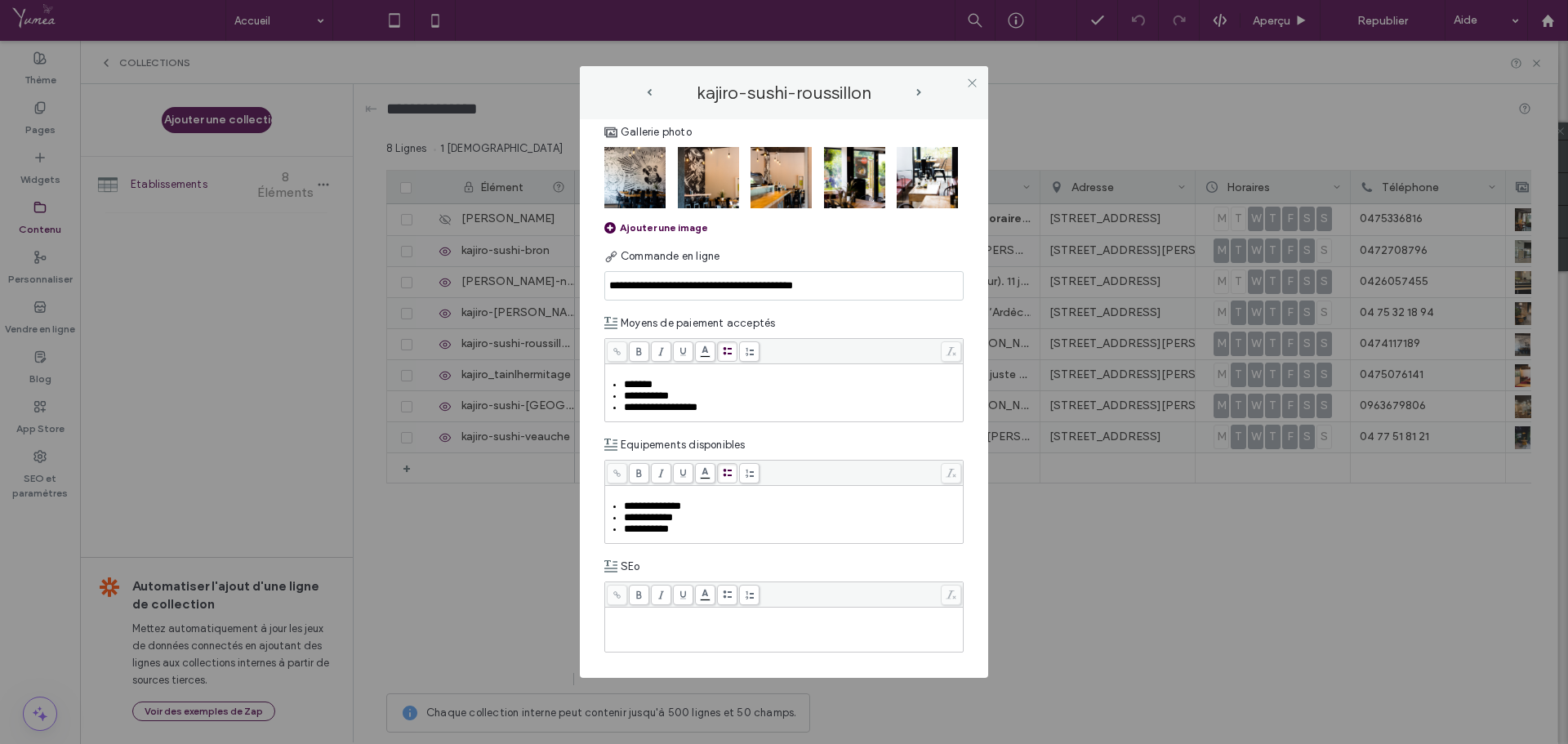
scroll to position [912, 0]
click at [923, 85] on div "kajiro-sushi-roussillon" at bounding box center [784, 93] width 376 height 20
click at [919, 92] on span "next-arrow" at bounding box center [919, 93] width 5 height 7
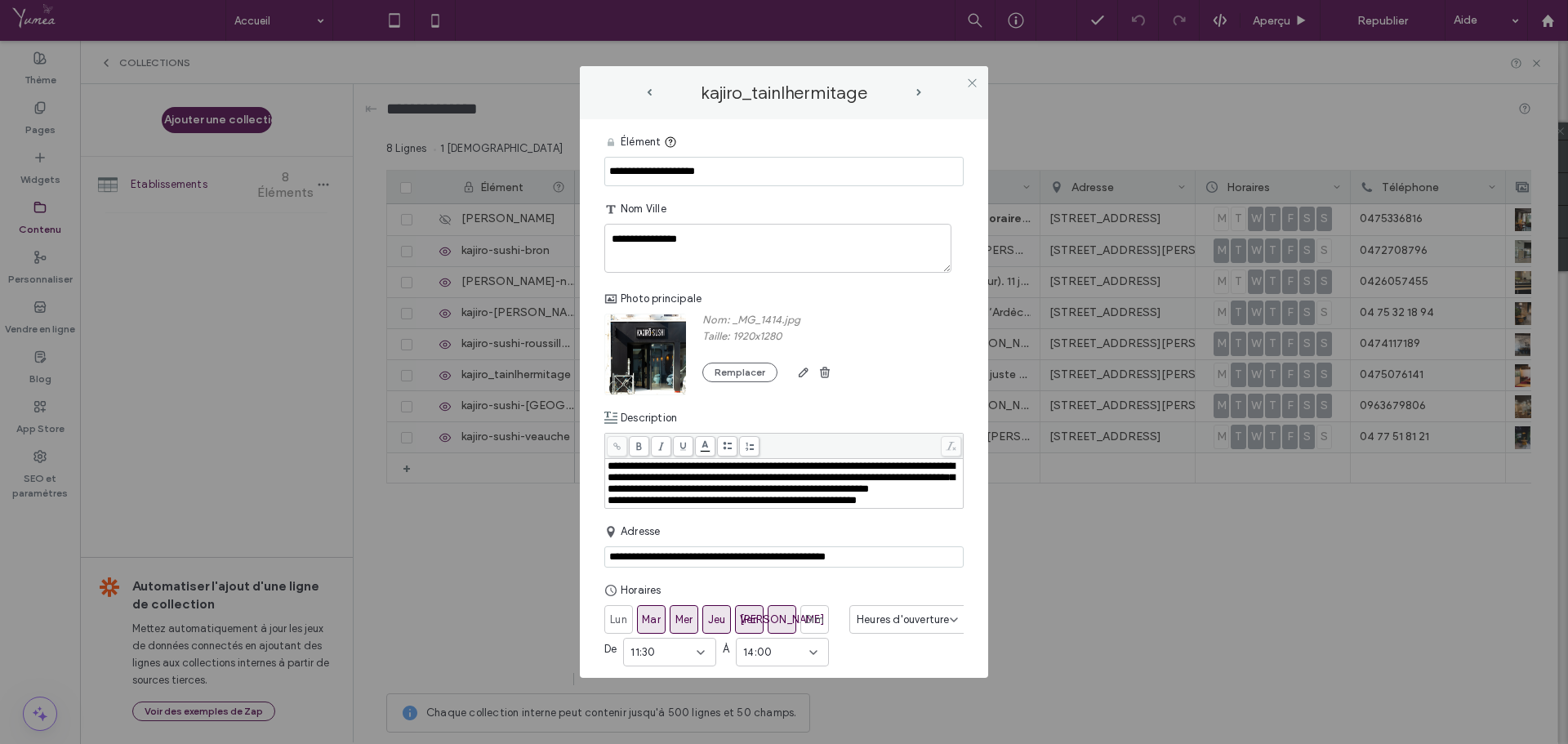
drag, startPoint x: 726, startPoint y: 369, endPoint x: 742, endPoint y: 404, distance: 38.5
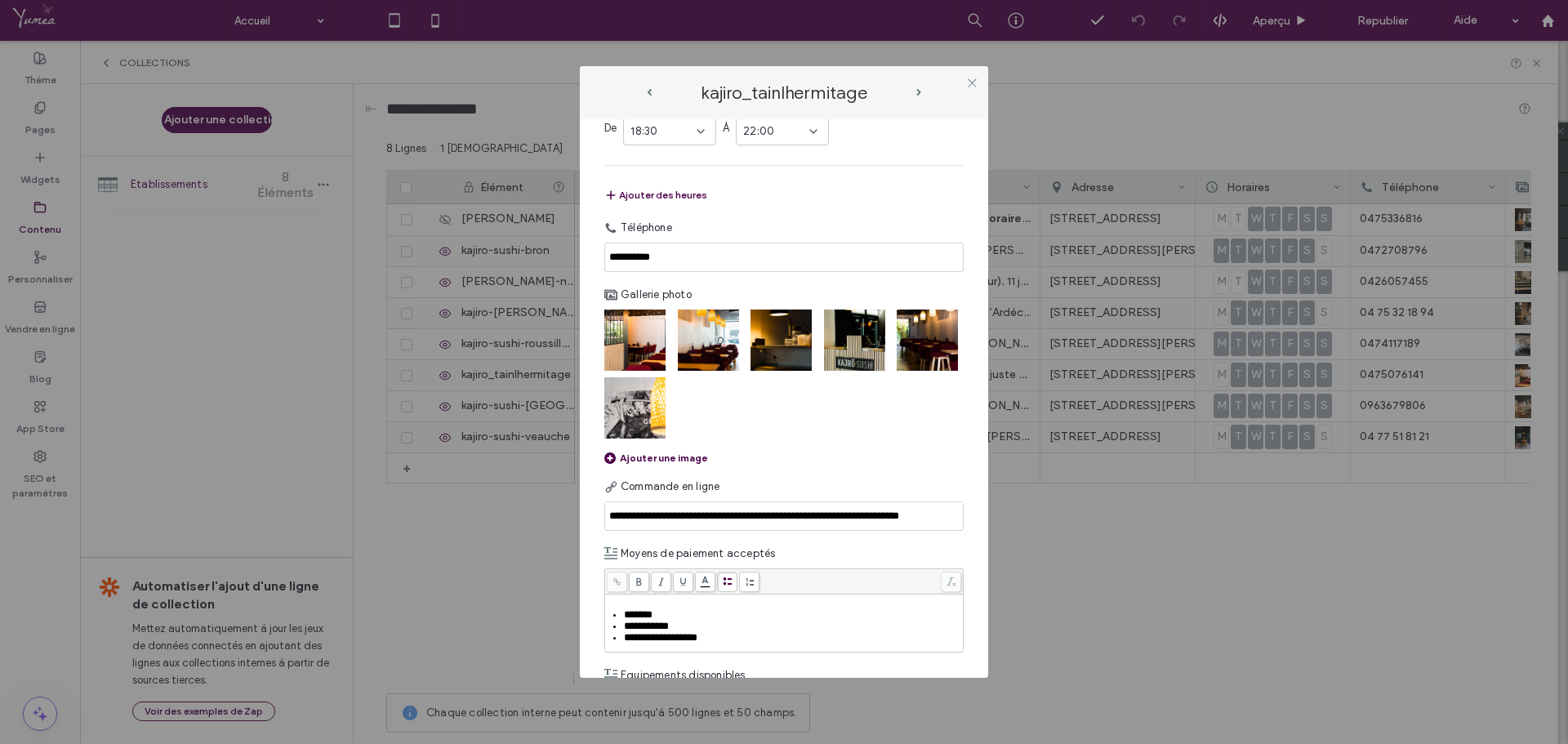
scroll to position [735, 0]
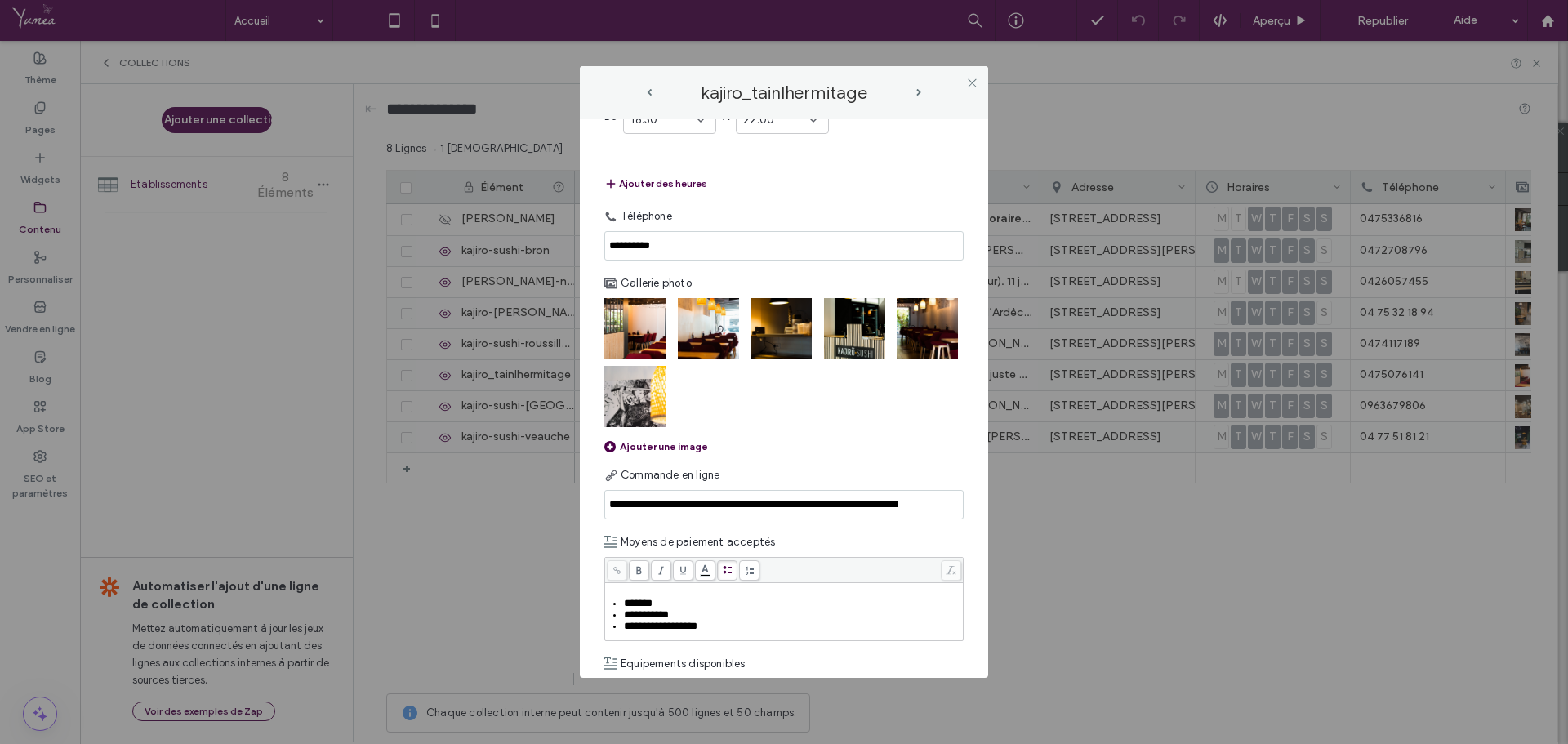
click at [656, 453] on div "Ajouter une image" at bounding box center [656, 447] width 104 height 12
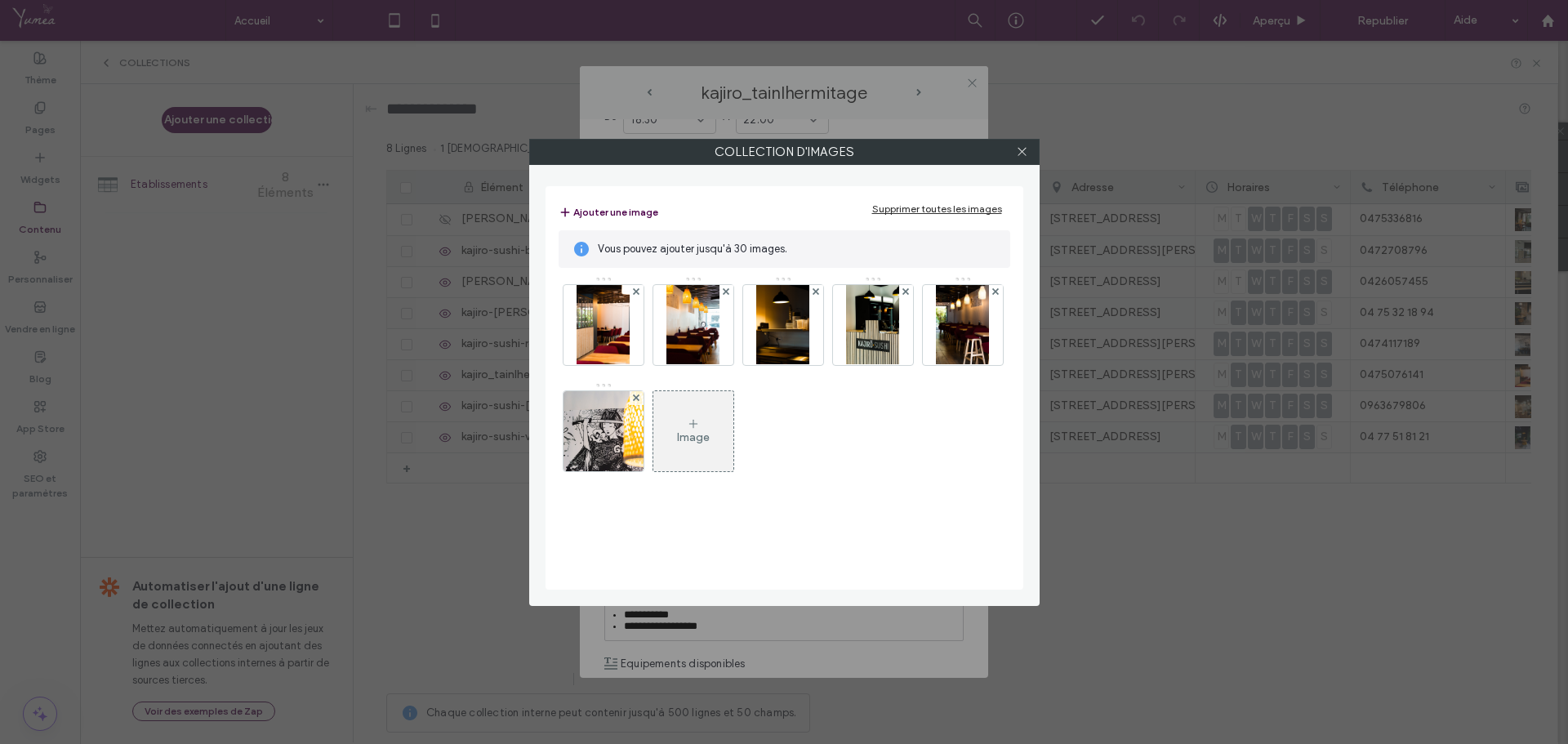
click at [687, 447] on div "Image" at bounding box center [694, 431] width 80 height 77
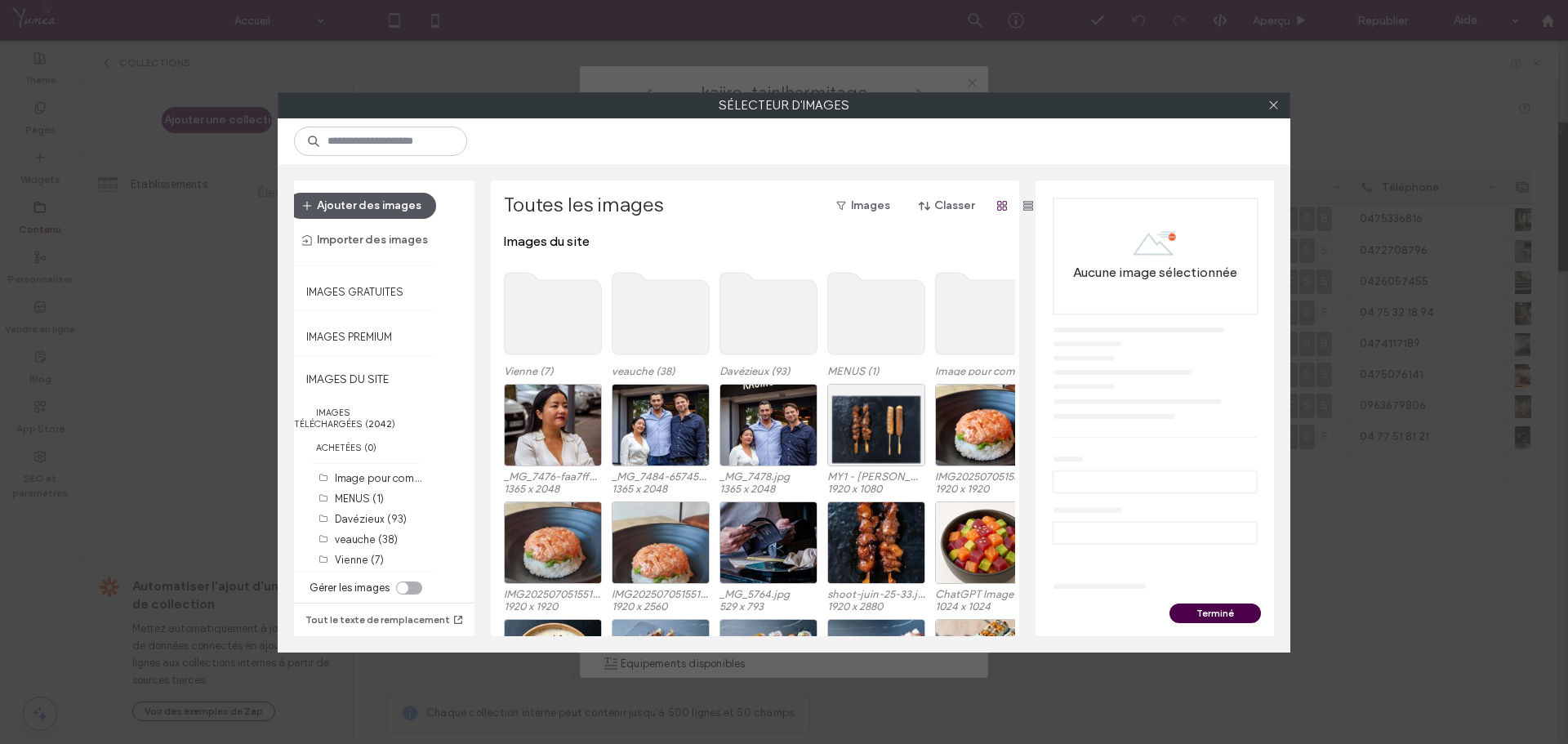
click at [382, 205] on button "Ajouter des images" at bounding box center [362, 206] width 148 height 26
click at [1272, 105] on icon at bounding box center [1274, 105] width 12 height 12
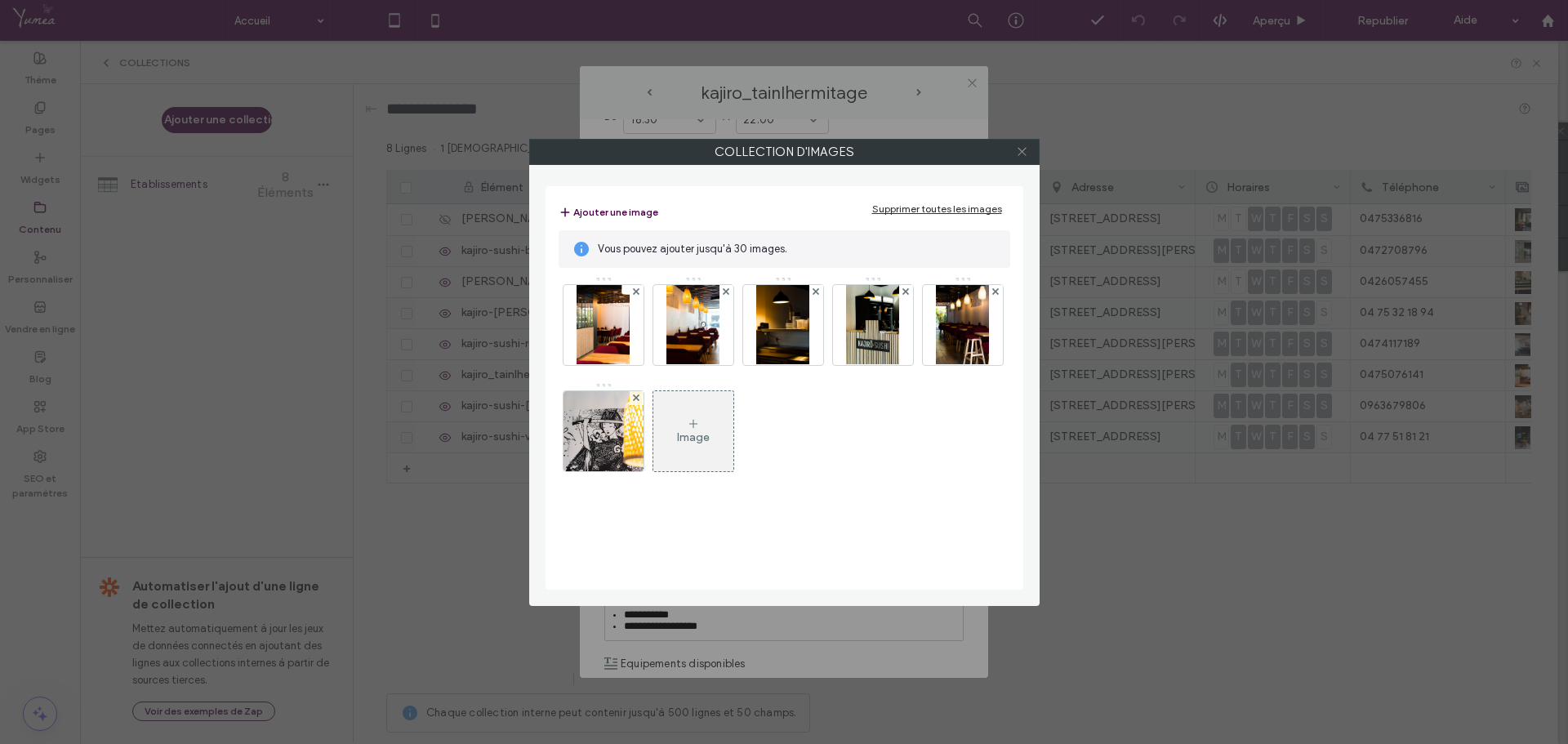
click at [1026, 154] on icon at bounding box center [1023, 152] width 12 height 12
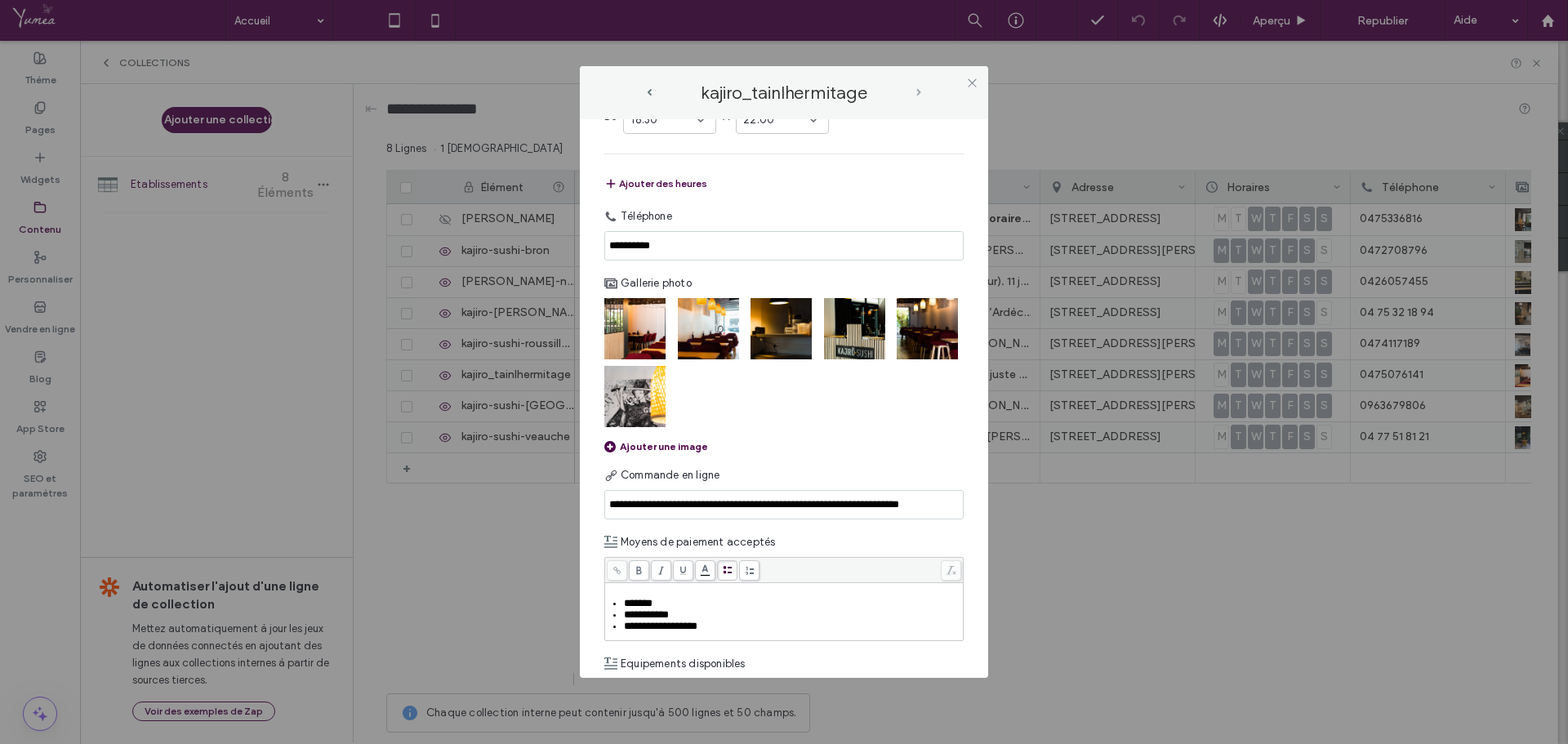
click at [919, 94] on span "next-arrow" at bounding box center [919, 93] width 5 height 7
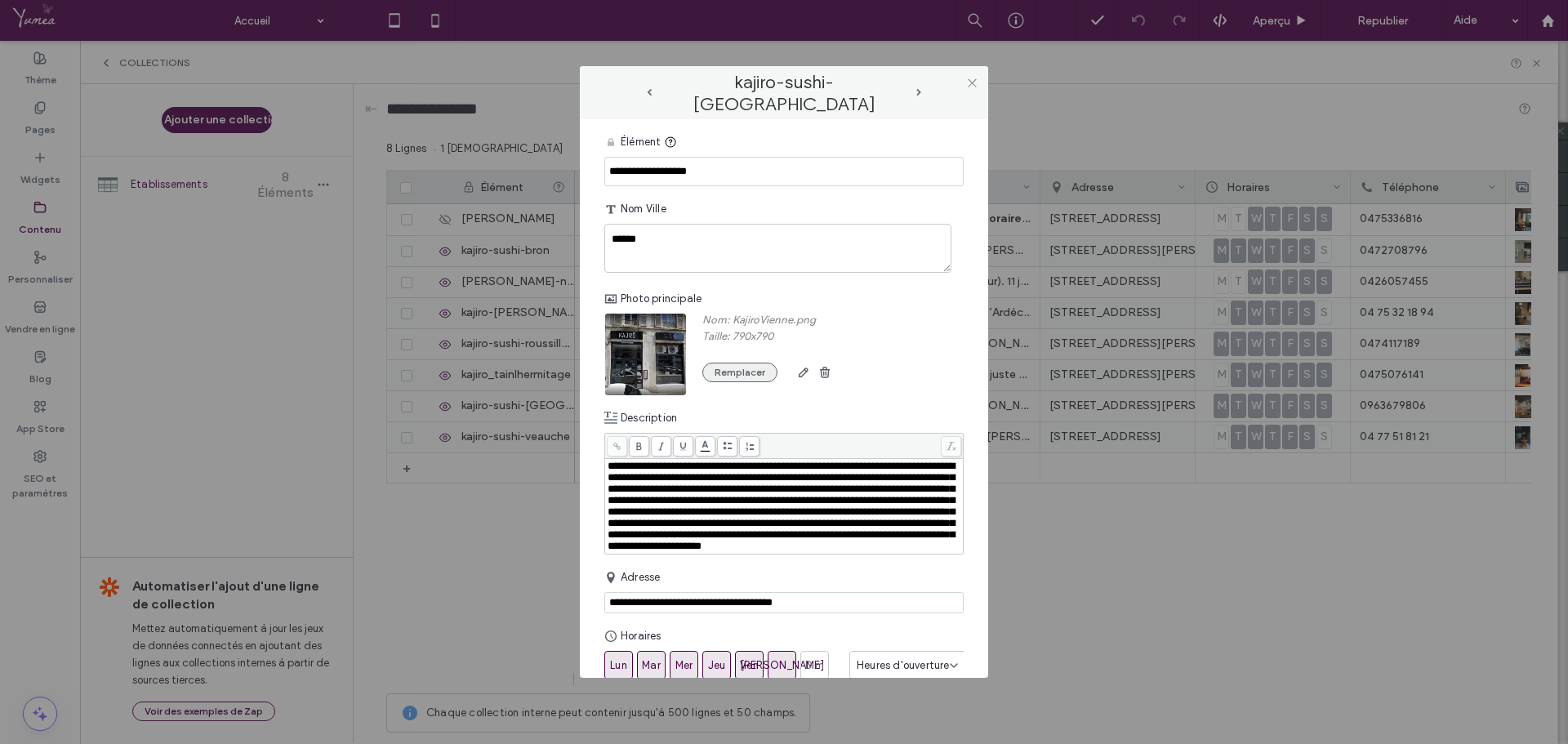
click at [749, 380] on button "Remplacer" at bounding box center [739, 372] width 75 height 19
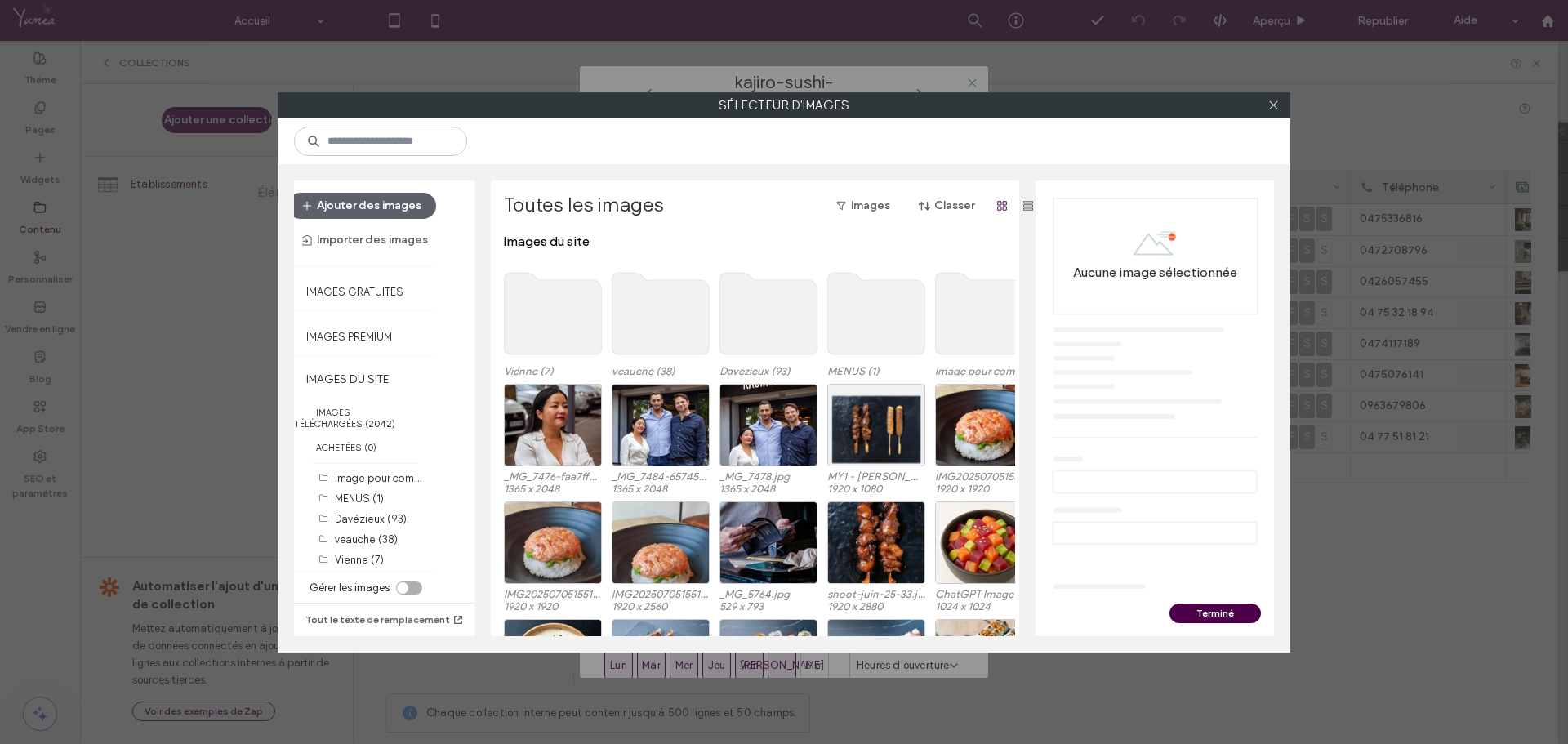
click at [505, 312] on use at bounding box center [553, 313] width 97 height 82
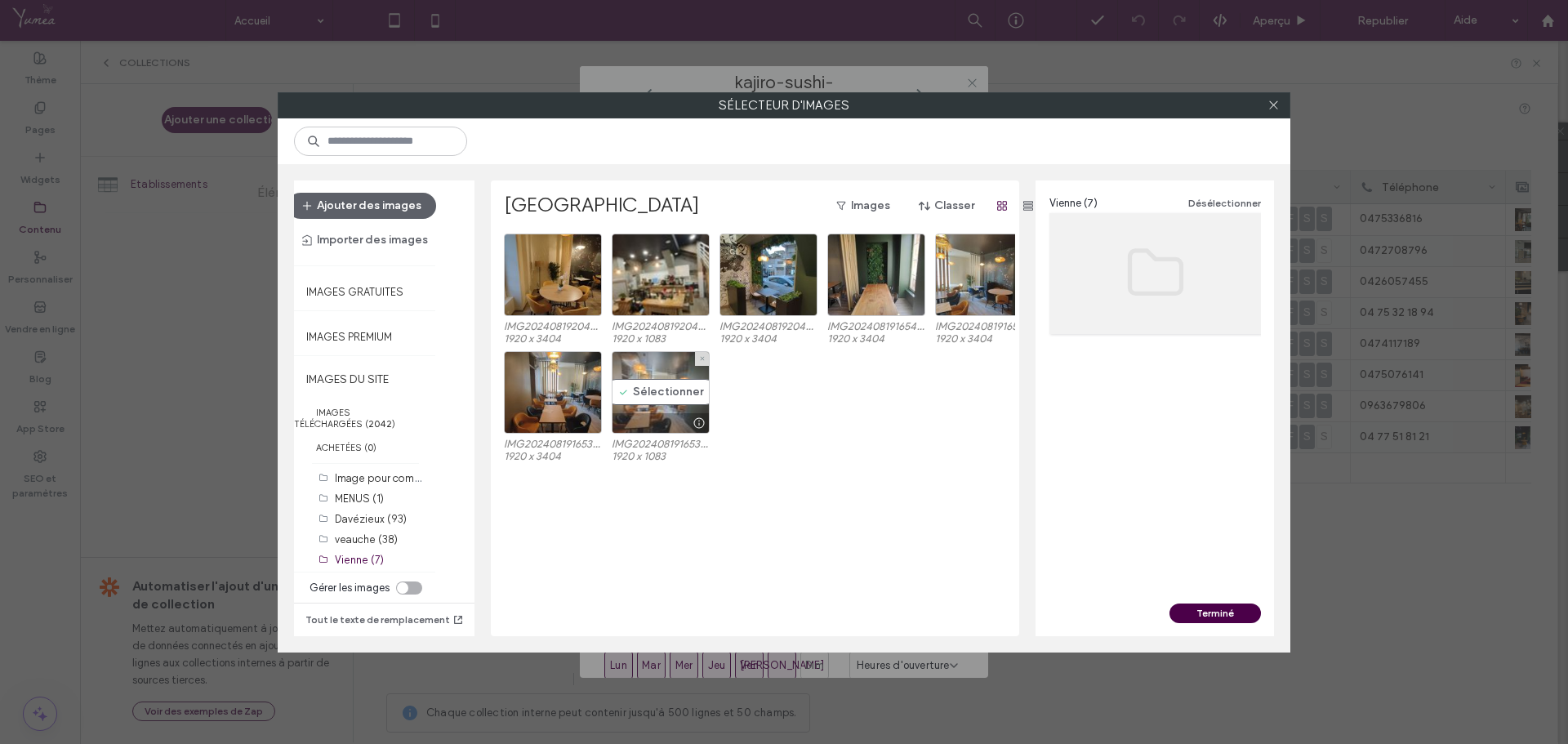
click at [615, 391] on div "Sélectionner" at bounding box center [660, 393] width 98 height 83
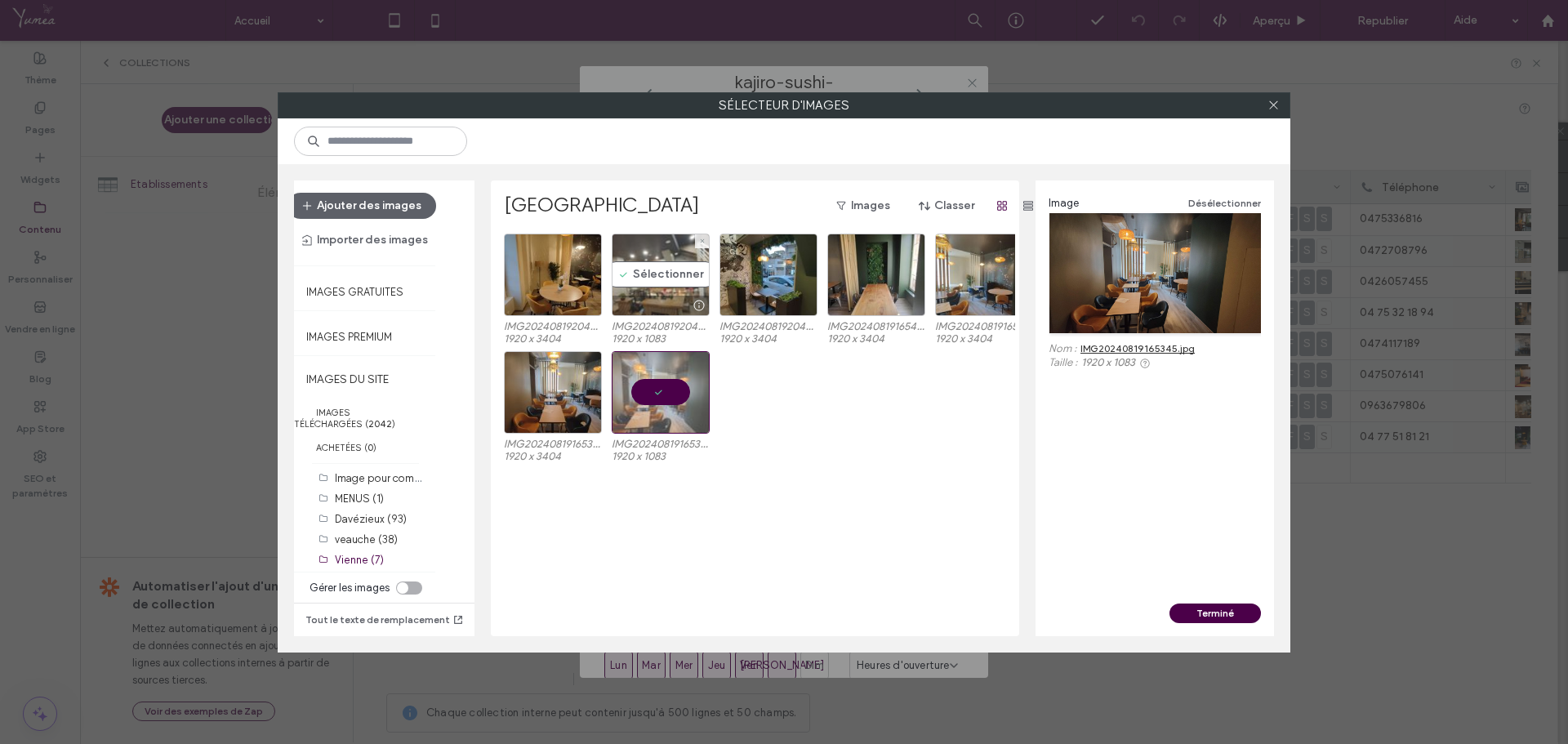
click at [656, 274] on div "Sélectionner" at bounding box center [660, 275] width 98 height 83
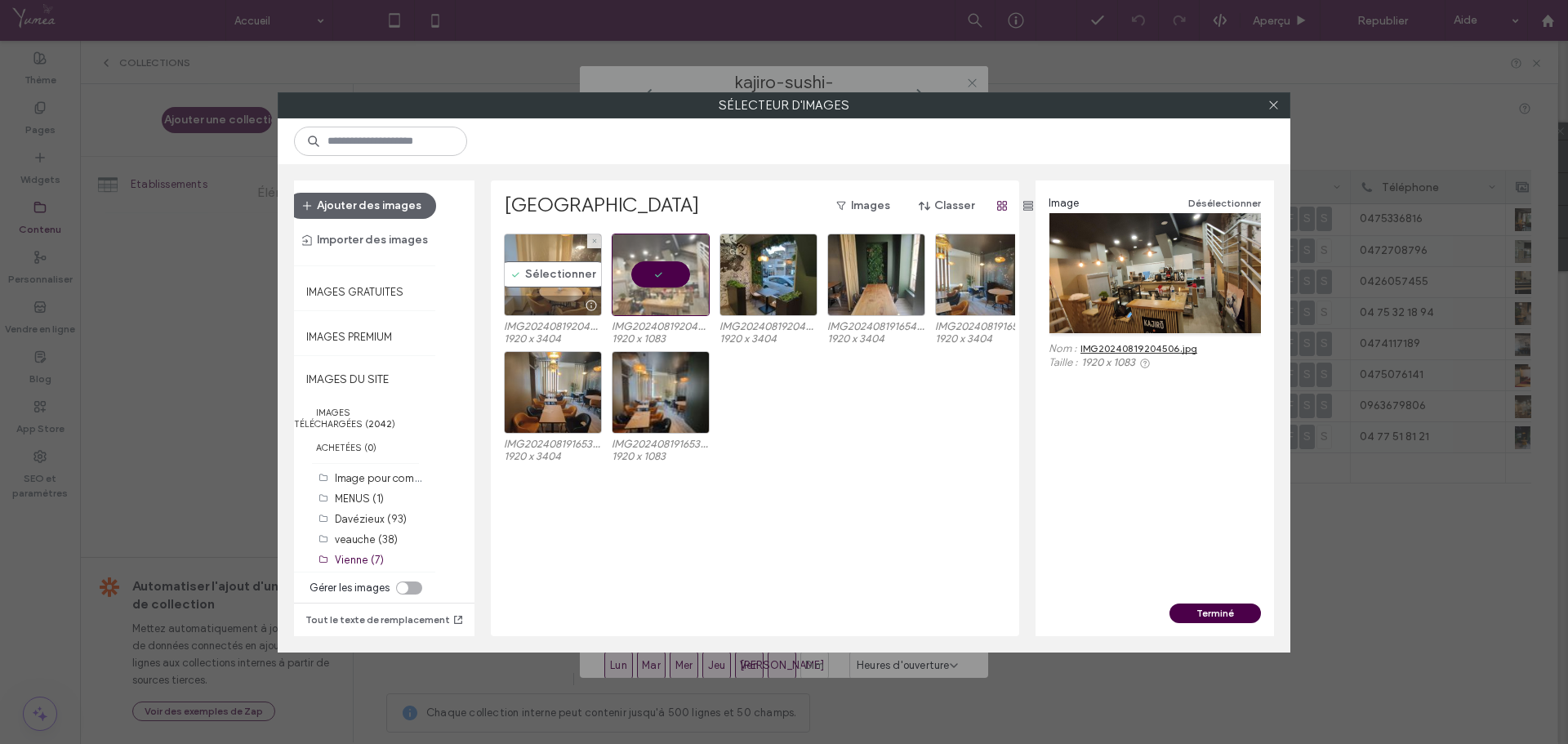
click at [566, 287] on div "Sélectionner" at bounding box center [552, 275] width 98 height 83
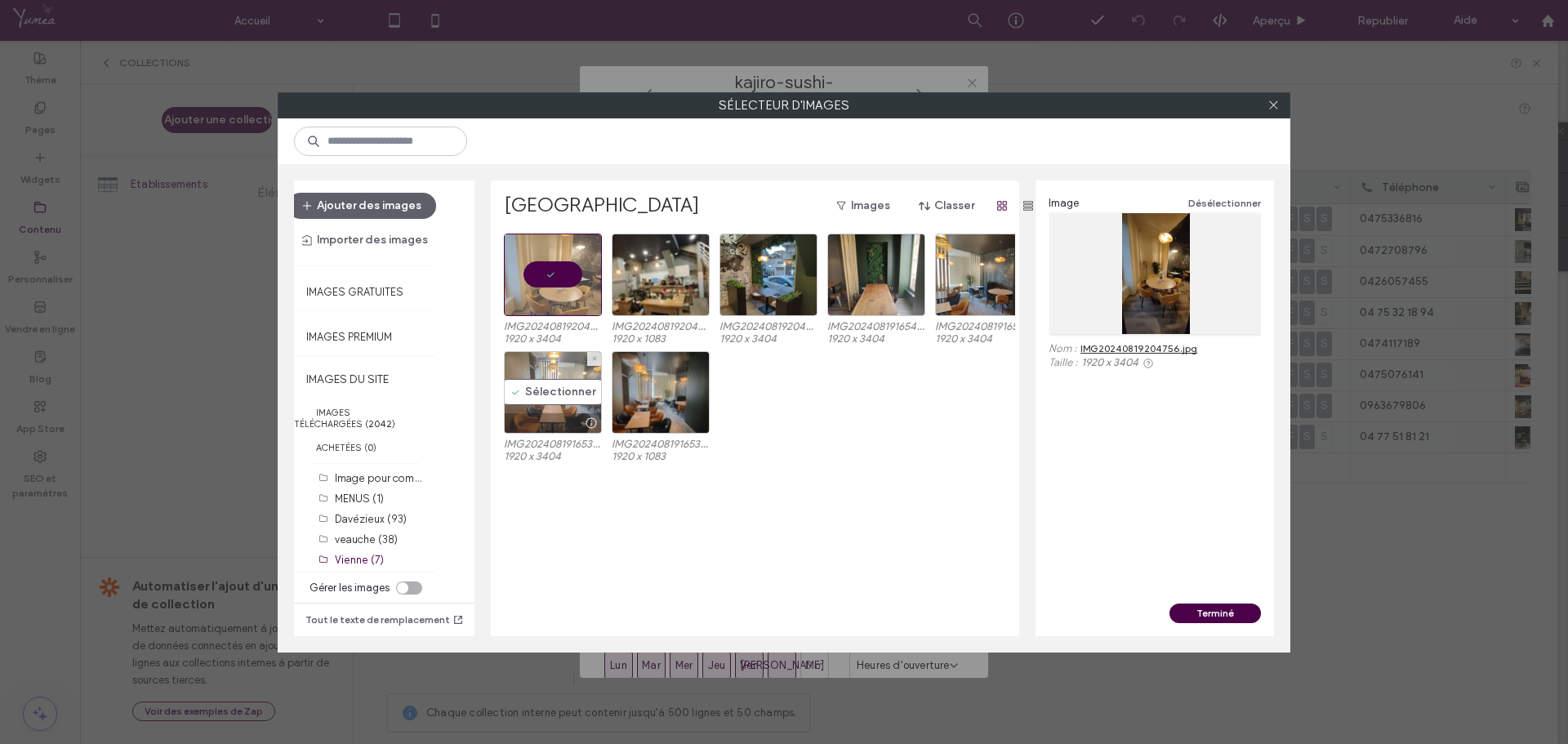
click at [565, 387] on div "Sélectionner" at bounding box center [552, 393] width 98 height 83
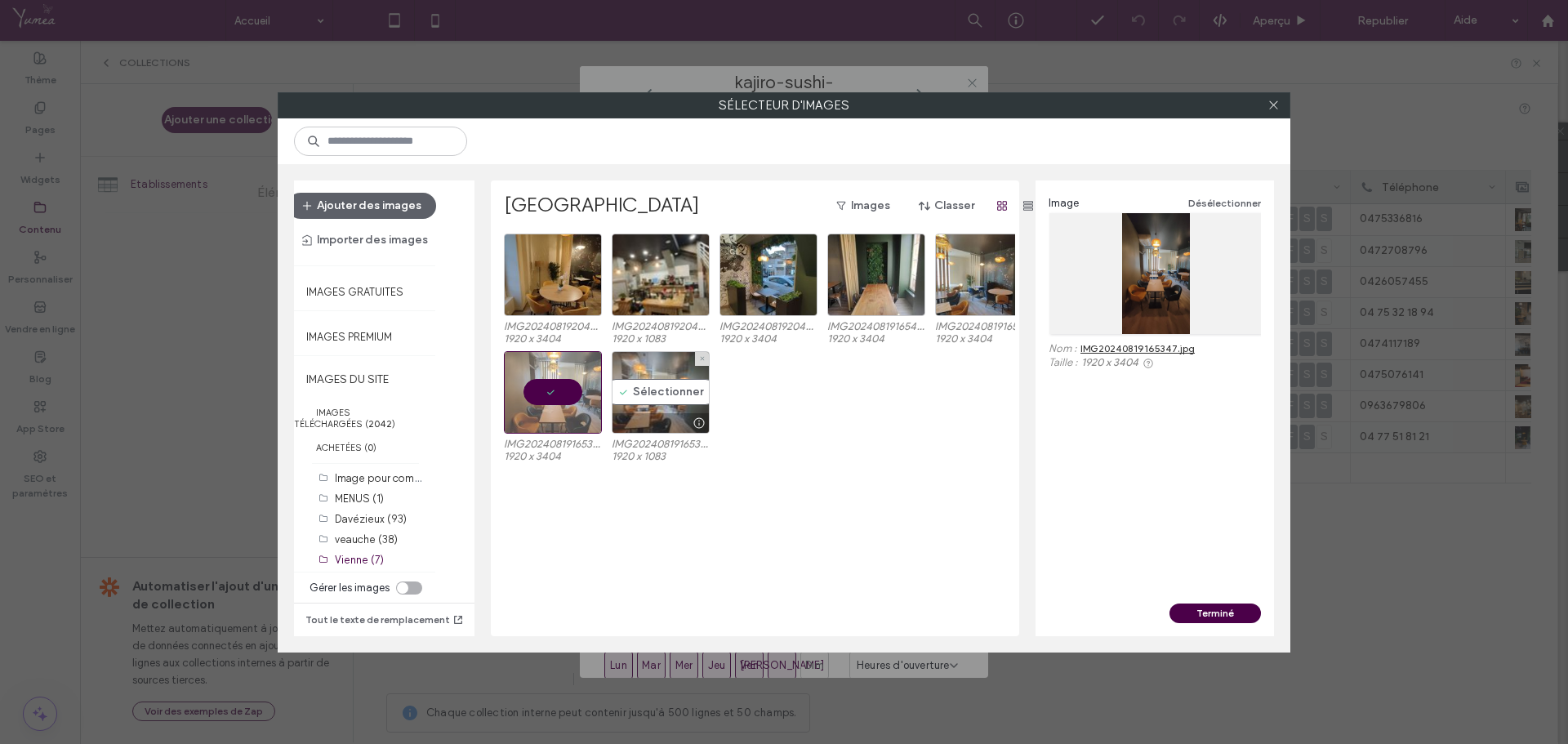
click at [649, 390] on div "Sélectionner" at bounding box center [660, 393] width 98 height 83
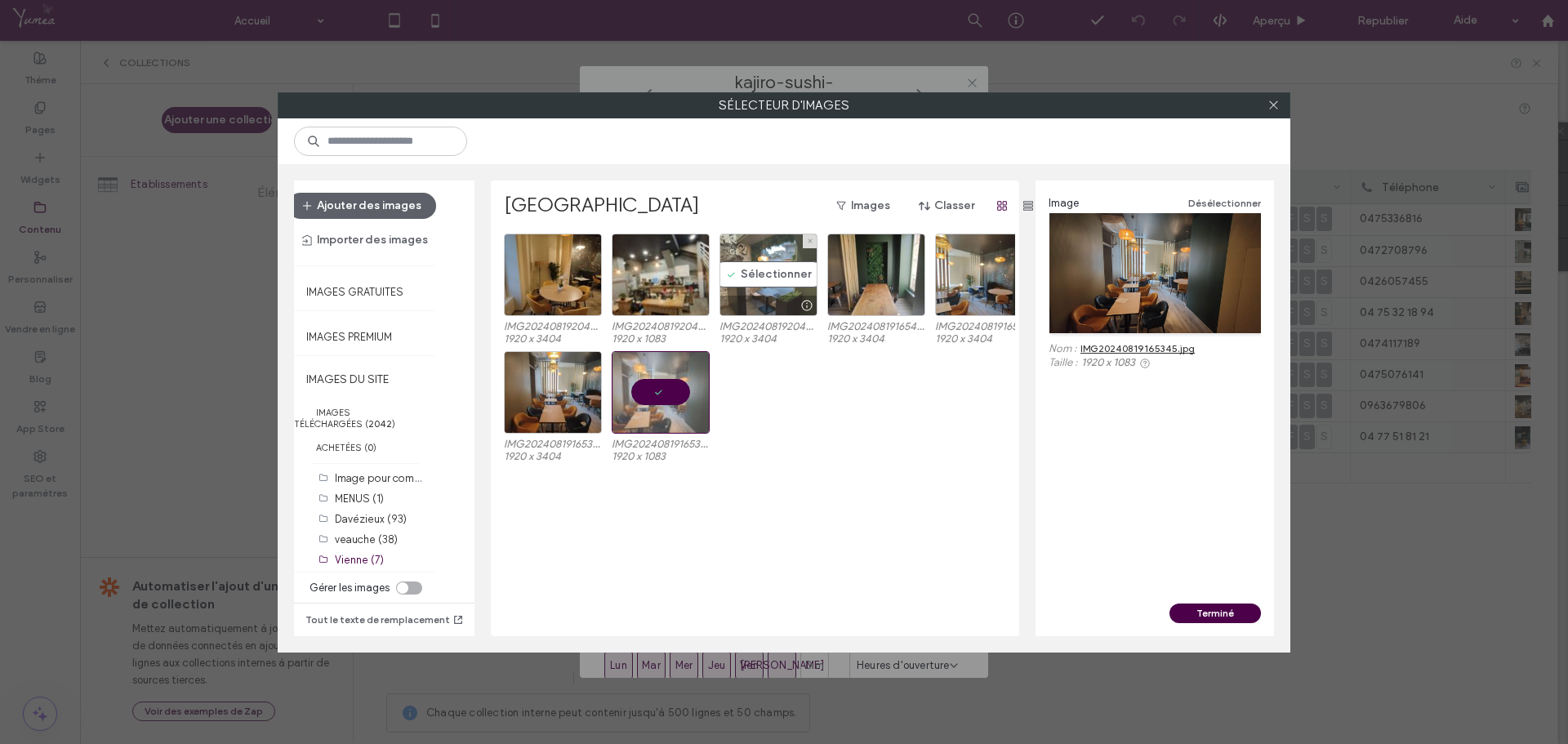
click at [746, 277] on div "Sélectionner" at bounding box center [769, 275] width 98 height 83
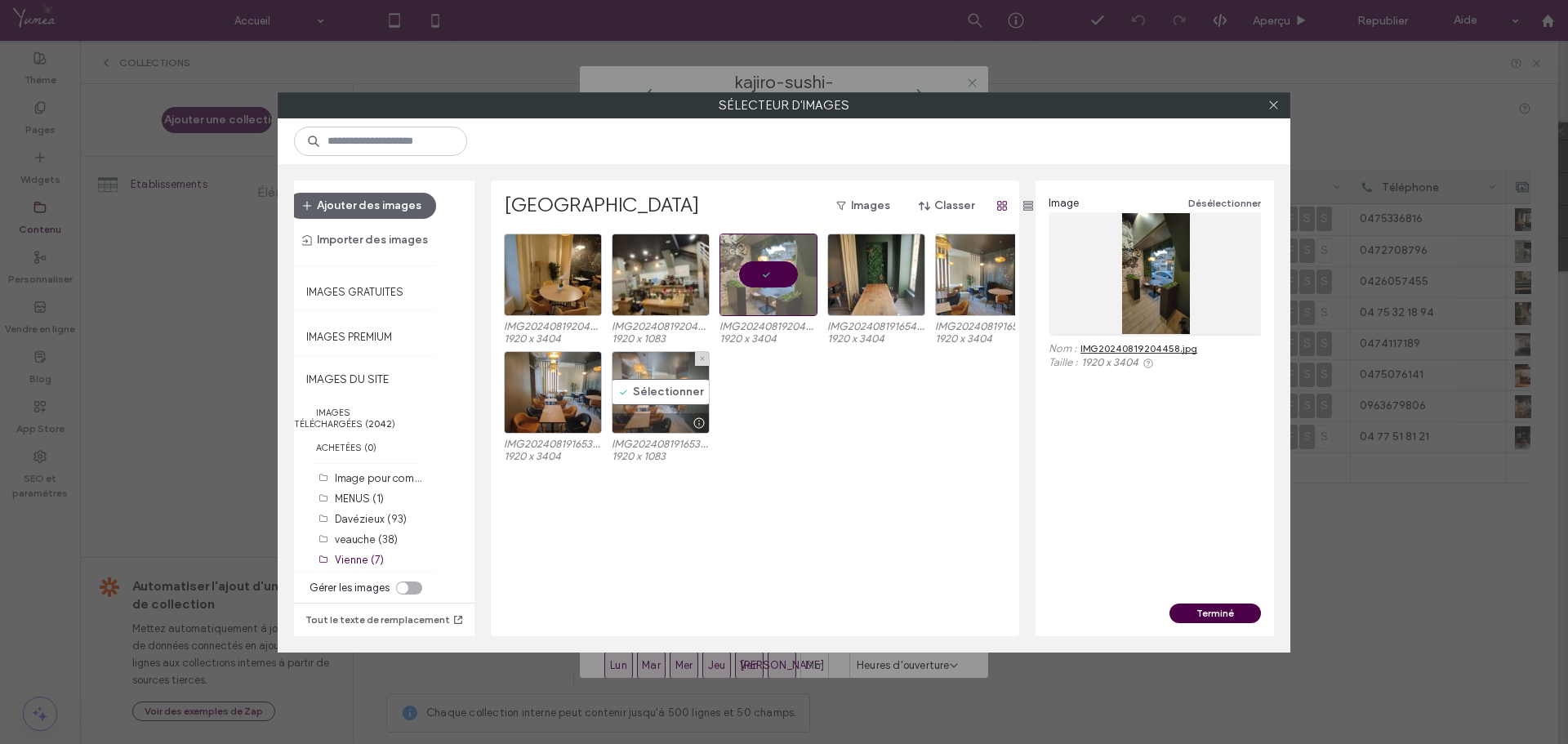
click at [650, 415] on div at bounding box center [660, 423] width 96 height 19
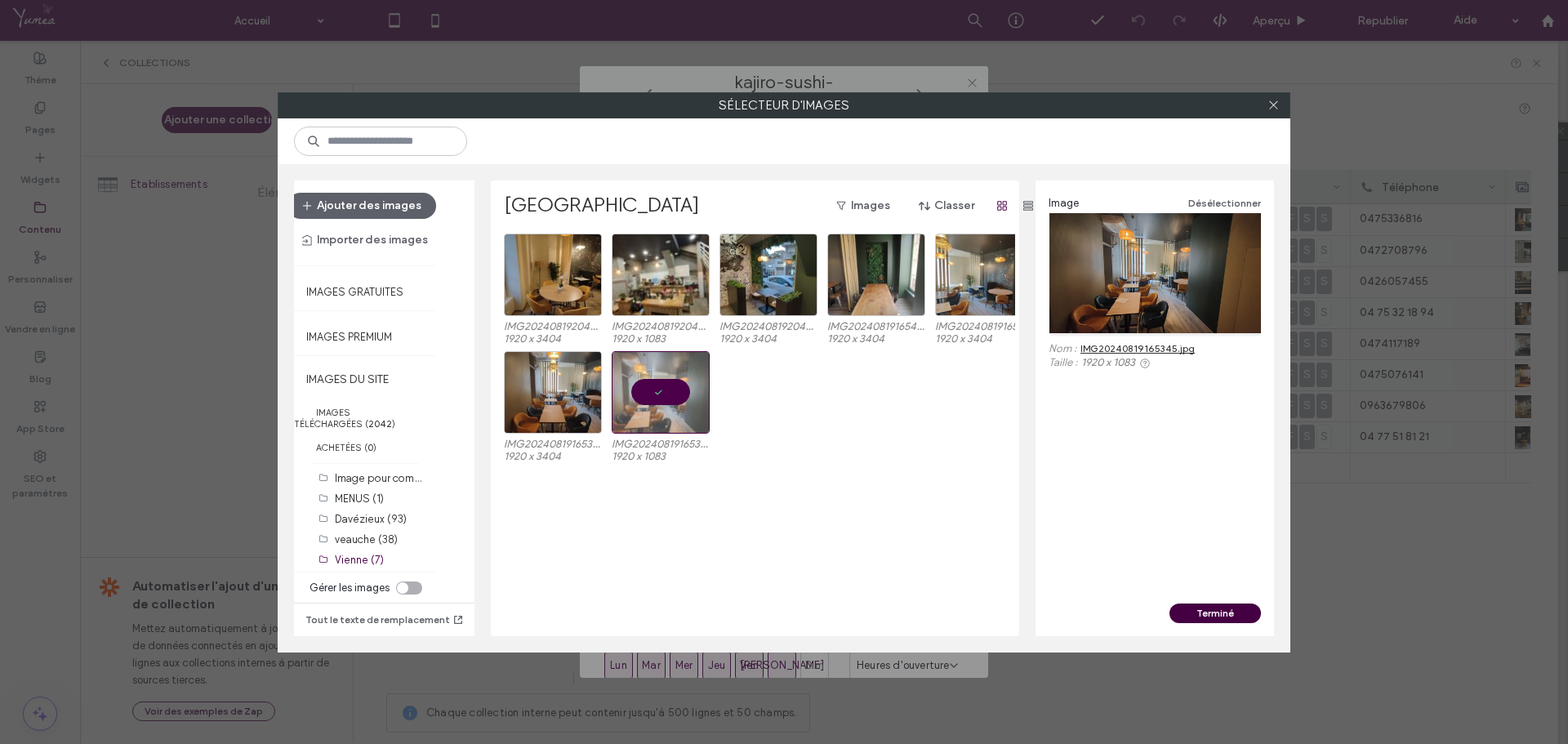
click at [1211, 604] on button "Terminé" at bounding box center [1216, 613] width 92 height 19
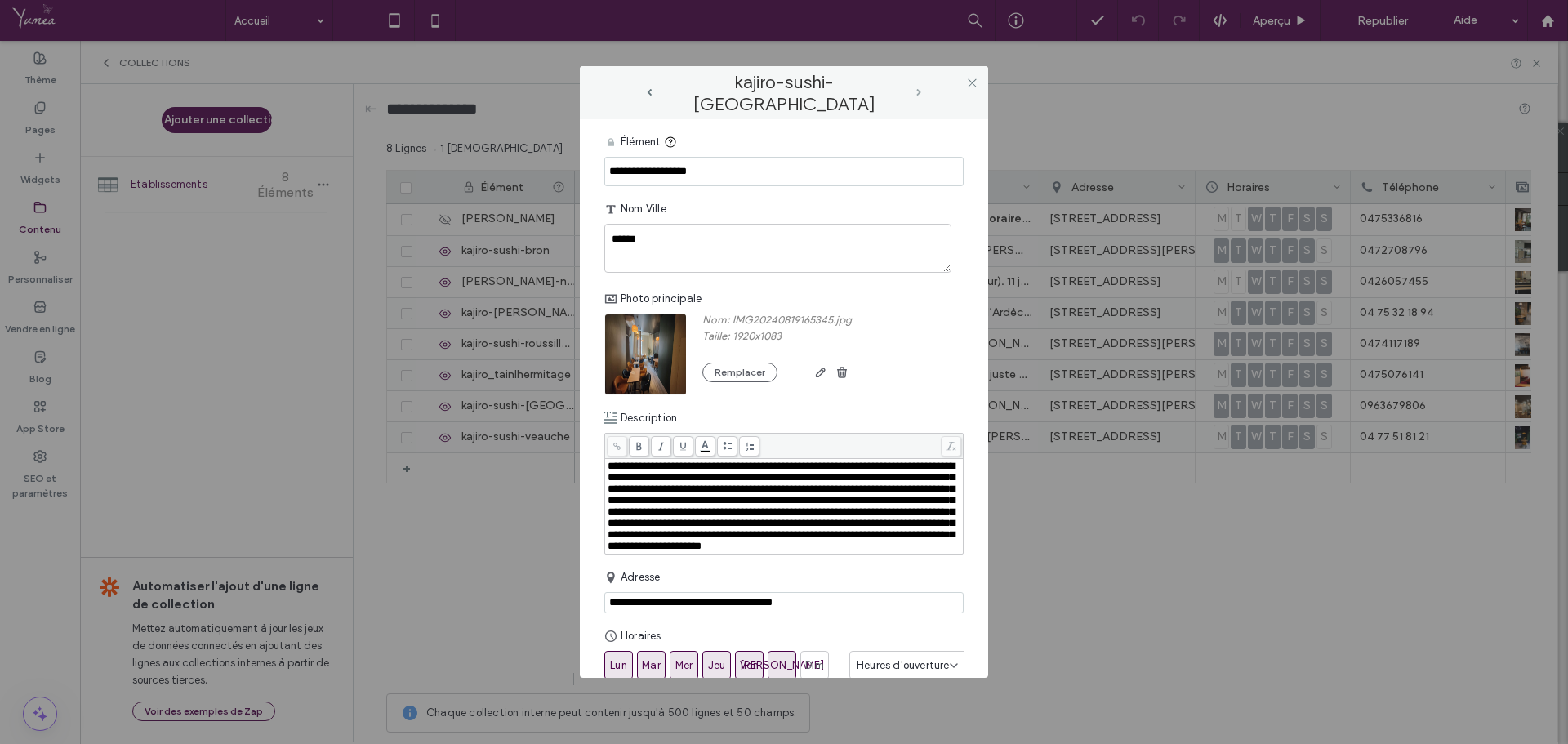
click at [919, 93] on span "next-arrow" at bounding box center [919, 93] width 5 height 7
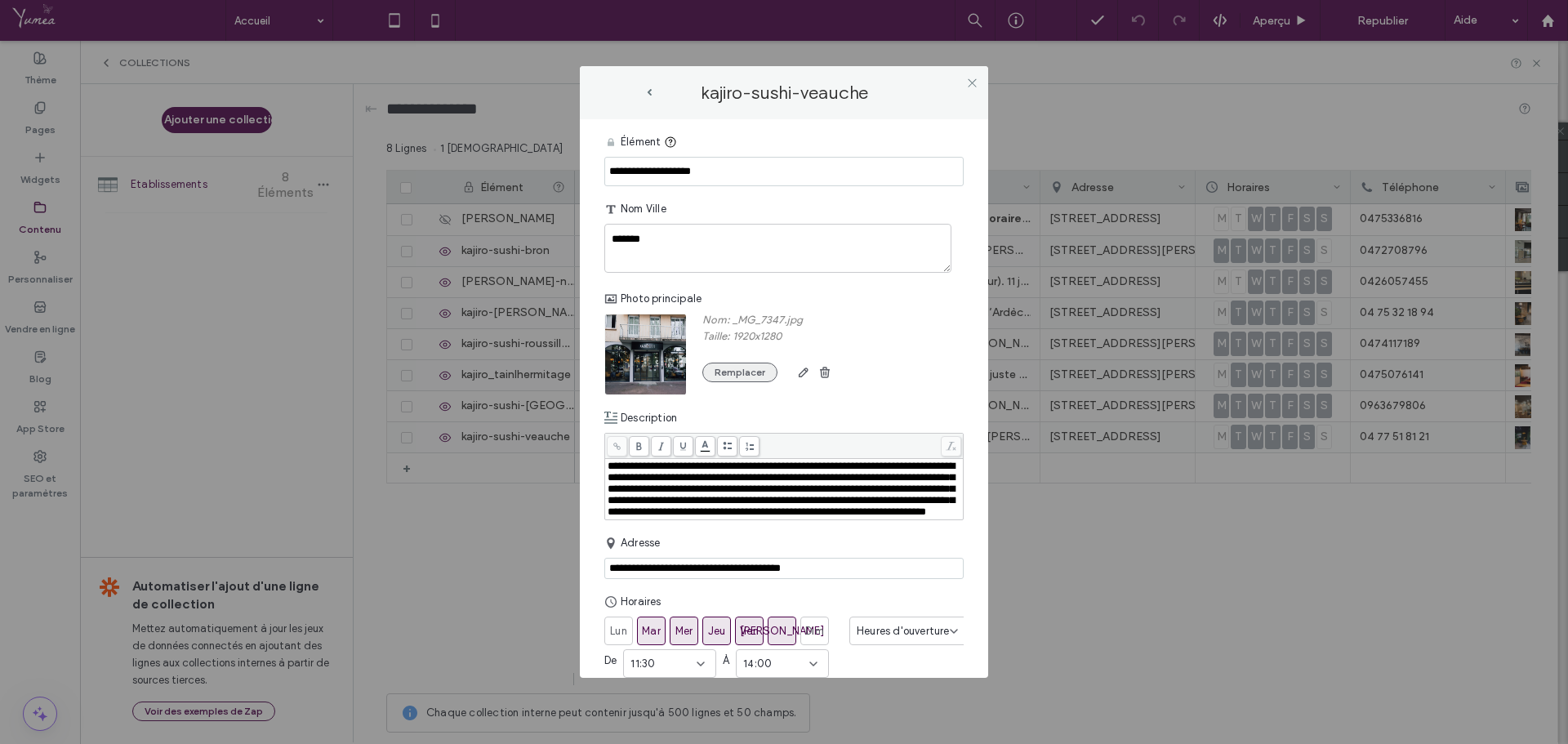
click at [729, 380] on button "Remplacer" at bounding box center [739, 372] width 75 height 19
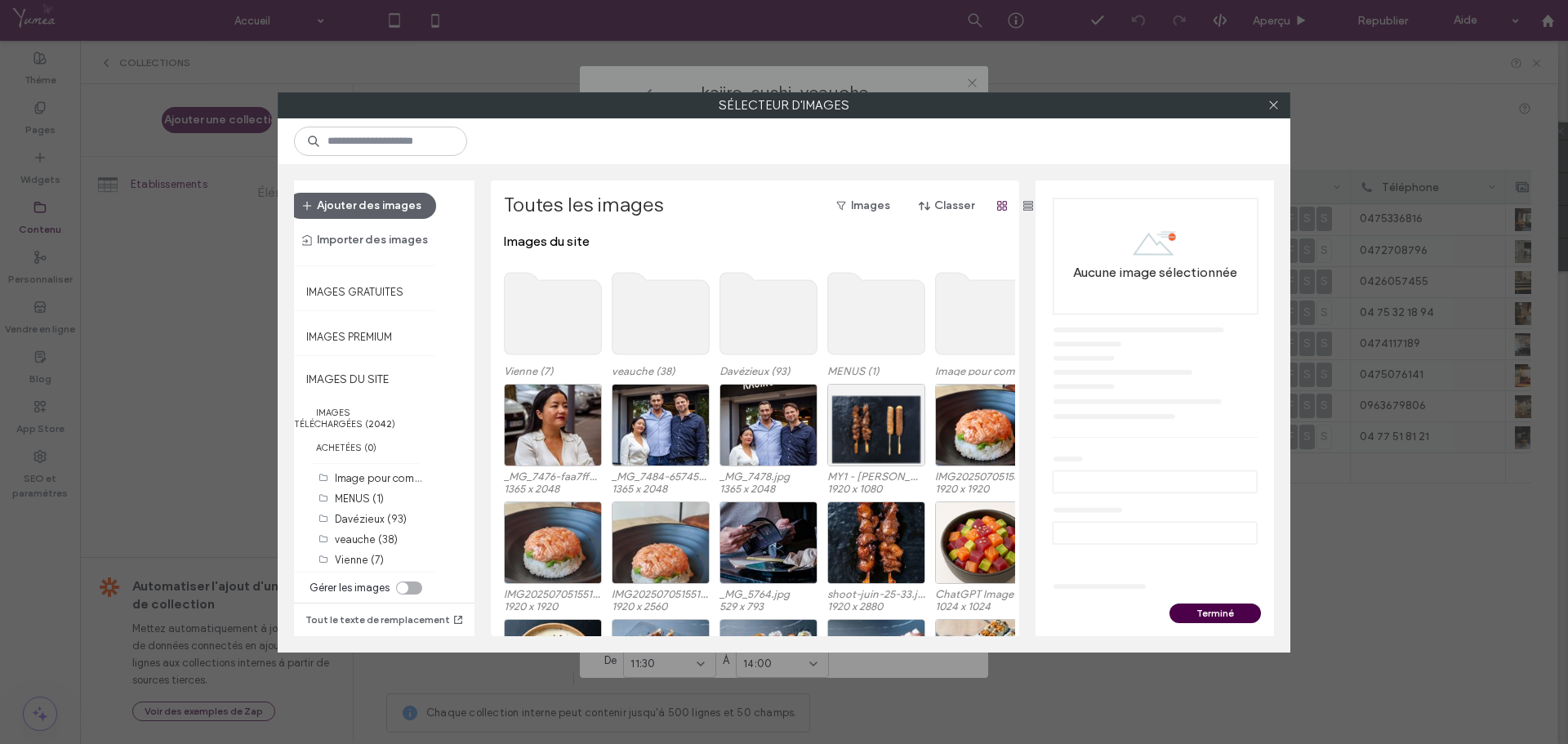
click at [694, 330] on use at bounding box center [661, 313] width 97 height 82
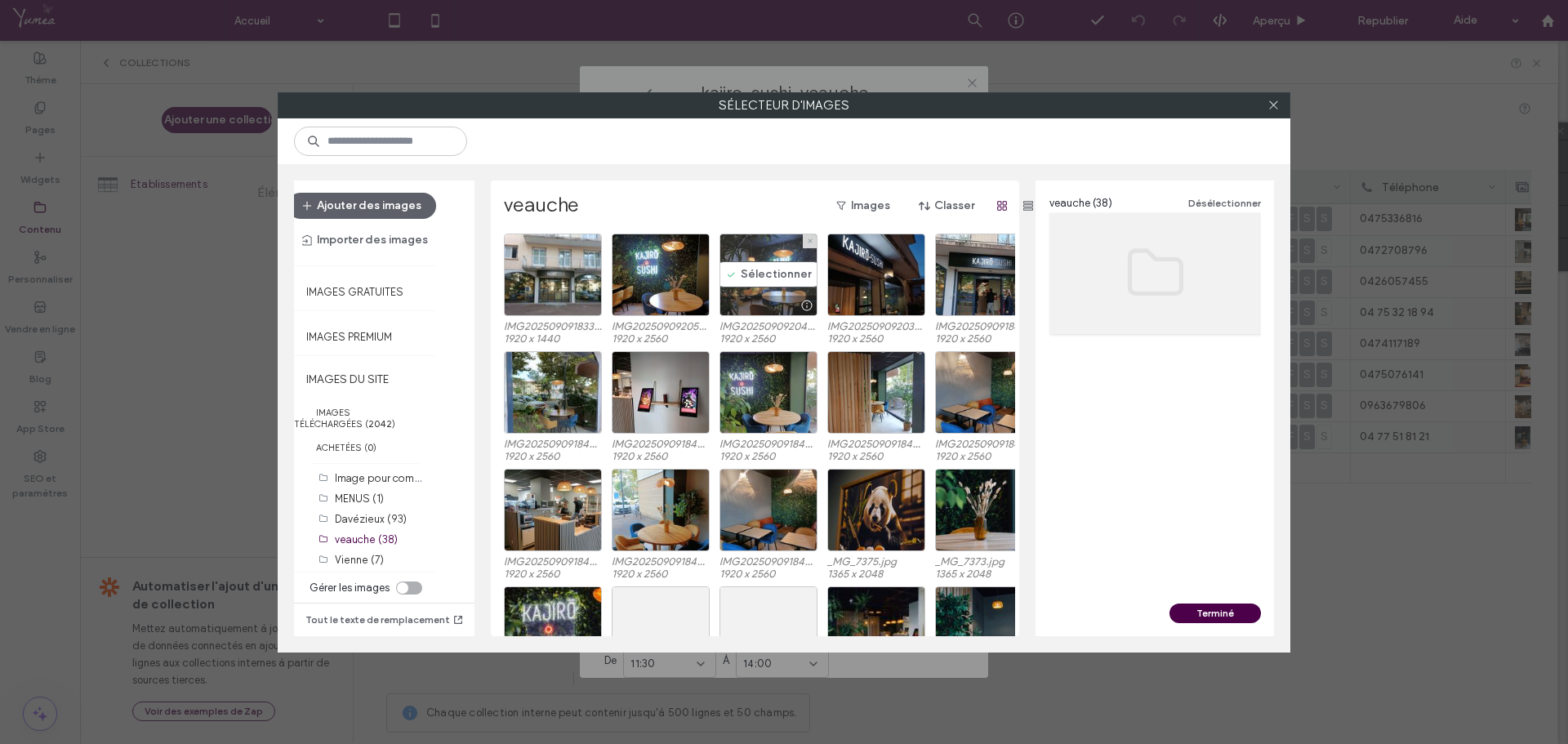
click at [738, 291] on div "Sélectionner" at bounding box center [769, 275] width 98 height 83
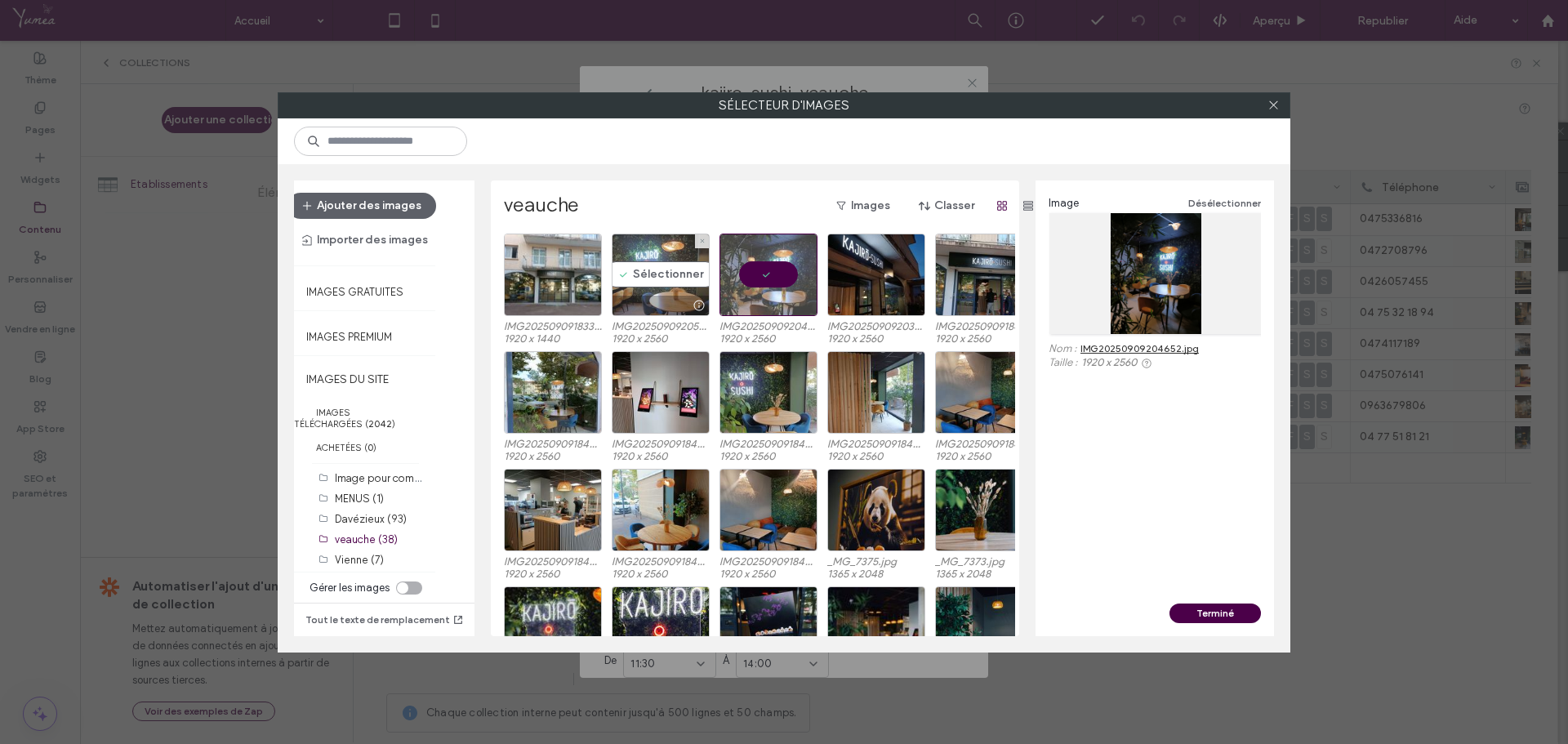
click at [681, 288] on div "Sélectionner" at bounding box center [660, 275] width 98 height 83
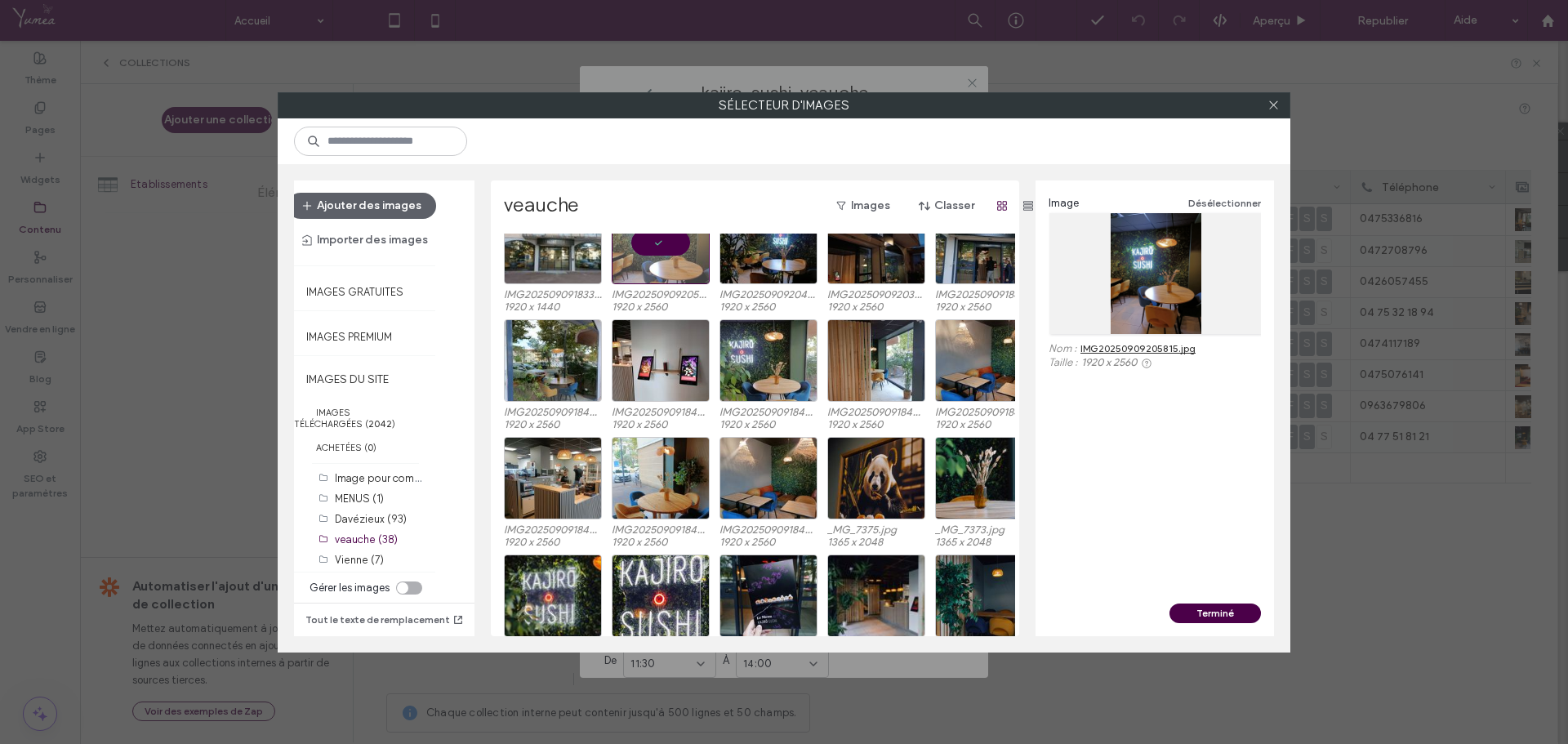
scroll to position [68, 0]
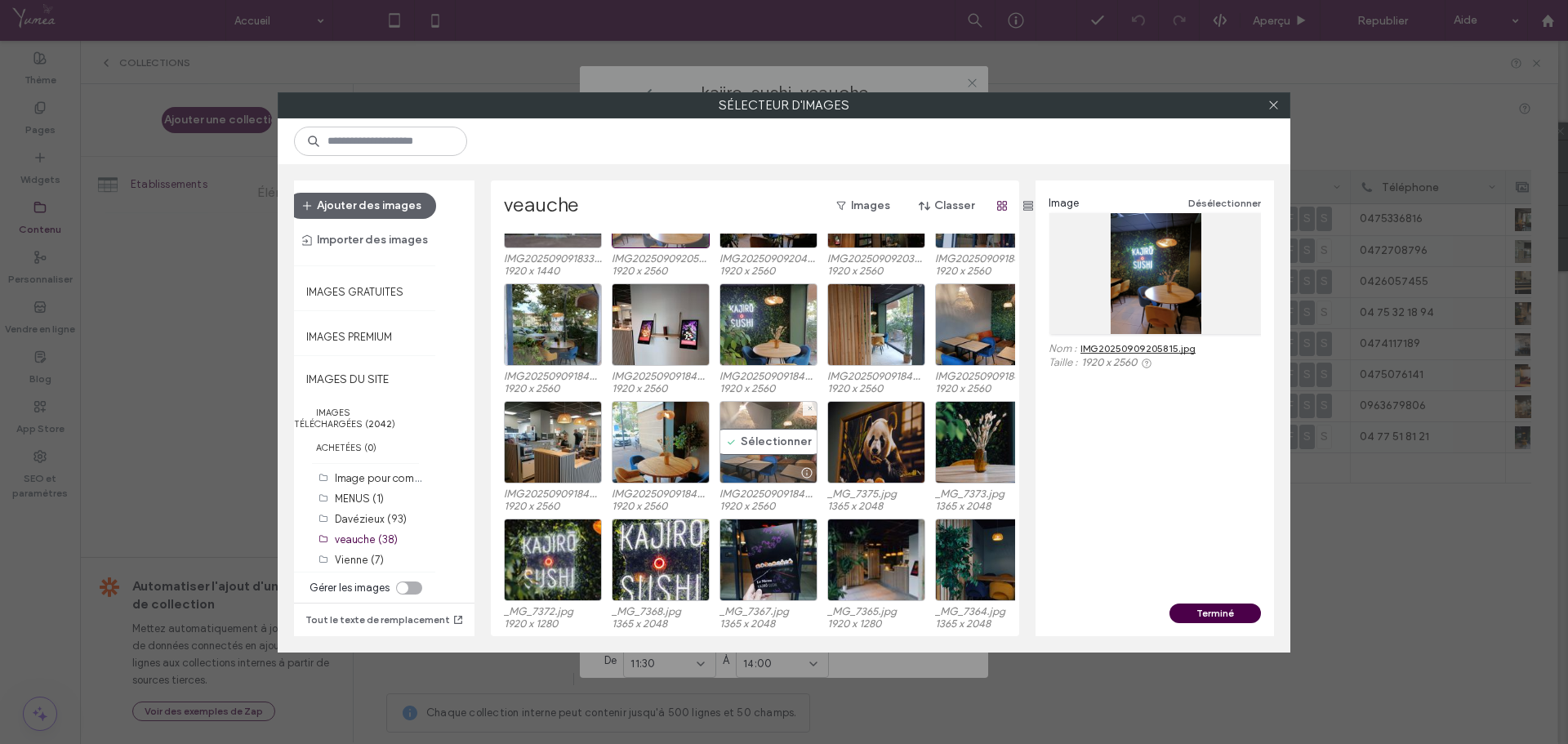
click at [771, 448] on div "Sélectionner" at bounding box center [769, 443] width 98 height 83
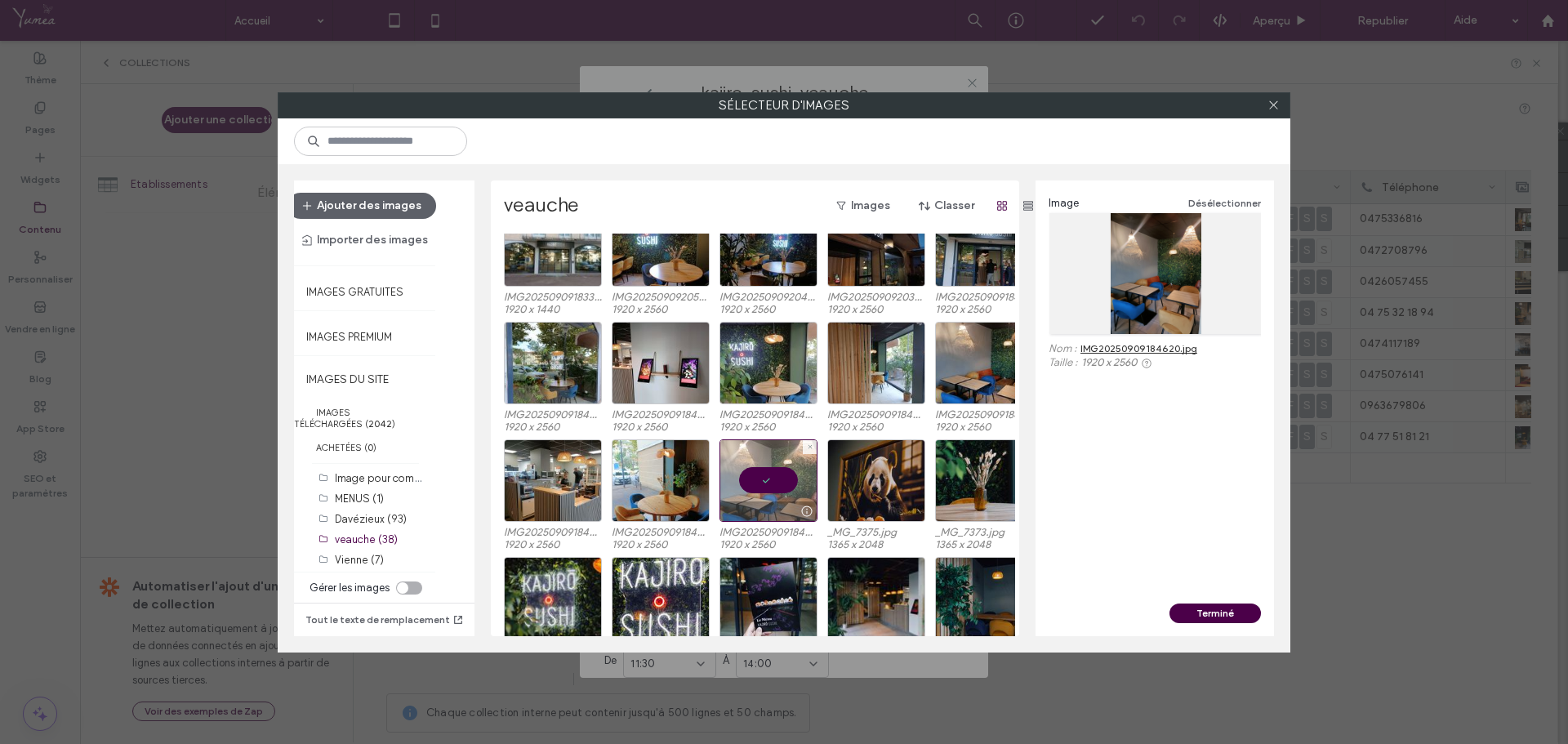
scroll to position [0, 0]
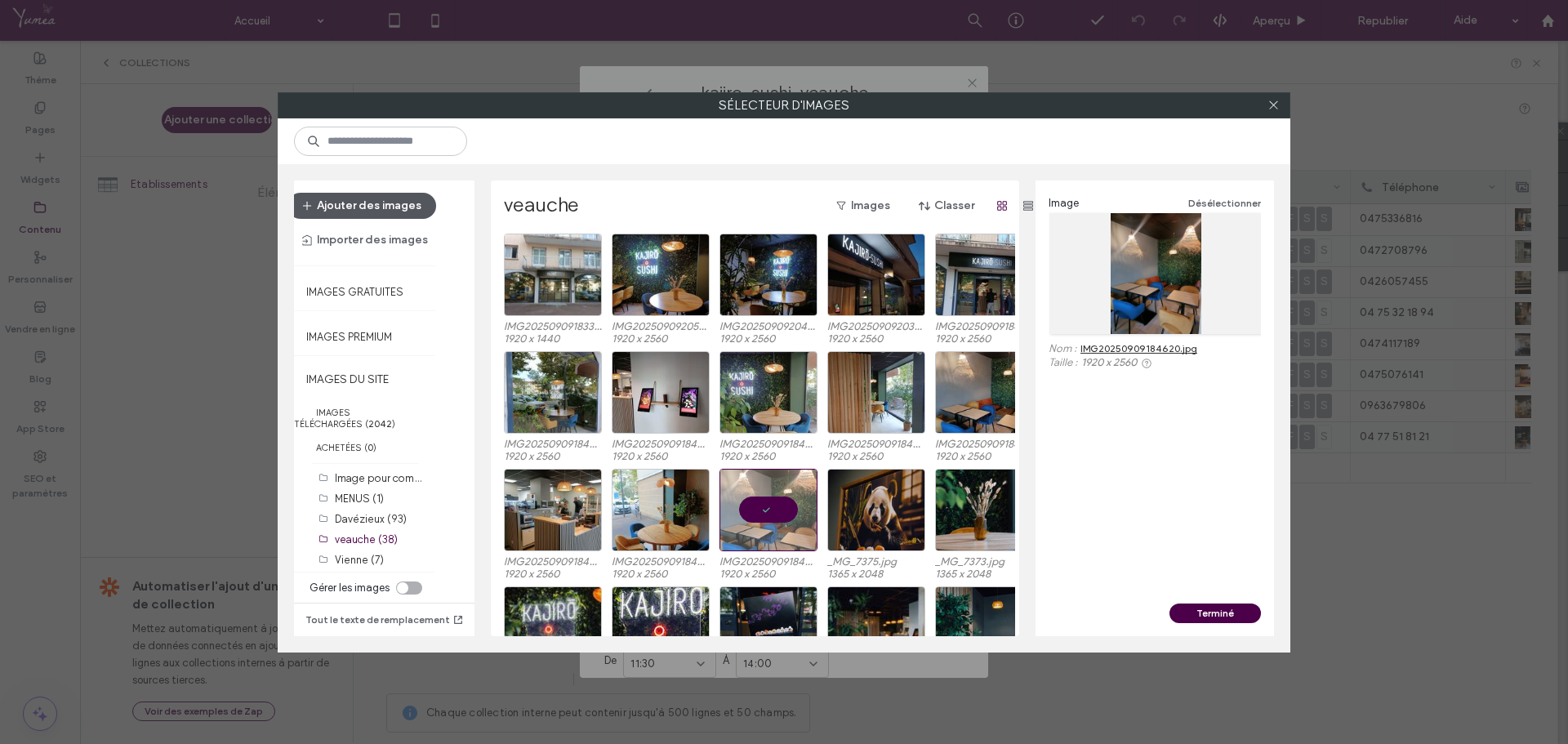
click at [391, 209] on button "Ajouter des images" at bounding box center [362, 206] width 148 height 26
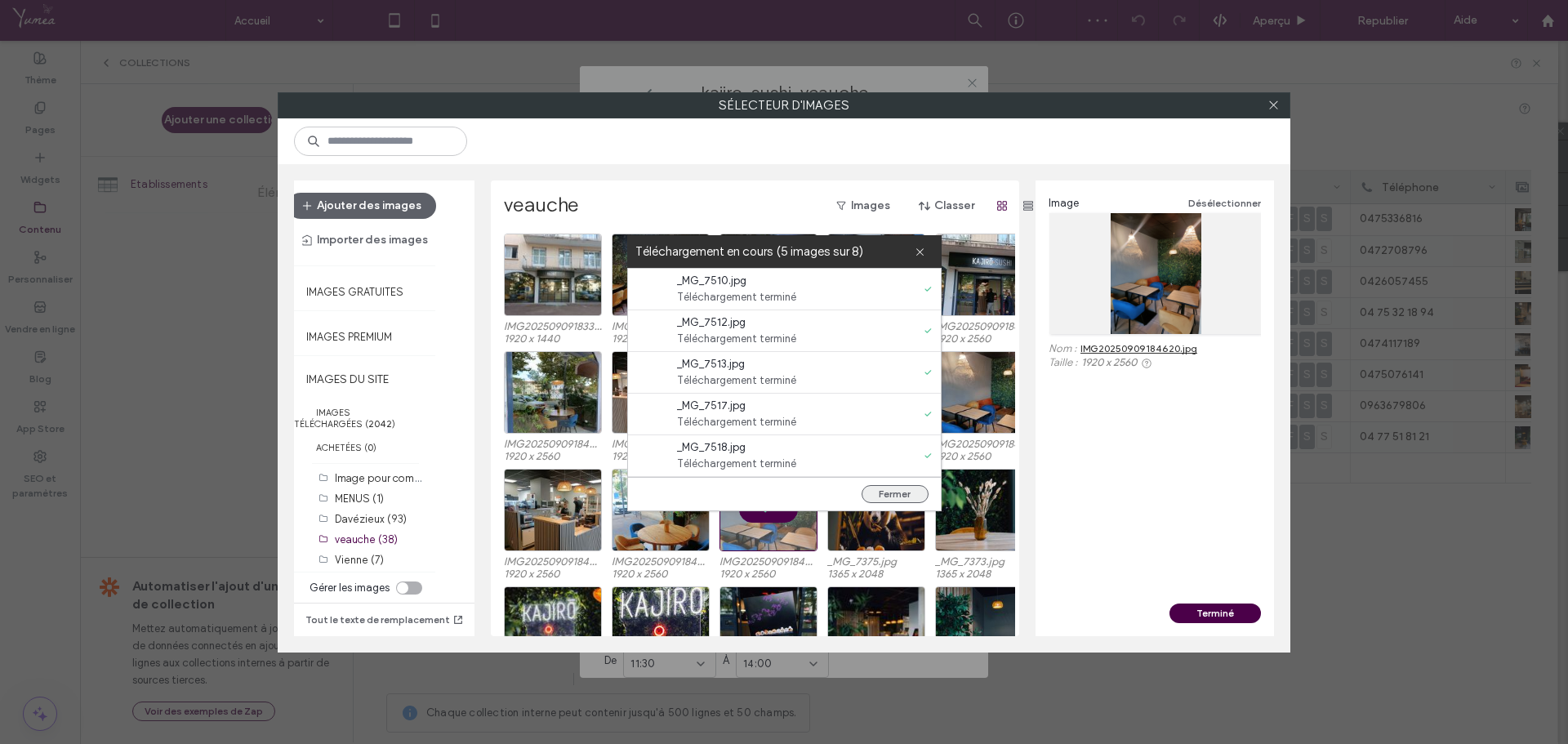
click at [889, 497] on button "Fermer" at bounding box center [896, 494] width 67 height 18
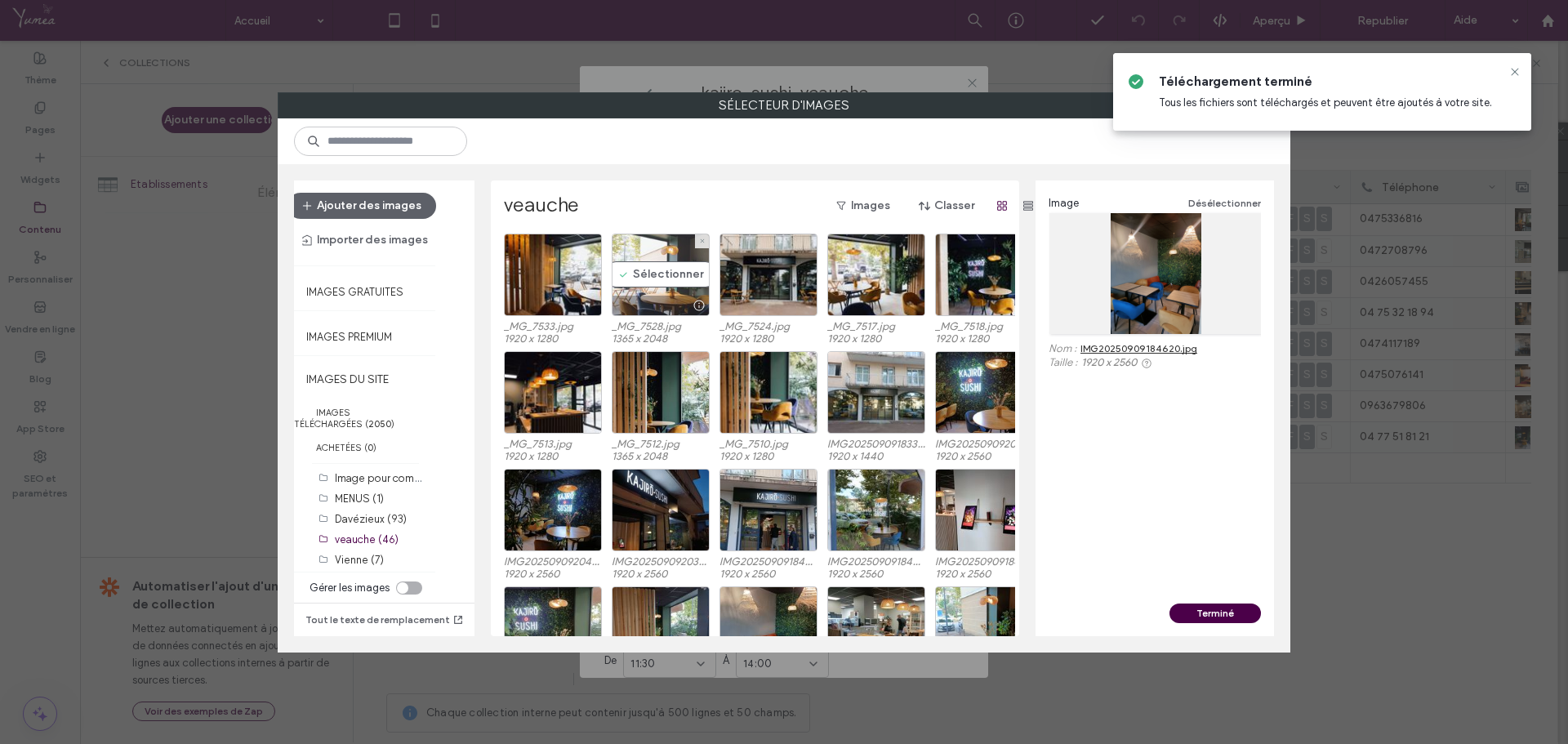
click at [648, 278] on div "Sélectionner" at bounding box center [660, 275] width 98 height 83
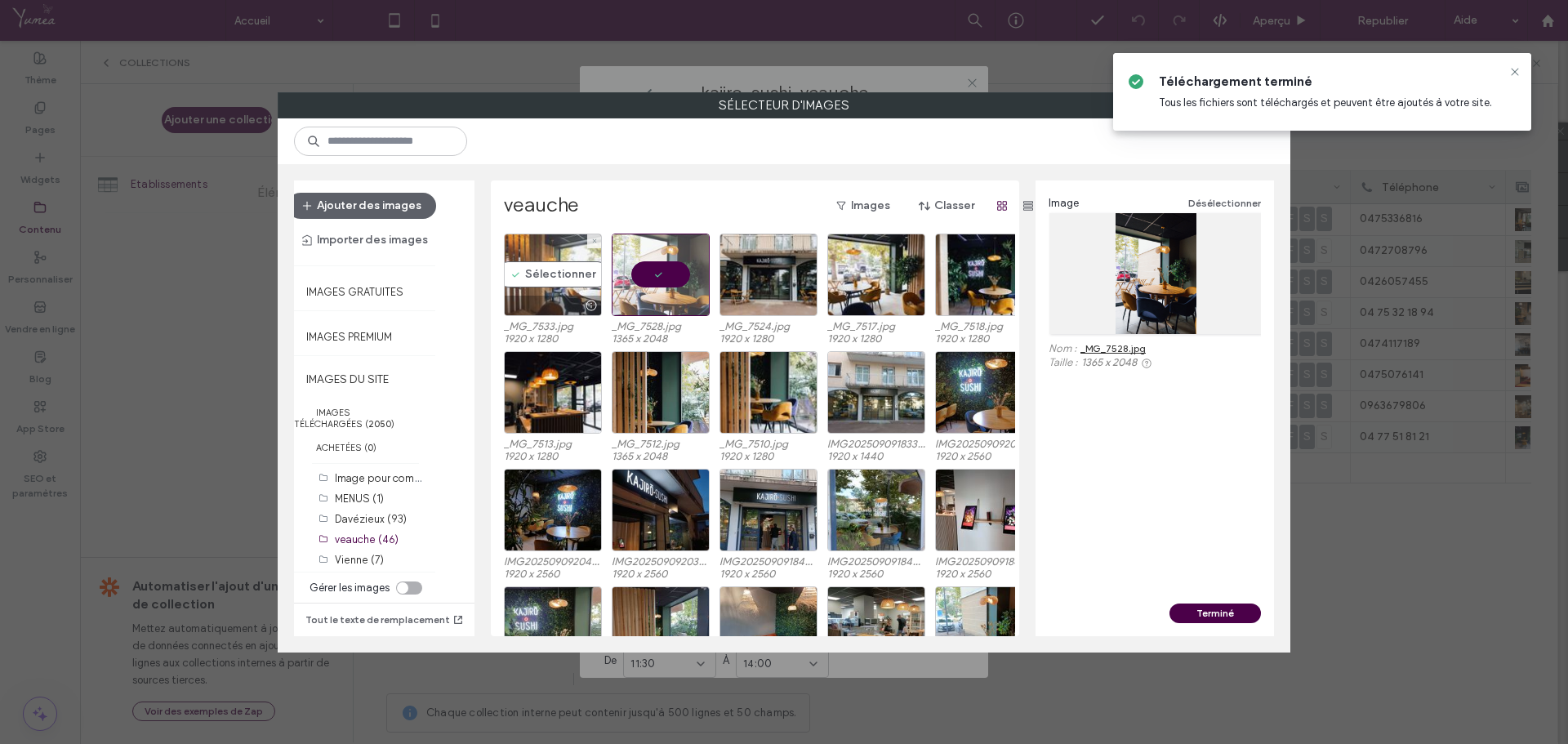
click at [544, 276] on div "Sélectionner" at bounding box center [552, 275] width 98 height 83
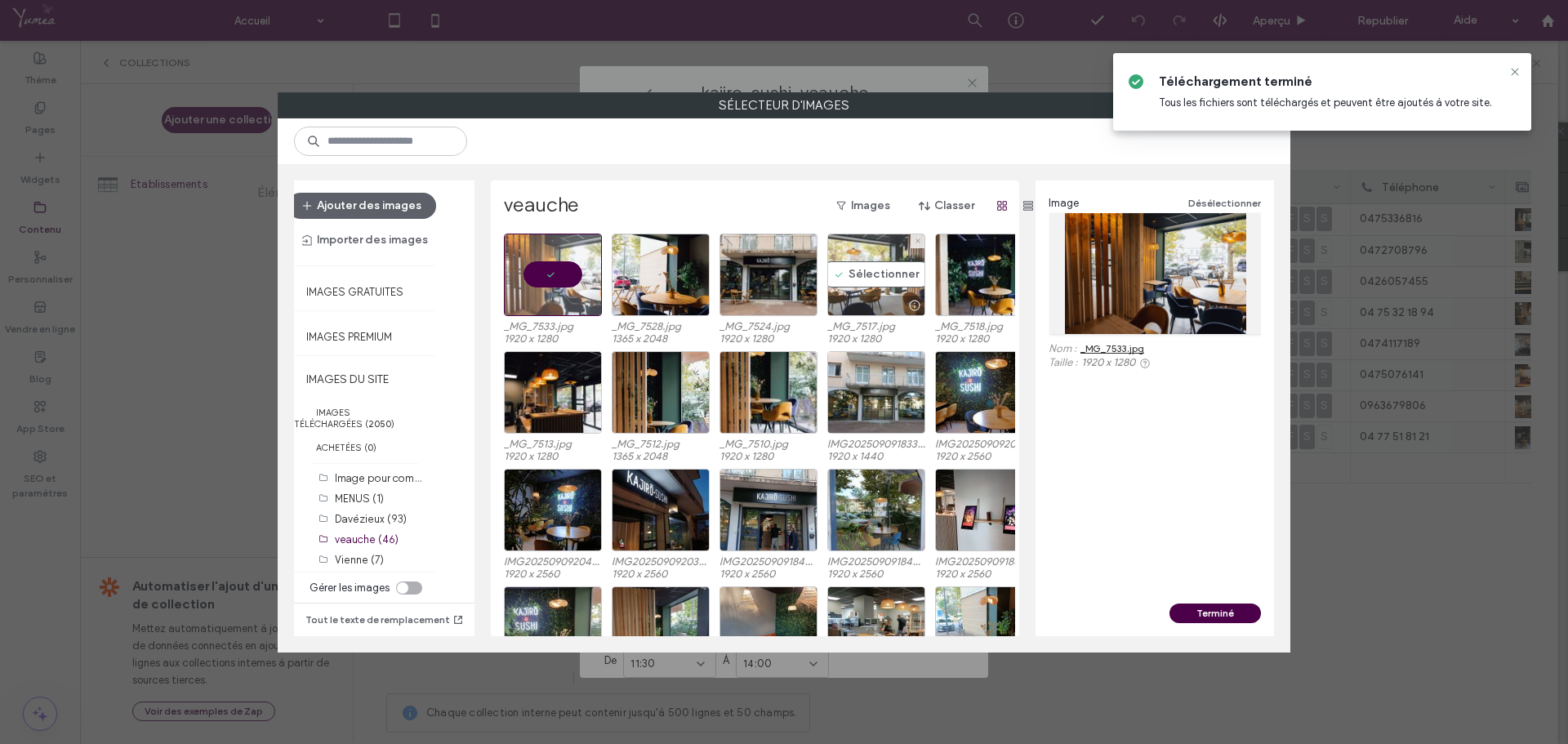
click at [886, 303] on div at bounding box center [876, 305] width 96 height 19
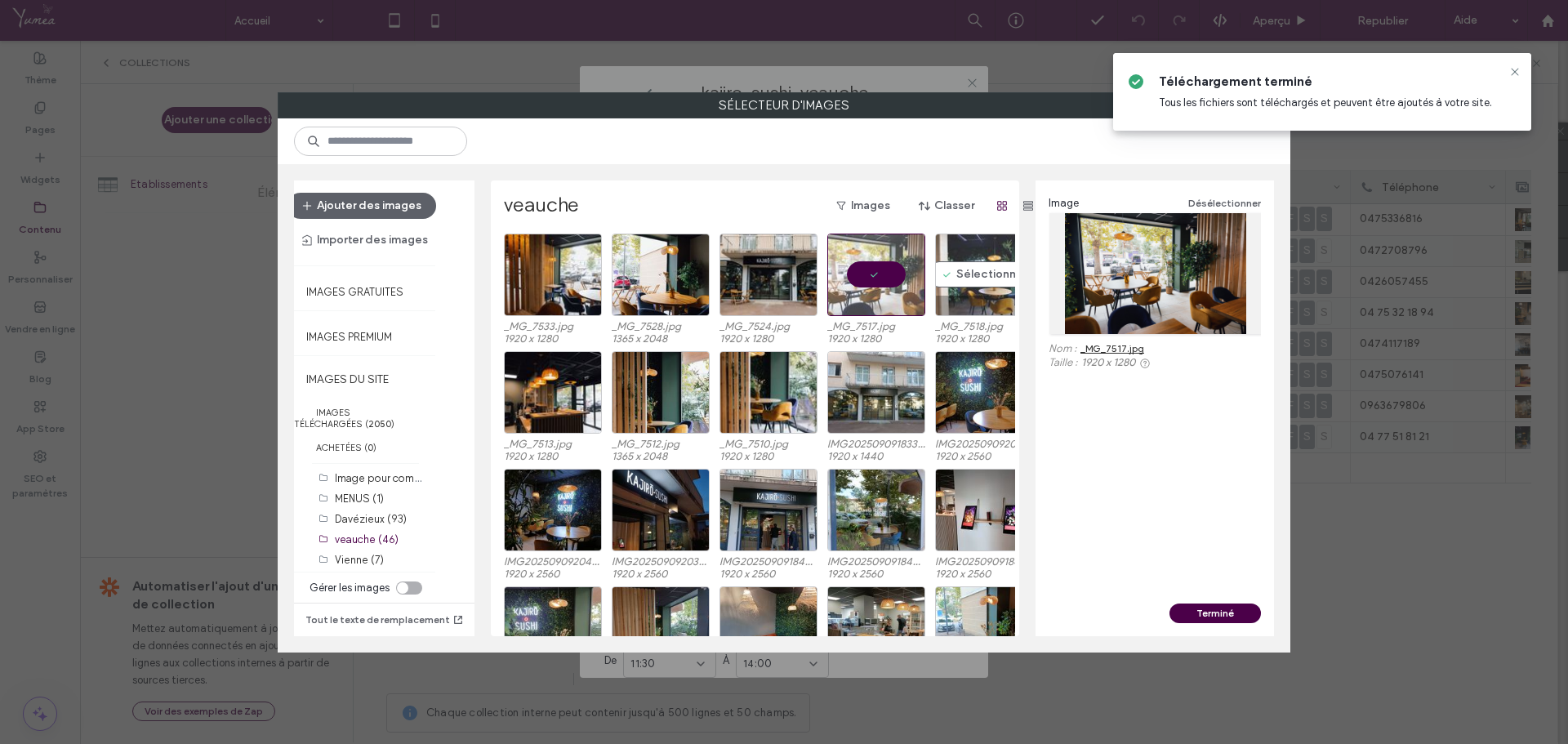
click at [959, 275] on div "Sélectionner" at bounding box center [984, 275] width 98 height 83
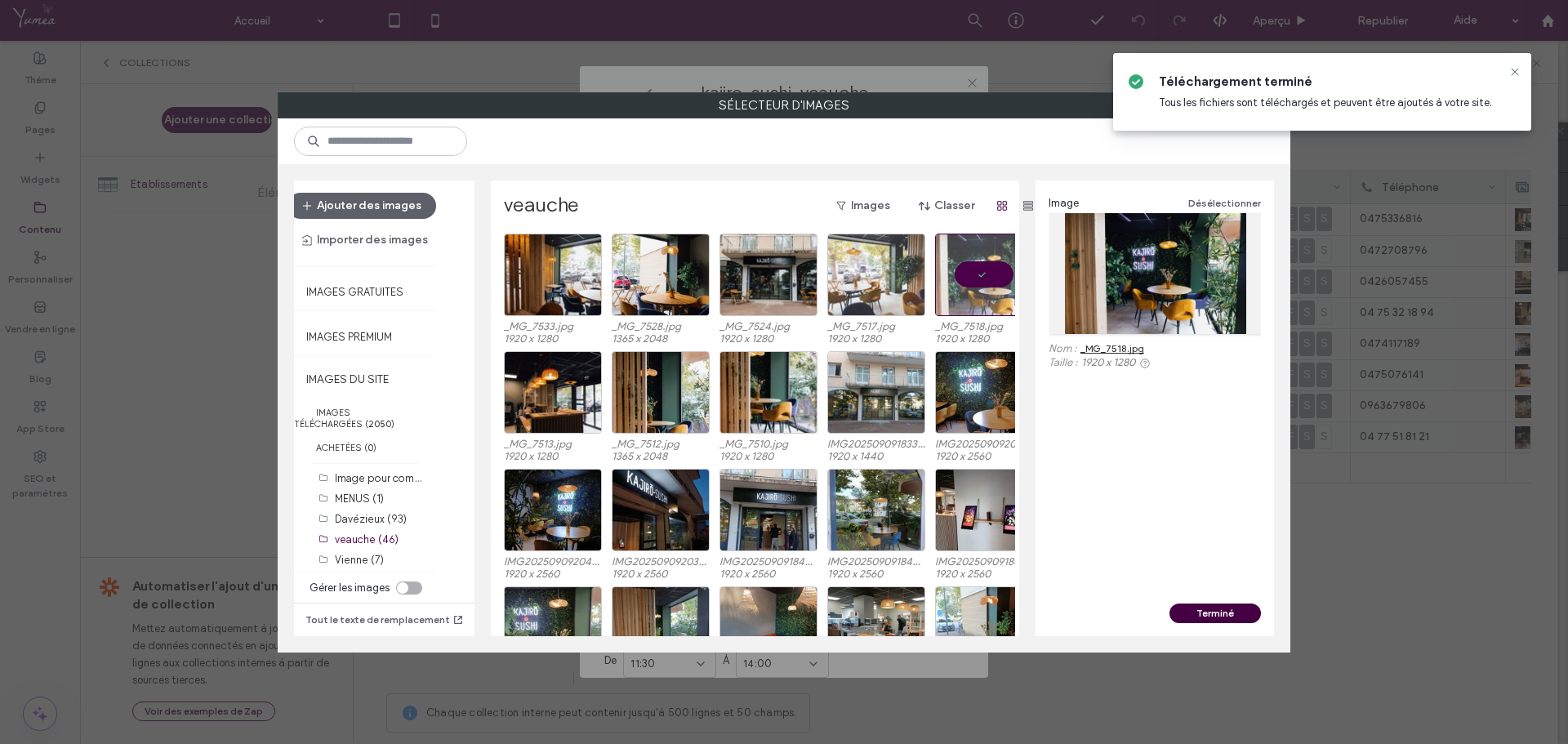
click at [1191, 612] on button "Terminé" at bounding box center [1216, 613] width 92 height 19
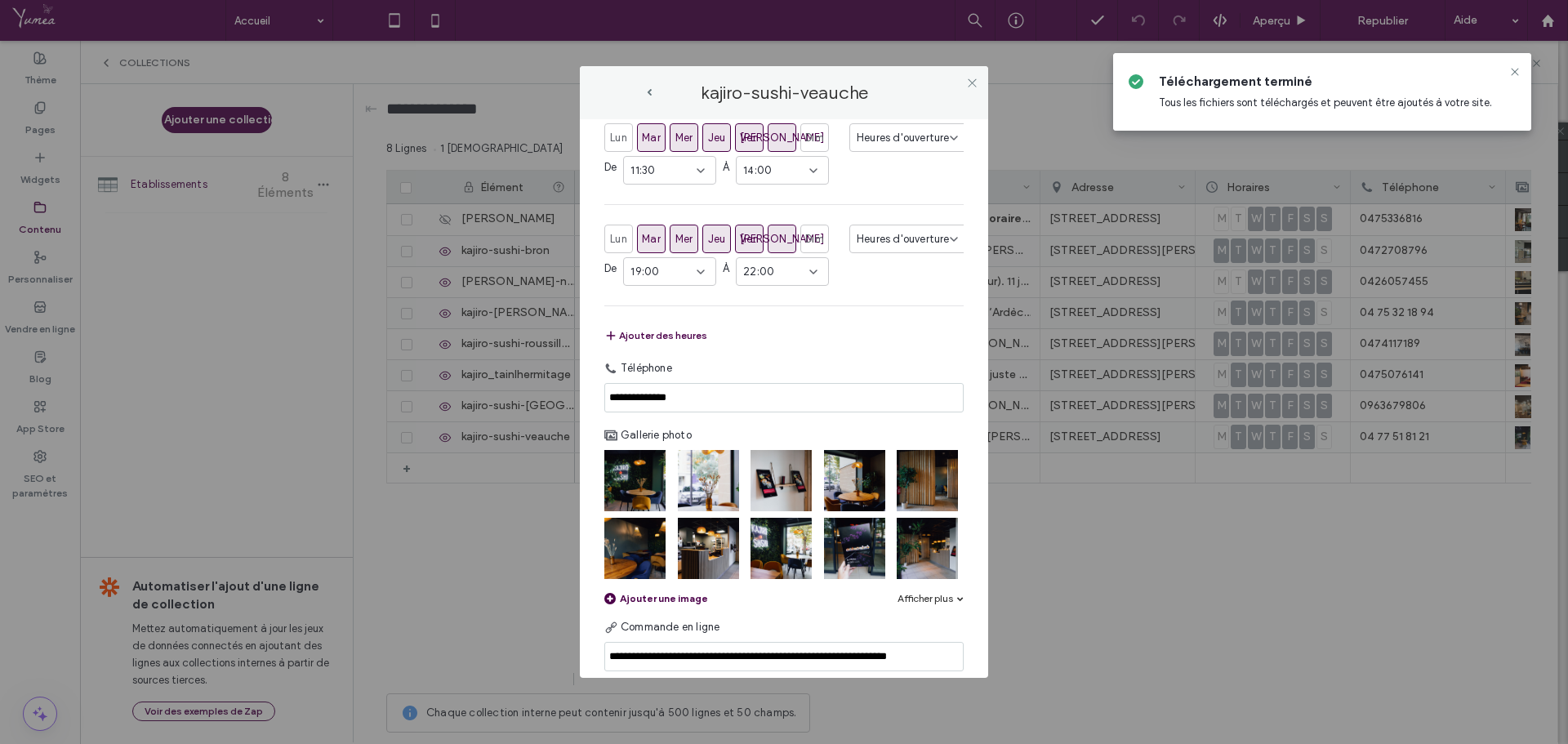
scroll to position [735, 0]
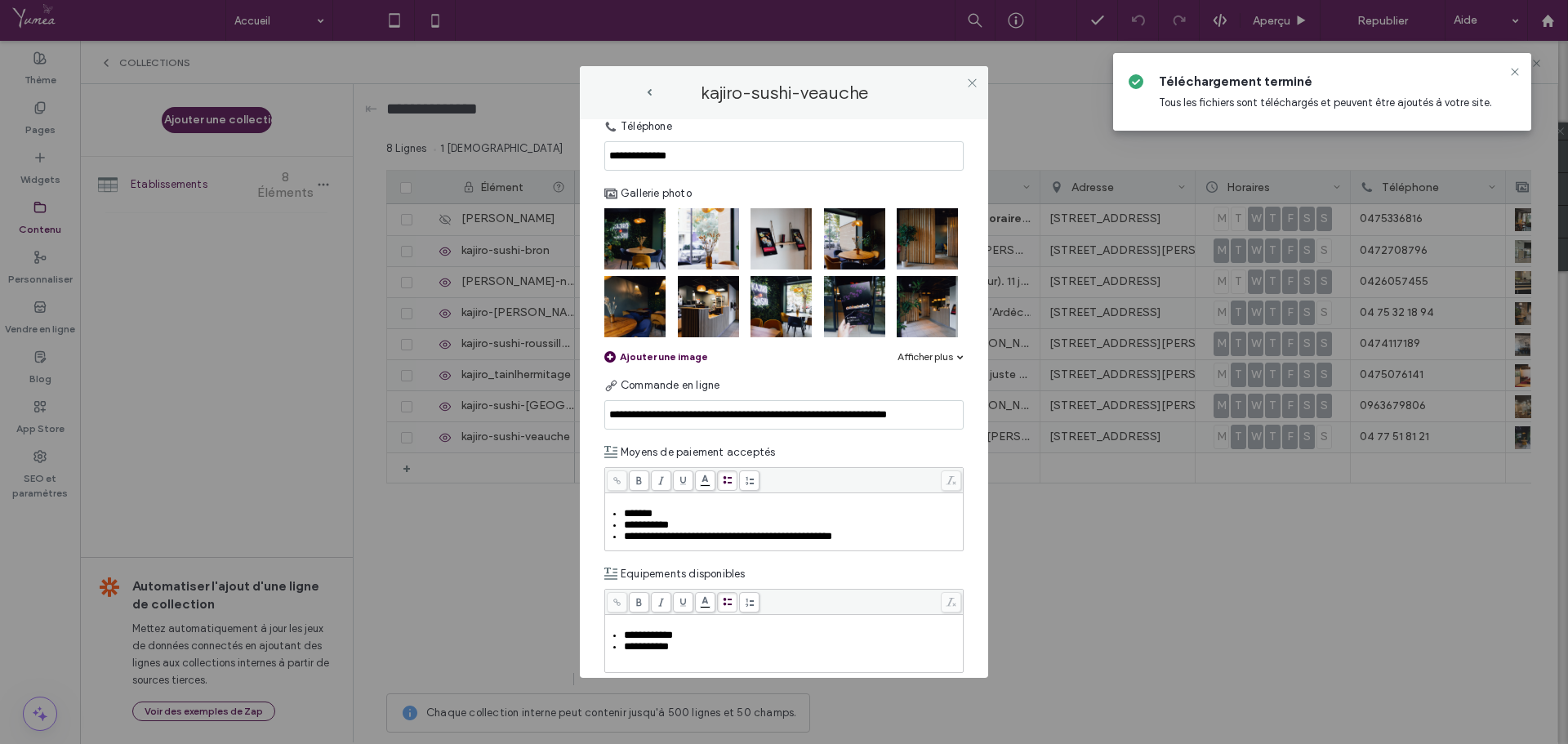
click at [686, 394] on div "**********" at bounding box center [784, 86] width 359 height 1390
click at [685, 363] on div "Ajouter une image" at bounding box center [656, 357] width 104 height 12
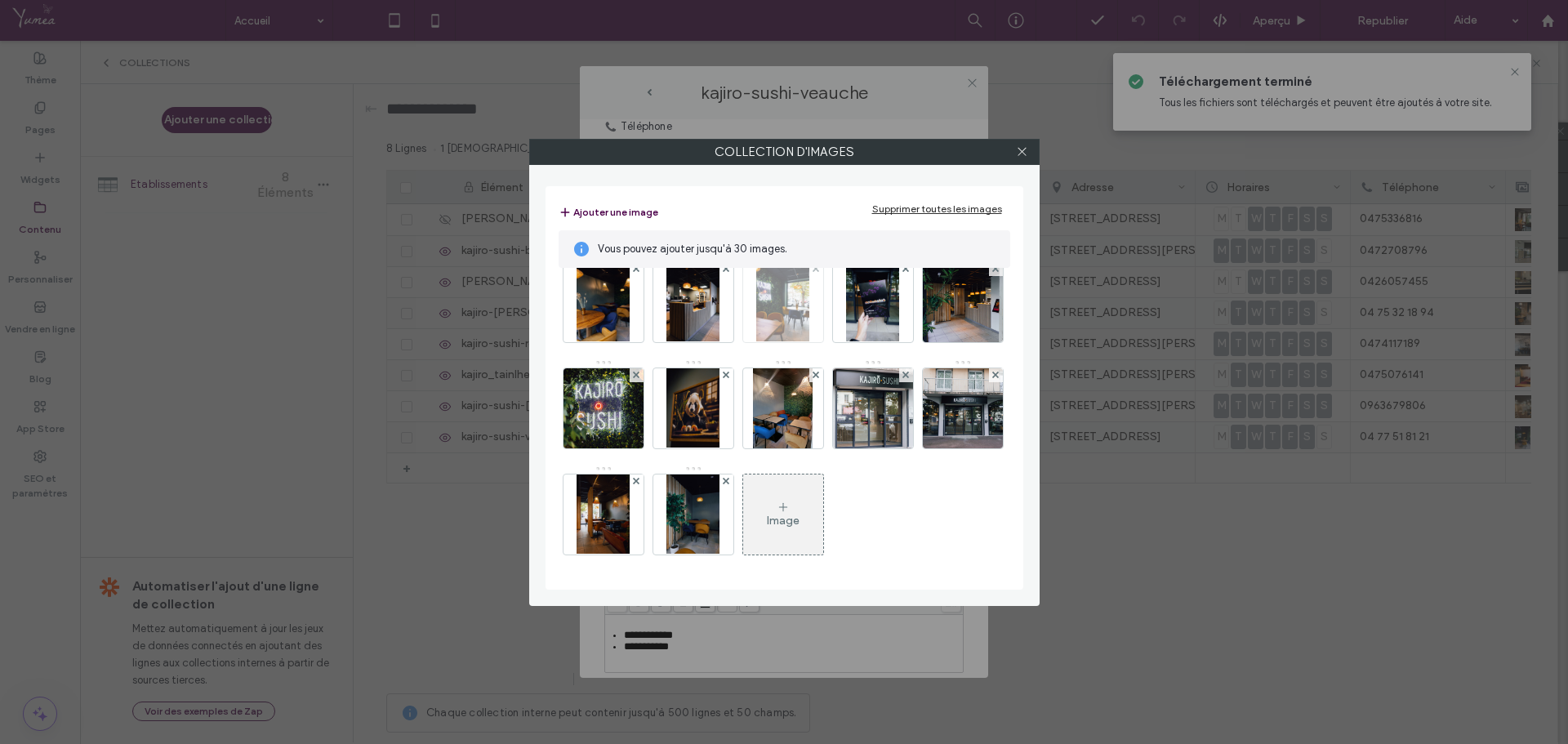
scroll to position [236, 0]
click at [767, 515] on div "Image" at bounding box center [783, 521] width 33 height 14
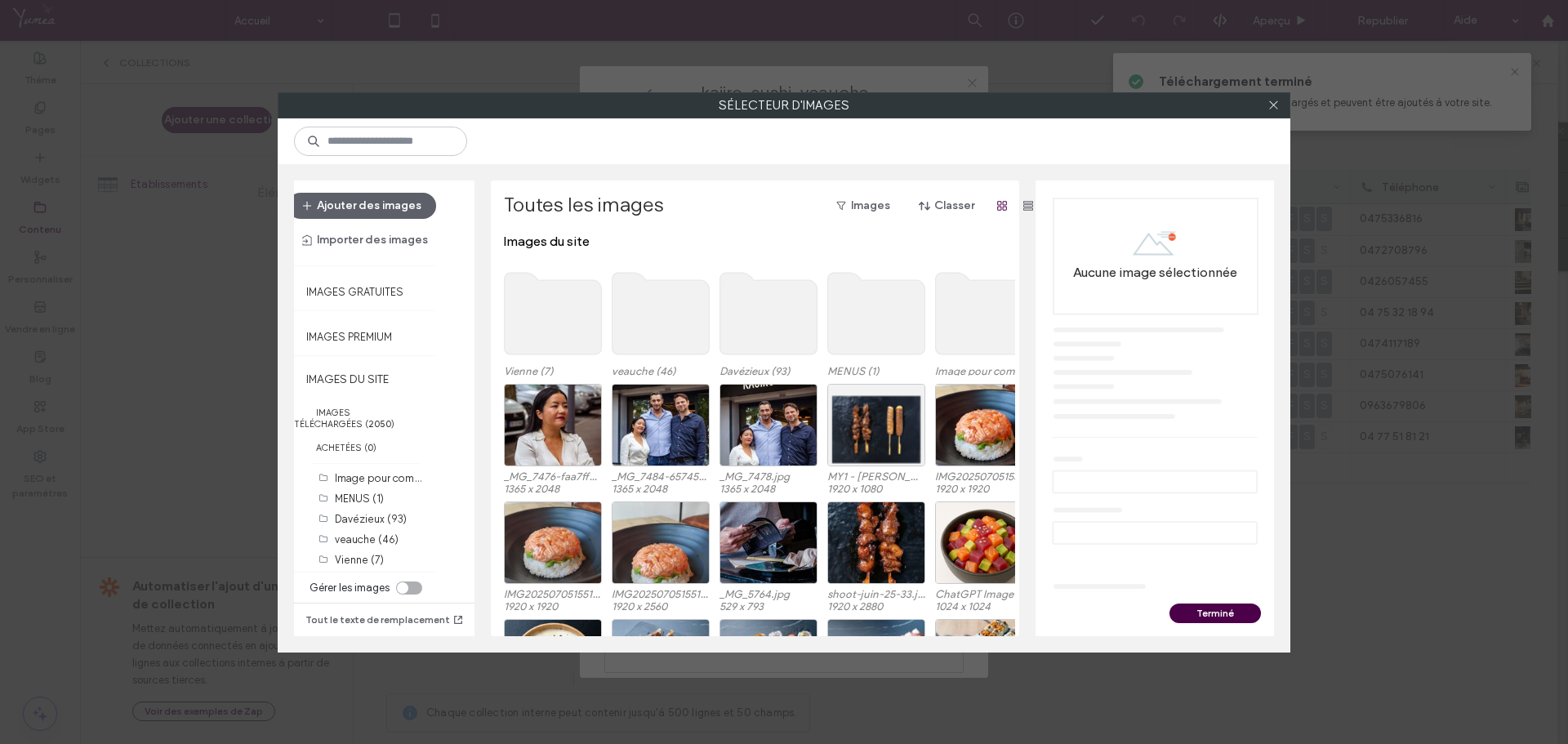
click at [638, 315] on use at bounding box center [661, 313] width 97 height 82
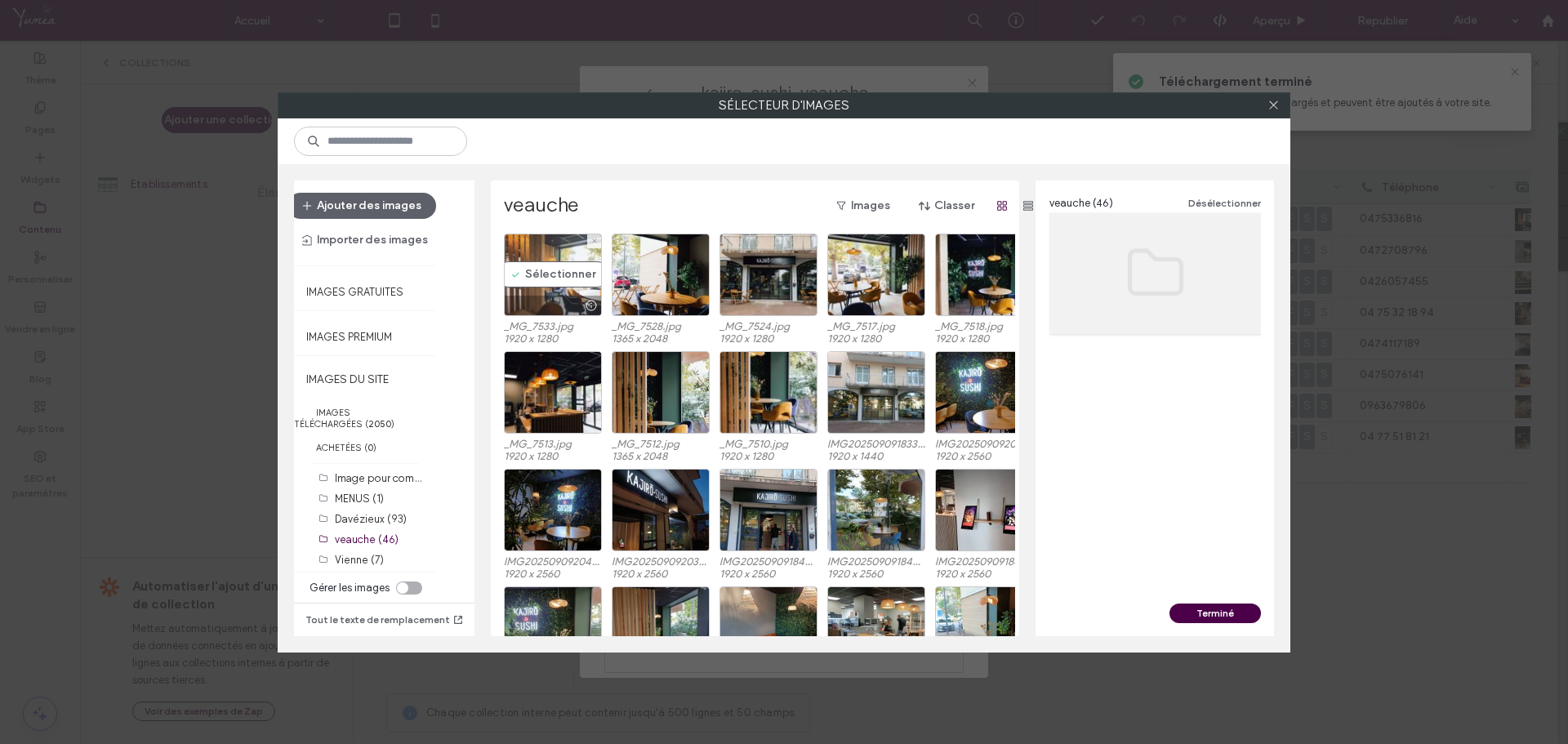
click at [554, 269] on div "Sélectionner" at bounding box center [552, 275] width 98 height 83
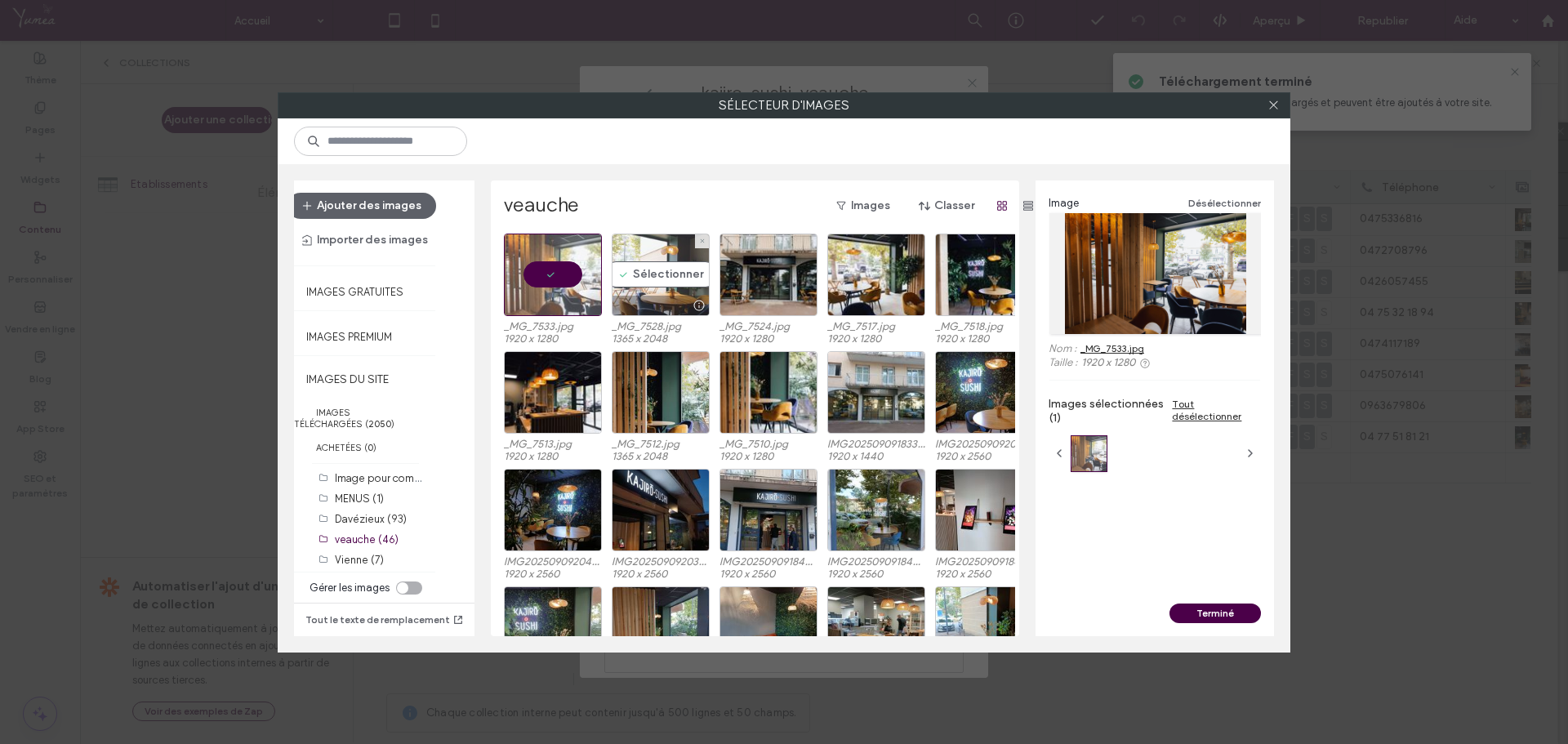
click at [645, 269] on div "Sélectionner" at bounding box center [660, 275] width 98 height 83
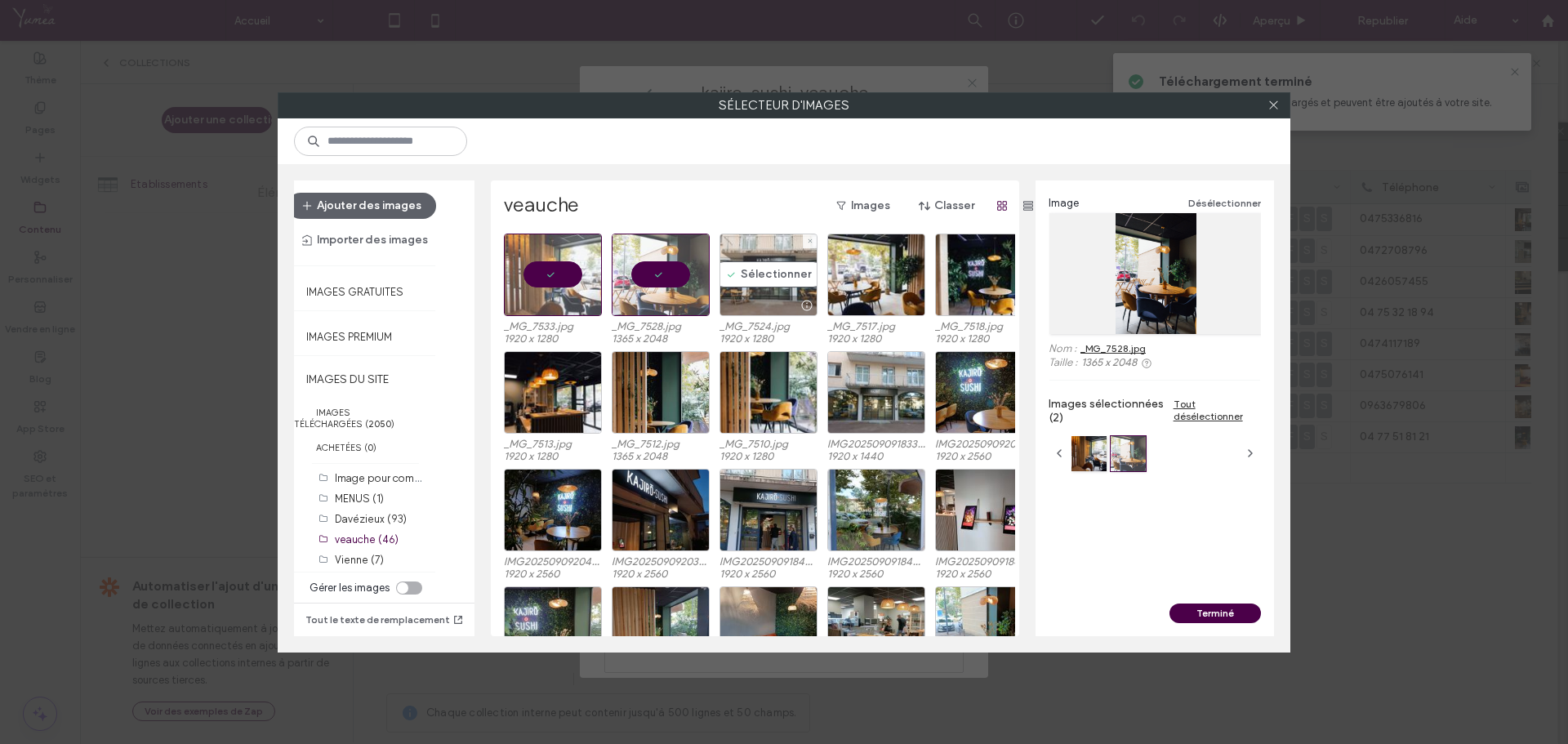
click at [741, 270] on div "Sélectionner" at bounding box center [769, 275] width 98 height 83
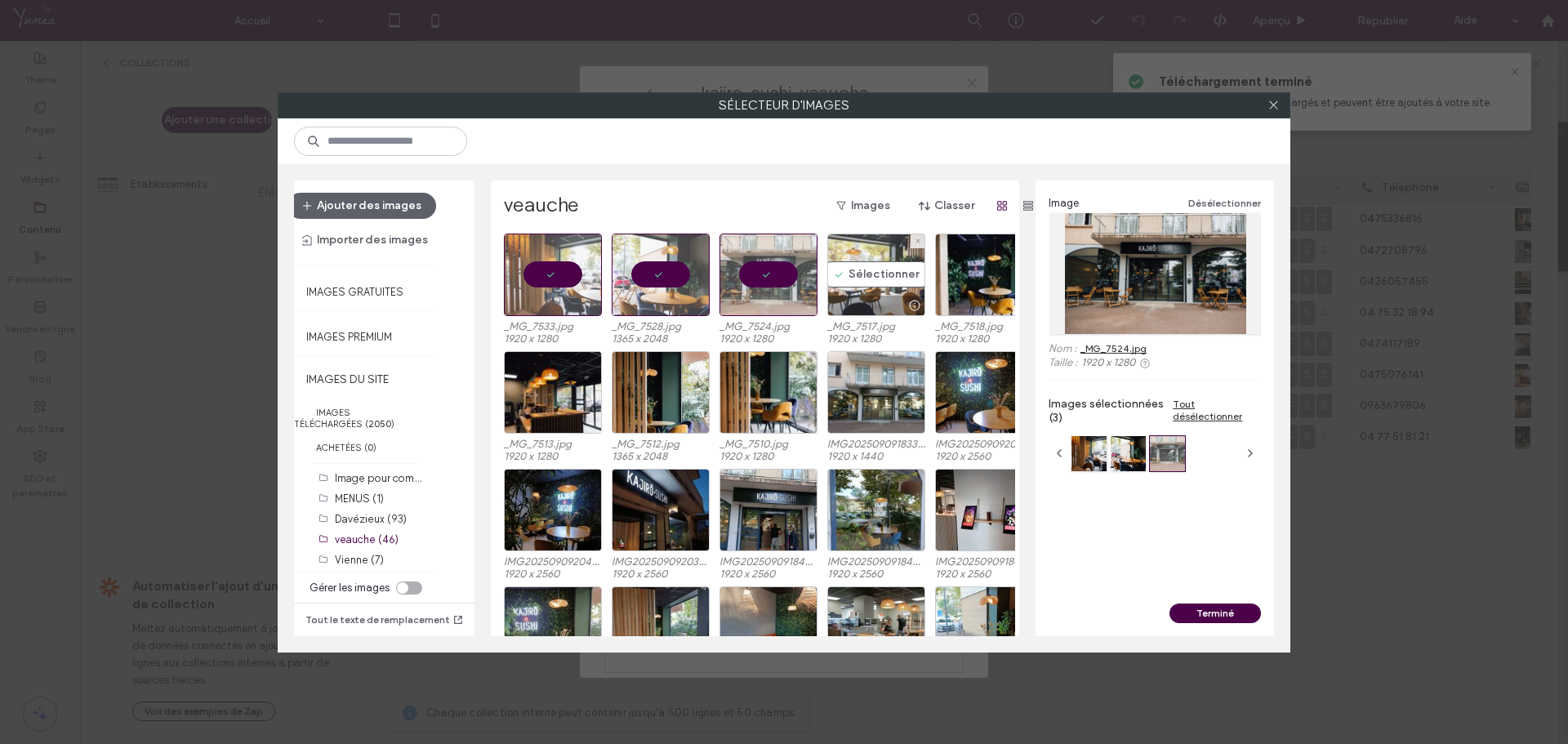
click at [868, 273] on div "Sélectionner" at bounding box center [876, 275] width 98 height 83
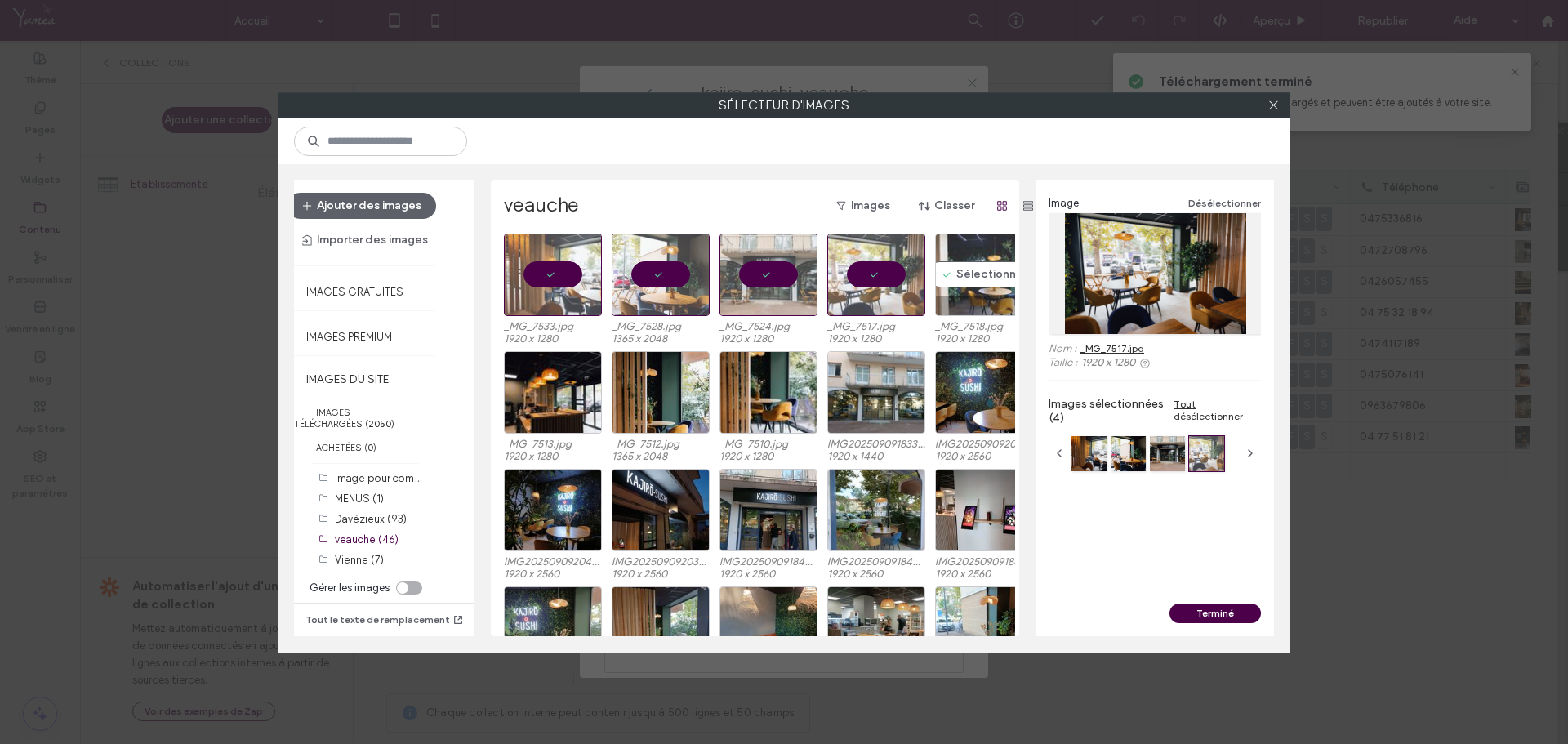
click at [963, 279] on div "Sélectionner" at bounding box center [984, 275] width 98 height 83
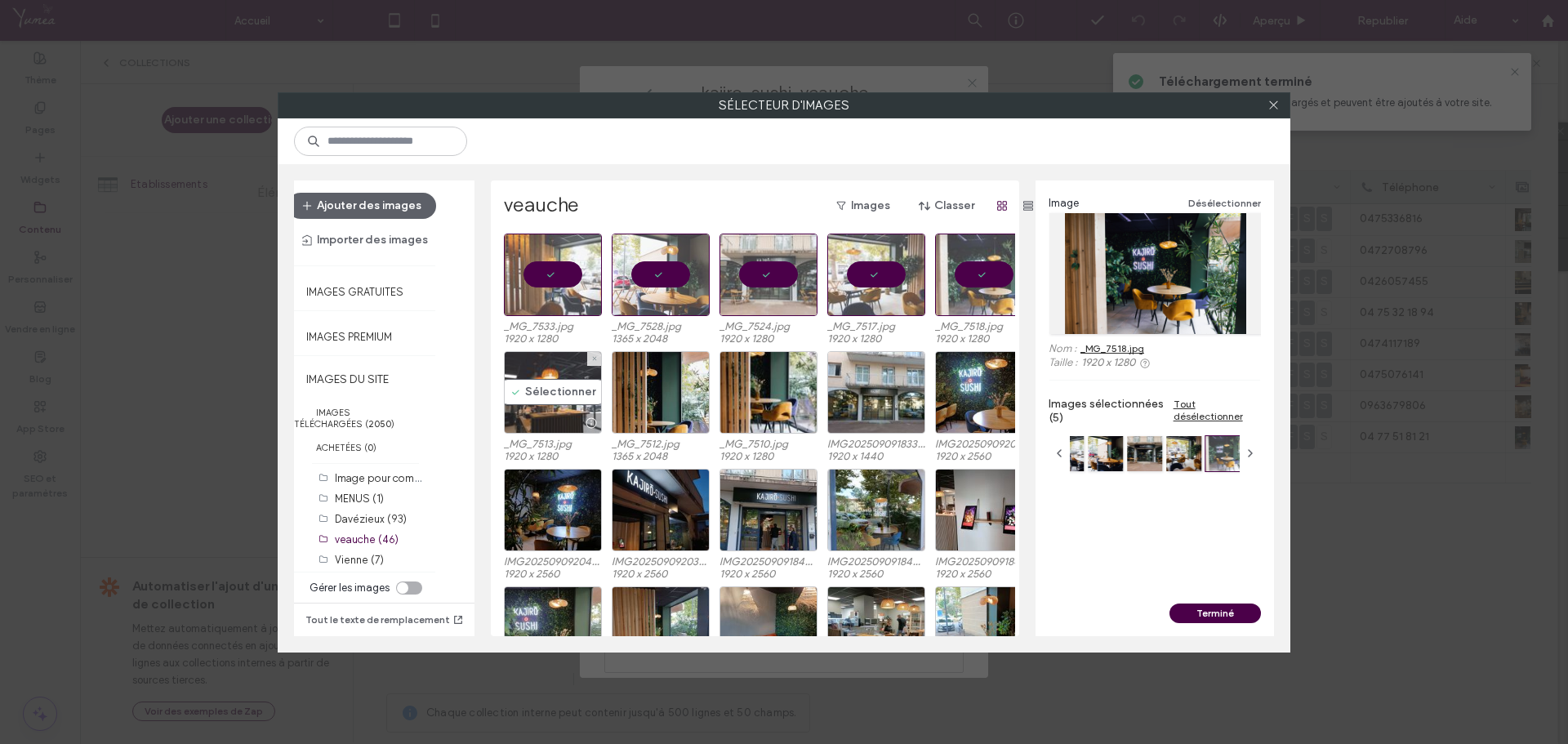
click at [532, 398] on div "Sélectionner" at bounding box center [552, 393] width 98 height 83
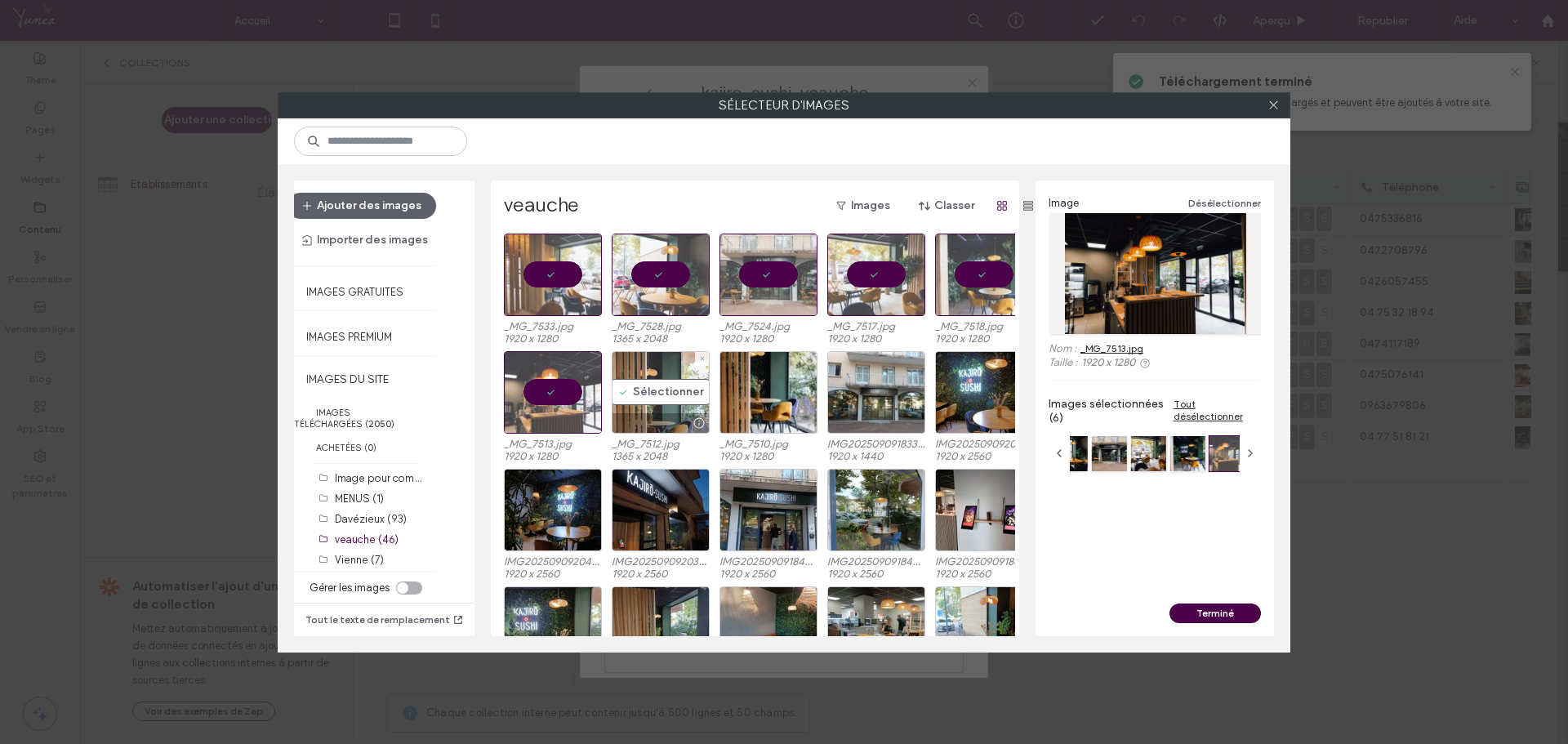
click at [641, 398] on div "Sélectionner" at bounding box center [660, 393] width 98 height 83
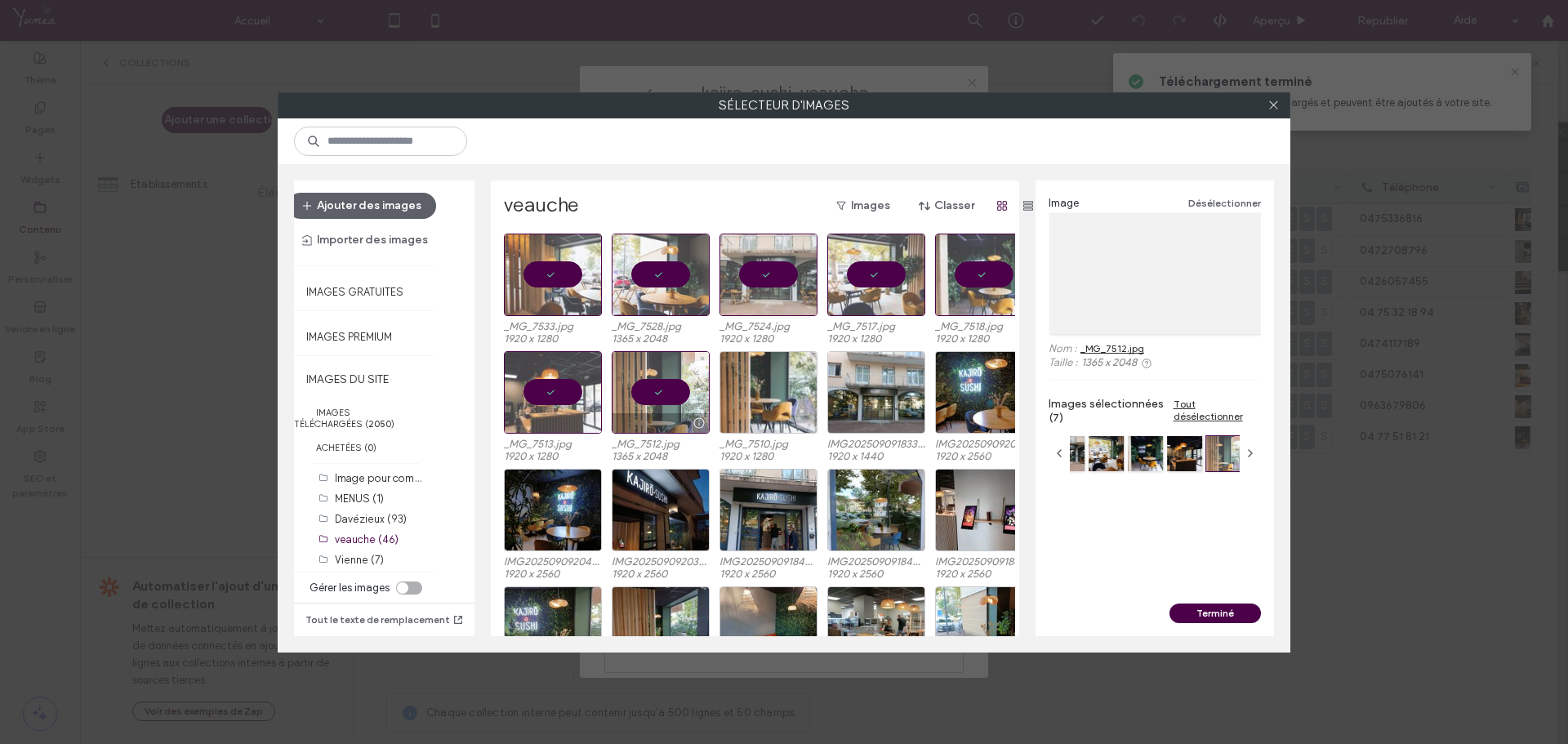
click at [751, 391] on div at bounding box center [769, 393] width 98 height 83
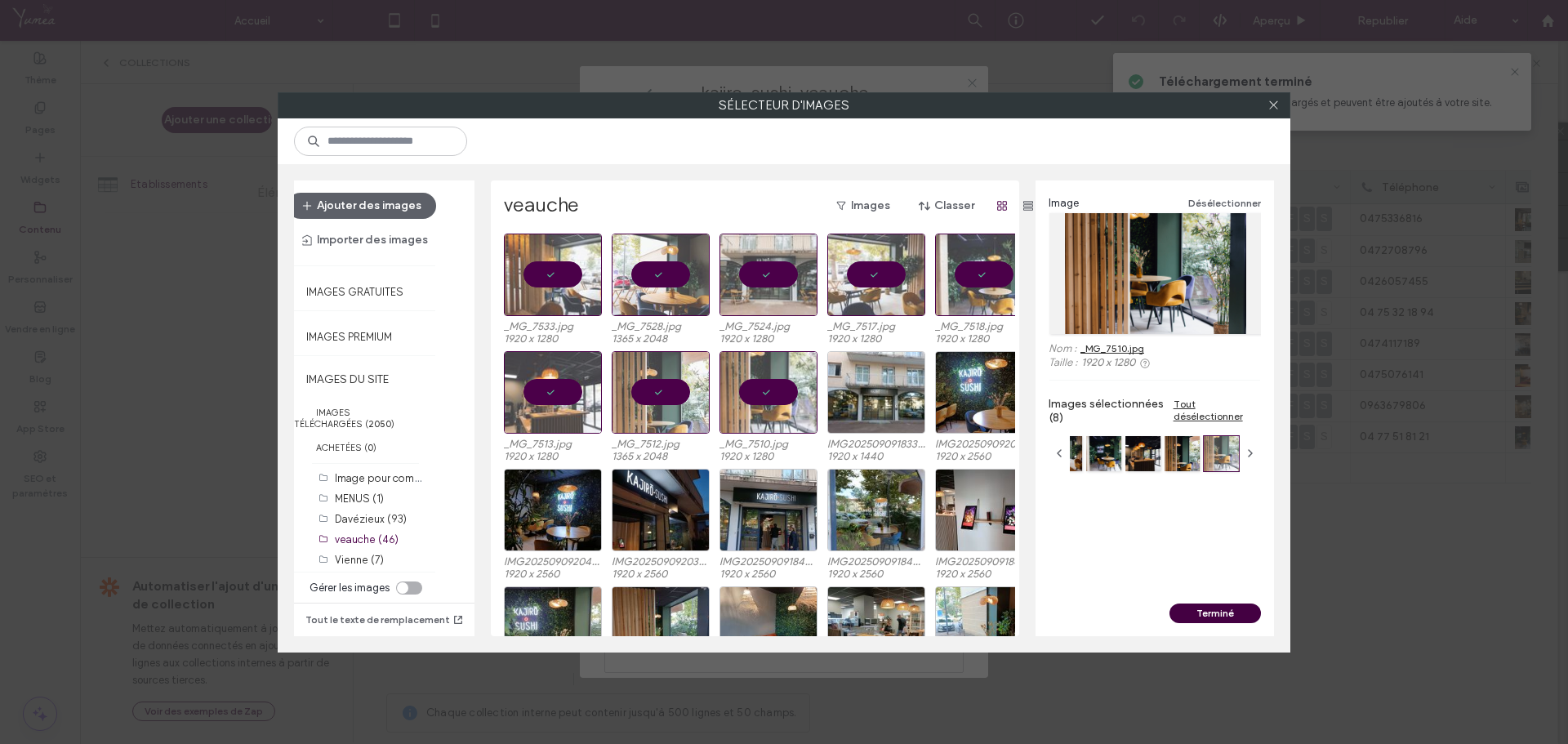
click at [1207, 615] on button "Terminé" at bounding box center [1216, 613] width 92 height 19
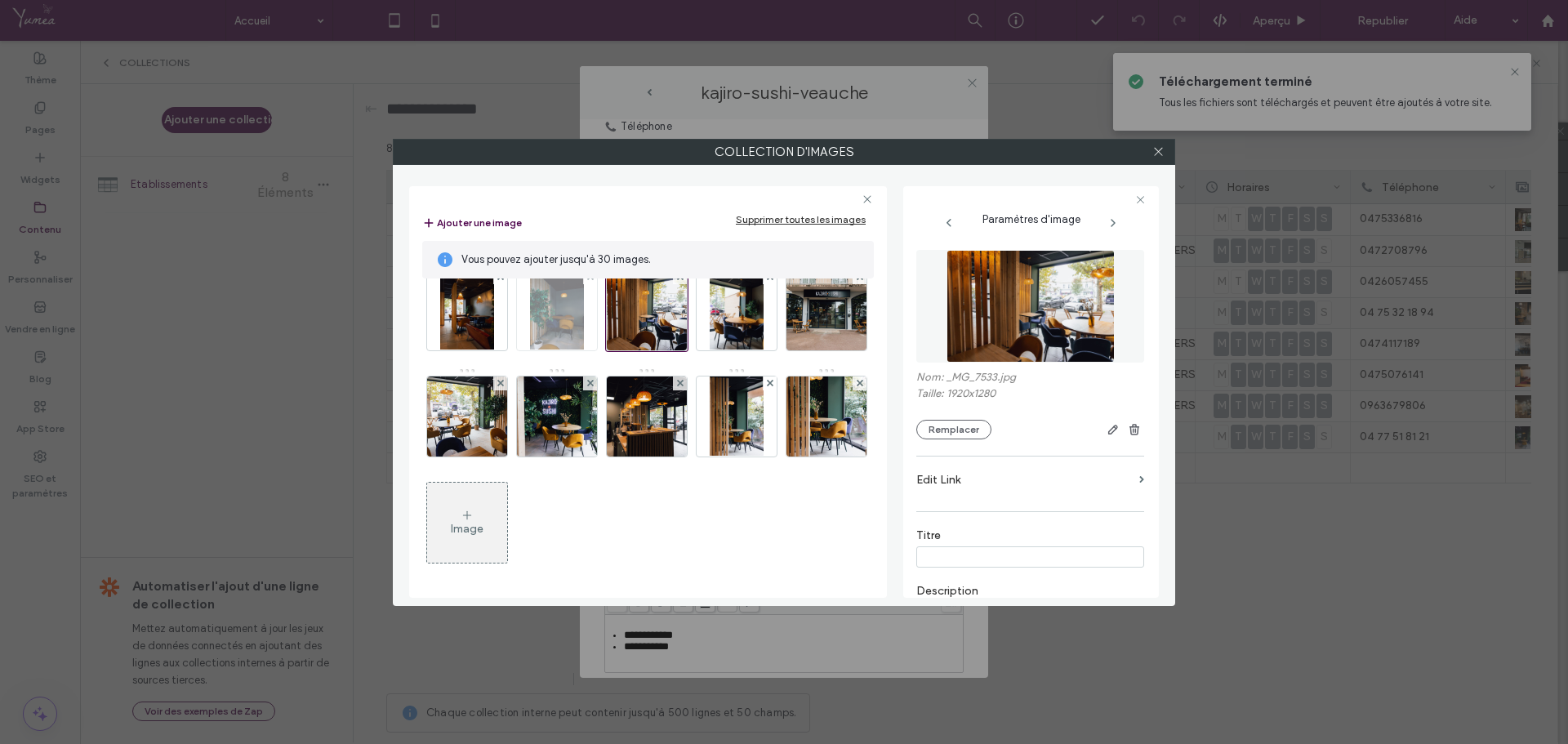
scroll to position [369, 0]
click at [588, 281] on icon at bounding box center [590, 276] width 6 height 6
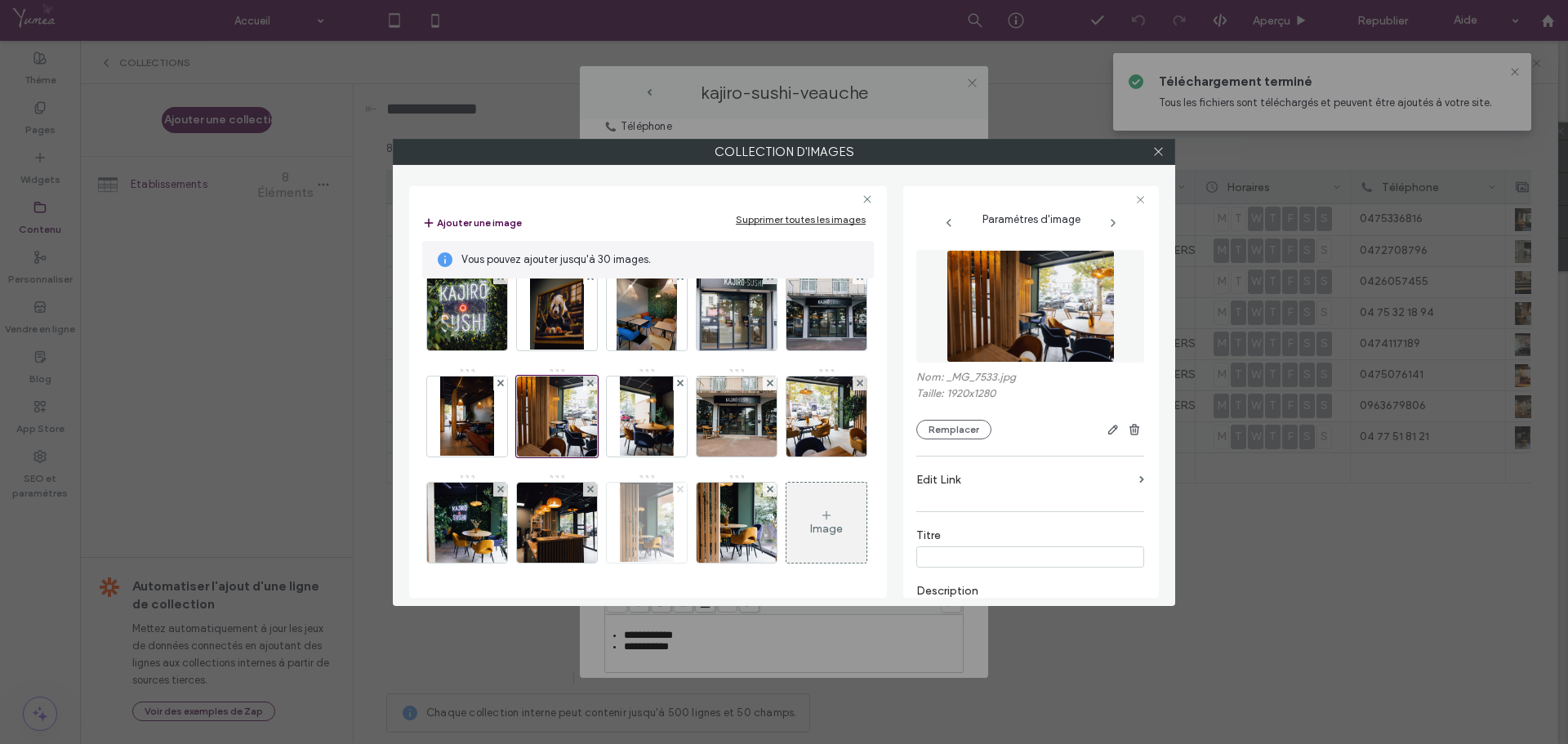
click at [677, 486] on use at bounding box center [679, 489] width 6 height 6
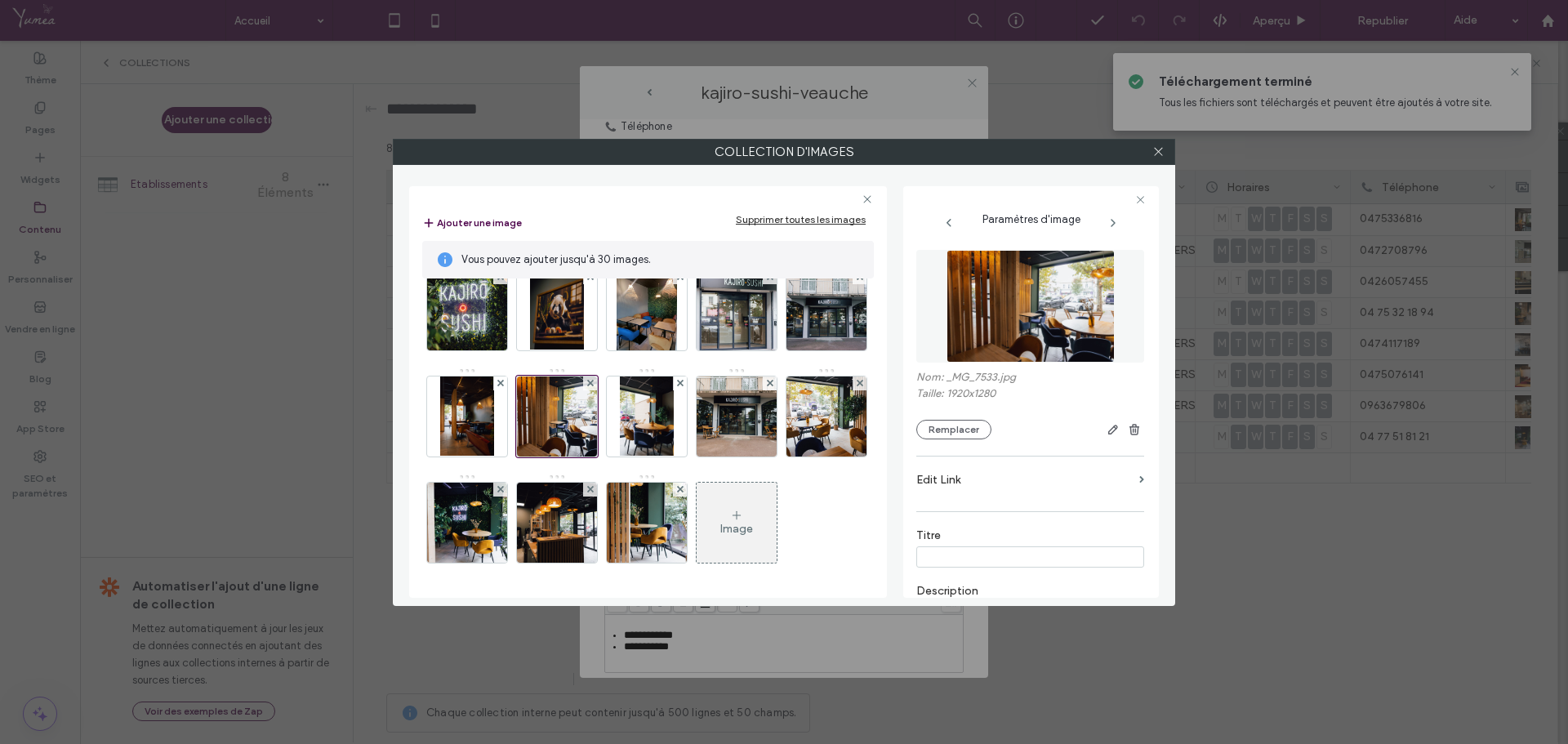
click at [843, 478] on div "Image" at bounding box center [648, 315] width 450 height 531
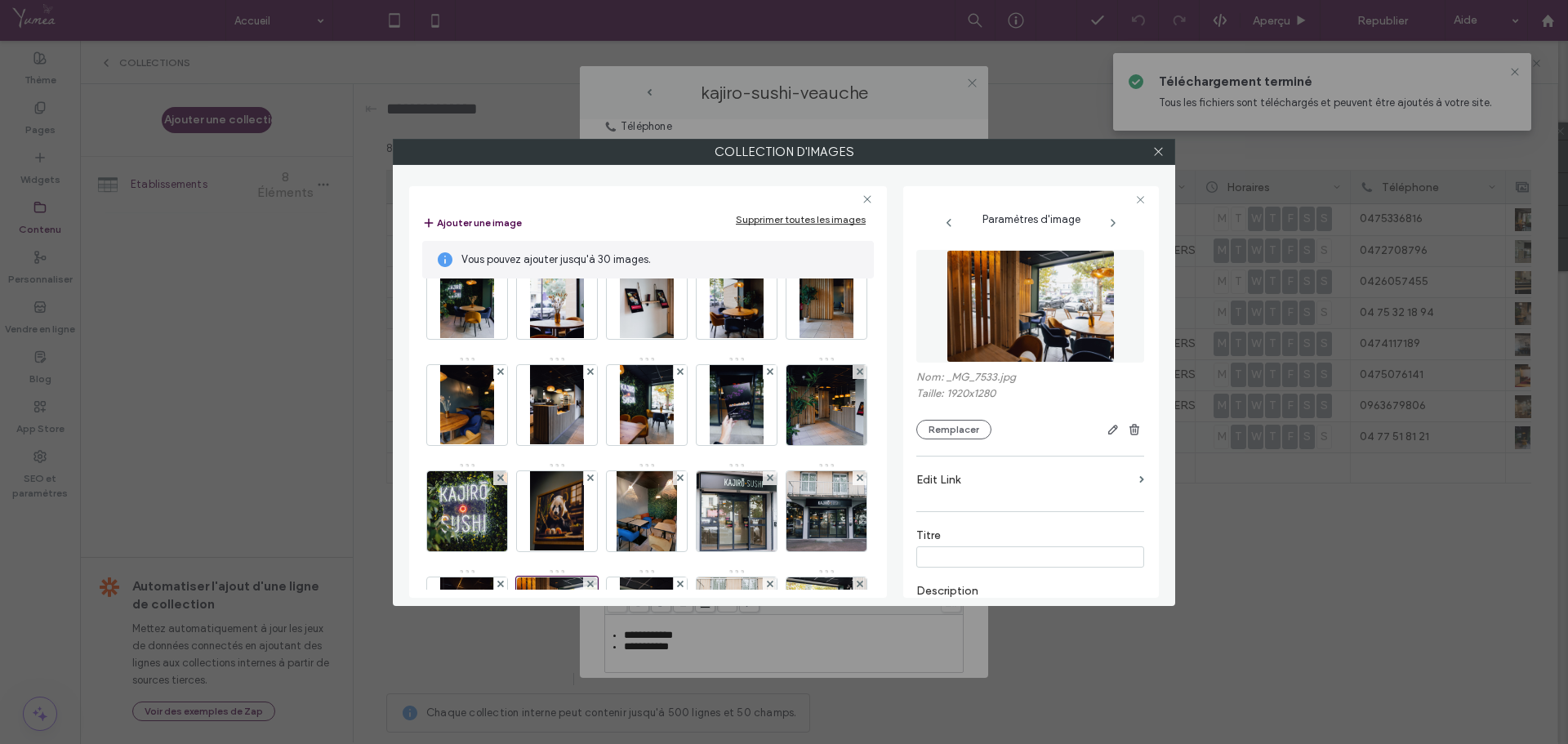
scroll to position [0, 0]
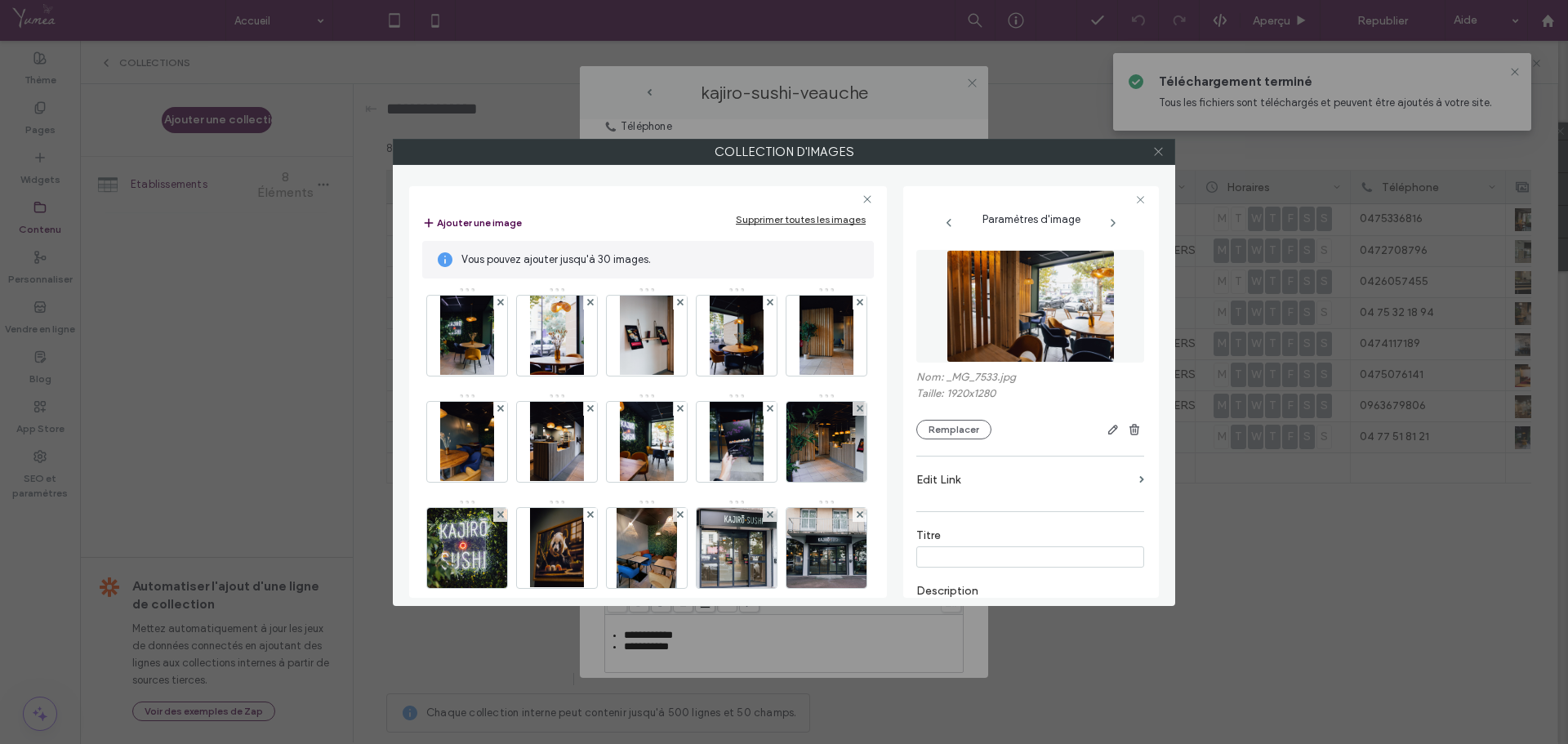
click at [1157, 152] on icon at bounding box center [1159, 152] width 12 height 12
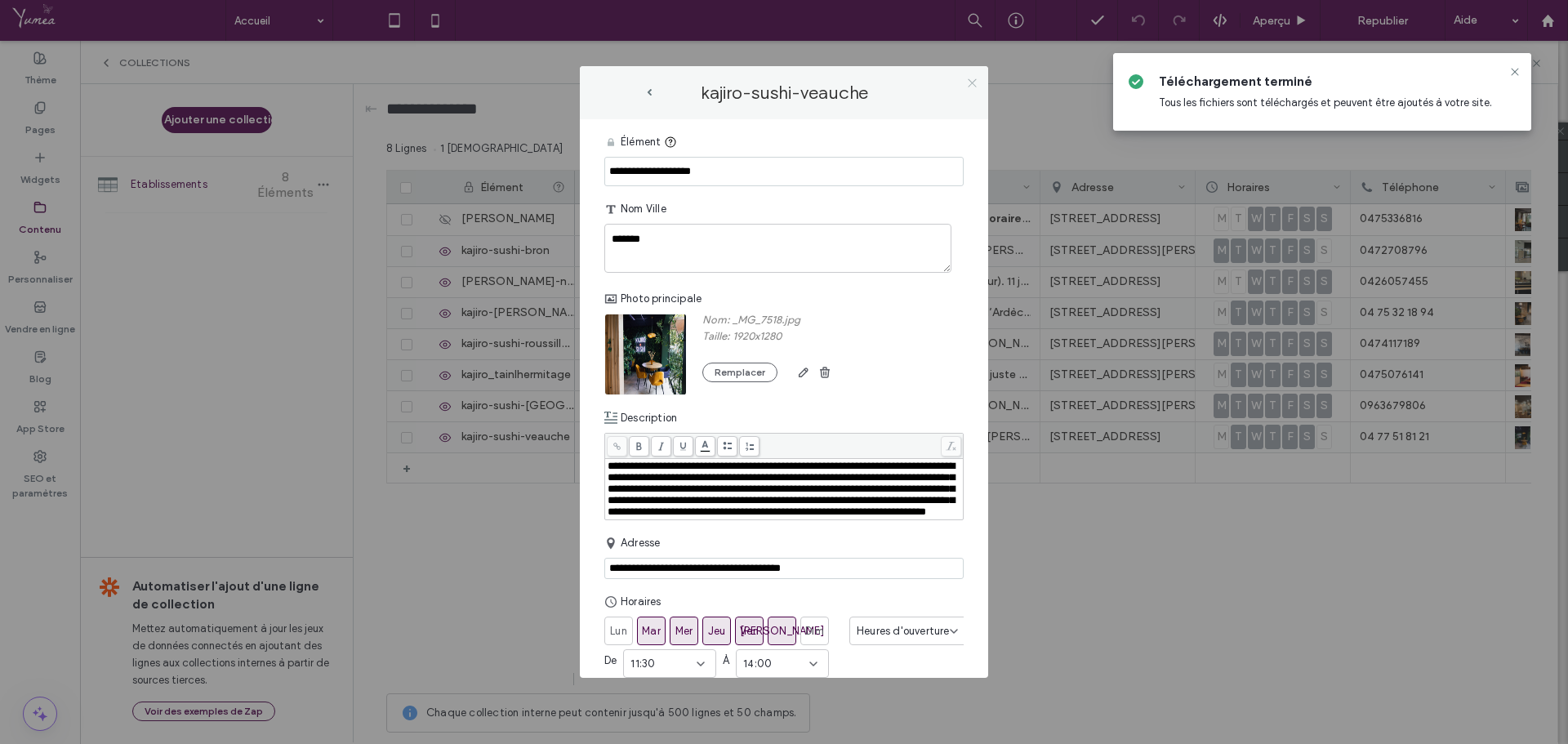
click at [972, 86] on icon at bounding box center [972, 83] width 12 height 12
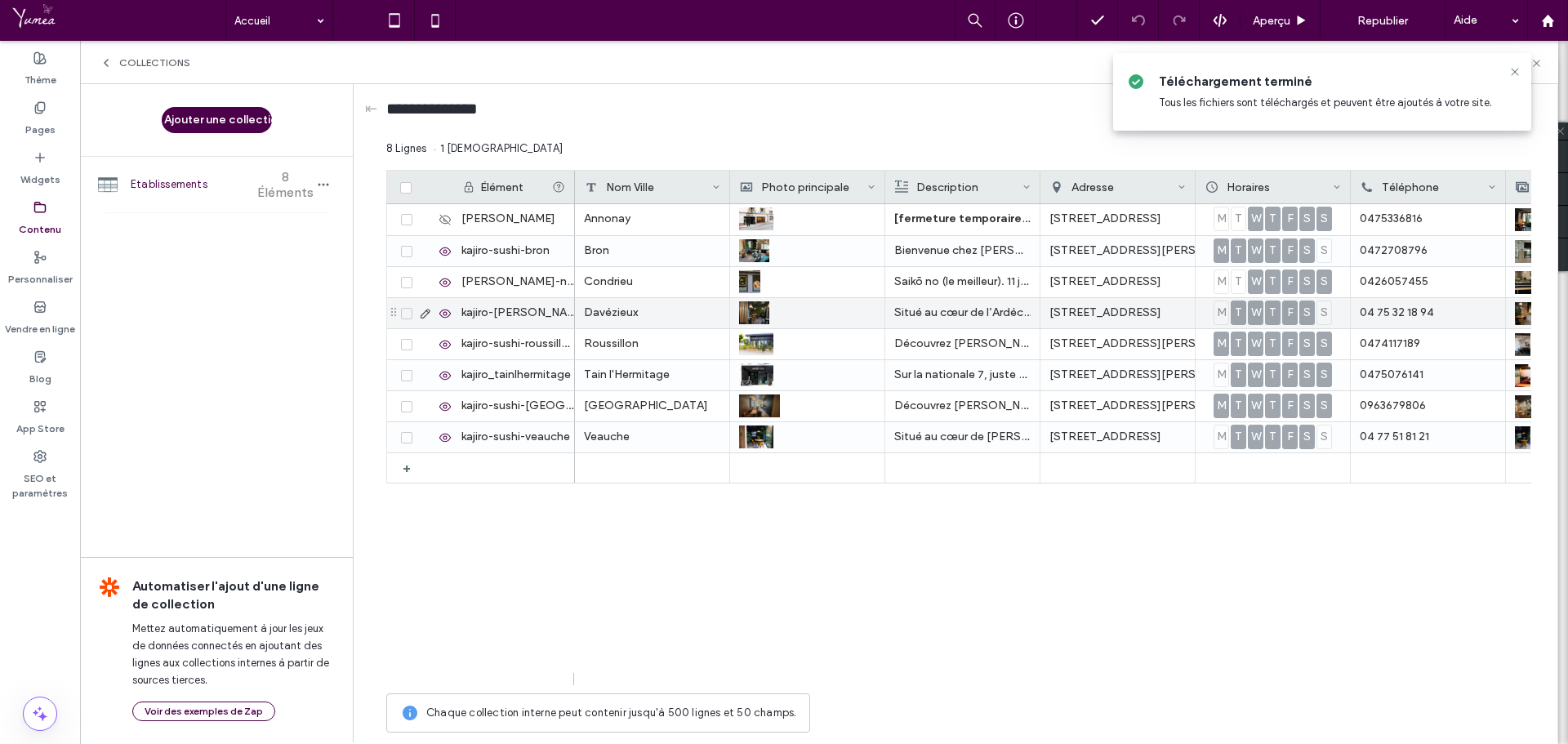
click at [424, 313] on use at bounding box center [425, 313] width 9 height 9
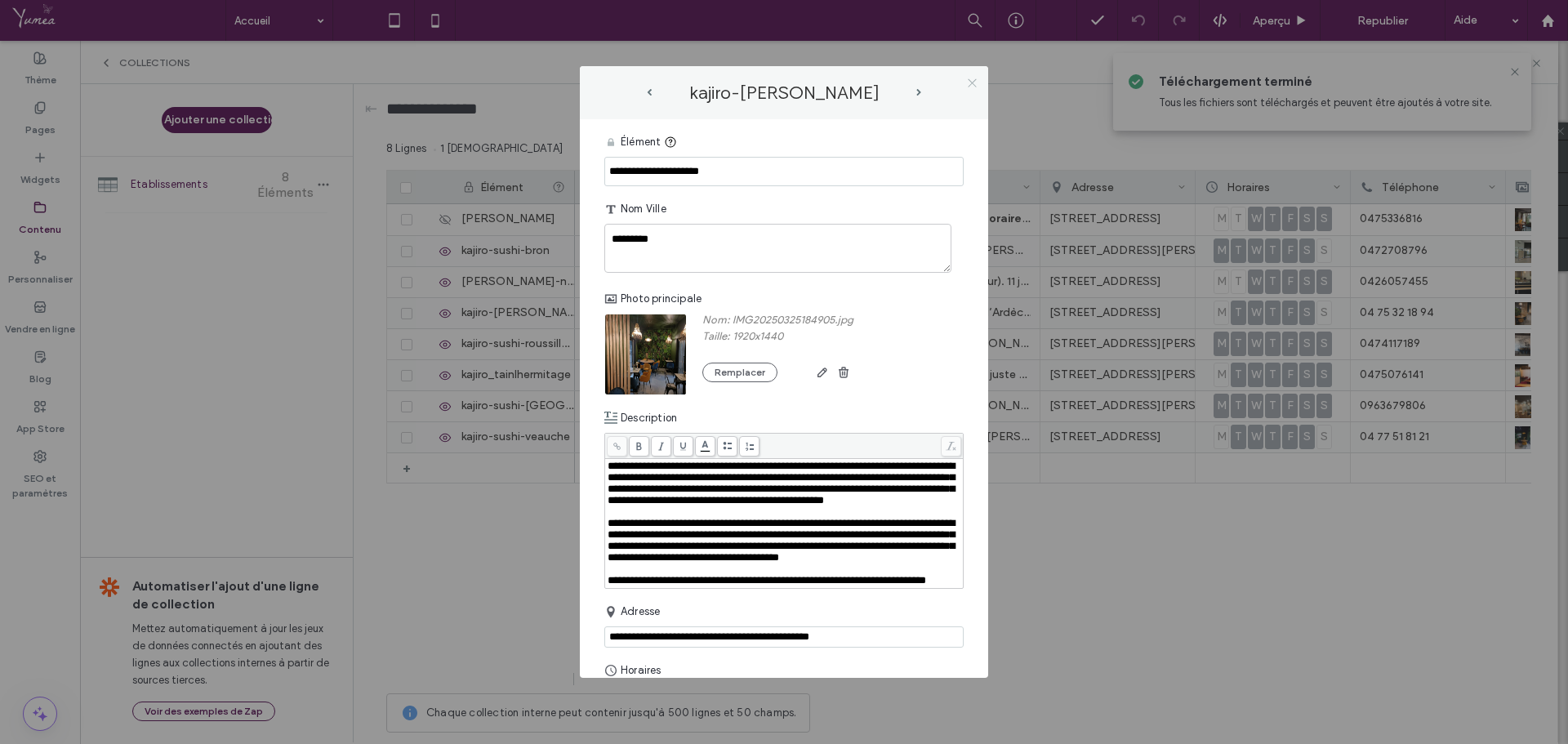
click at [973, 82] on use at bounding box center [972, 82] width 8 height 8
